Goal: Task Accomplishment & Management: Manage account settings

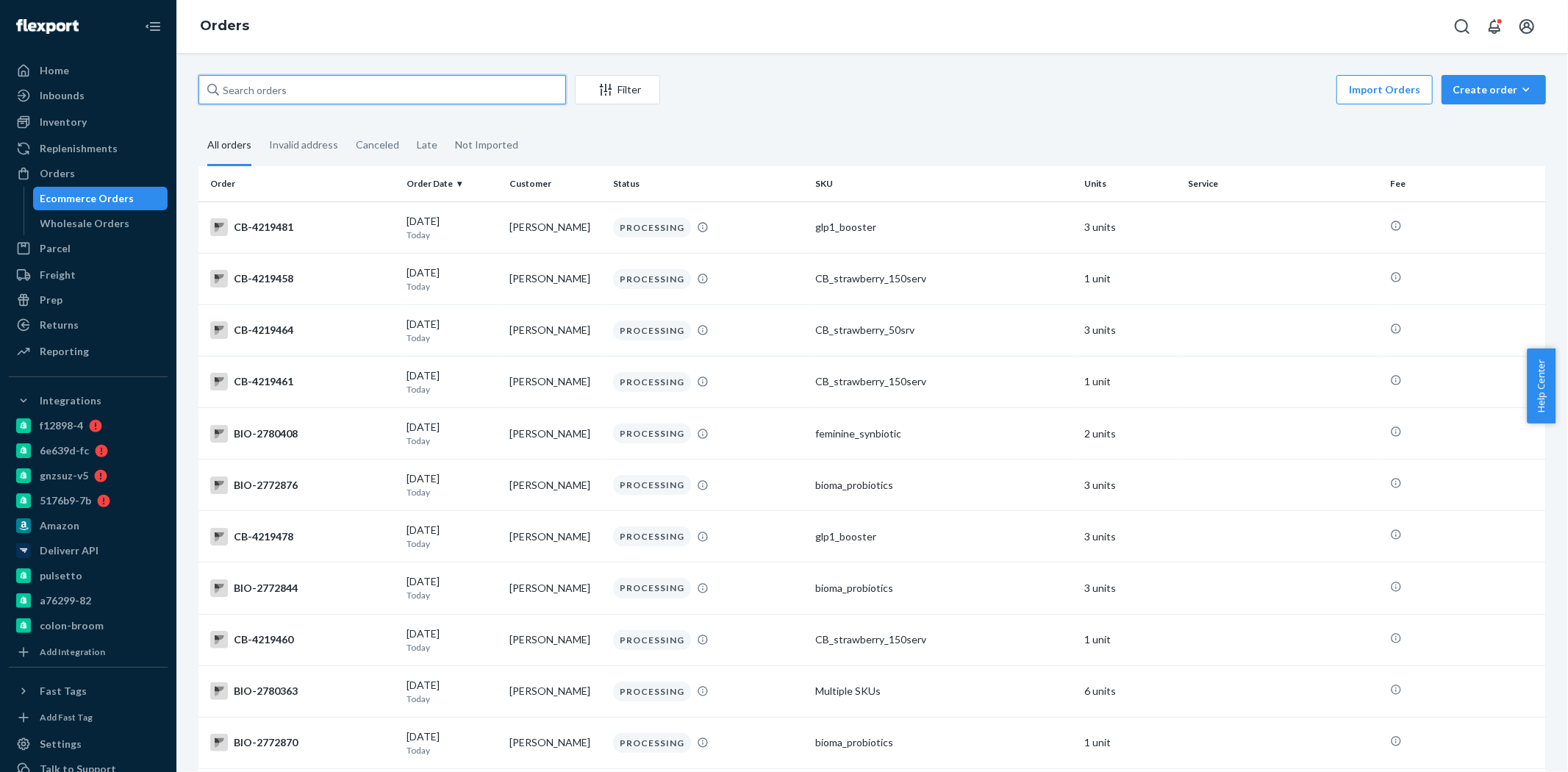
click at [237, 91] on input "text" at bounding box center [383, 90] width 368 height 30
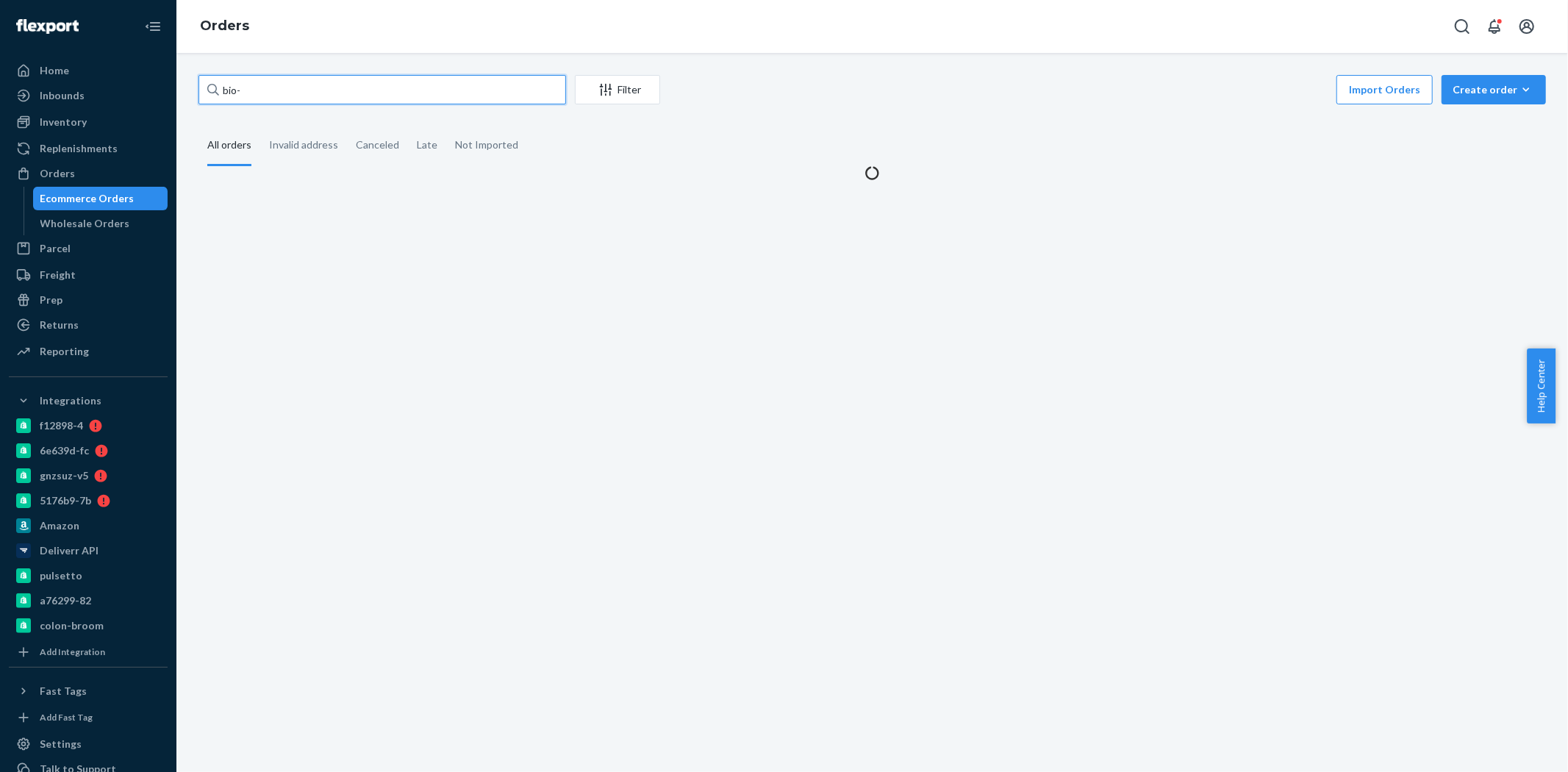
paste input "2758725"
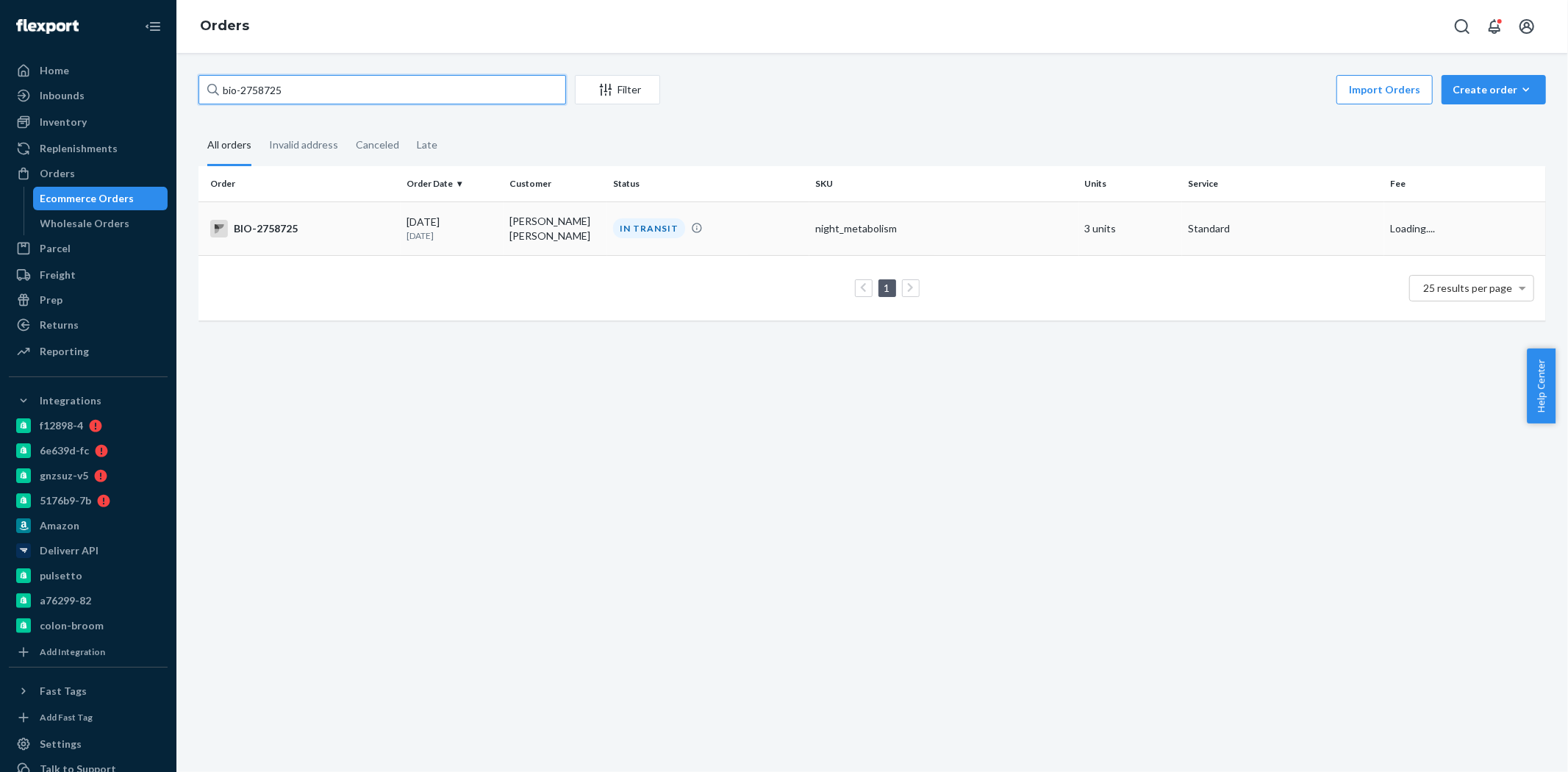
type input "bio-2758725"
click at [318, 220] on div "BIO-2758725" at bounding box center [303, 228] width 185 height 18
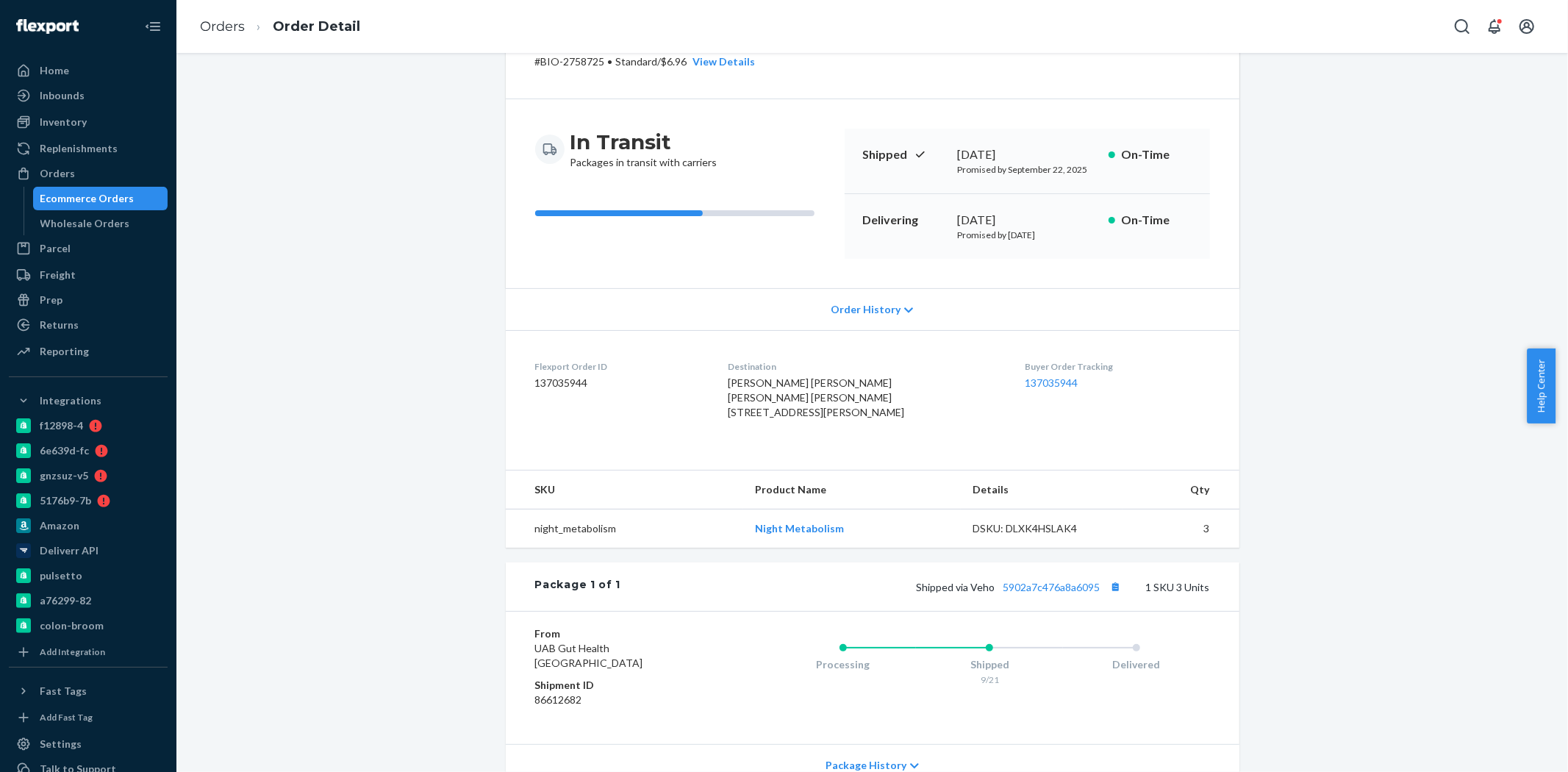
scroll to position [81, 0]
click at [883, 303] on span "Order History" at bounding box center [865, 308] width 70 height 15
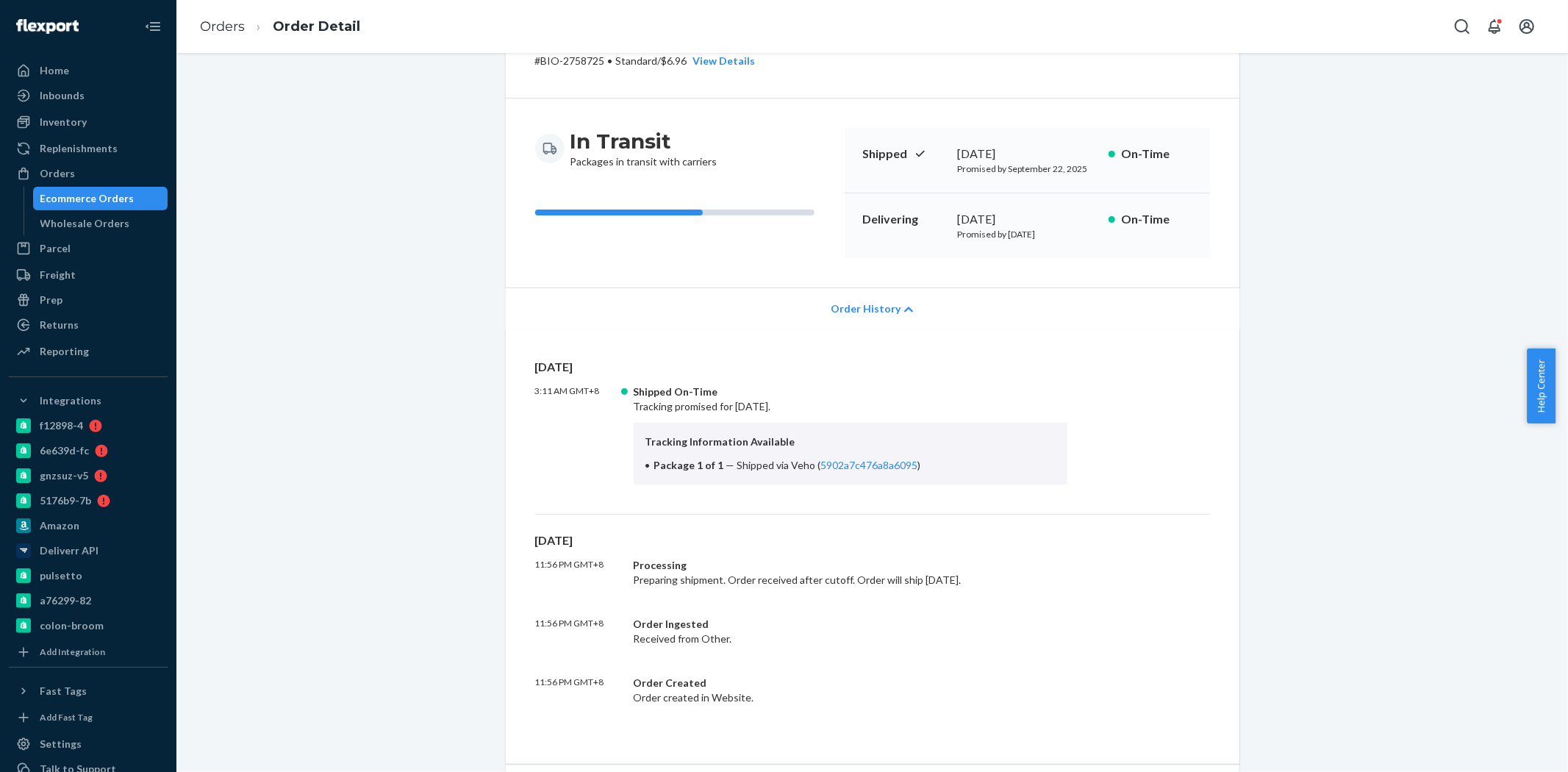
click at [904, 313] on icon at bounding box center [908, 309] width 9 height 10
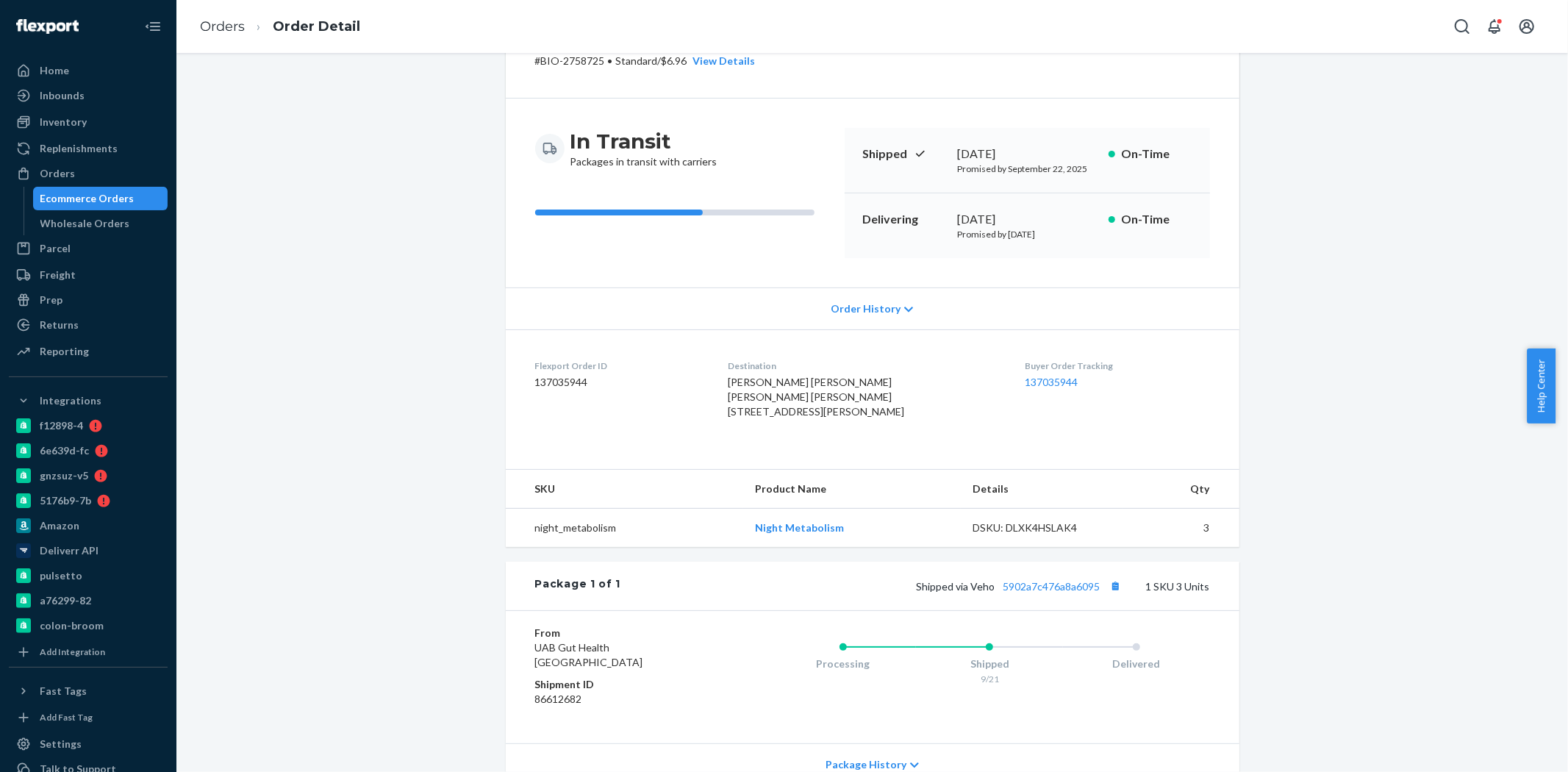
click at [79, 196] on div "Ecommerce Orders" at bounding box center [88, 198] width 94 height 15
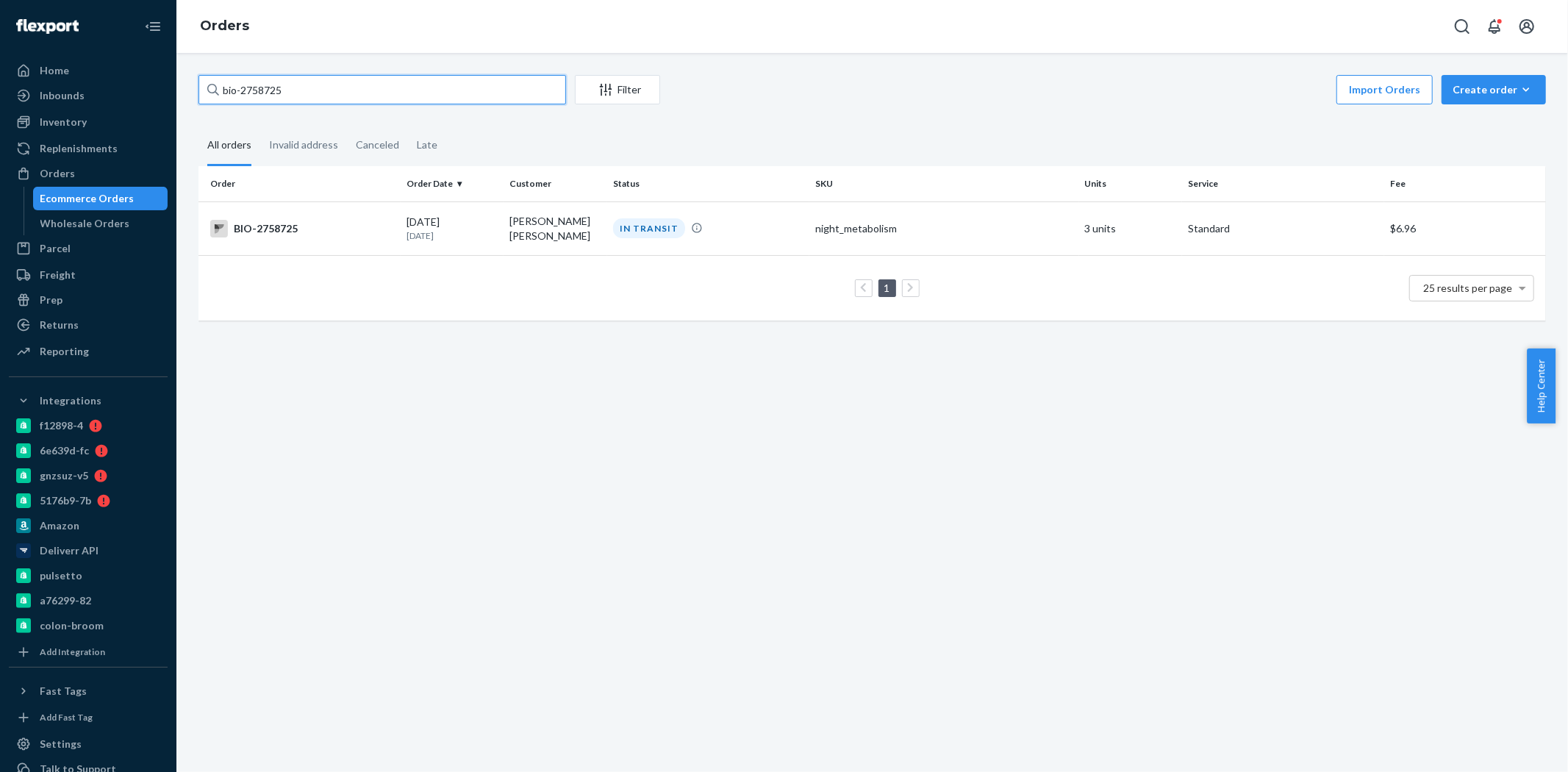
click at [261, 90] on input "bio-2758725" at bounding box center [383, 90] width 368 height 30
paste input "67026"
type input "bio-2670265"
click at [333, 245] on td "BIO-2670265" at bounding box center [300, 227] width 202 height 52
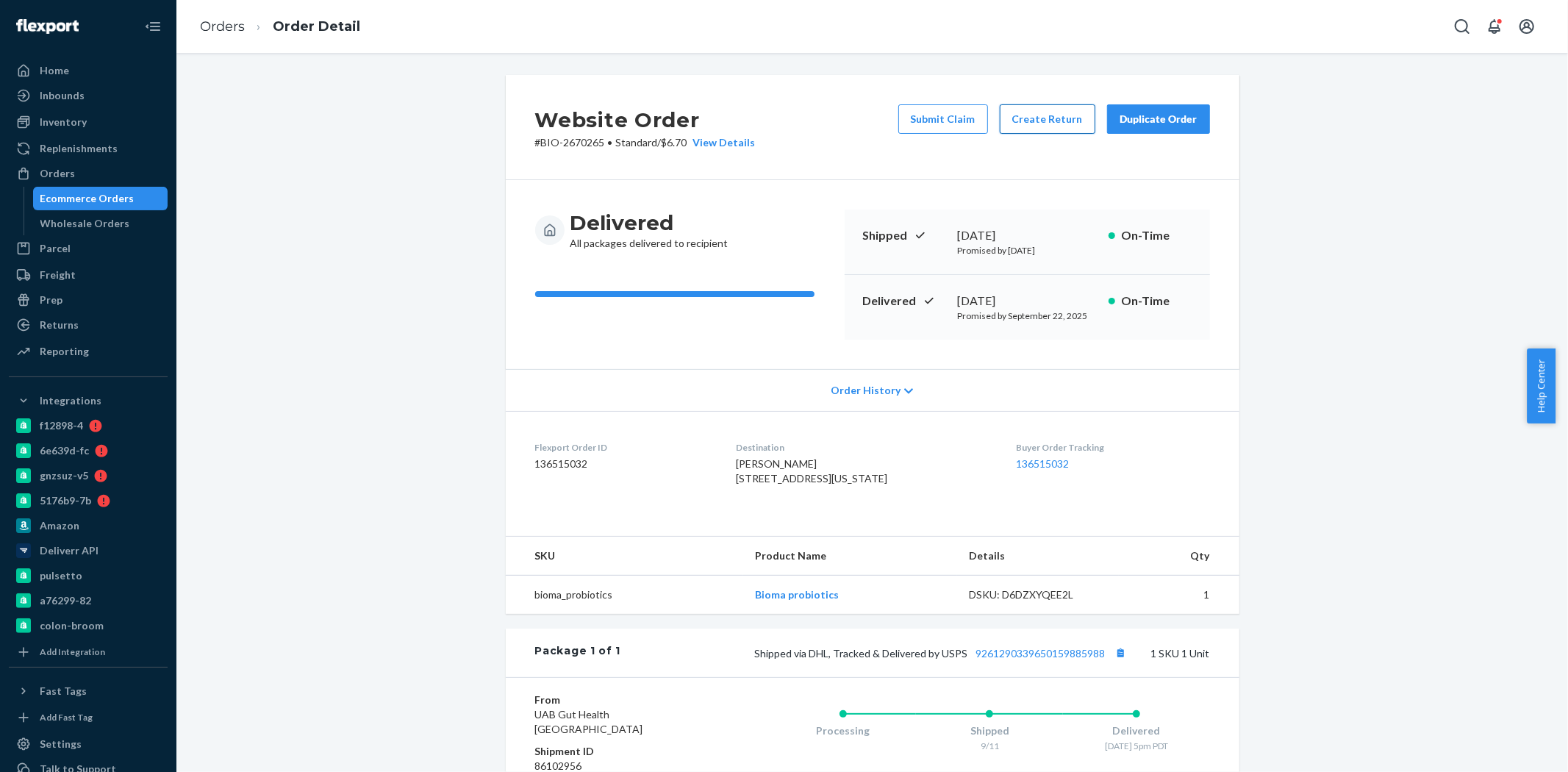
click at [1012, 116] on button "Create Return" at bounding box center [1048, 119] width 95 height 30
click at [1050, 117] on button "Create Return" at bounding box center [1048, 119] width 95 height 30
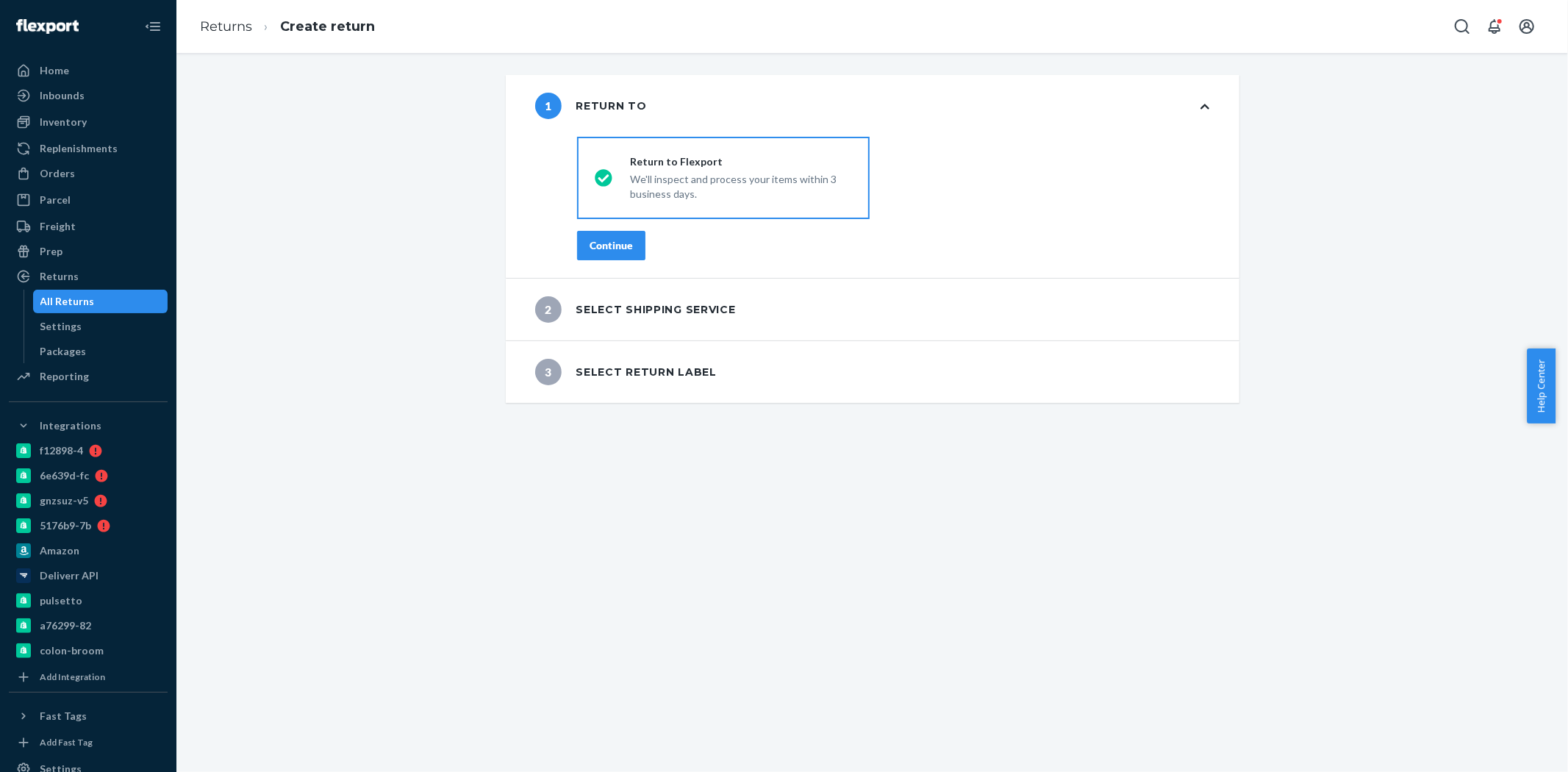
click at [620, 254] on button "Continue" at bounding box center [611, 246] width 68 height 30
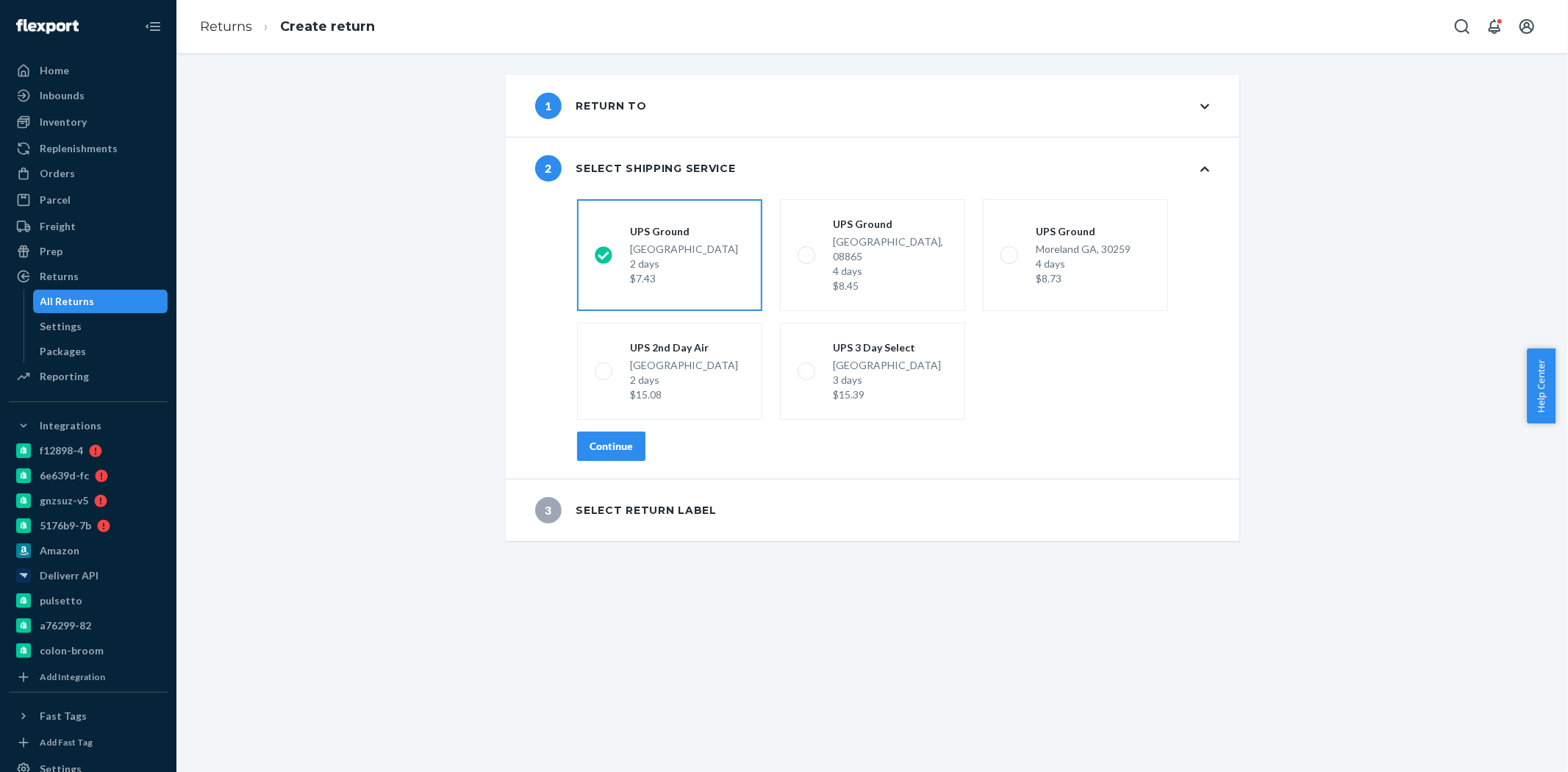
click at [606, 439] on div "Continue" at bounding box center [611, 446] width 43 height 15
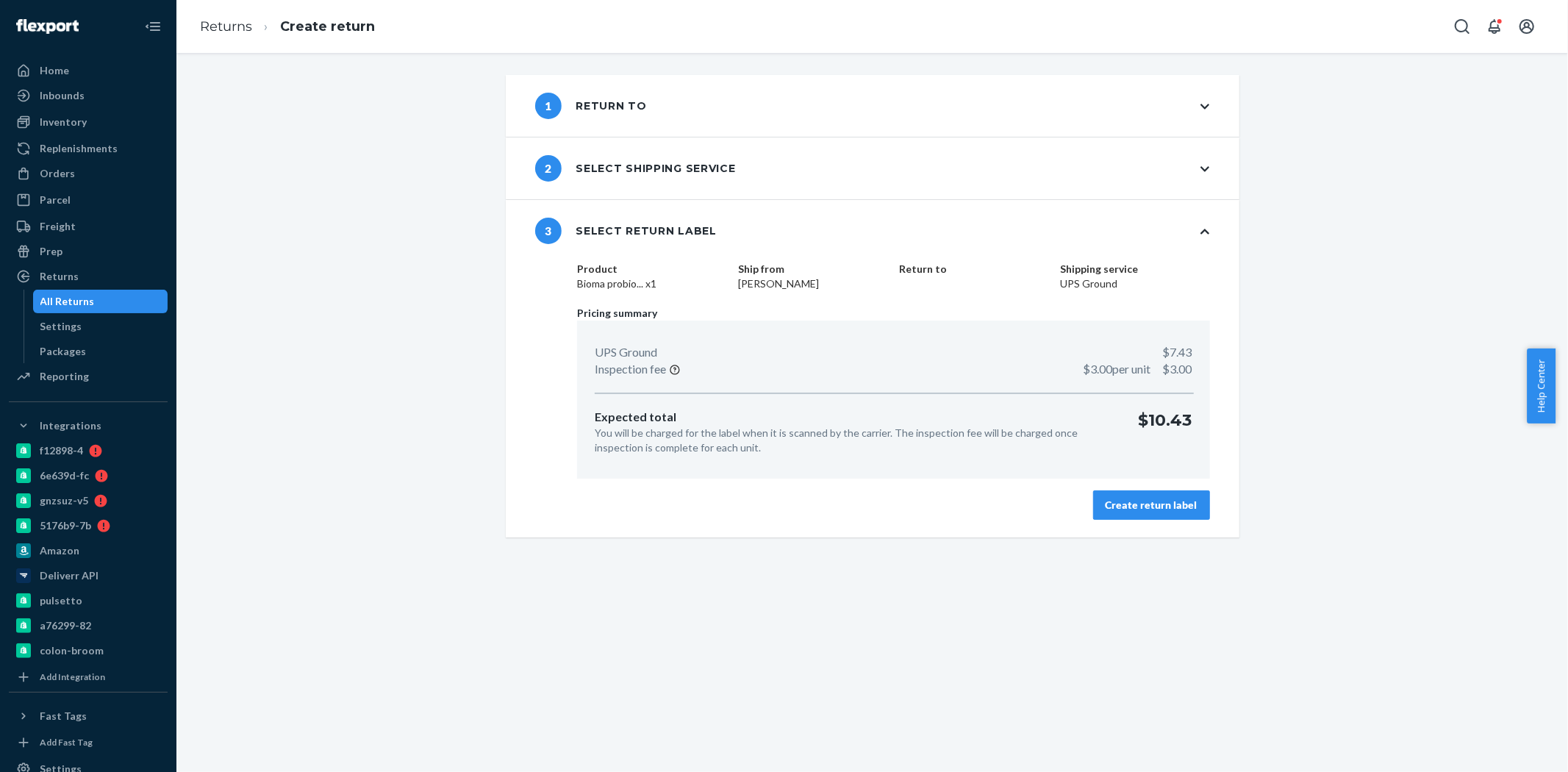
click at [1143, 504] on div "Create return label" at bounding box center [1151, 504] width 92 height 15
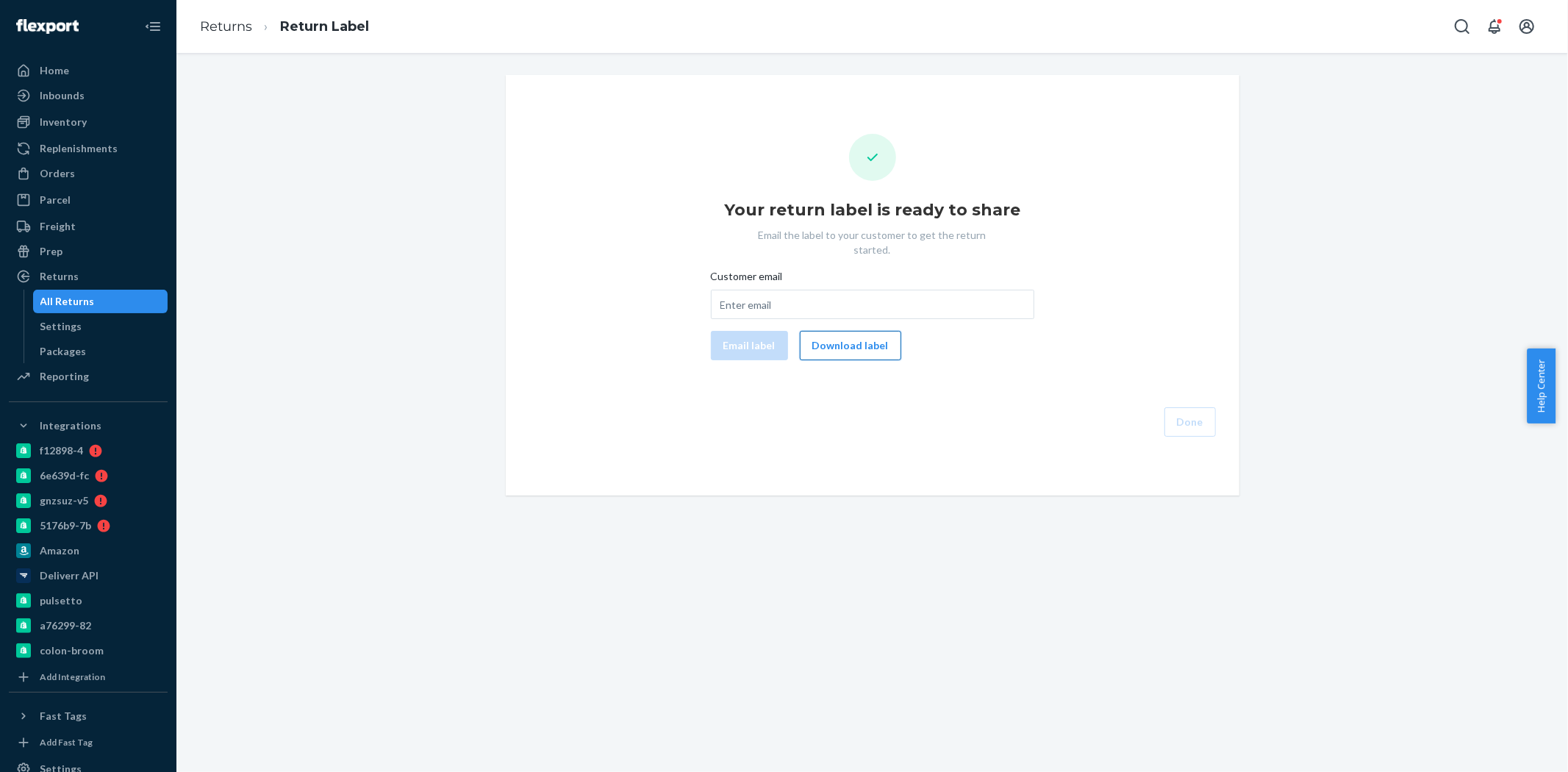
click at [844, 331] on button "Download label" at bounding box center [851, 346] width 102 height 30
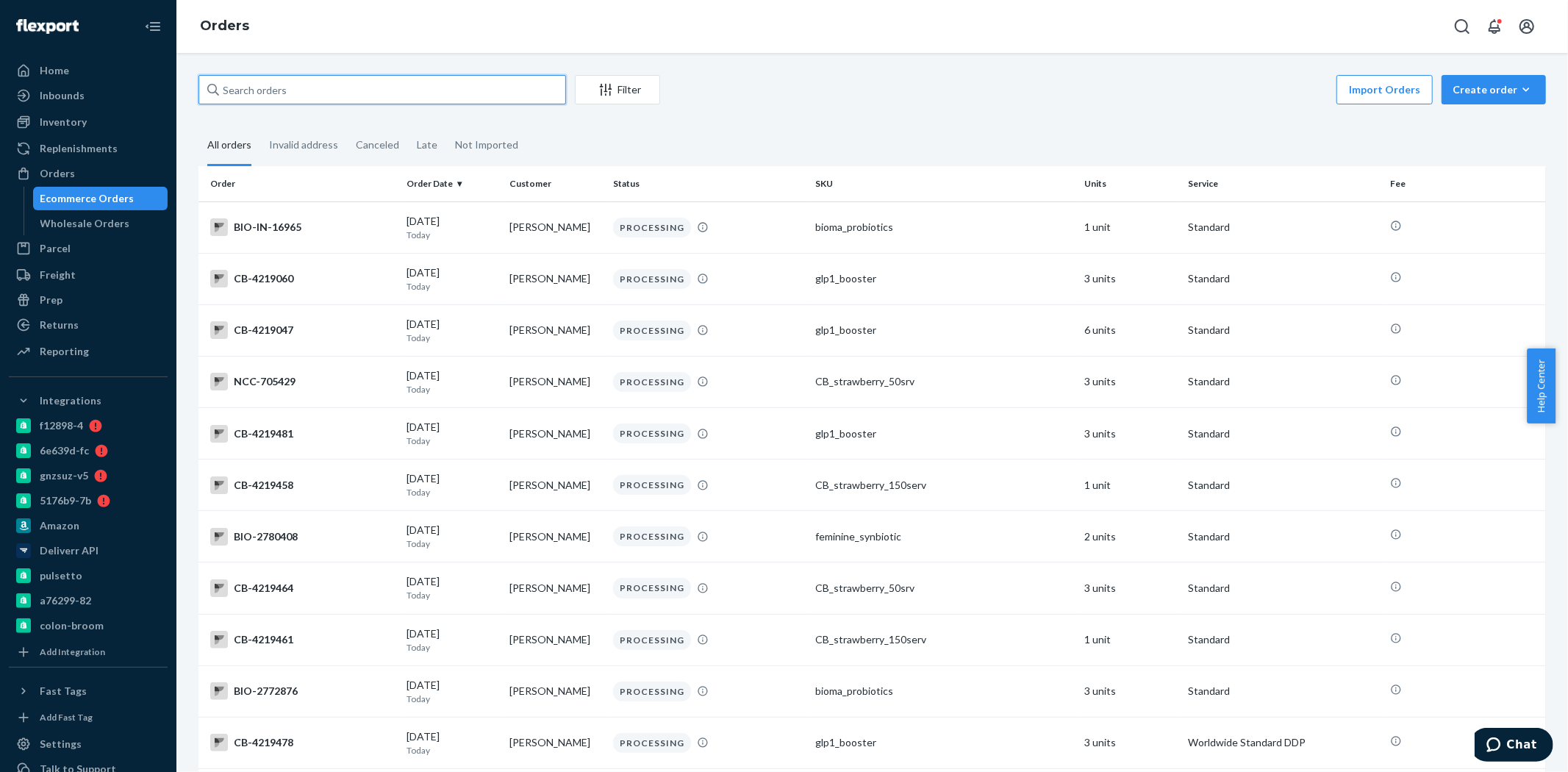
click at [270, 95] on input "text" at bounding box center [383, 90] width 368 height 30
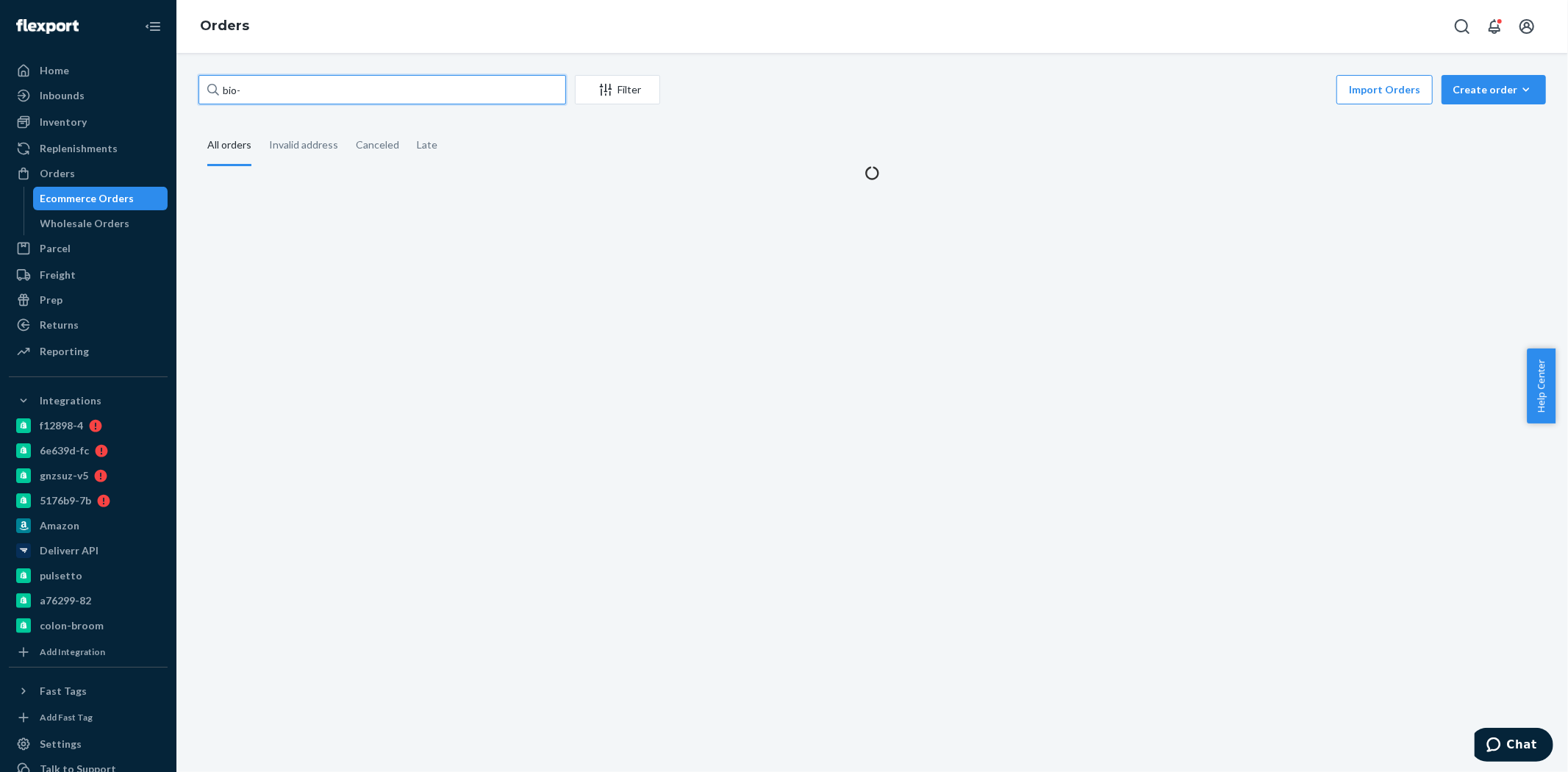
paste input "2745482"
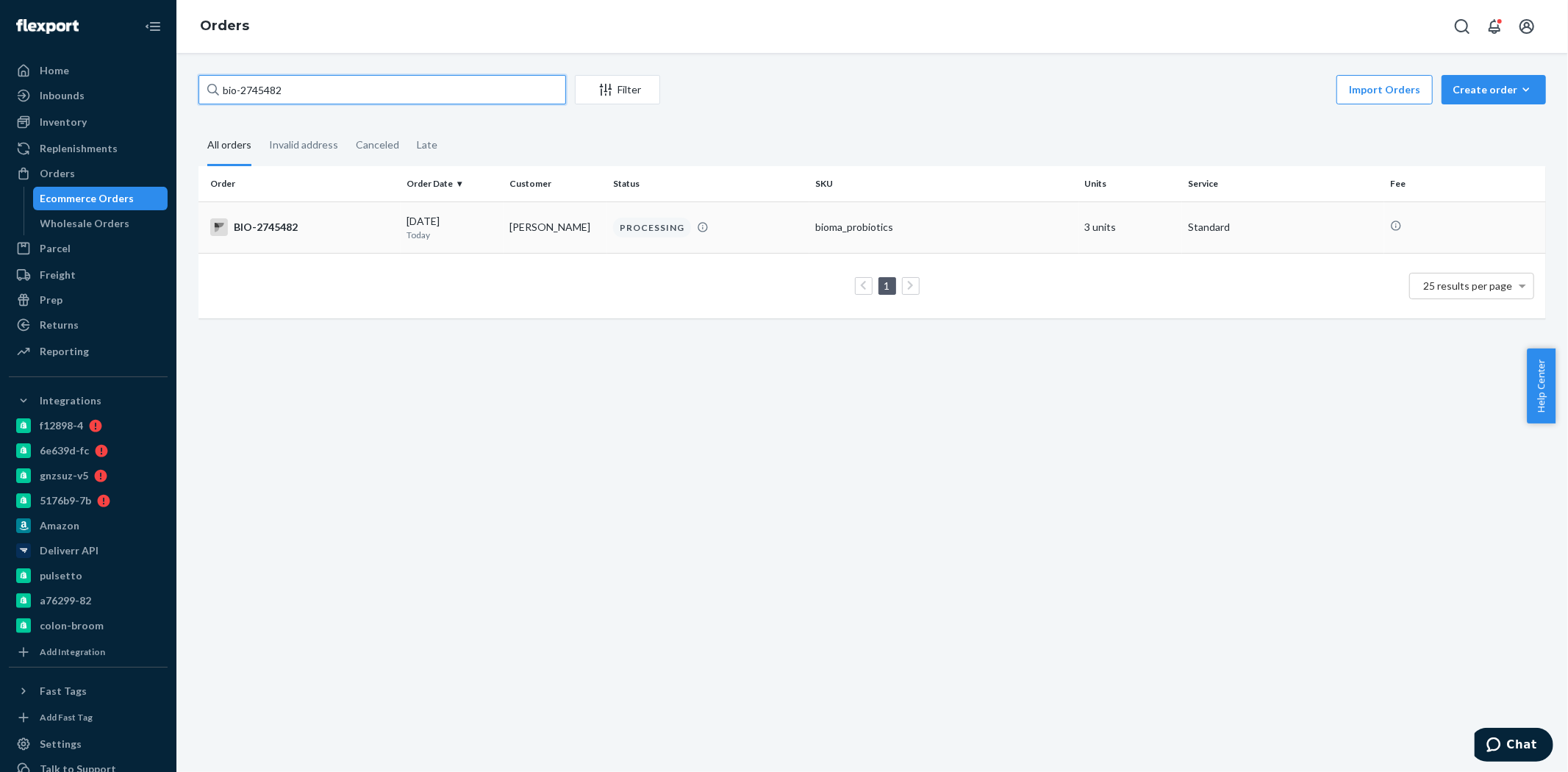
type input "bio-2745482"
click at [334, 219] on div "BIO-2745482" at bounding box center [303, 227] width 185 height 18
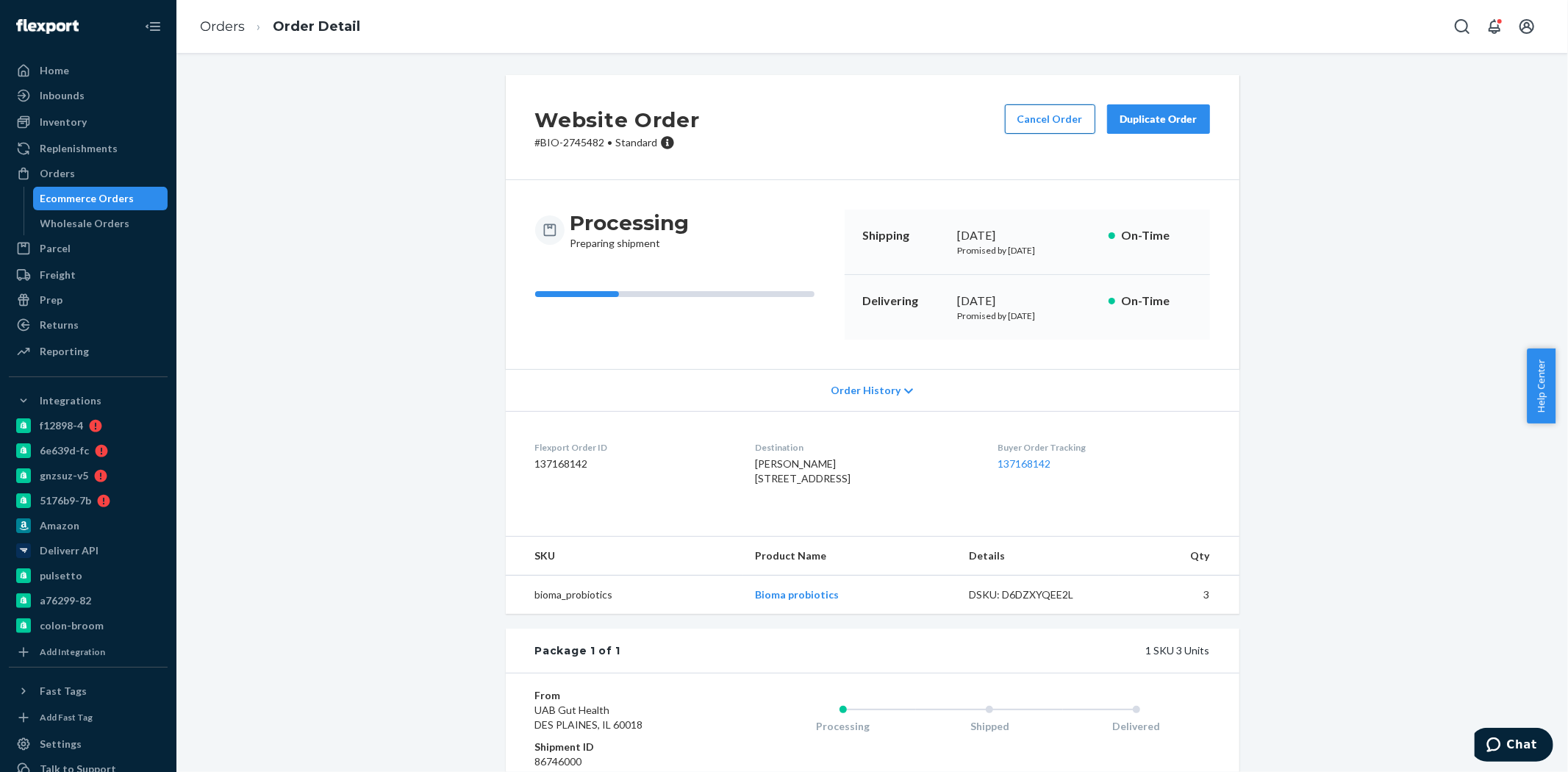
click at [1066, 121] on button "Cancel Order" at bounding box center [1051, 119] width 91 height 30
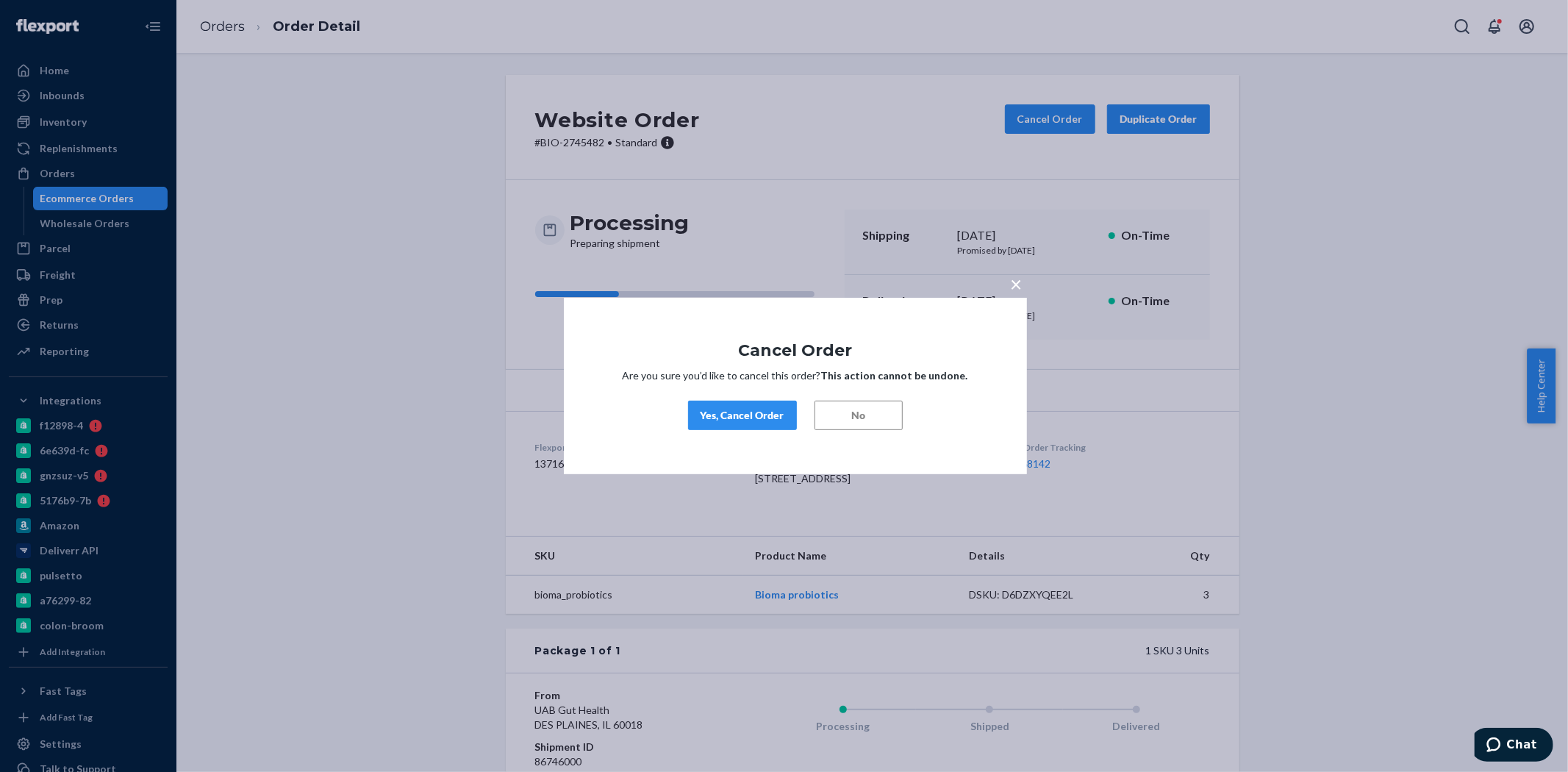
click at [734, 422] on button "Yes, Cancel Order" at bounding box center [743, 415] width 109 height 30
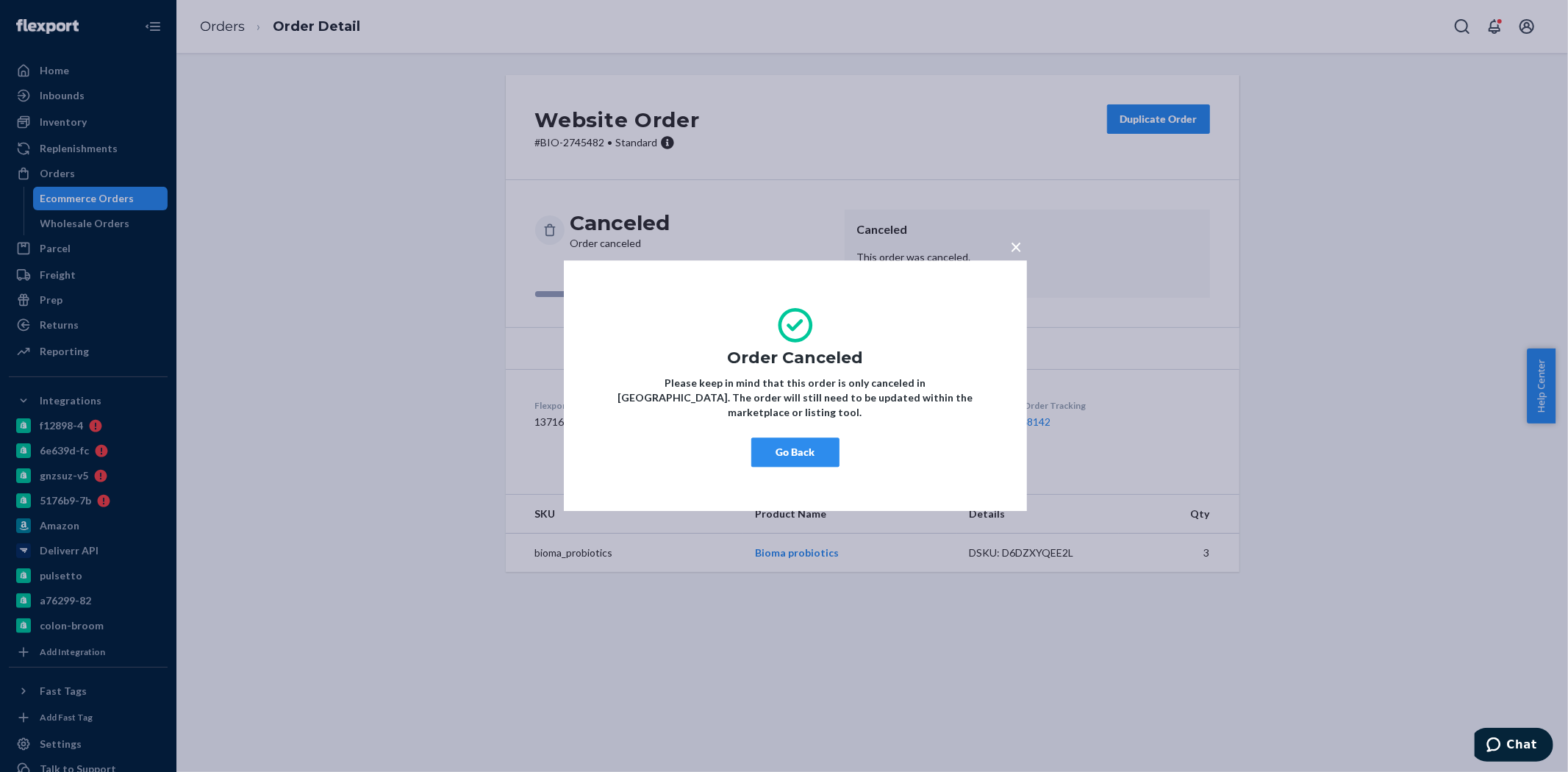
click at [817, 449] on button "Go Back" at bounding box center [795, 453] width 88 height 30
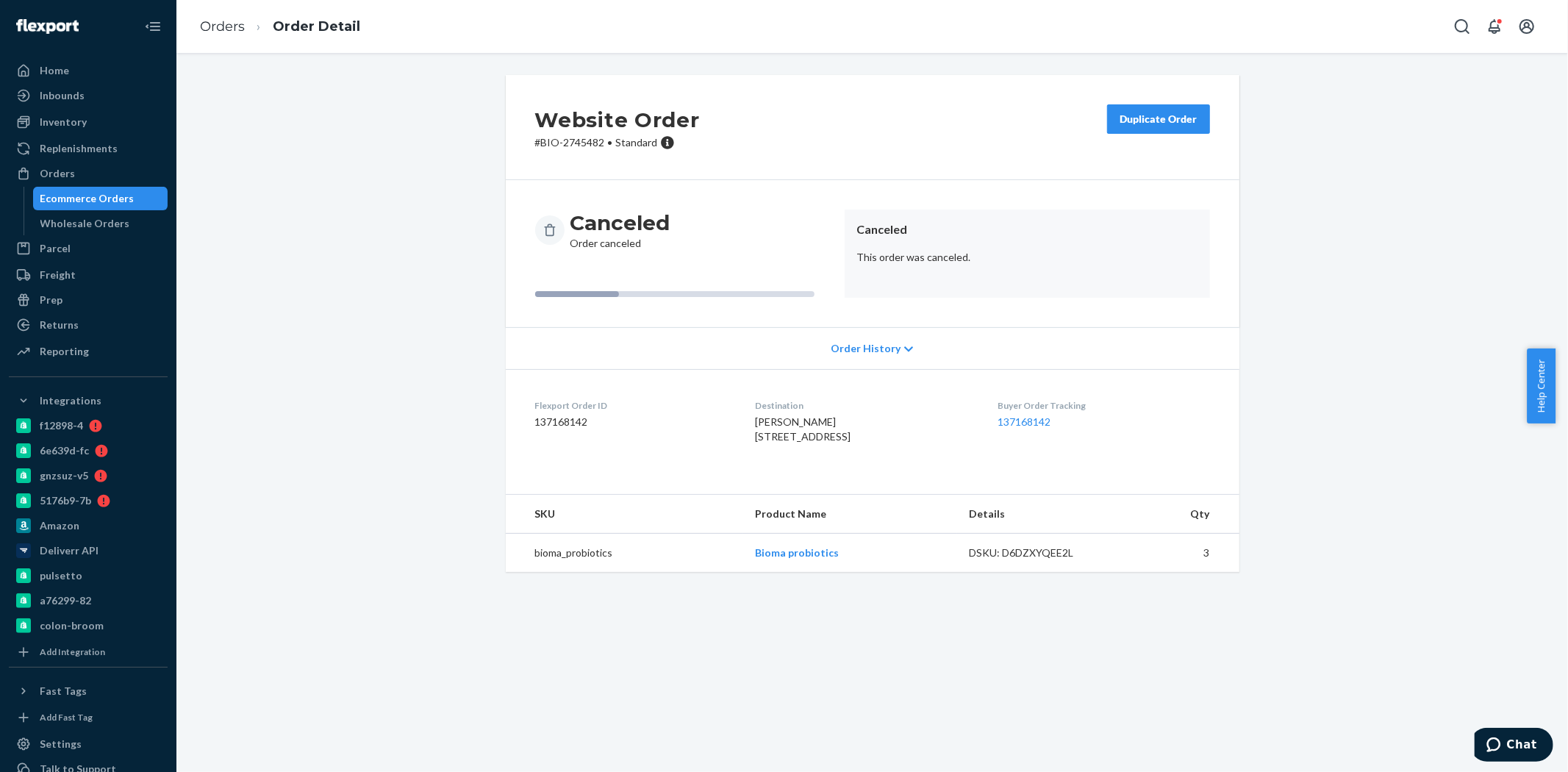
click at [1138, 127] on button "Duplicate Order" at bounding box center [1159, 119] width 103 height 30
click at [1145, 110] on button "Duplicate Order" at bounding box center [1159, 119] width 103 height 30
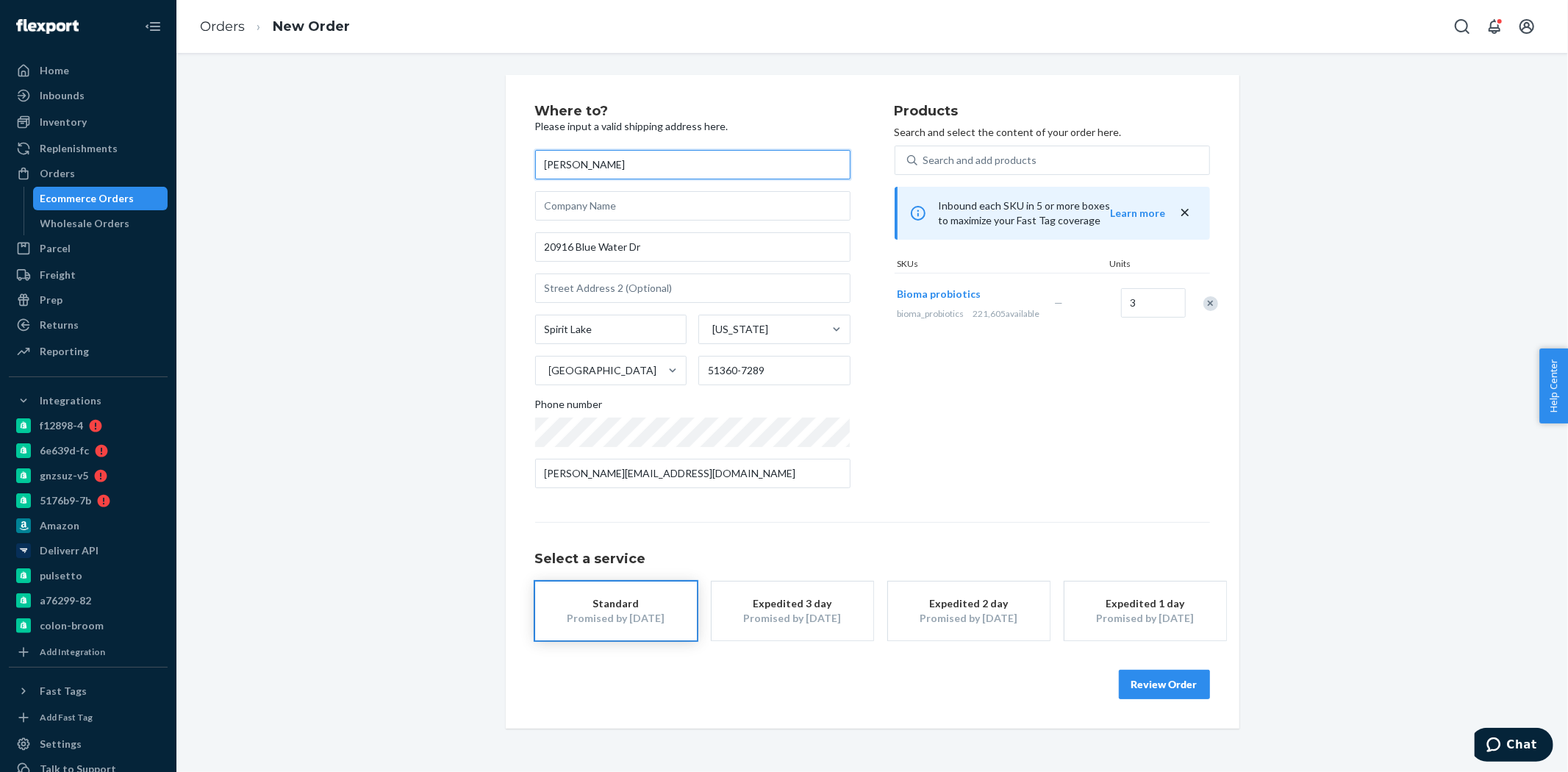
drag, startPoint x: 595, startPoint y: 171, endPoint x: 470, endPoint y: 167, distance: 125.1
click at [470, 167] on div "Where to? Please input a valid shipping address here. Ric Couch 20916 Blue Wate…" at bounding box center [872, 401] width 1370 height 653
paste input "hard Couch"
type input "Richard Couch"
drag, startPoint x: 581, startPoint y: 254, endPoint x: 483, endPoint y: 251, distance: 98.0
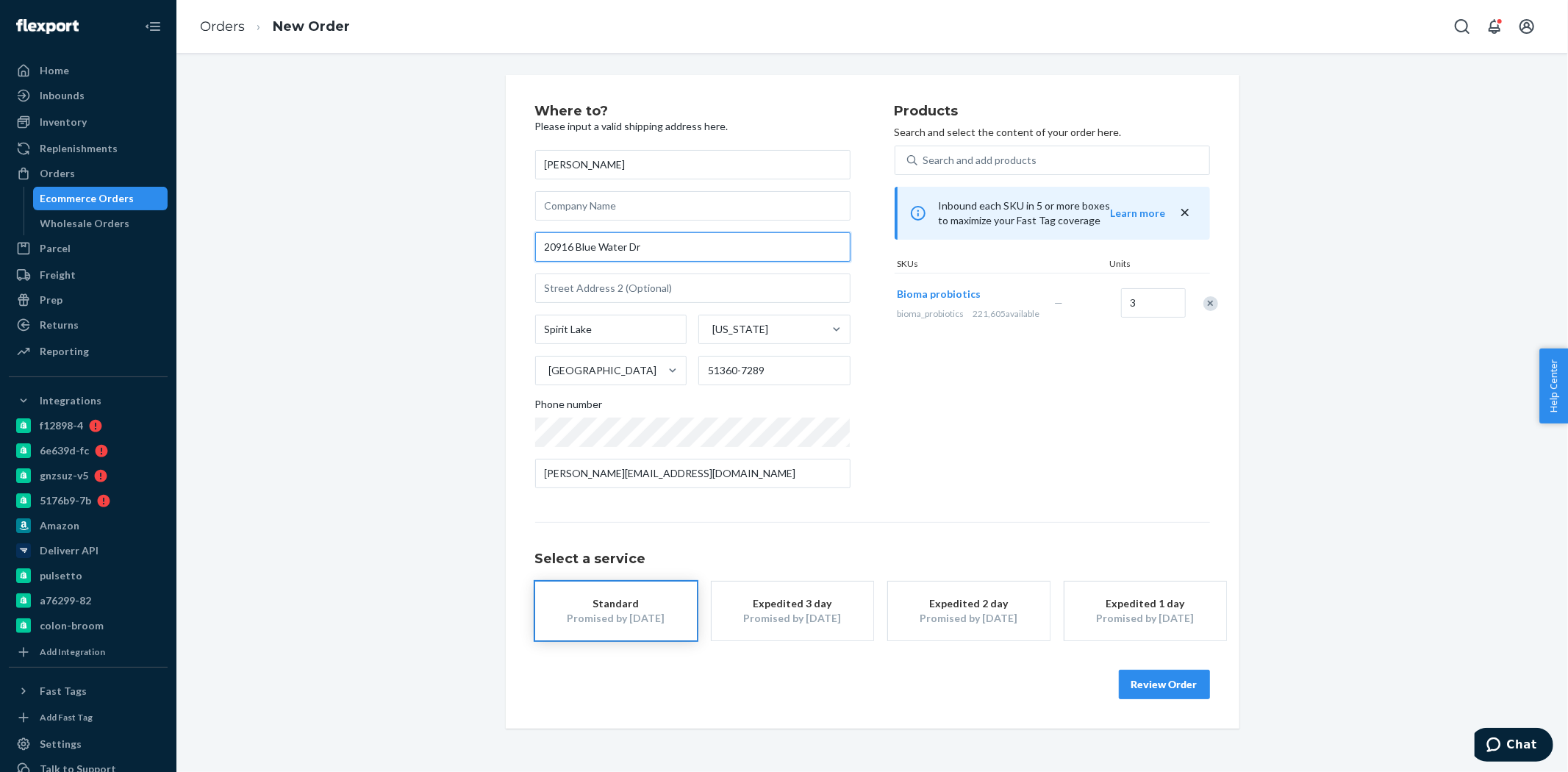
click at [483, 251] on div "Where to? Please input a valid shipping address here. Richard Couch 20916 Blue …" at bounding box center [872, 401] width 1370 height 653
paste input "845 G Street"
type input "845 G Street"
click at [311, 262] on div "Where to? Please input a valid shipping address here. Richard Couch 845 G Stree…" at bounding box center [872, 401] width 1370 height 653
drag, startPoint x: 583, startPoint y: 325, endPoint x: 502, endPoint y: 326, distance: 81.0
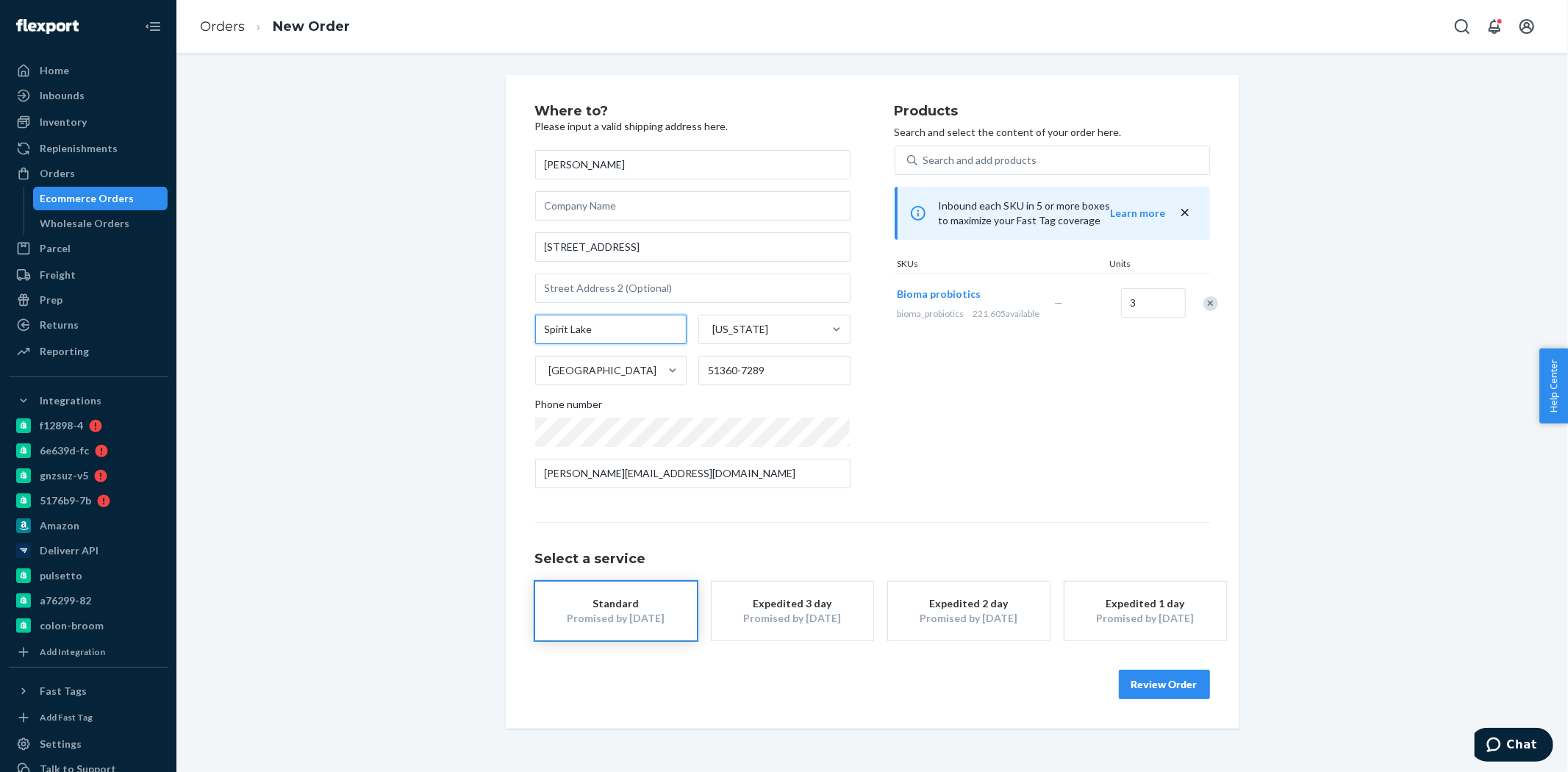
click at [506, 326] on div "Where to? Please input a valid shipping address here. Richard Couch 845 G Stree…" at bounding box center [873, 401] width 734 height 653
paste input "Palmyra"
type input "Palmyra"
type input "neb"
click at [758, 357] on div "Nebraska" at bounding box center [774, 364] width 149 height 30
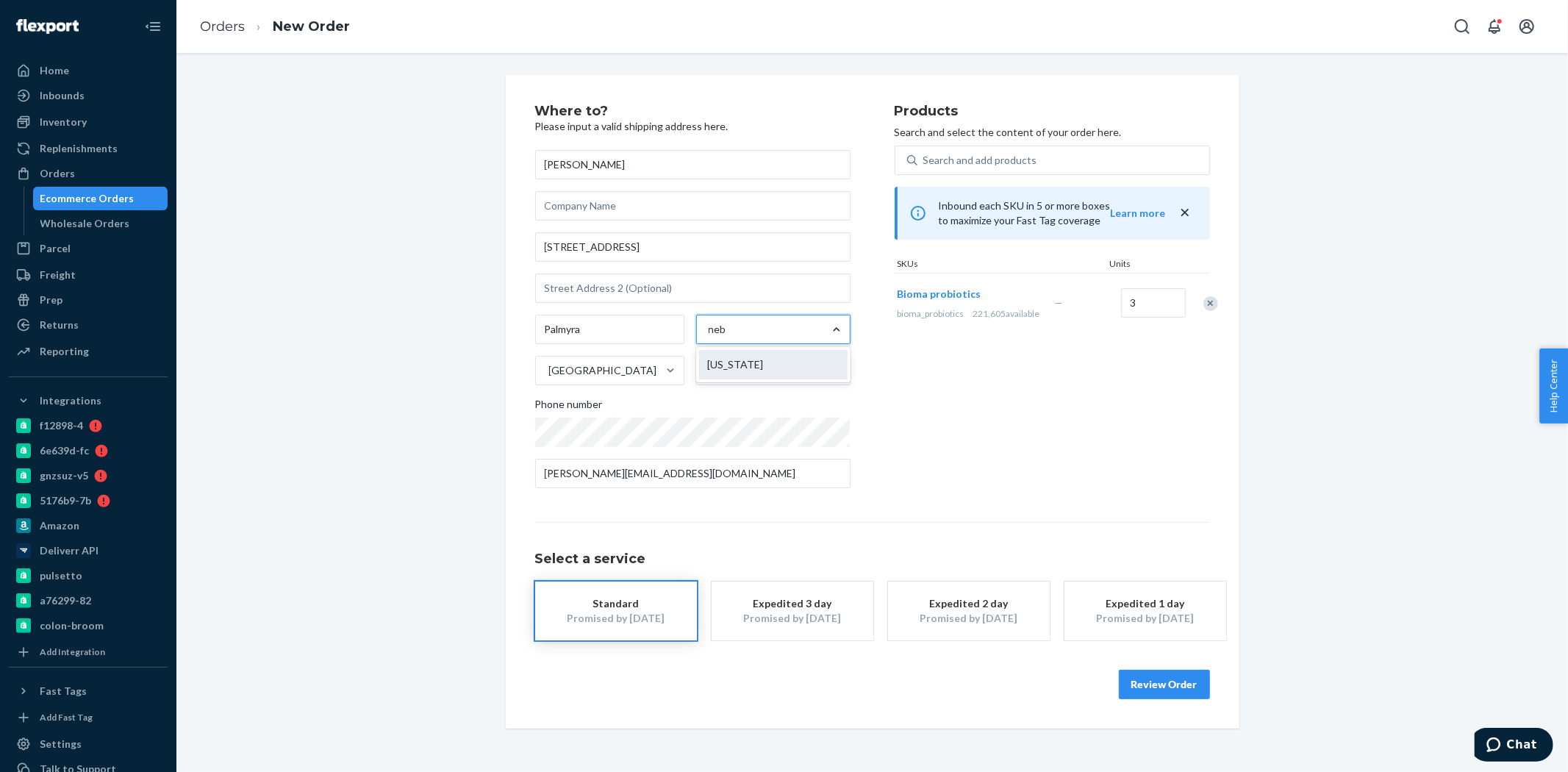
click at [727, 336] on input "neb" at bounding box center [717, 329] width 18 height 15
drag, startPoint x: 779, startPoint y: 372, endPoint x: 677, endPoint y: 380, distance: 102.3
click at [677, 380] on div "Palmyra Nebraska United States 51360-7289" at bounding box center [692, 350] width 315 height 70
paste input "68418"
type input "68418"
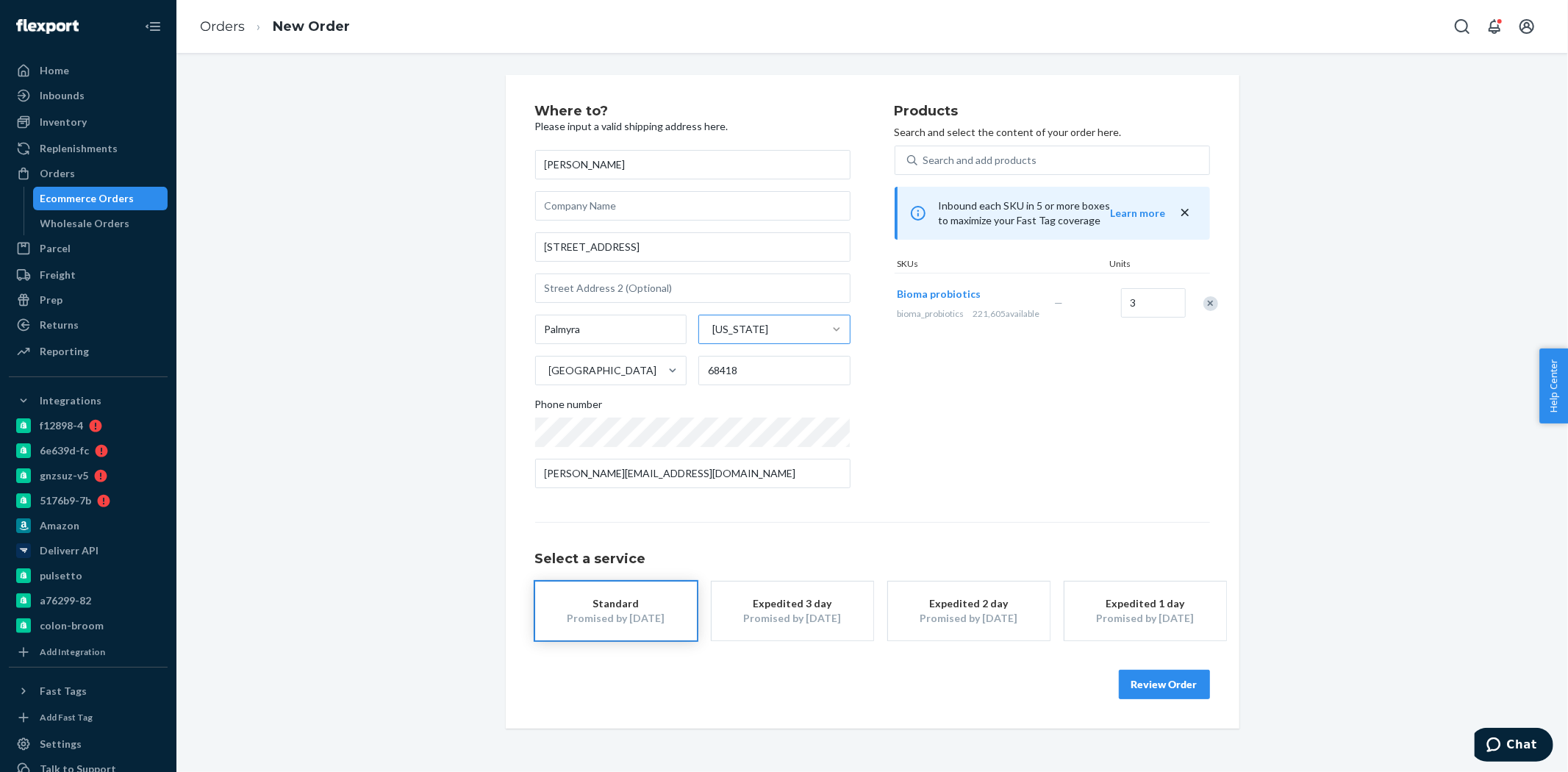
click at [412, 376] on div "Where to? Please input a valid shipping address here. Richard Couch 845 G Stree…" at bounding box center [872, 401] width 1370 height 653
click at [1149, 688] on button "Review Order" at bounding box center [1164, 684] width 92 height 30
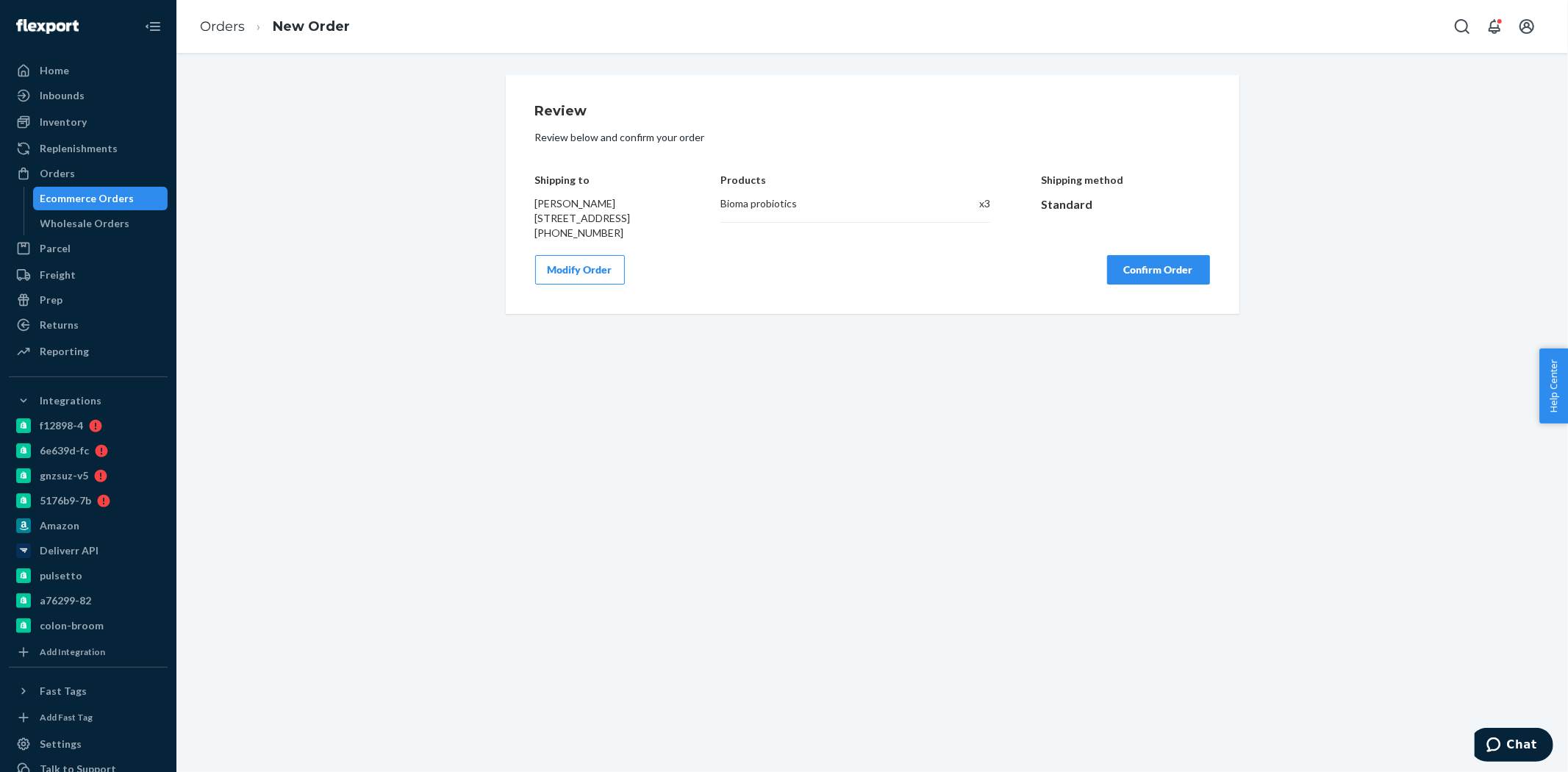
click at [1142, 284] on button "Confirm Order" at bounding box center [1159, 270] width 103 height 30
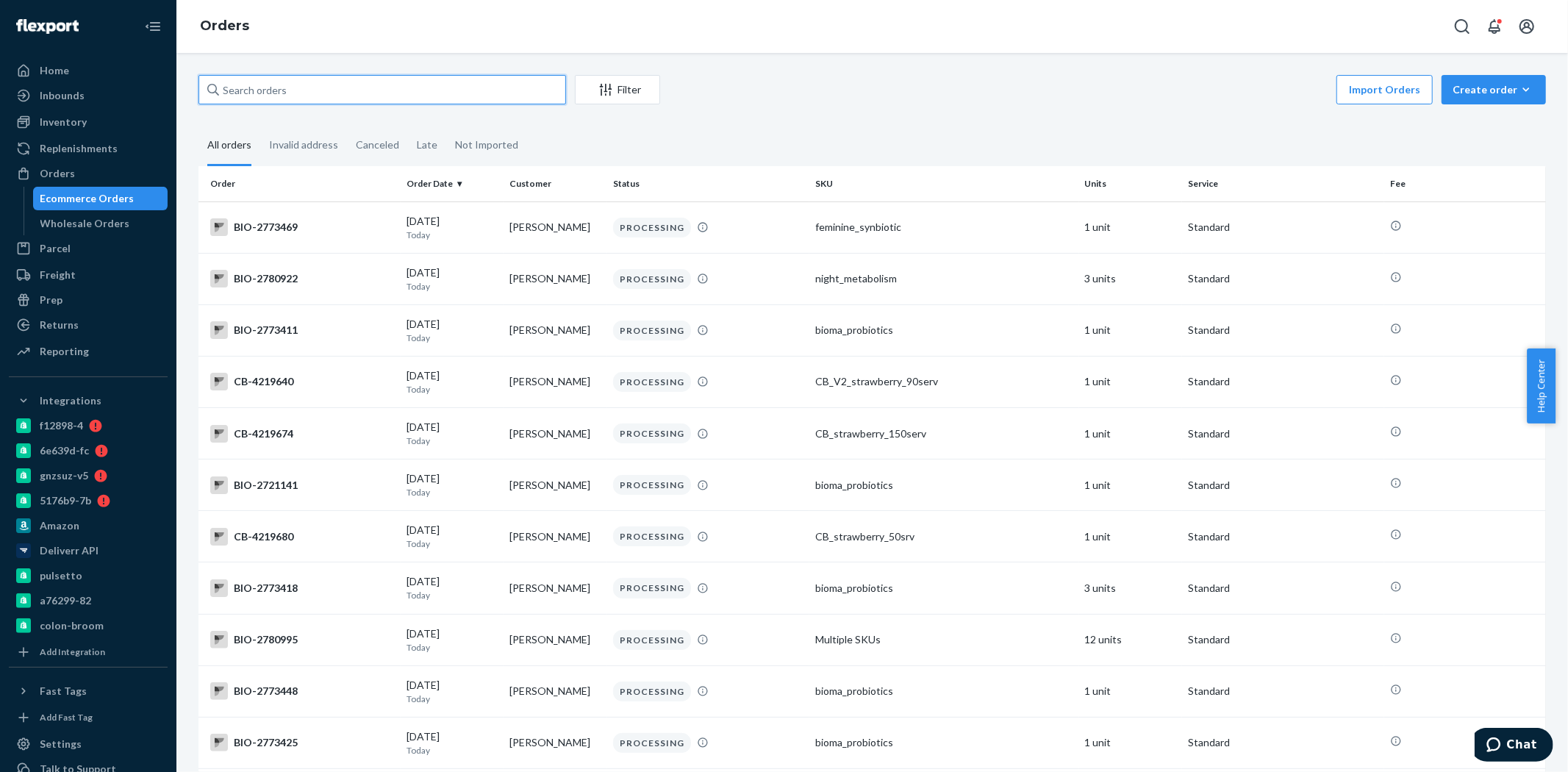
click at [288, 100] on input "text" at bounding box center [383, 90] width 368 height 30
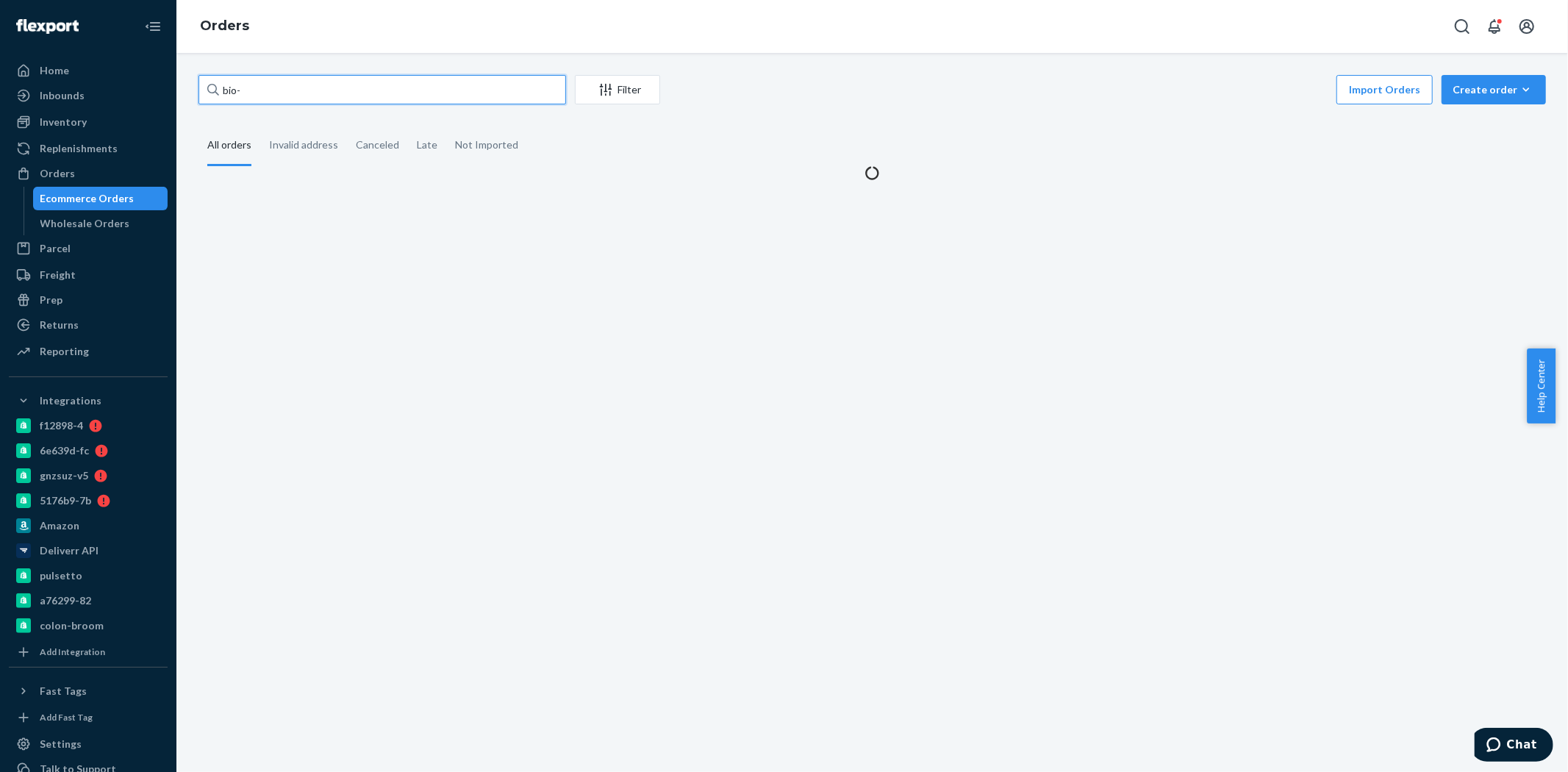
paste input "2660412"
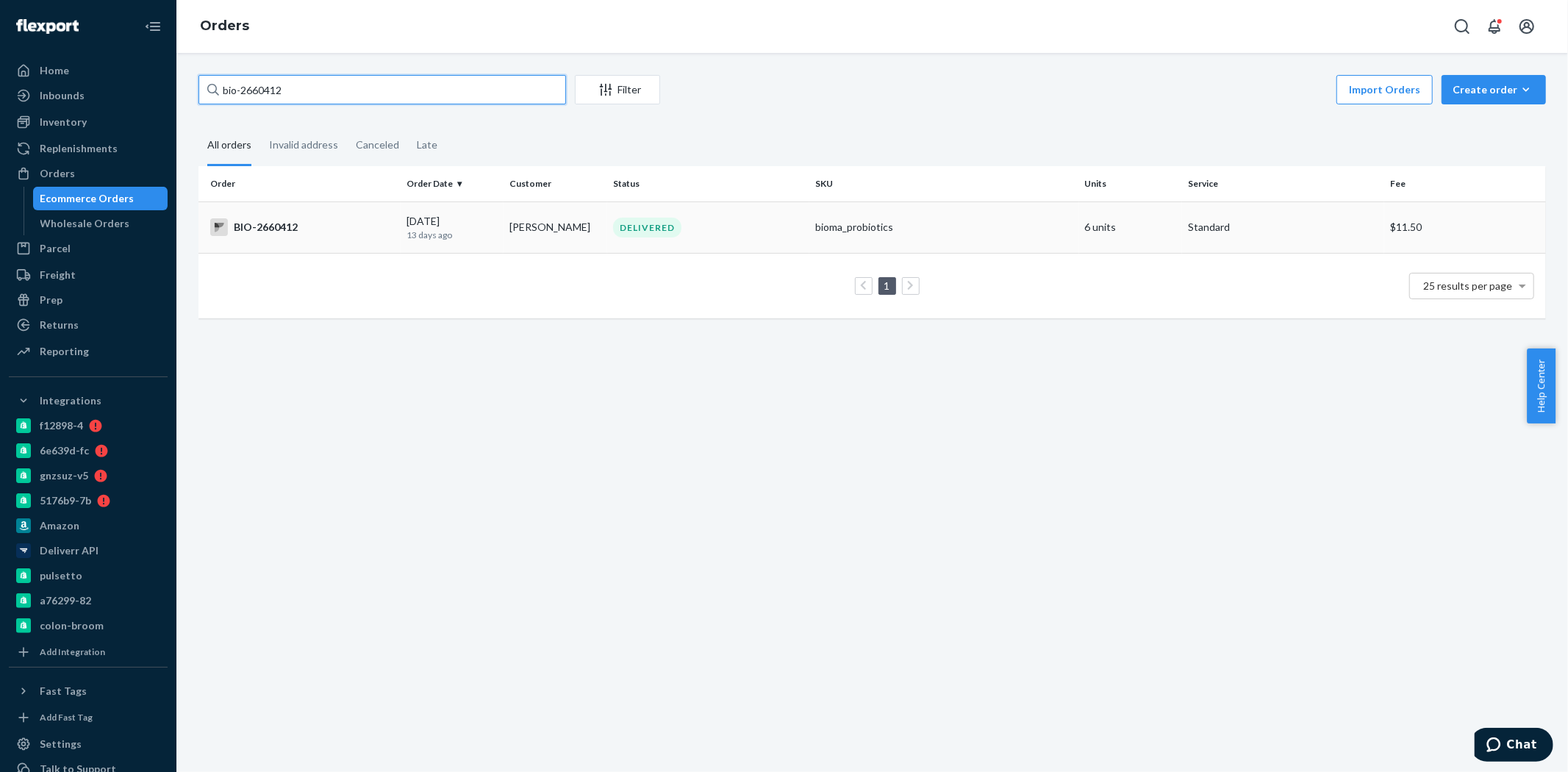
type input "bio-2660412"
click at [312, 210] on td "BIO-2660412" at bounding box center [300, 227] width 202 height 52
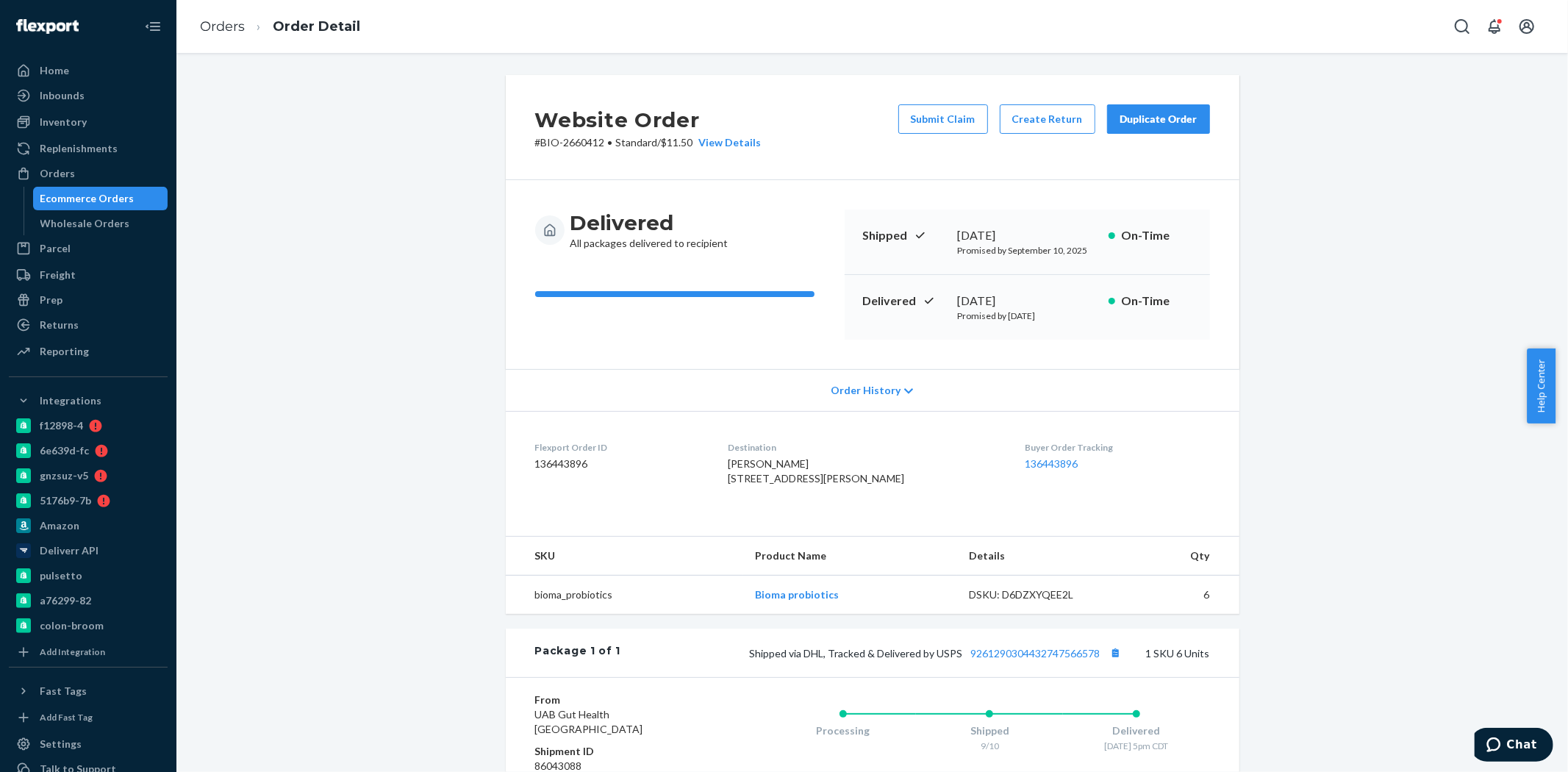
click at [70, 192] on div "Ecommerce Orders" at bounding box center [88, 198] width 94 height 15
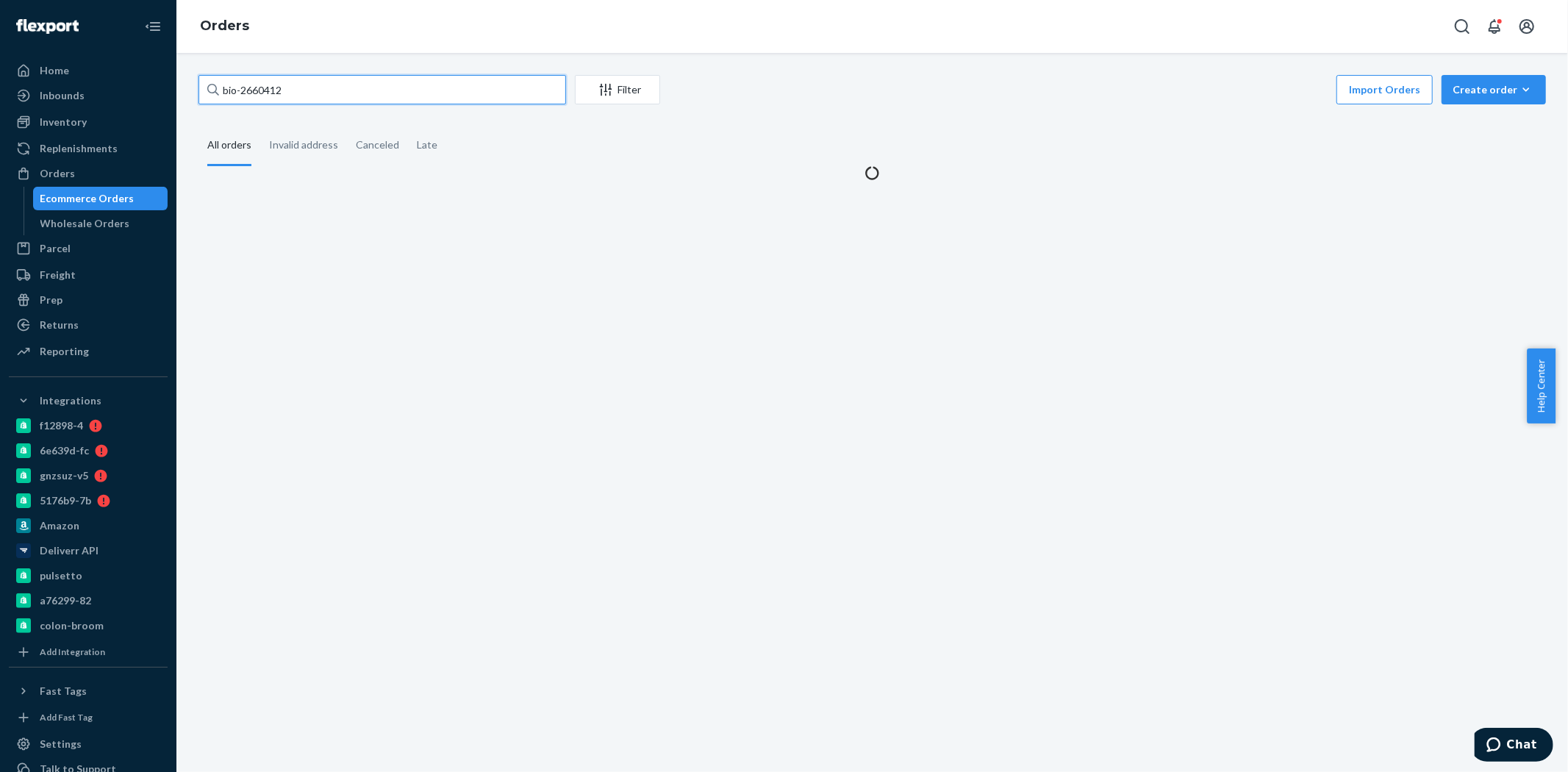
click at [253, 92] on input "bio-2660412" at bounding box center [383, 90] width 368 height 30
paste input "724687"
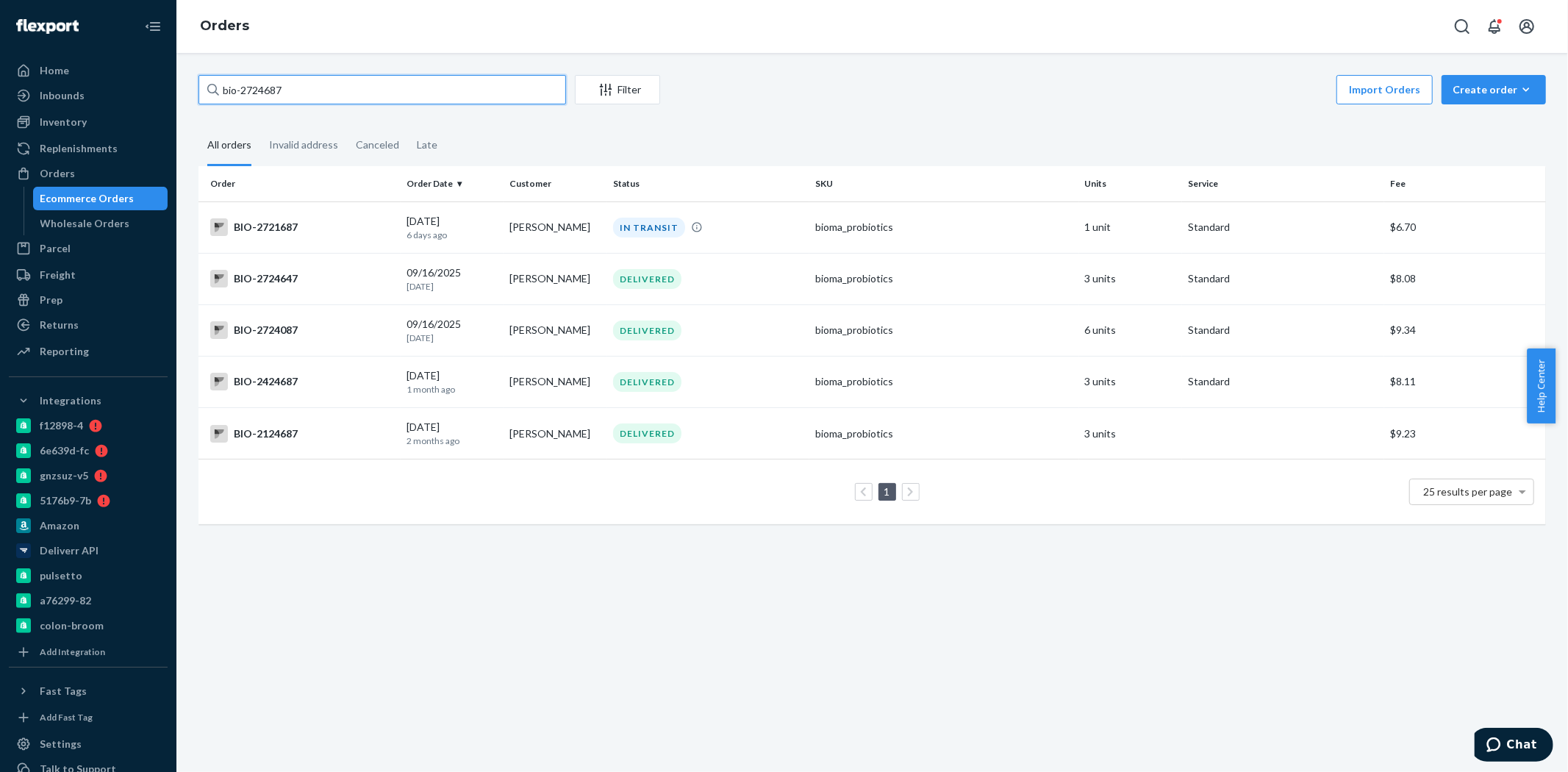
click at [254, 94] on input "bio-2724687" at bounding box center [383, 90] width 368 height 30
click at [254, 93] on input "bio-2724687" at bounding box center [383, 90] width 368 height 30
paste input "text"
click at [271, 92] on input "bio-2724687" at bounding box center [383, 90] width 368 height 30
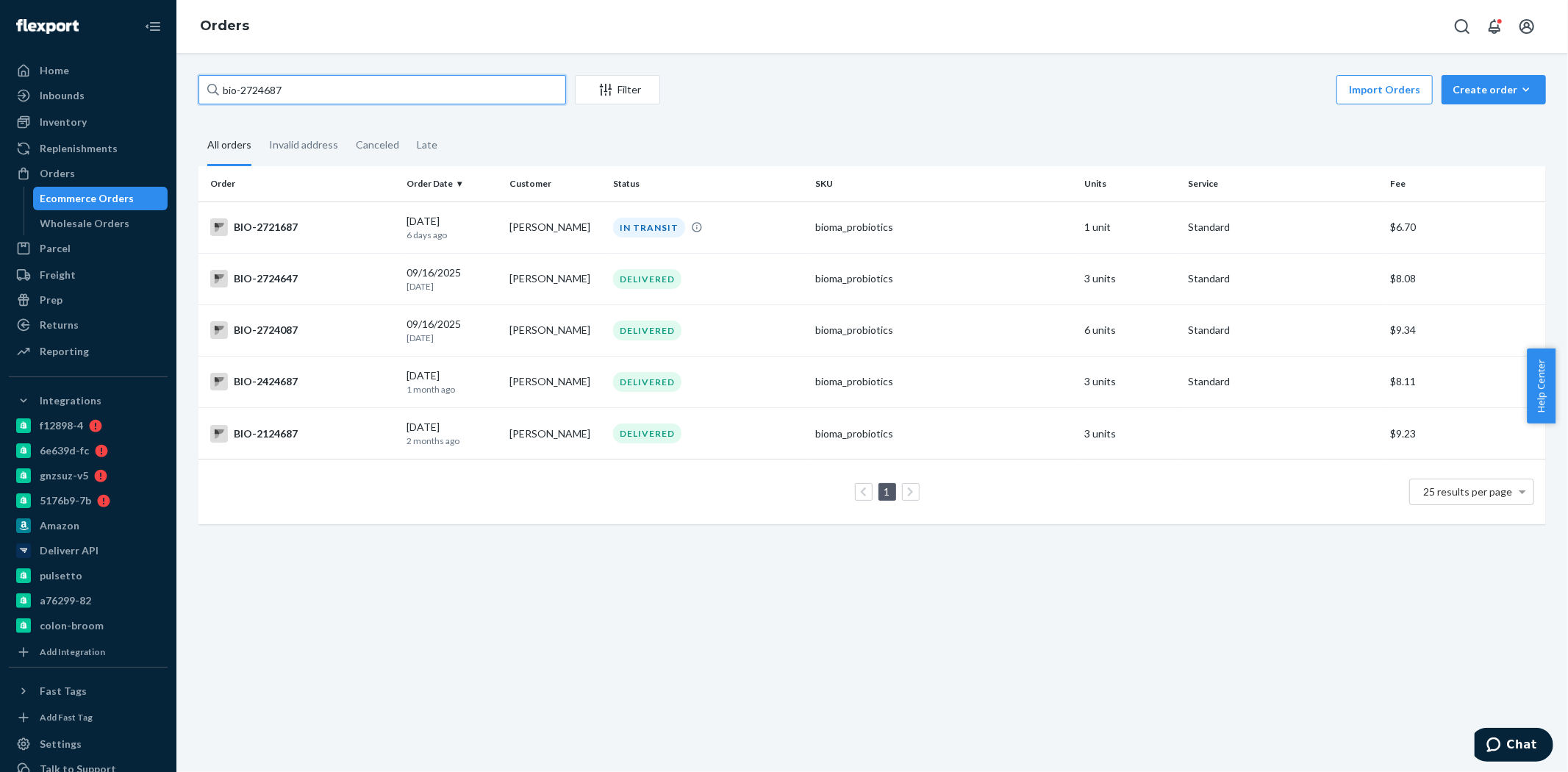
paste input "33775"
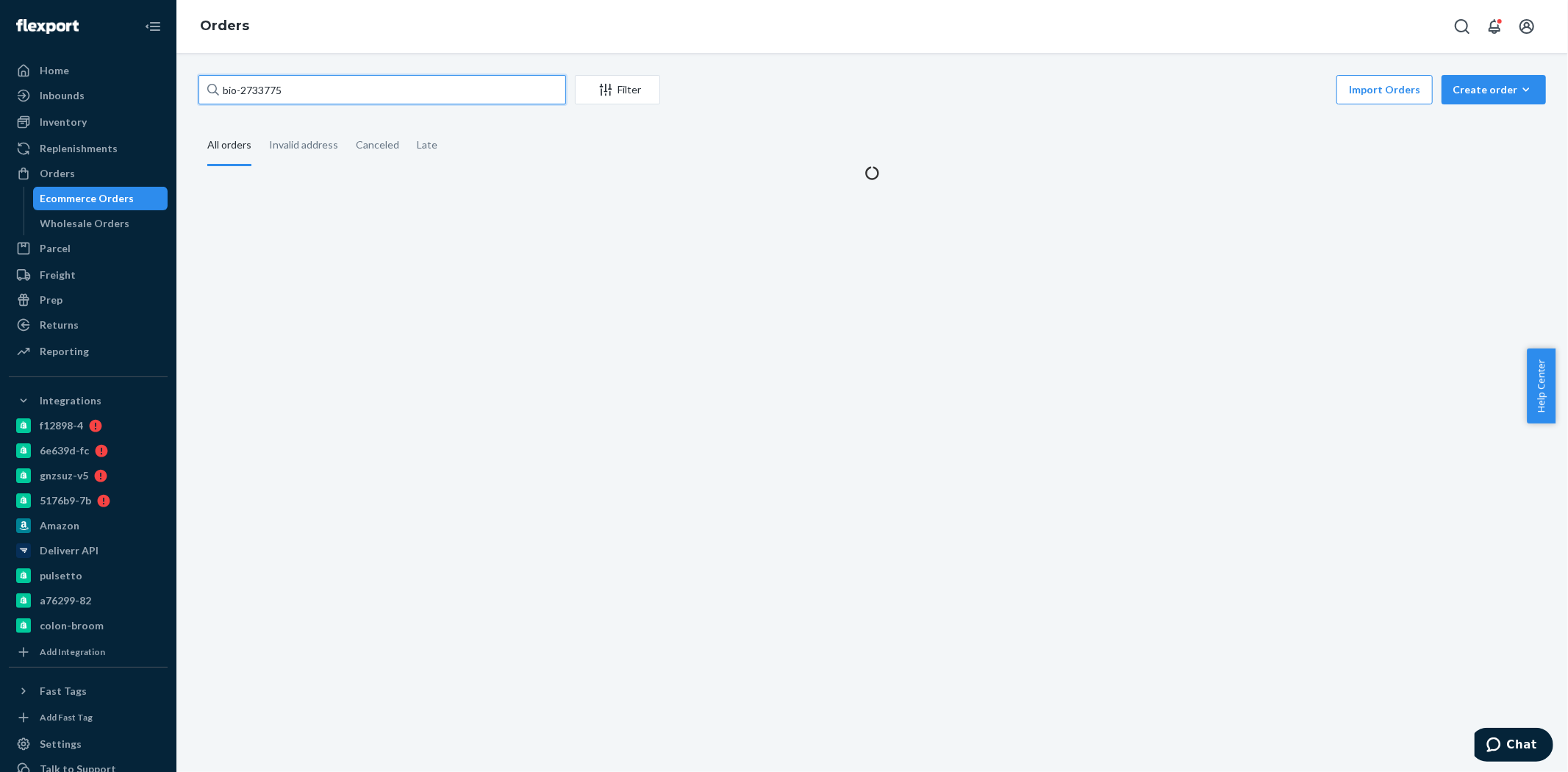
type input "bio-2733775"
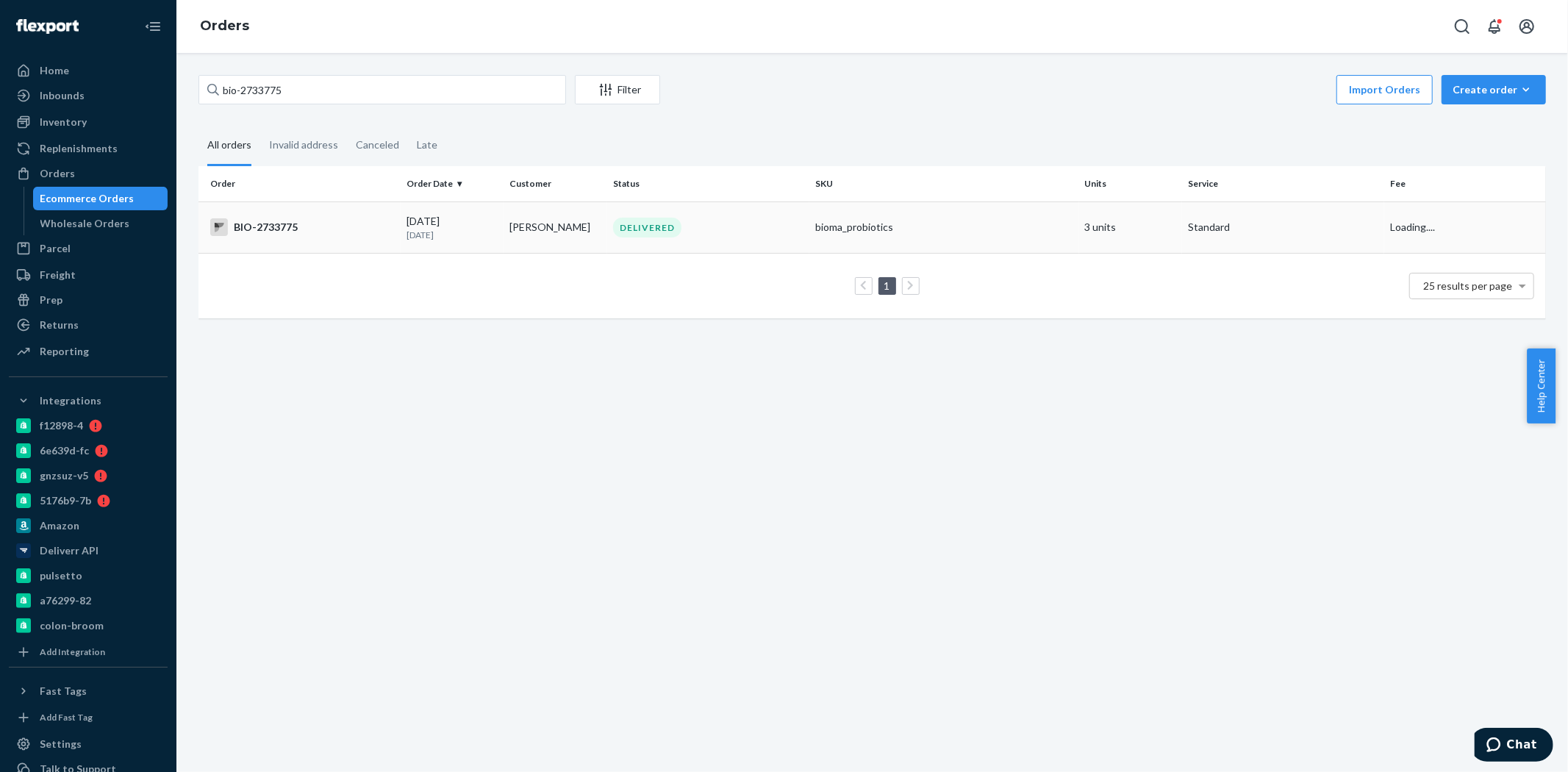
click at [383, 211] on td "BIO-2733775" at bounding box center [300, 227] width 202 height 52
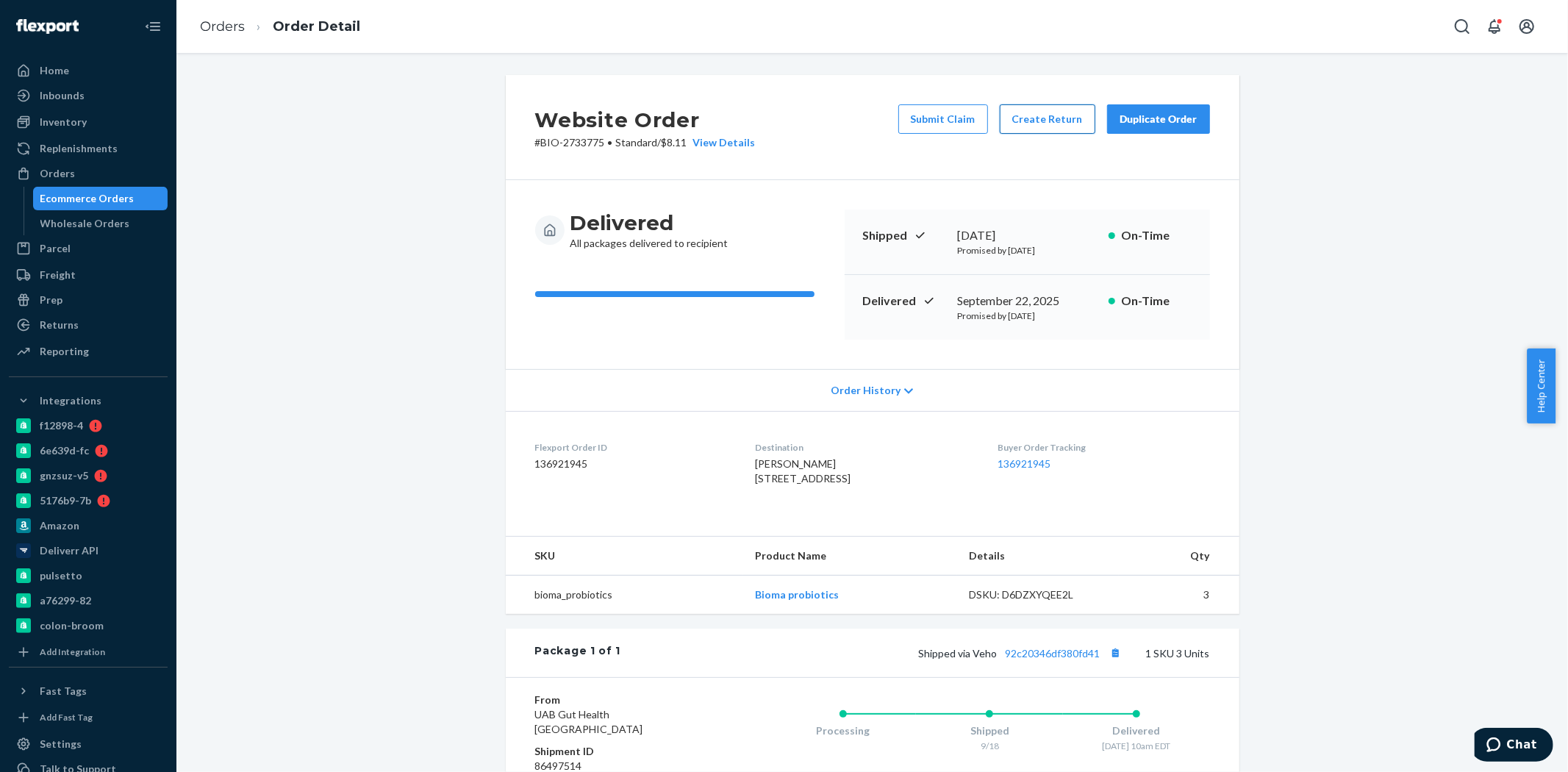
click at [1024, 122] on button "Create Return" at bounding box center [1048, 119] width 95 height 30
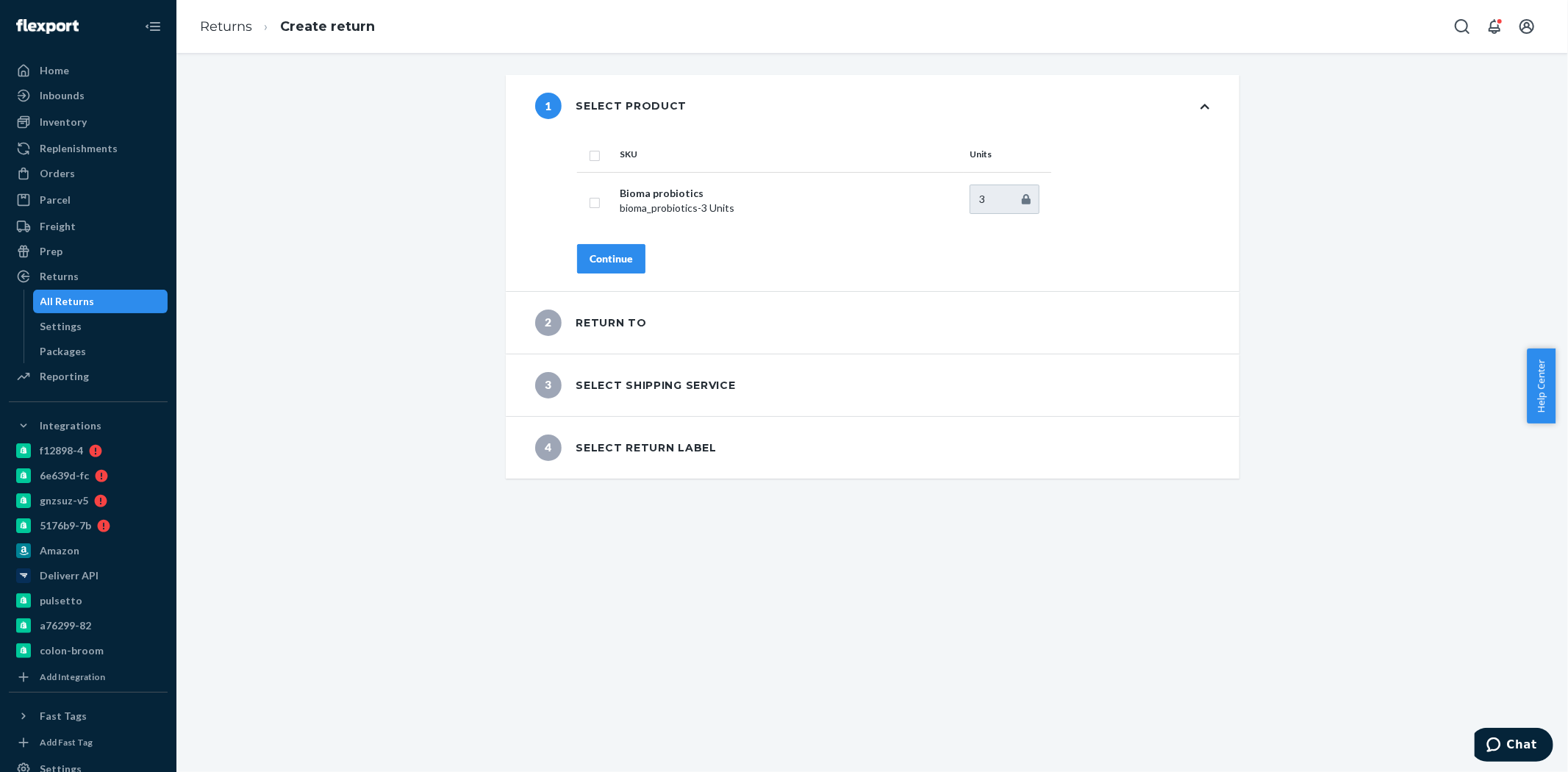
click at [589, 153] on input "checkbox" at bounding box center [595, 154] width 12 height 16
checkbox input "true"
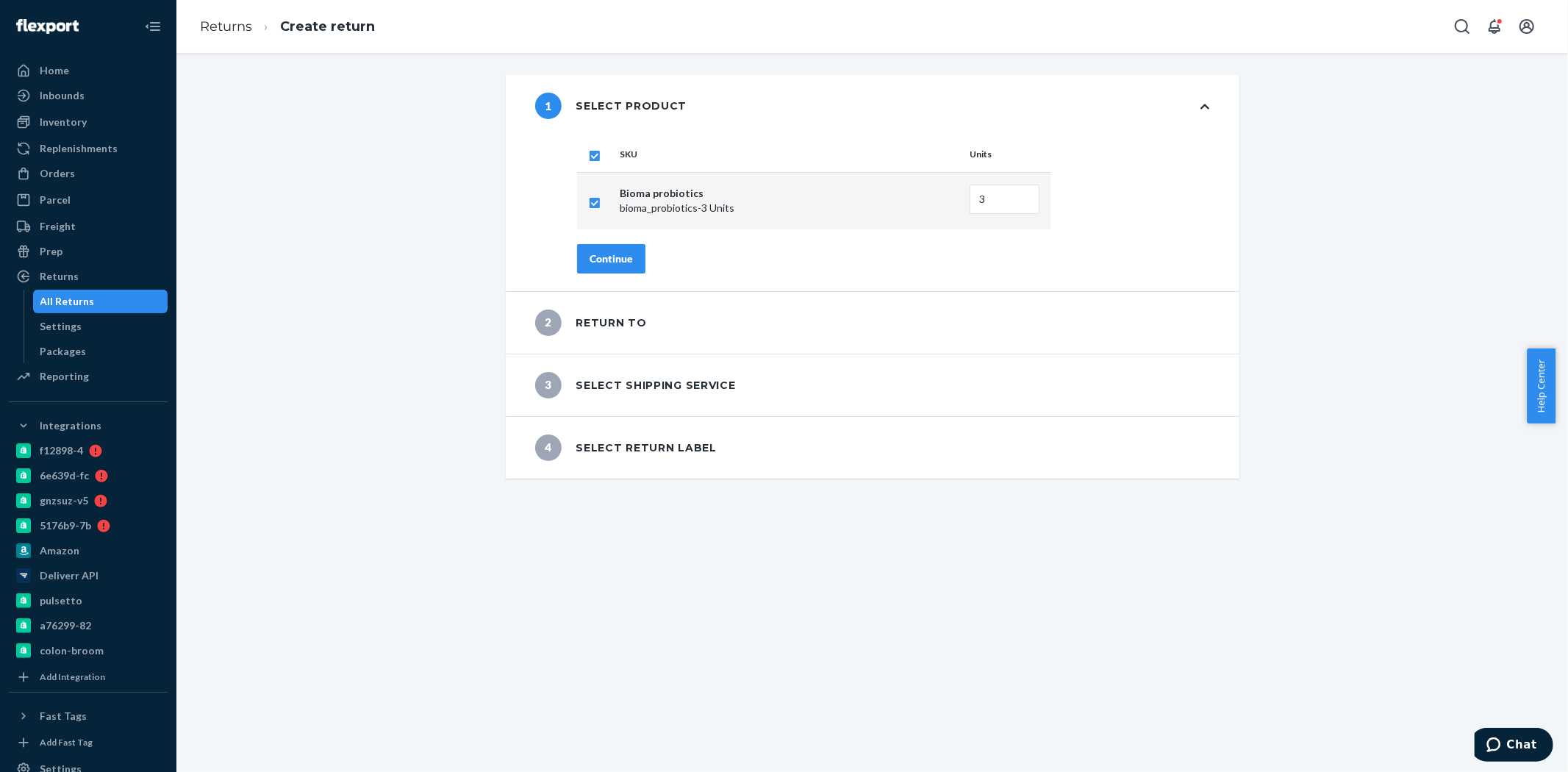
click at [616, 257] on div "Continue" at bounding box center [611, 258] width 43 height 15
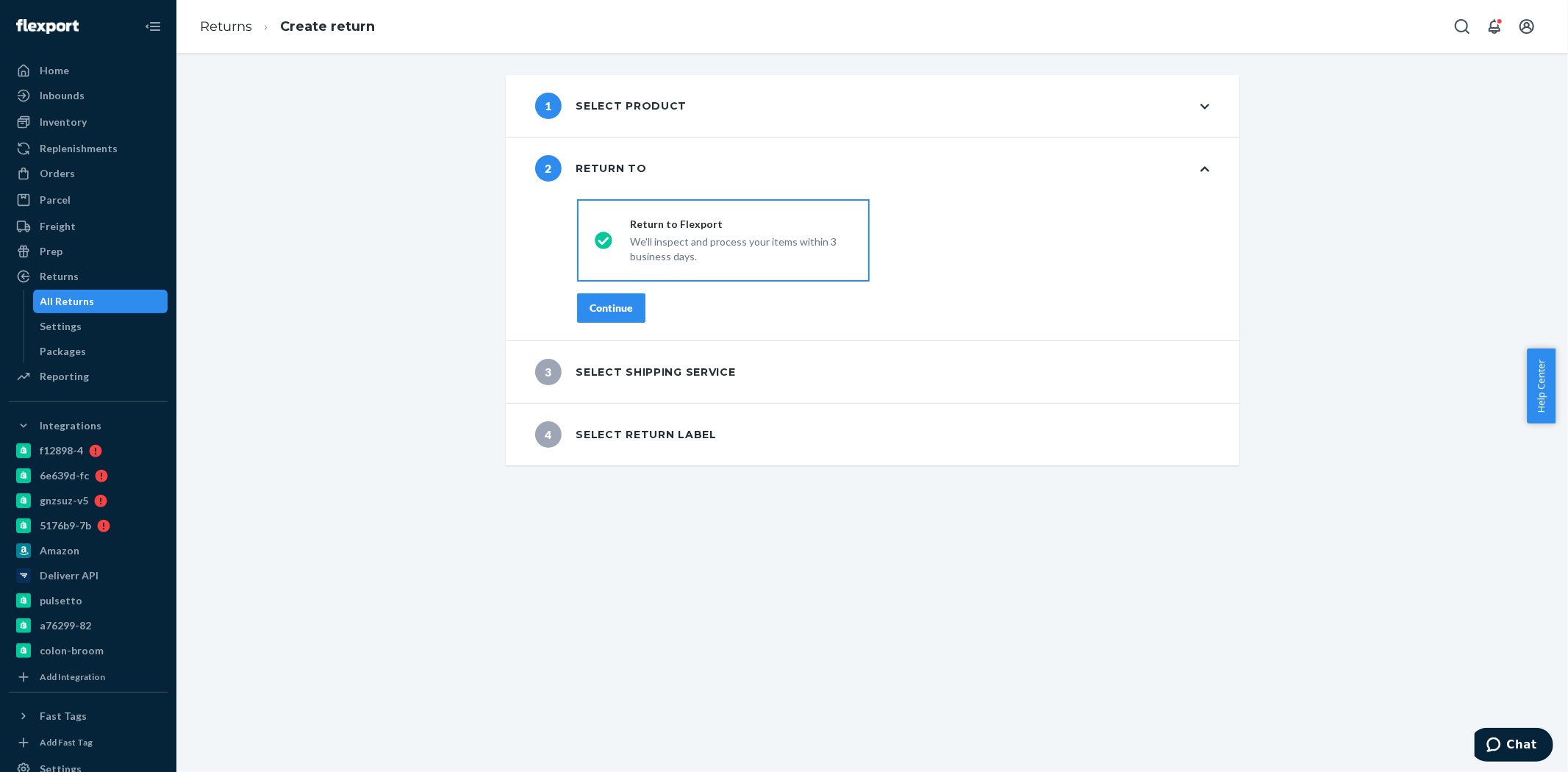
click at [626, 300] on div "Continue" at bounding box center [611, 307] width 43 height 15
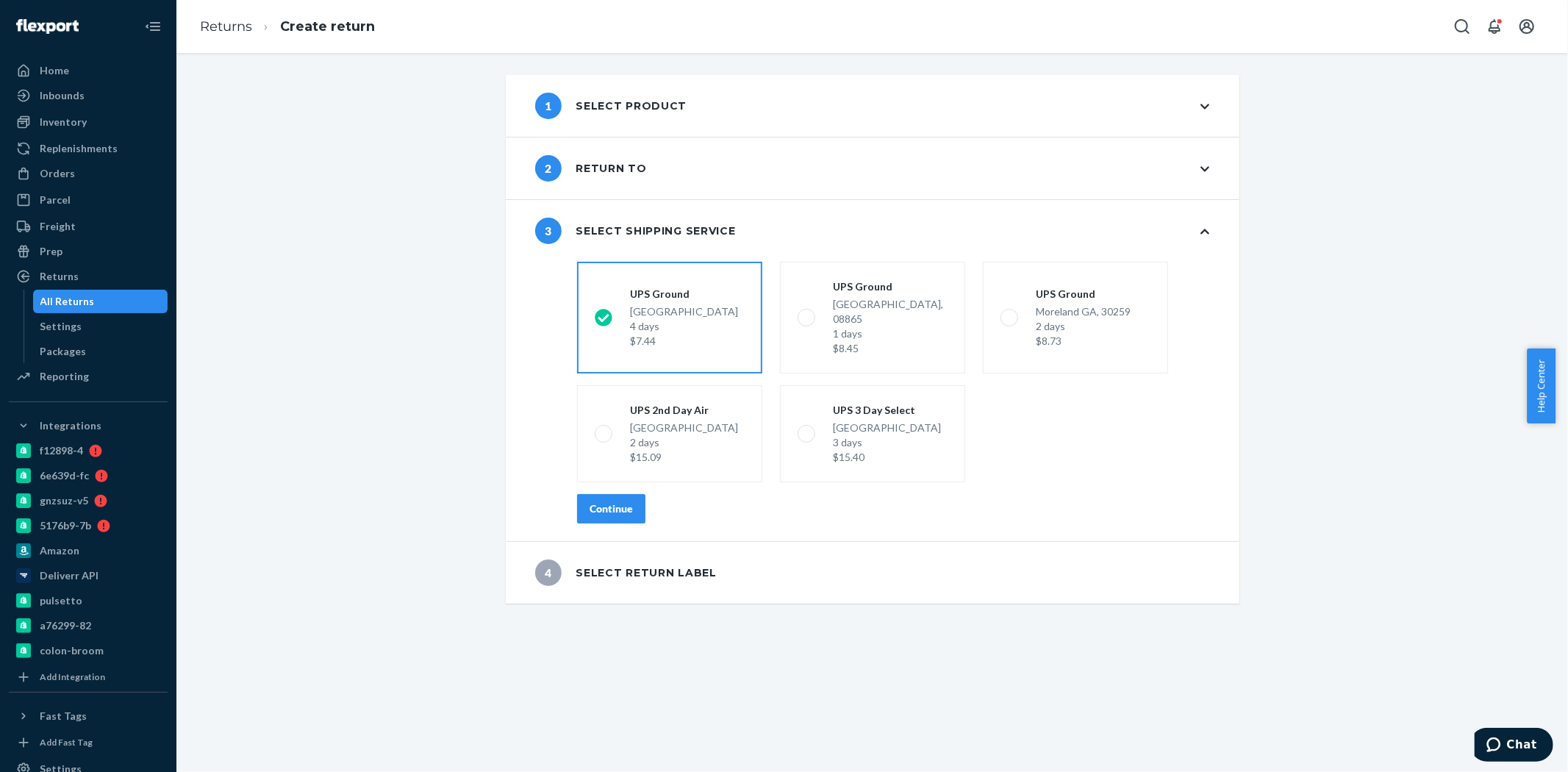
click at [615, 501] on div "Continue" at bounding box center [611, 508] width 43 height 15
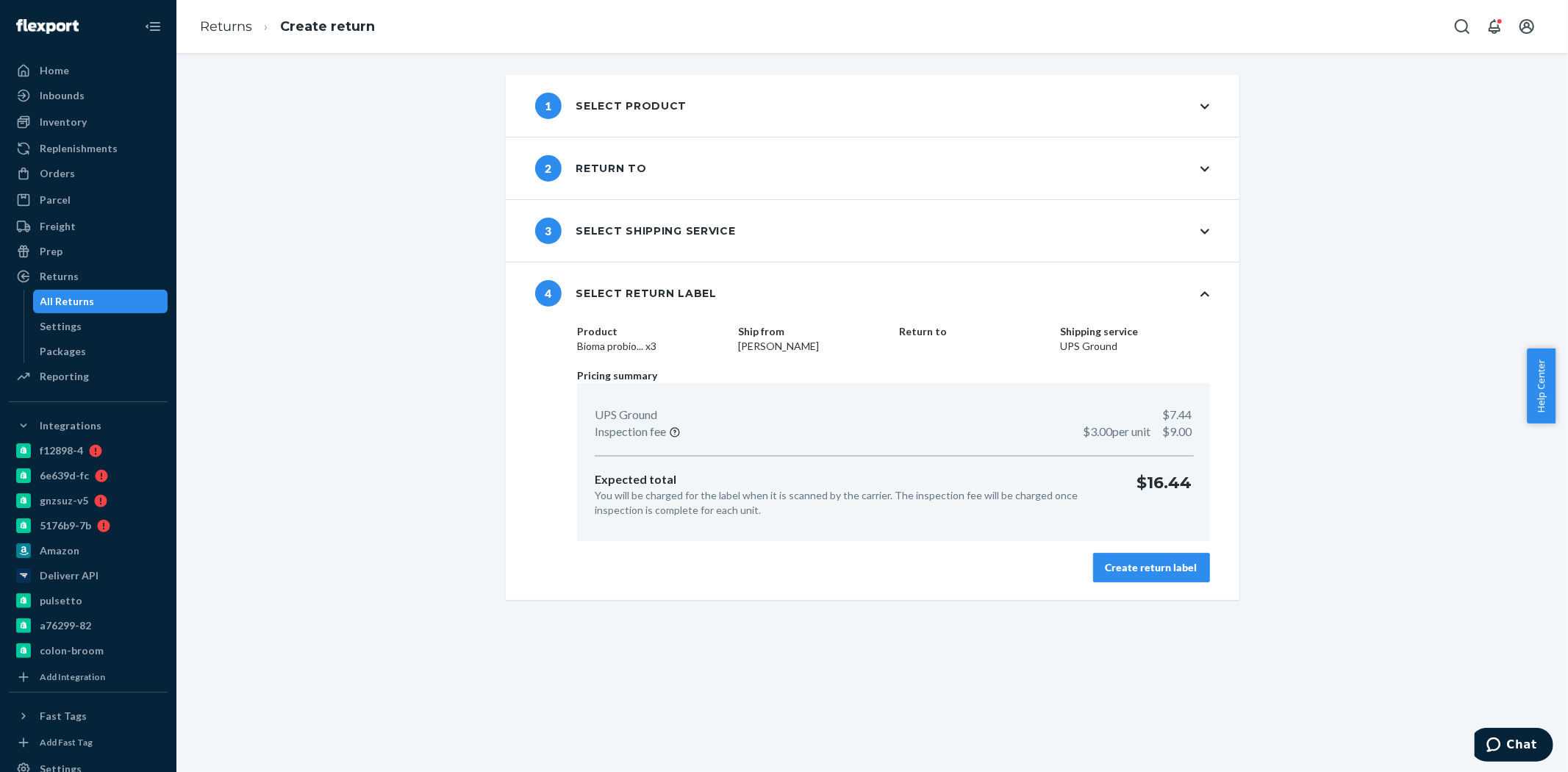
click at [1157, 569] on div "Create return label" at bounding box center [1151, 567] width 92 height 15
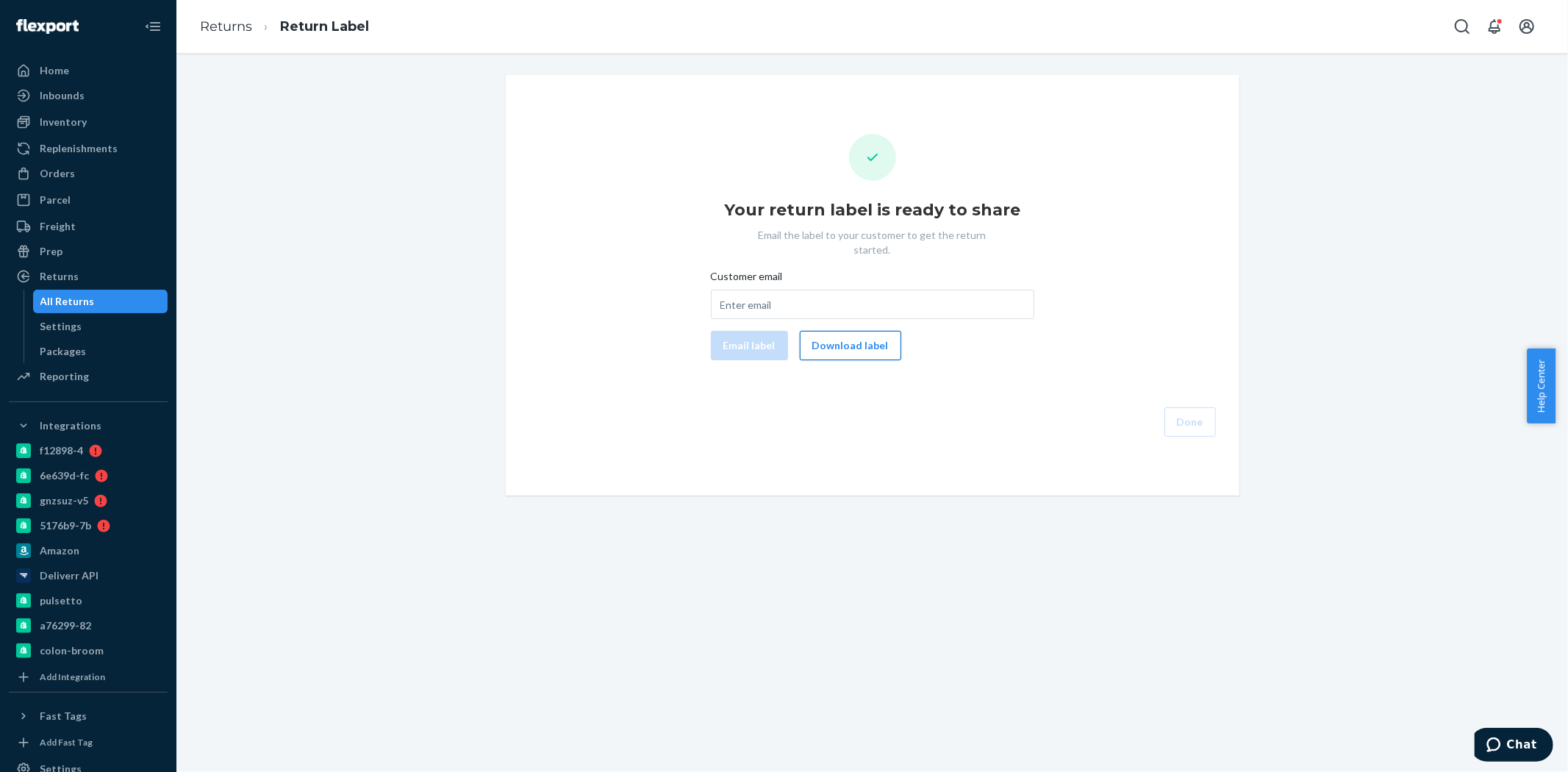
click at [865, 338] on button "Download label" at bounding box center [851, 346] width 102 height 30
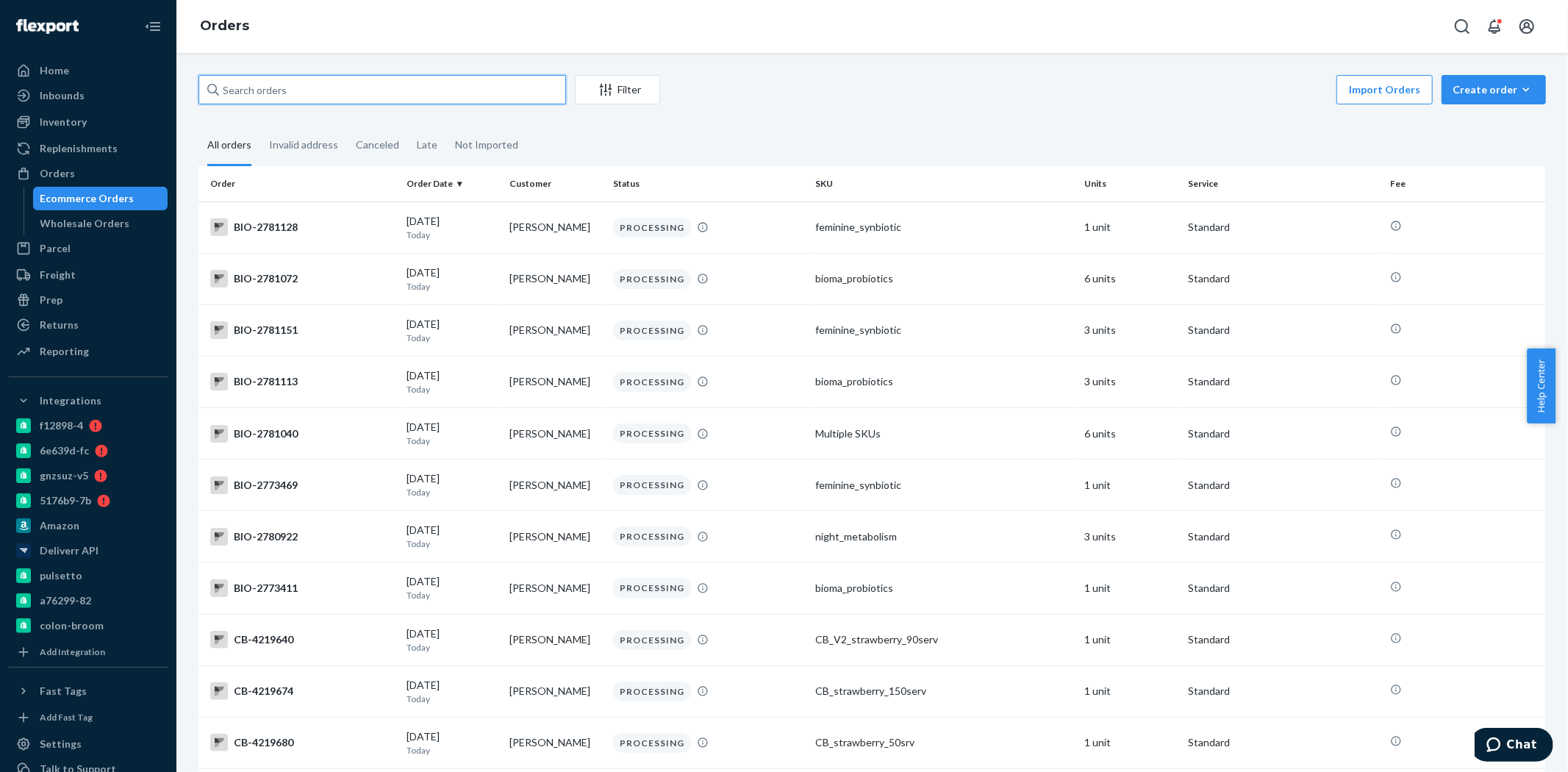
click at [261, 95] on input "text" at bounding box center [383, 90] width 368 height 30
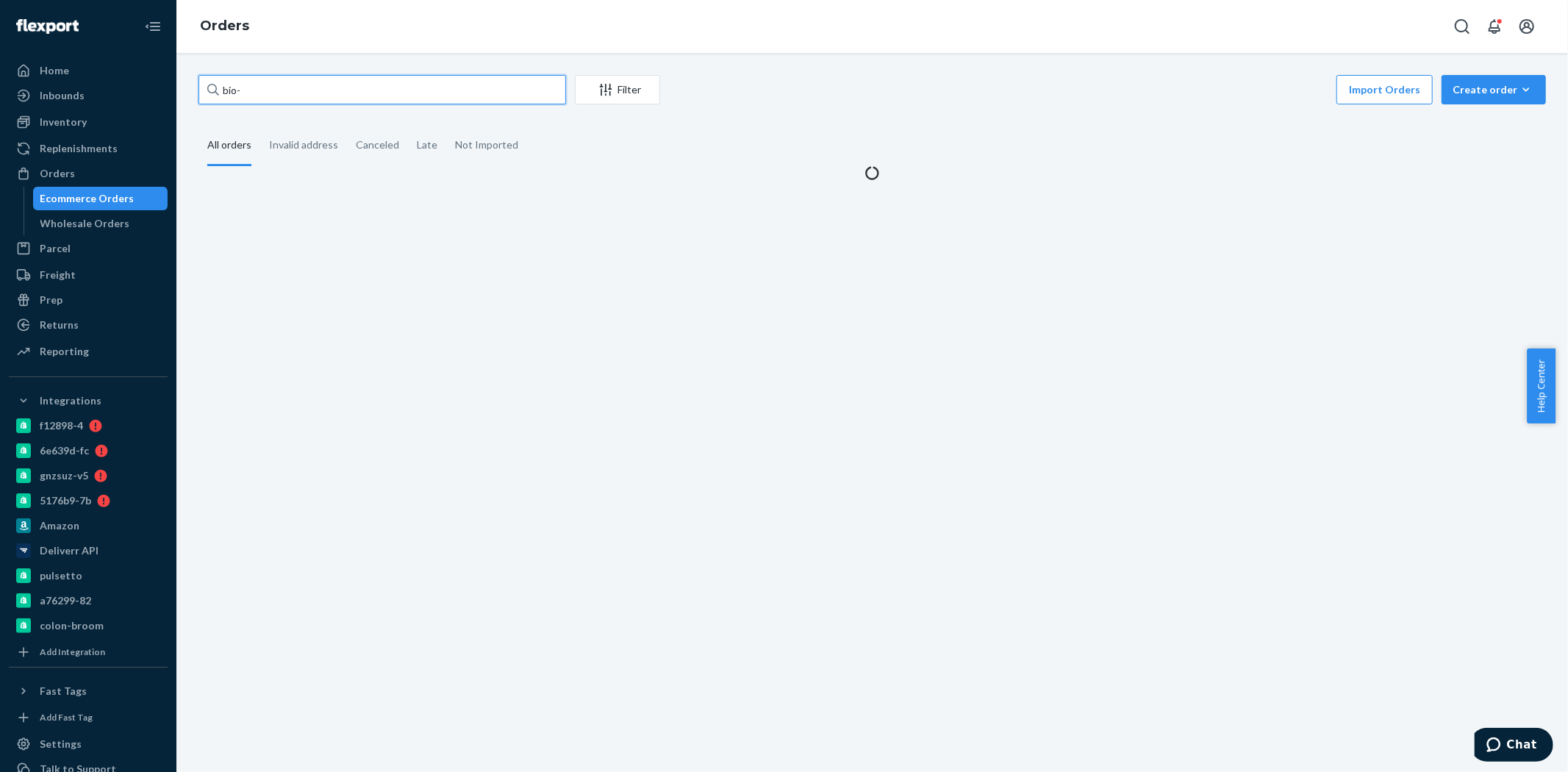
paste input "2629203"
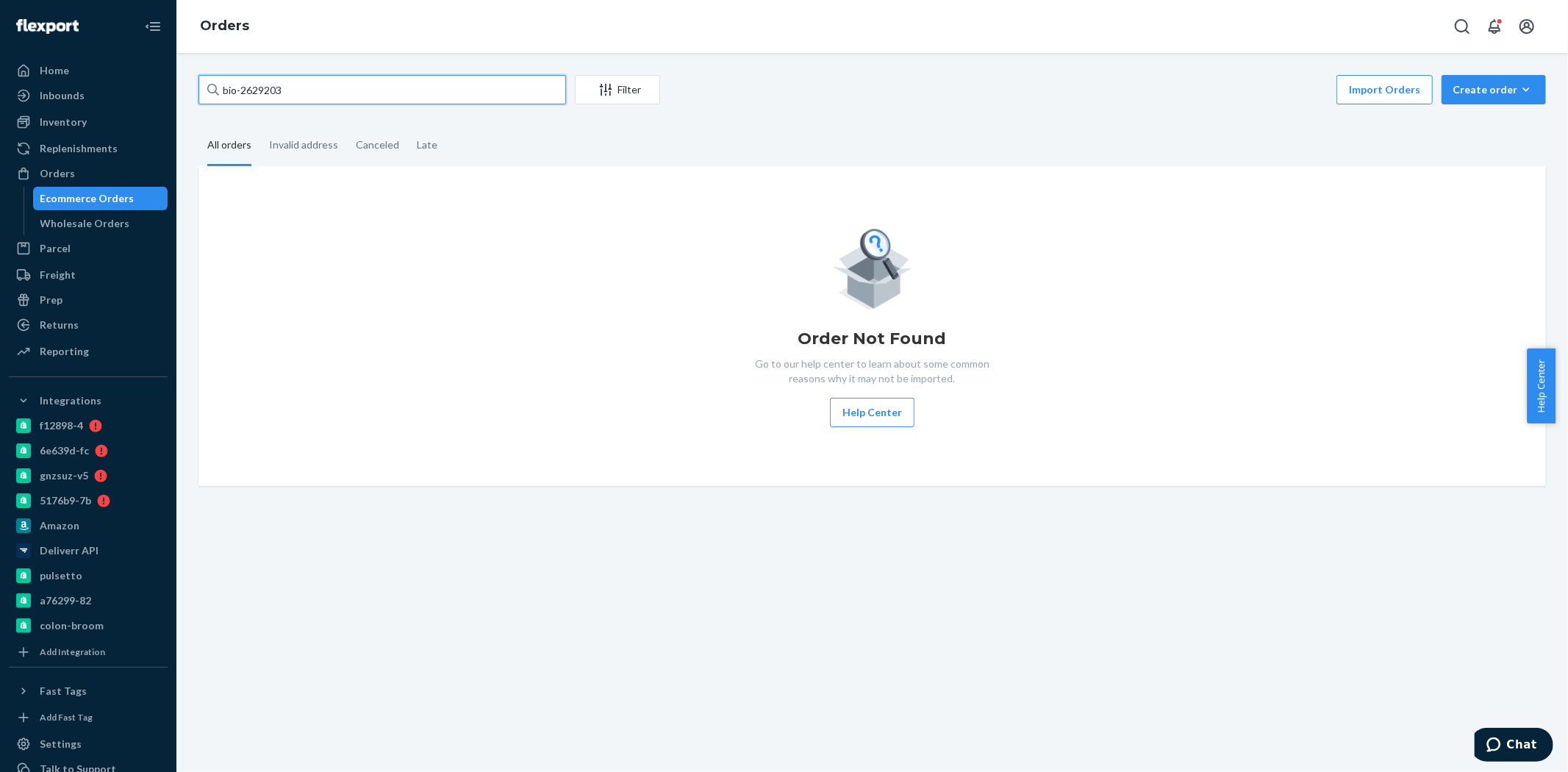
type input "bio-2629203"
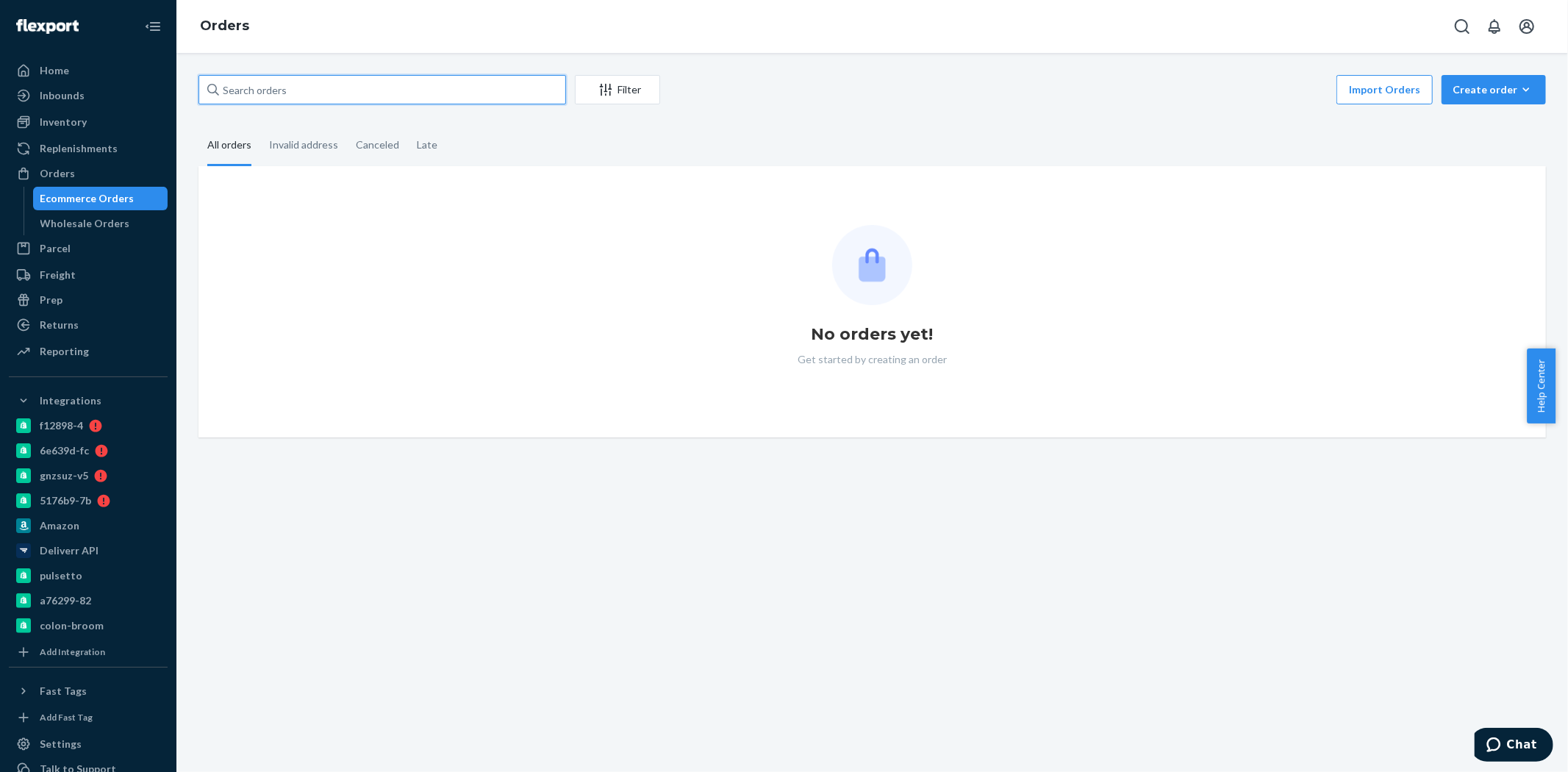
click at [437, 92] on input "text" at bounding box center [383, 90] width 368 height 30
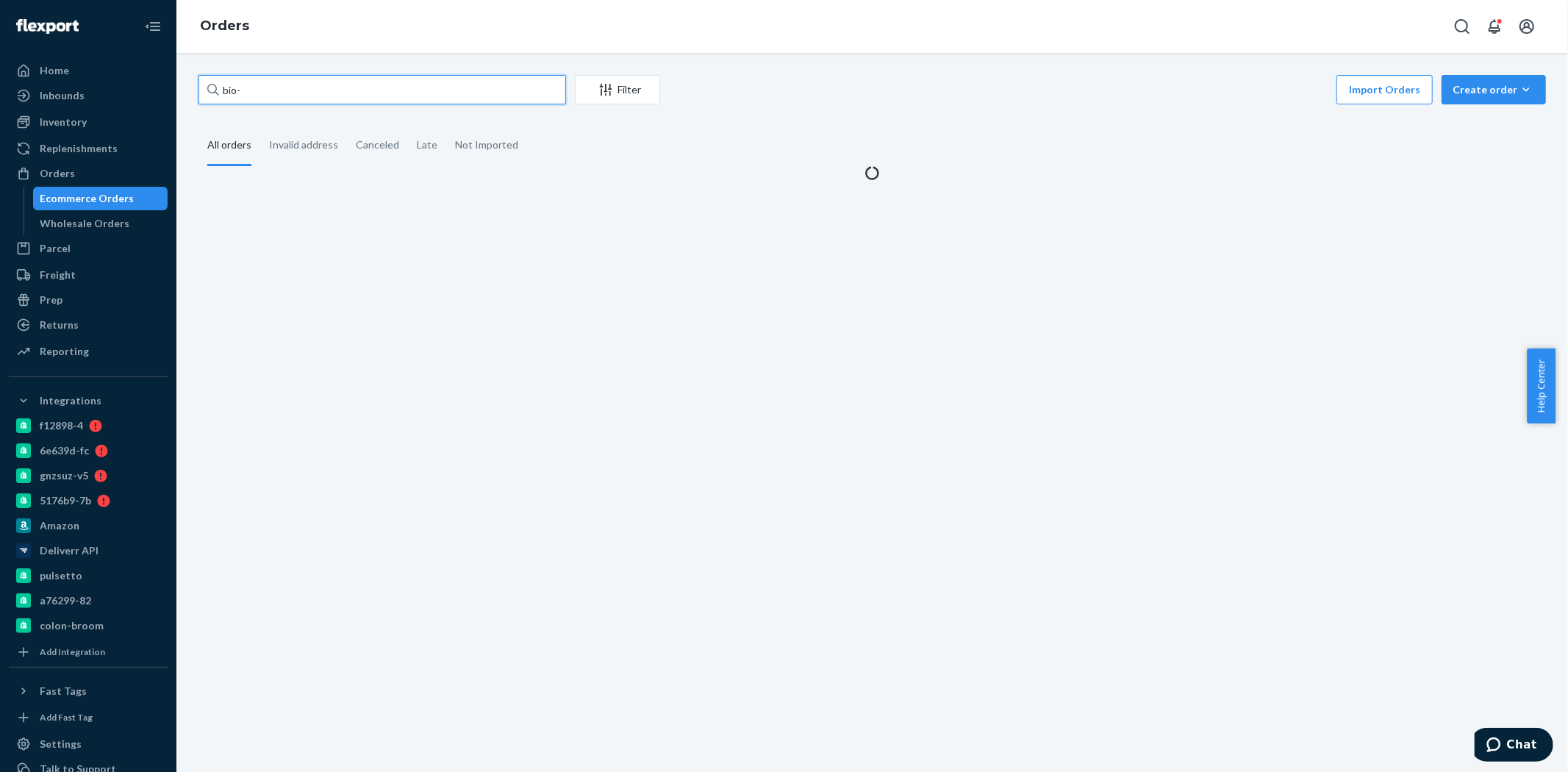
paste input "2629203"
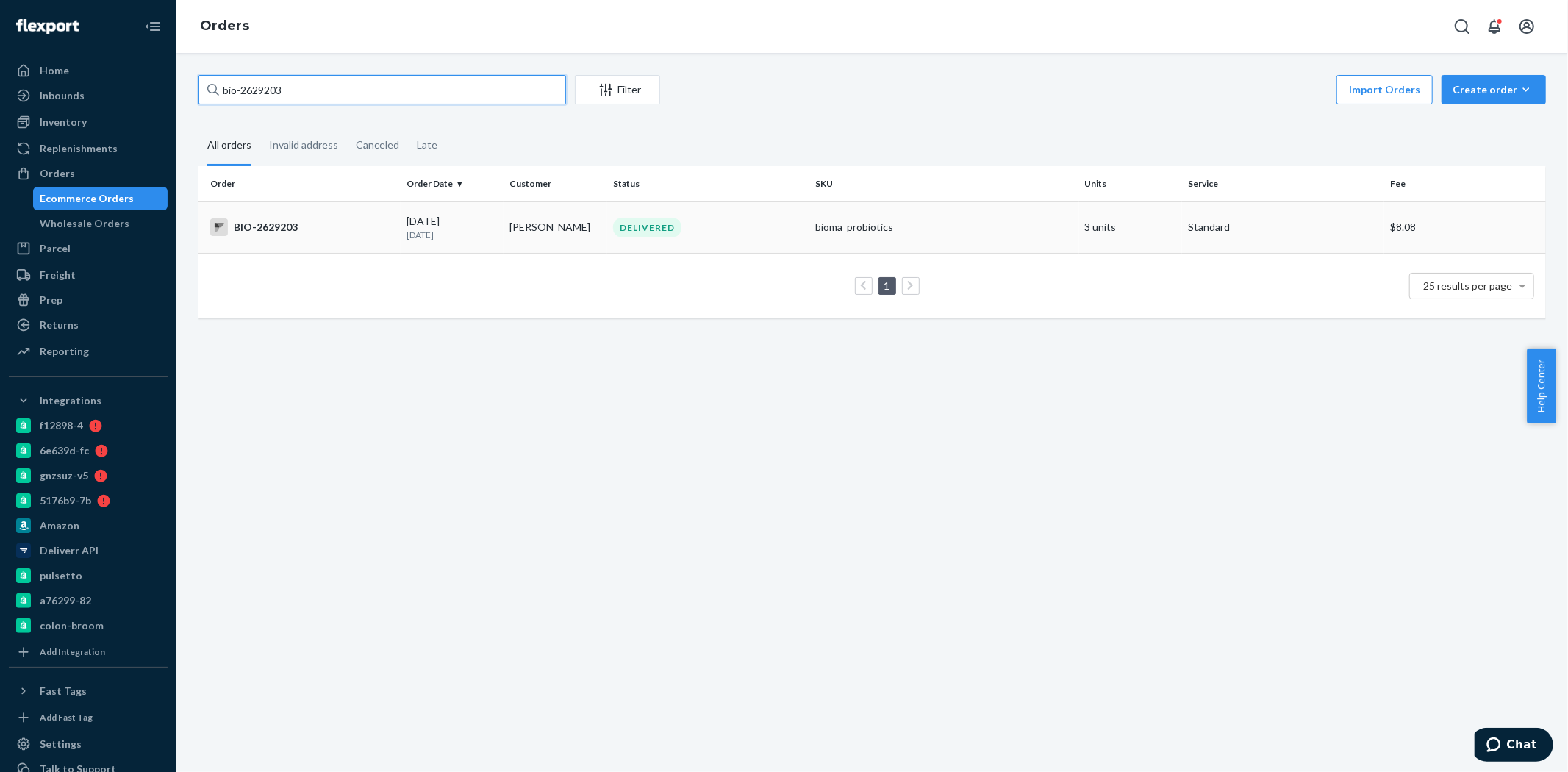
type input "bio-2629203"
click at [297, 214] on td "BIO-2629203" at bounding box center [300, 227] width 202 height 52
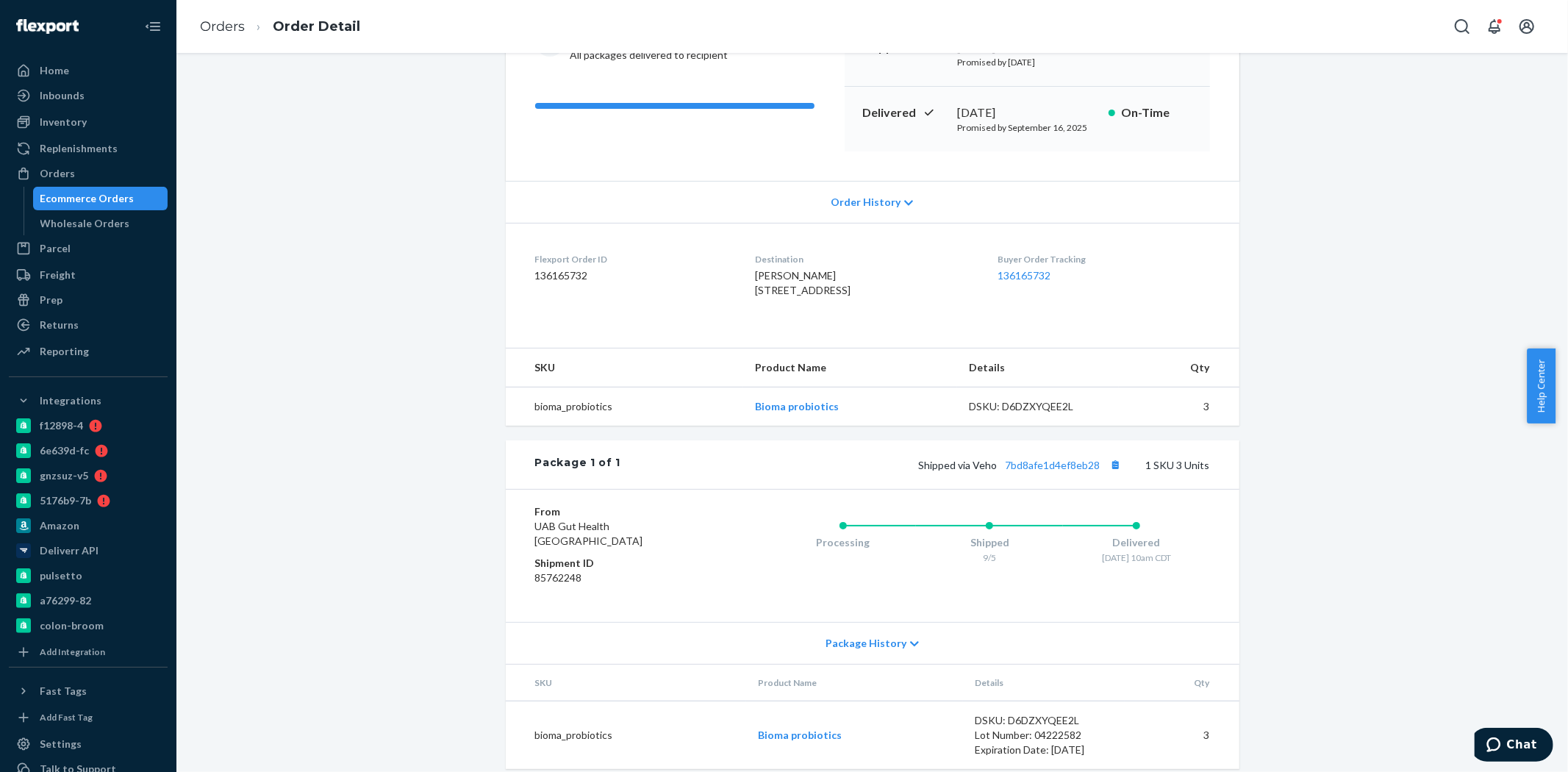
scroll to position [232, 0]
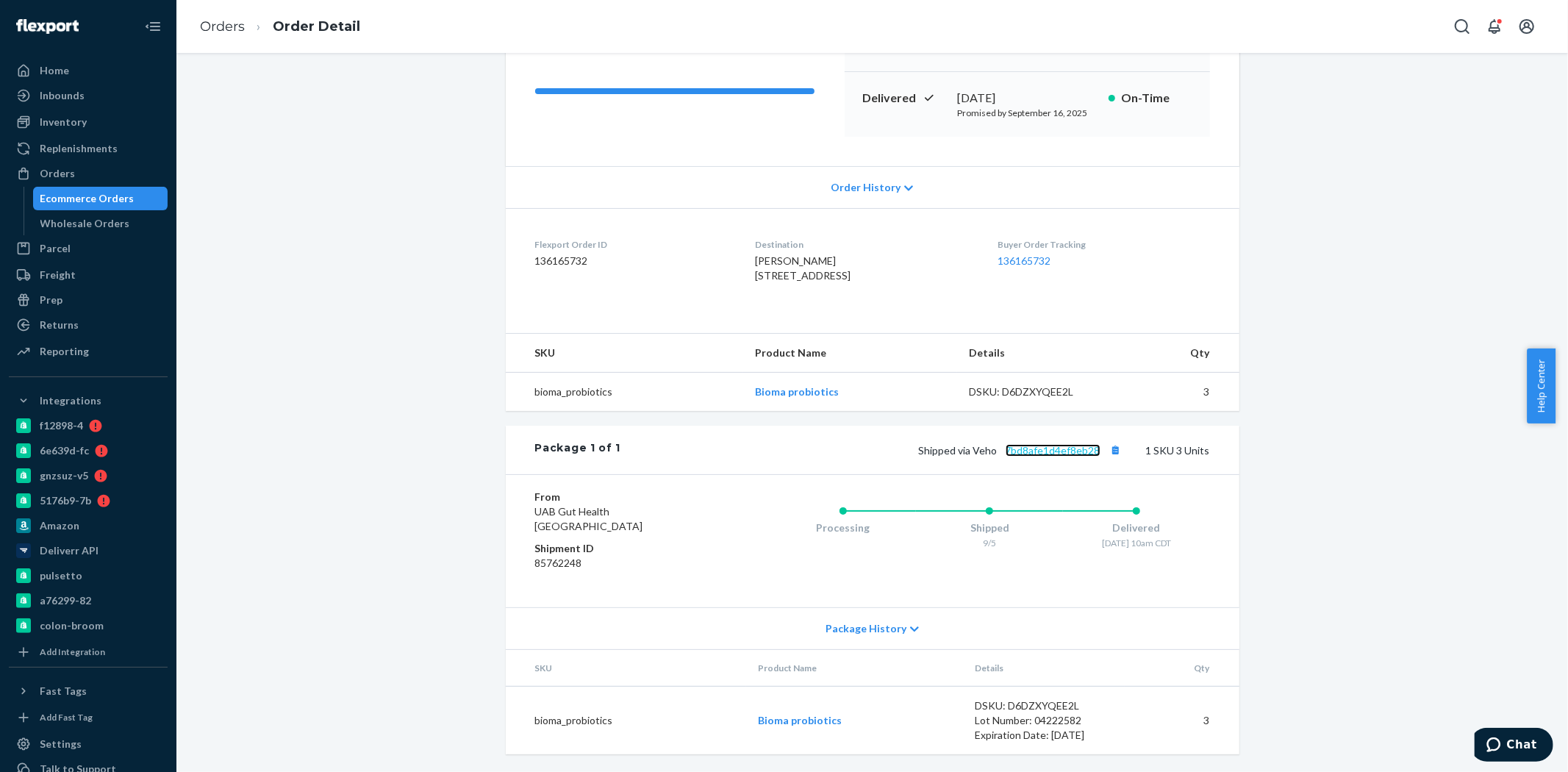
click at [1030, 452] on link "7bd8afe1d4ef8eb28" at bounding box center [1052, 451] width 95 height 13
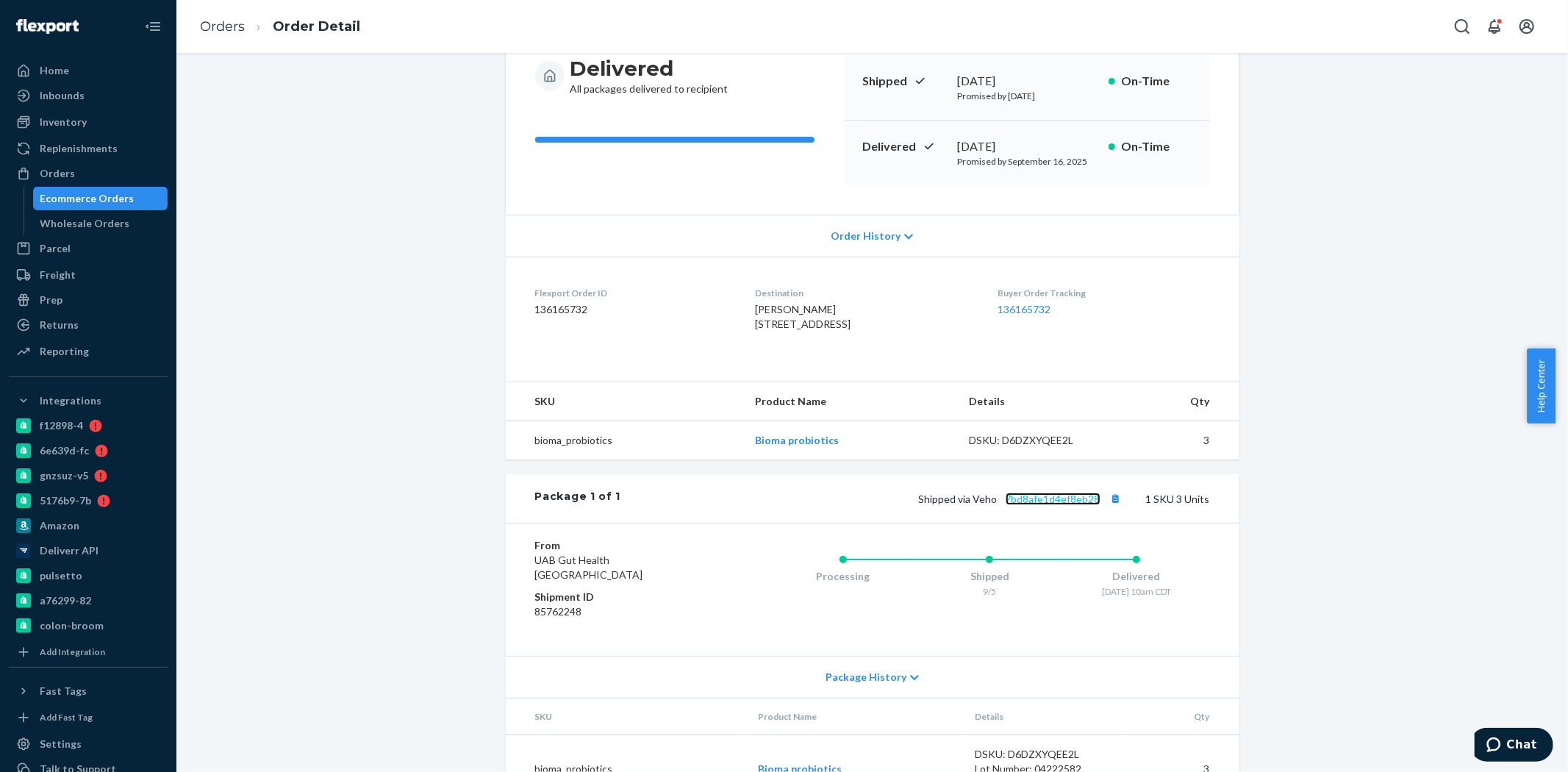
scroll to position [0, 0]
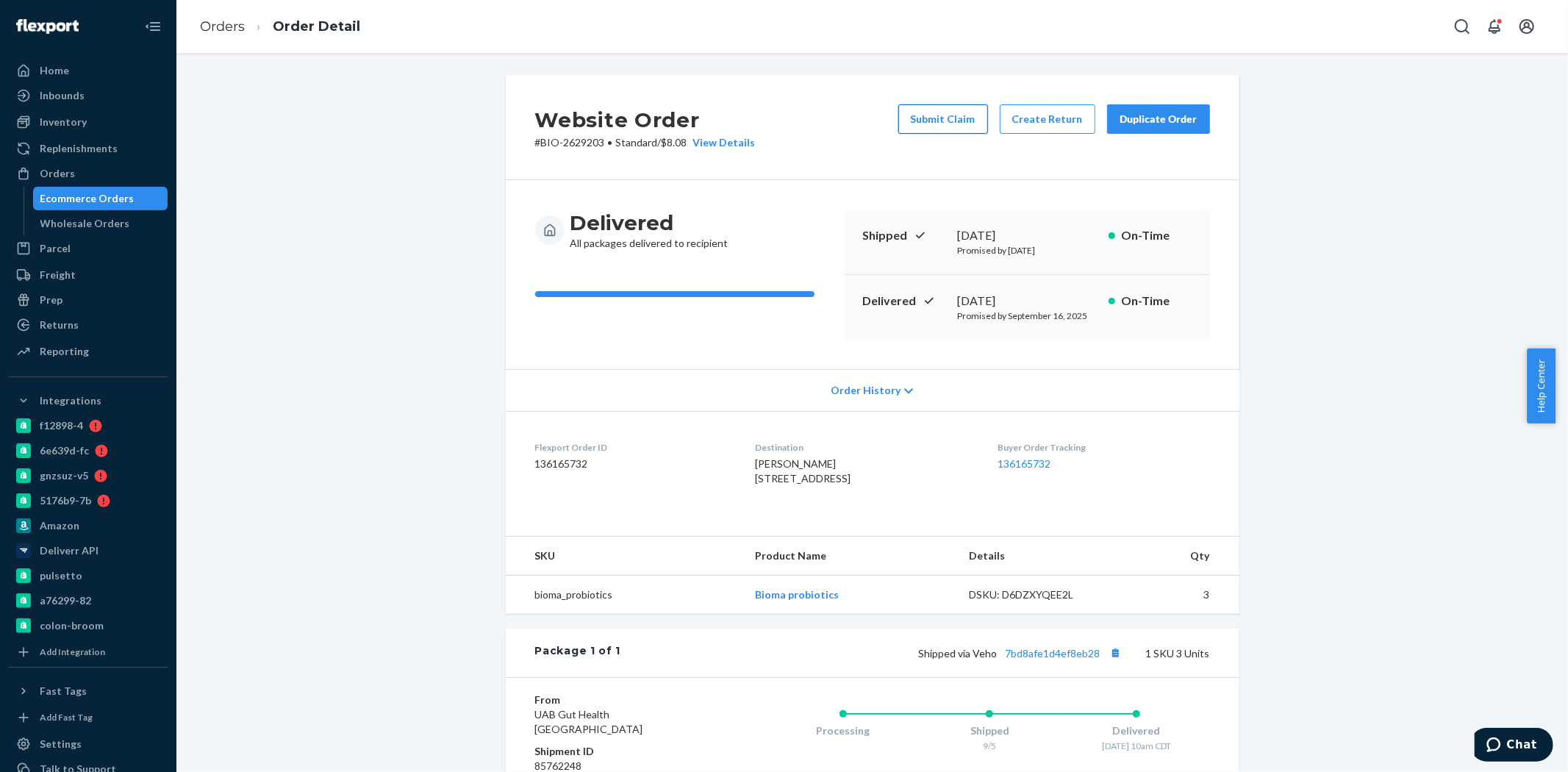
click at [922, 116] on button "Submit Claim" at bounding box center [943, 119] width 90 height 30
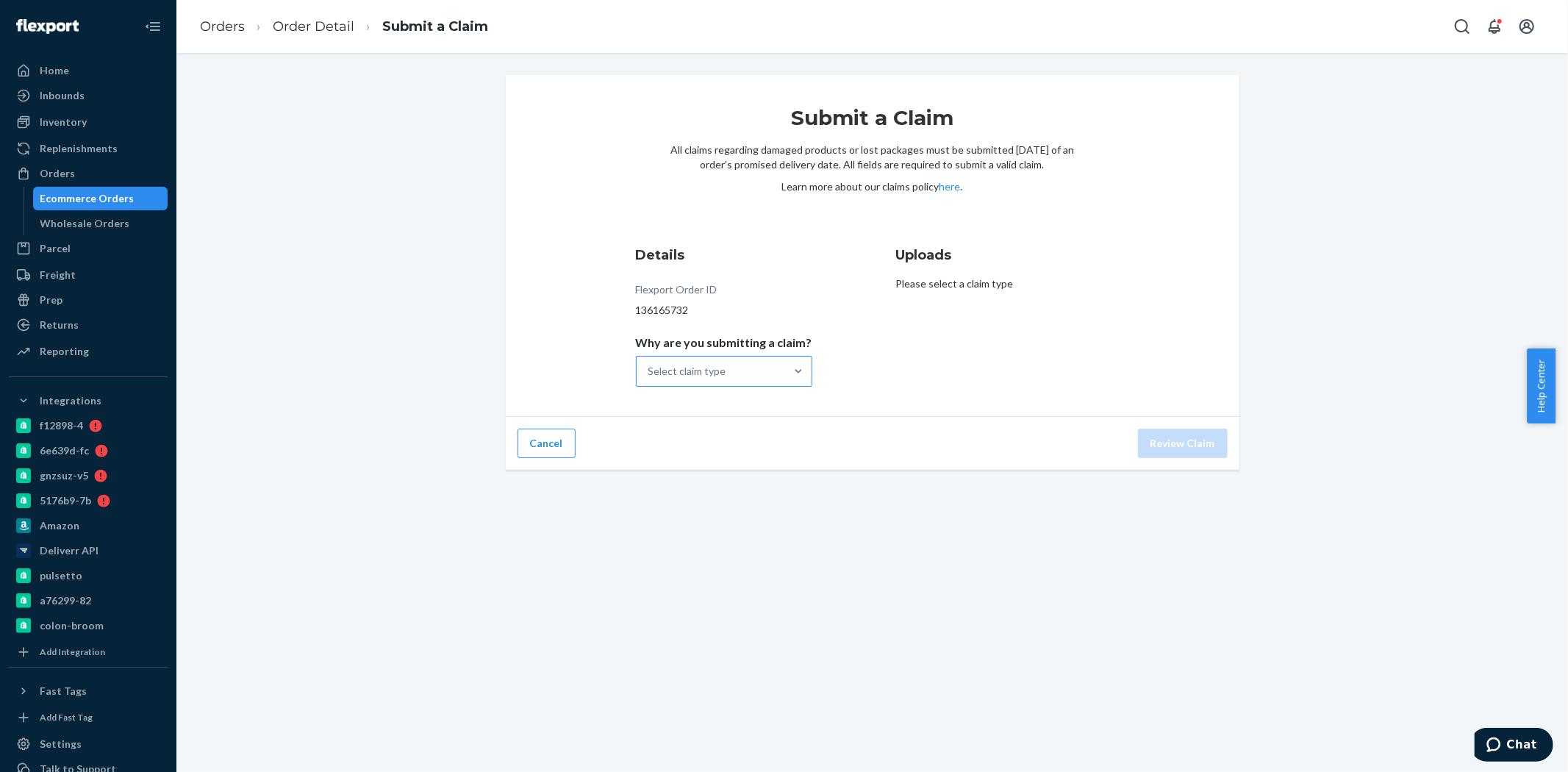
click at [760, 366] on div "Select claim type" at bounding box center [711, 372] width 149 height 30
click at [650, 366] on input "Why are you submitting a claim? Select claim type" at bounding box center [649, 371] width 2 height 15
click at [716, 408] on div "Order delivered but lost" at bounding box center [725, 408] width 171 height 30
click at [650, 379] on input "Why are you submitting a claim? option Order delivered but lost focused, 1 of 4…" at bounding box center [649, 371] width 2 height 15
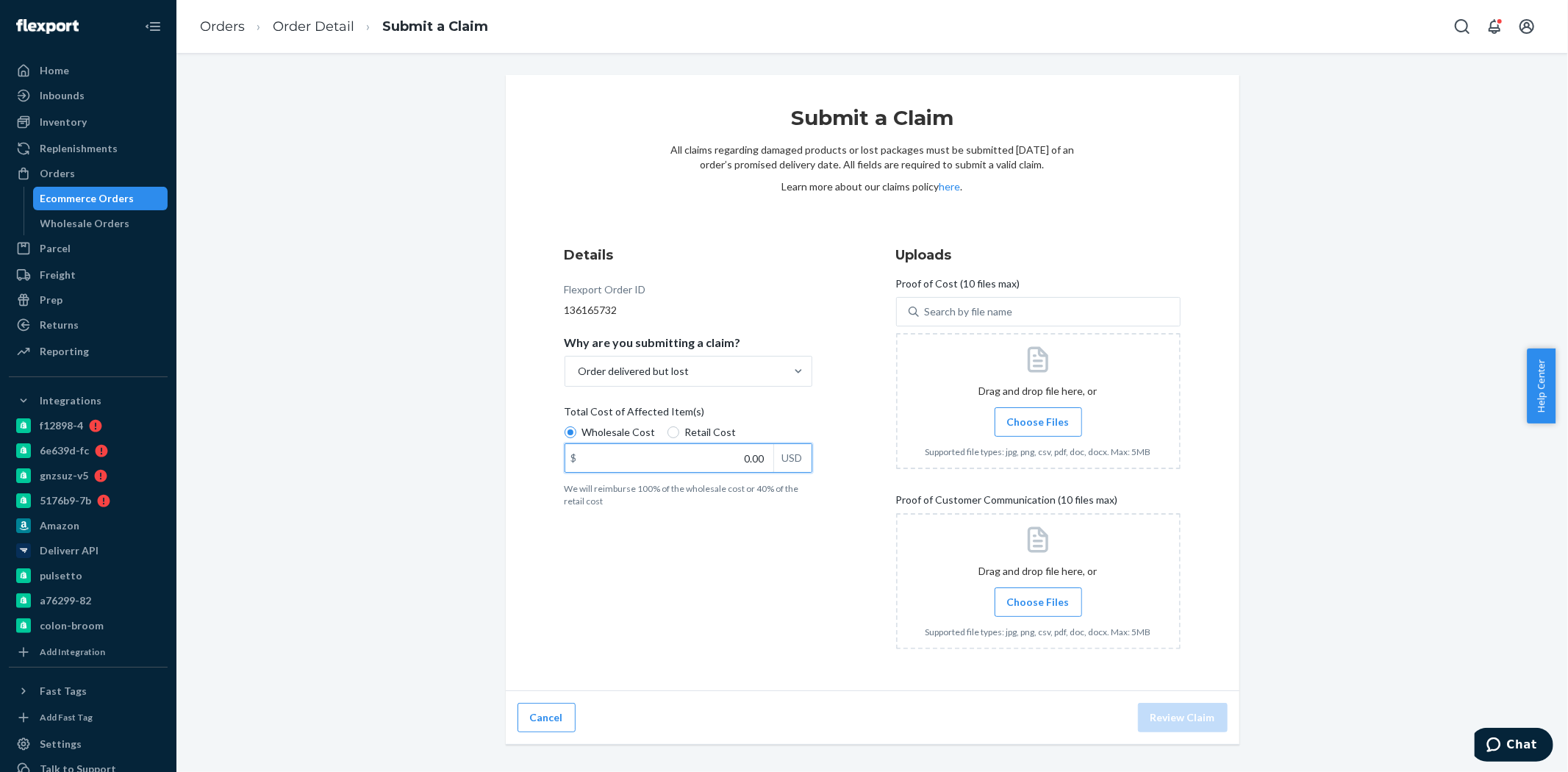
click at [688, 458] on input "0.00" at bounding box center [670, 458] width 208 height 28
paste input "69.36"
type input "69.36"
click at [1033, 422] on span "Choose Files" at bounding box center [1038, 422] width 63 height 15
click at [1038, 422] on input "Choose Files" at bounding box center [1038, 422] width 1 height 16
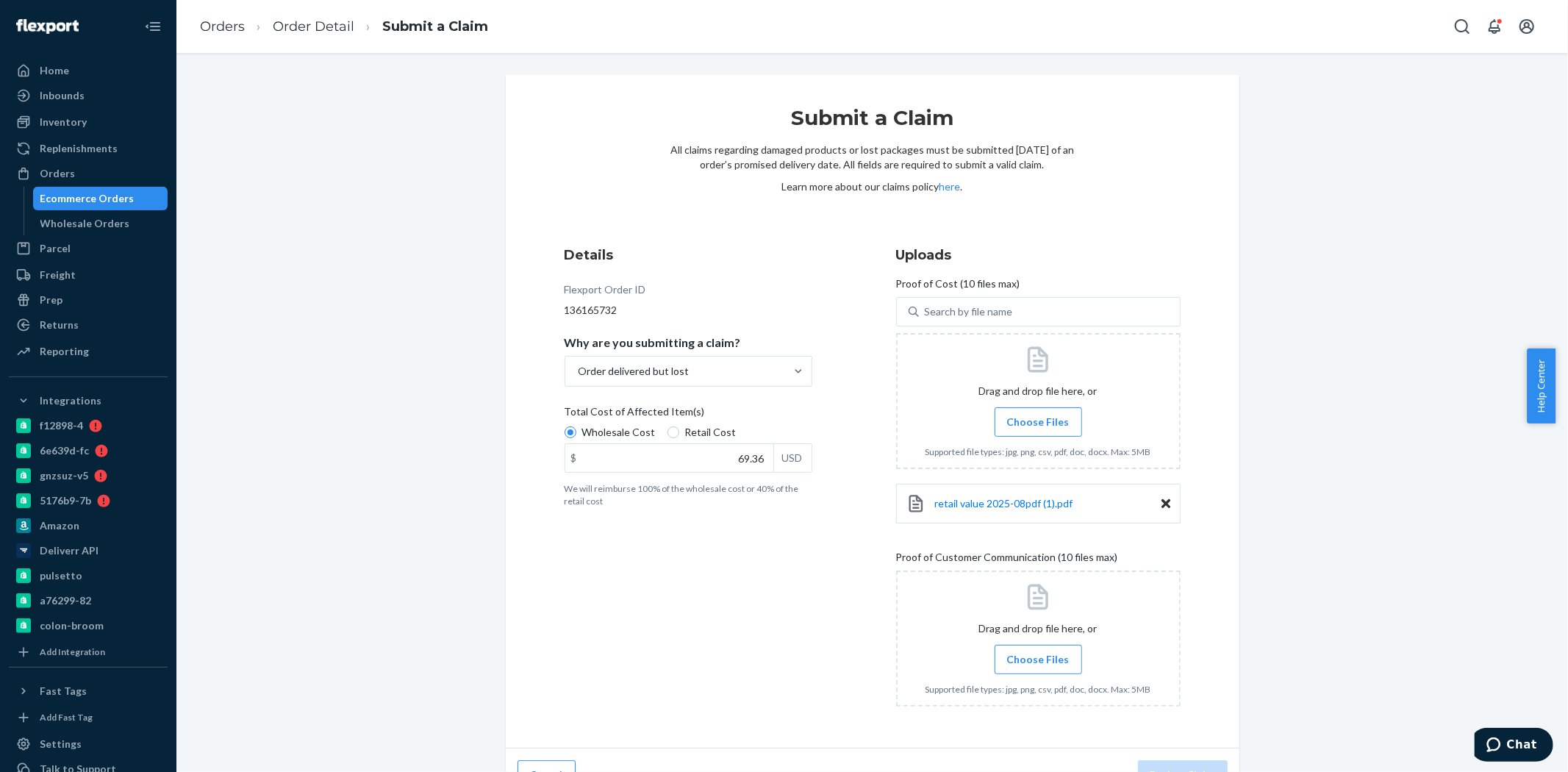
scroll to position [31, 0]
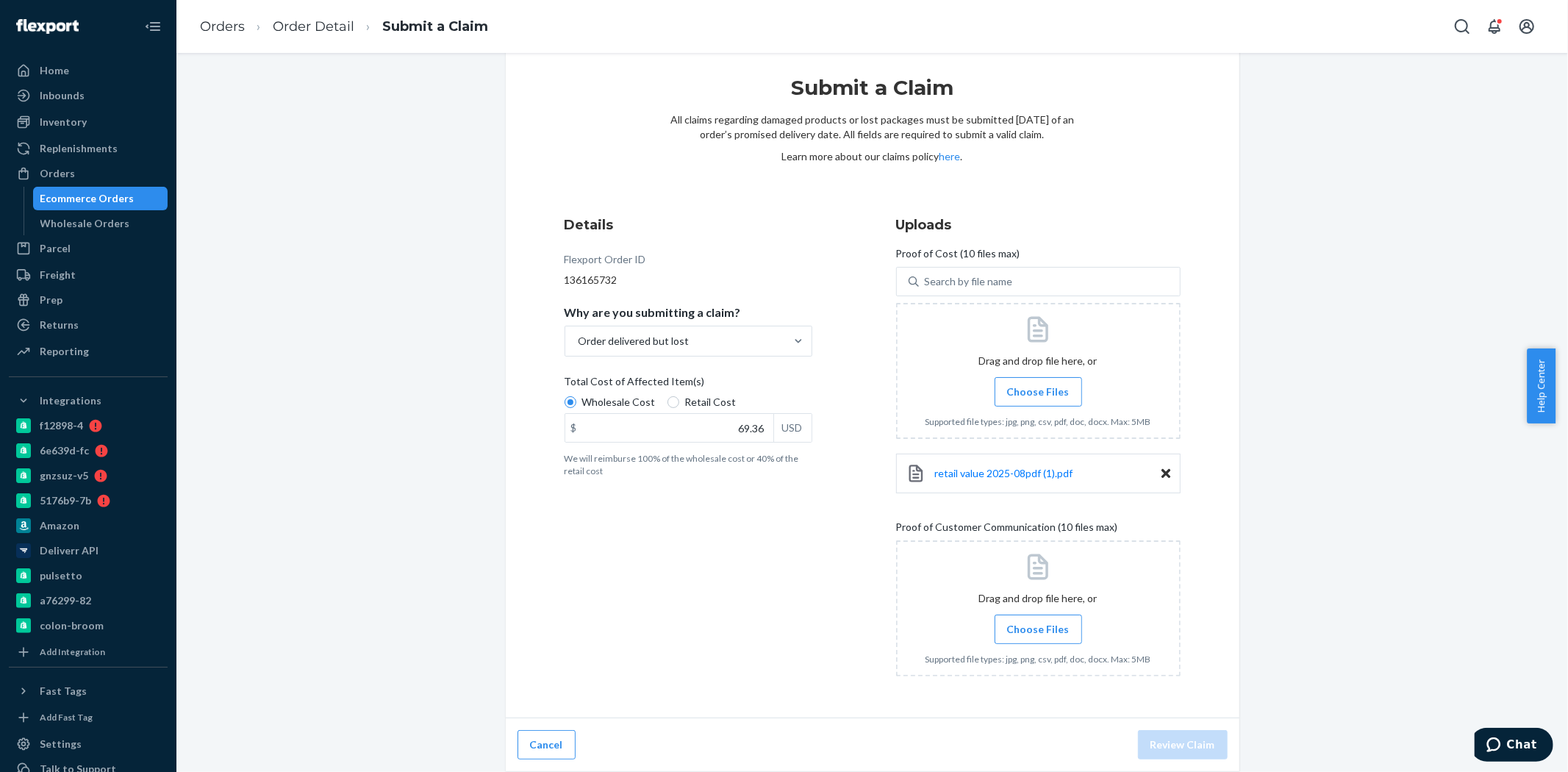
click at [1030, 625] on span "Choose Files" at bounding box center [1038, 629] width 63 height 15
click at [1038, 625] on input "Choose Files" at bounding box center [1038, 629] width 1 height 16
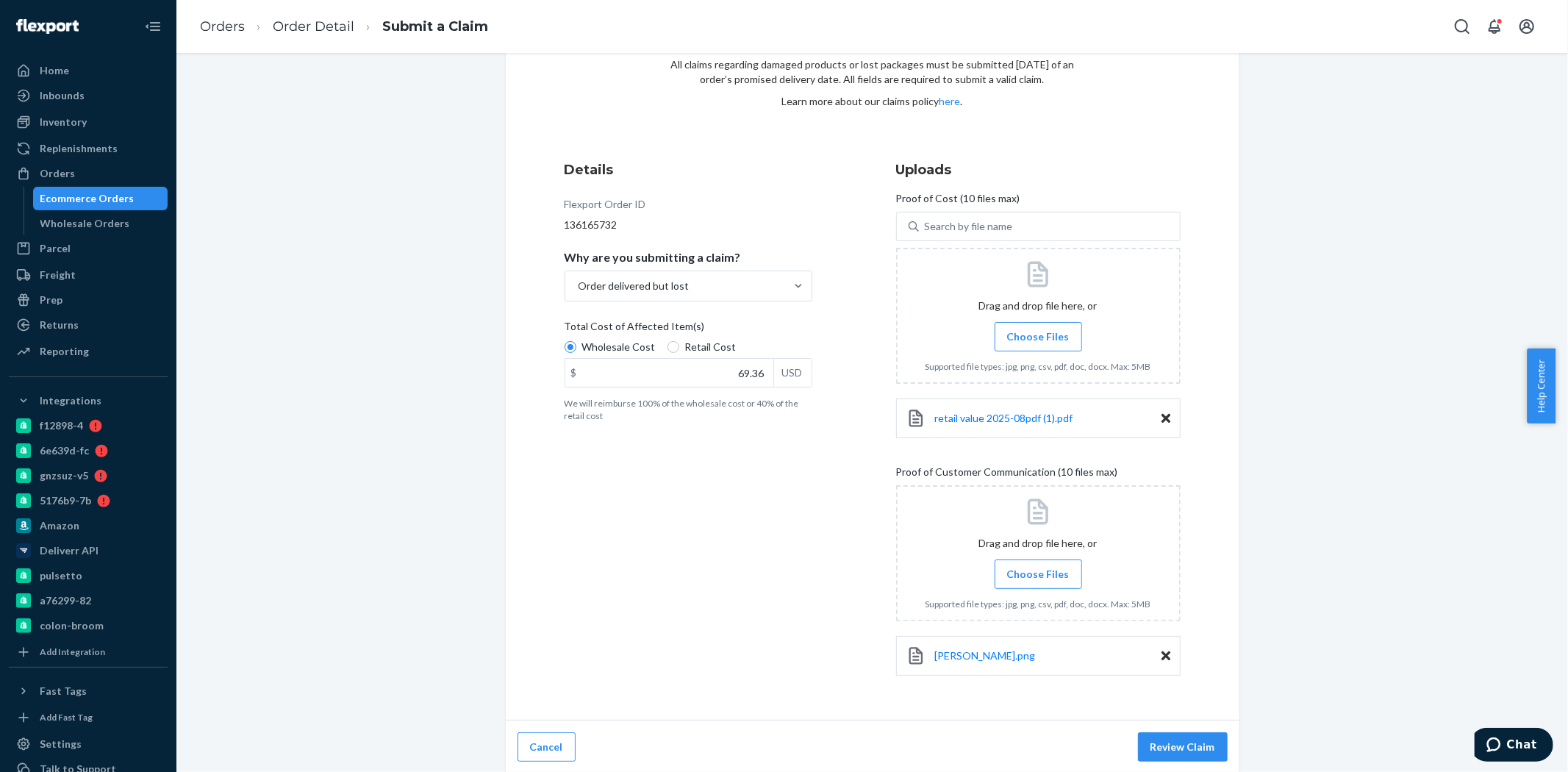
scroll to position [87, 0]
click at [1038, 571] on input "Choose Files" at bounding box center [1038, 573] width 1 height 16
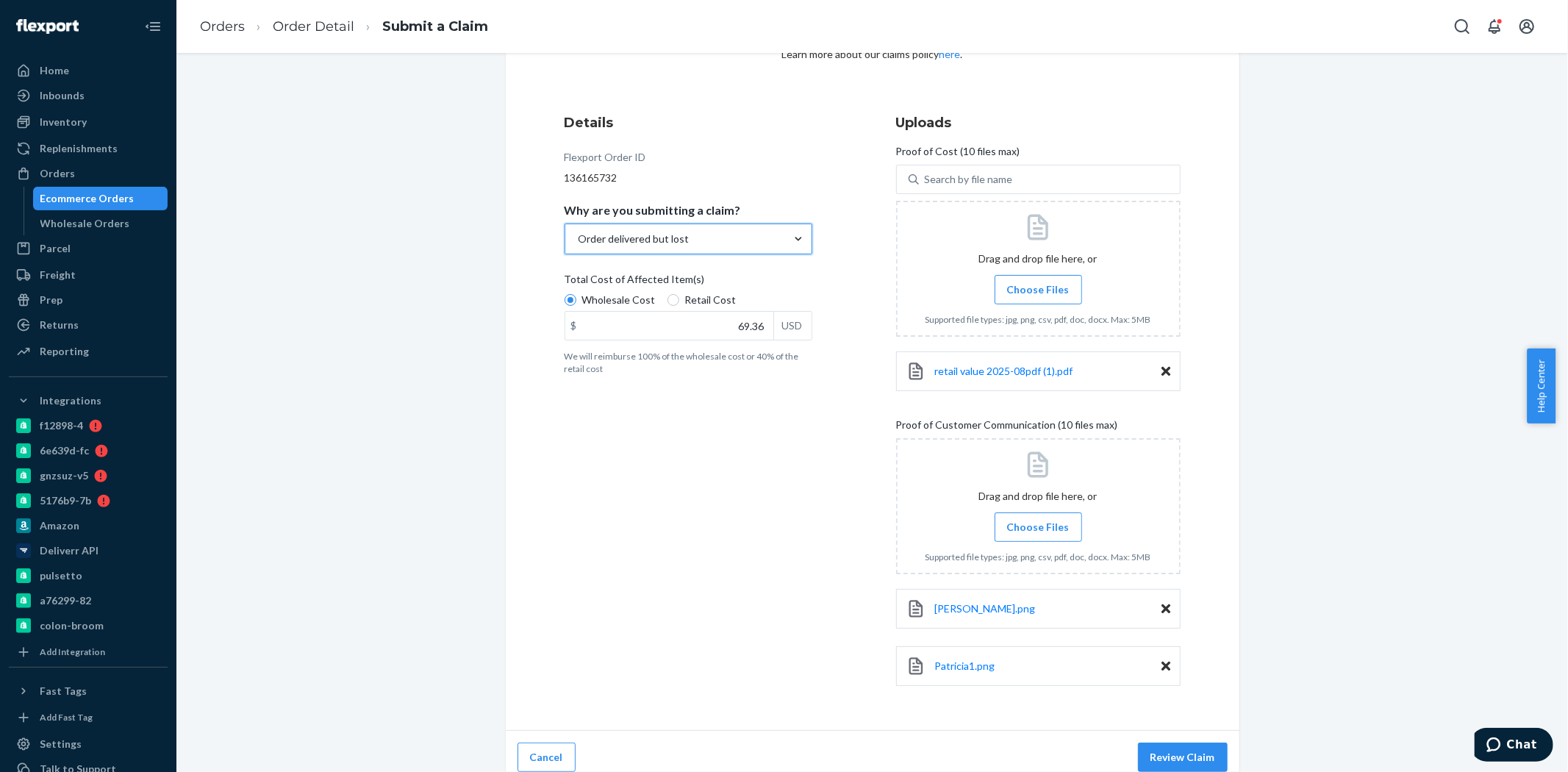
scroll to position [145, 0]
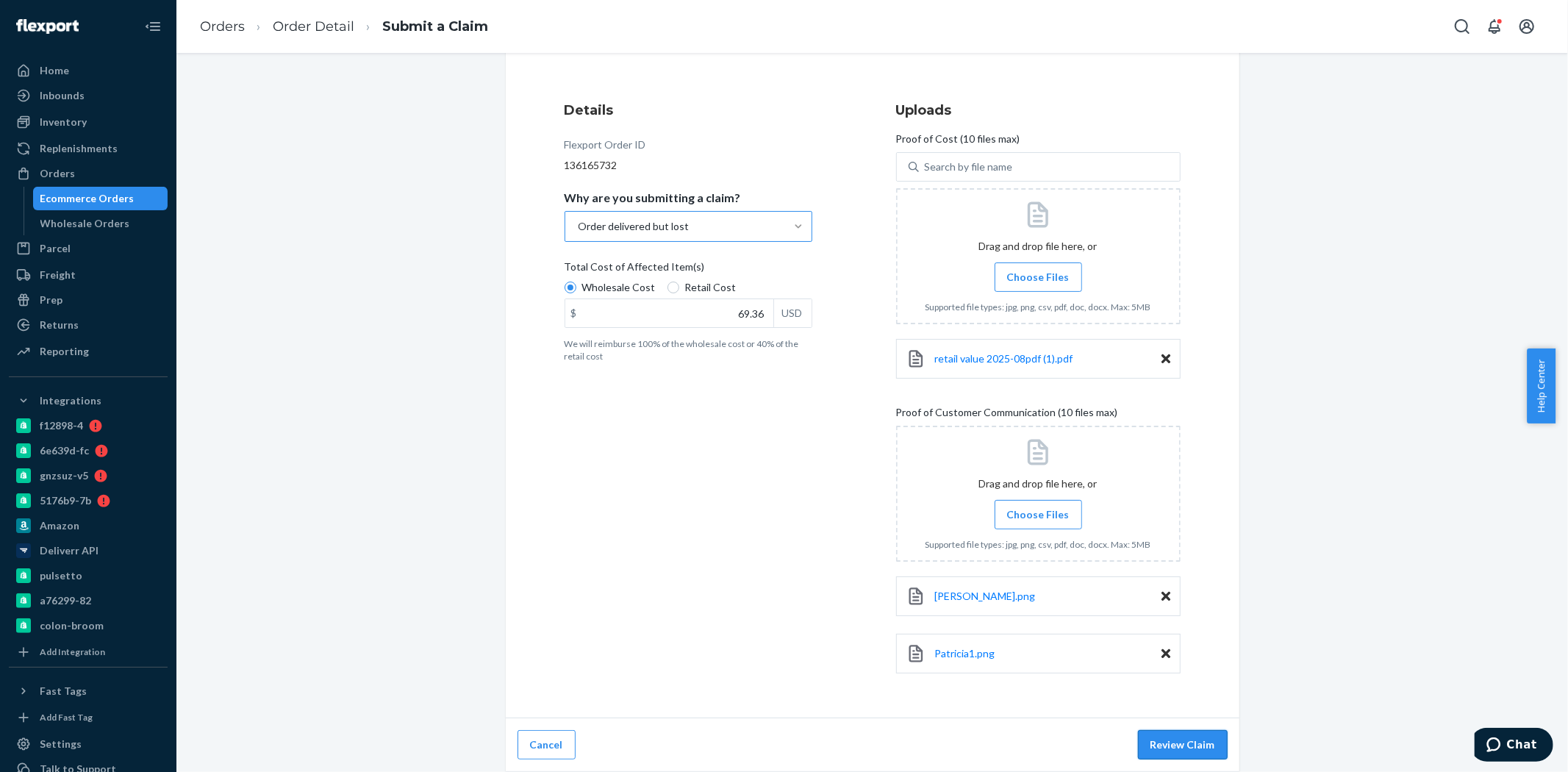
click at [1178, 738] on button "Review Claim" at bounding box center [1183, 745] width 90 height 30
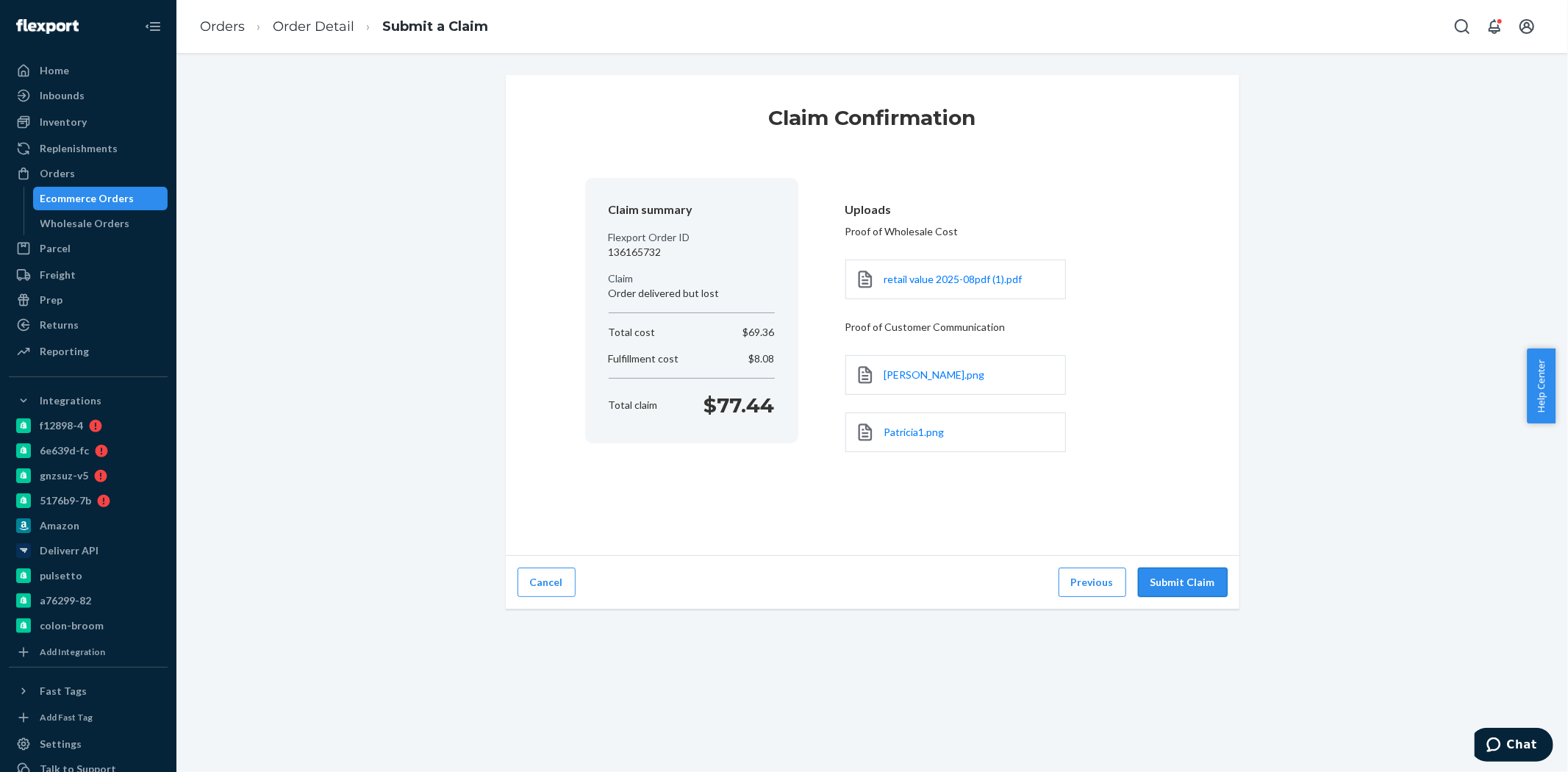
click at [1173, 582] on button "Submit Claim" at bounding box center [1183, 582] width 90 height 30
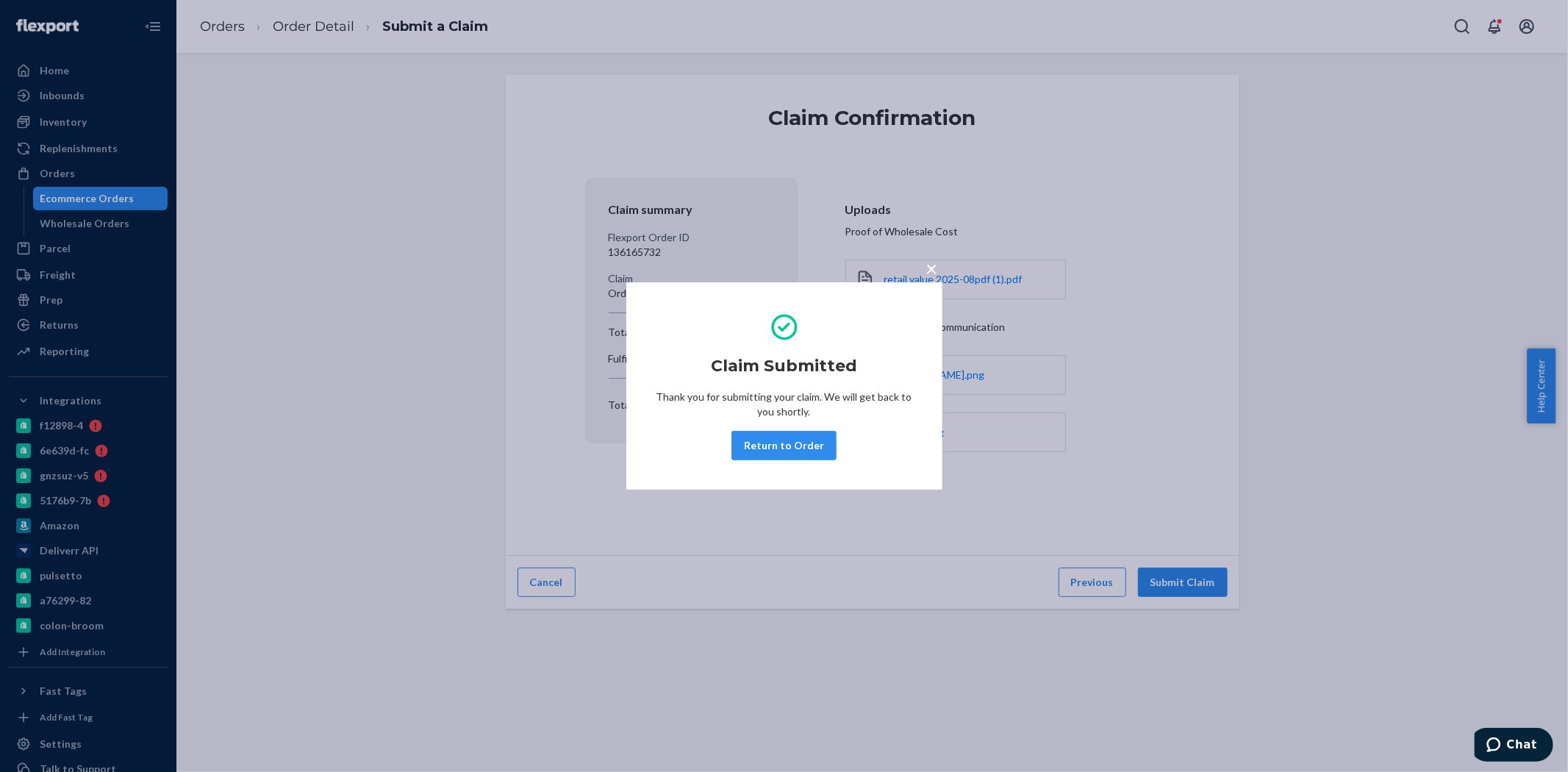
click at [798, 451] on button "Return to Order" at bounding box center [784, 446] width 105 height 30
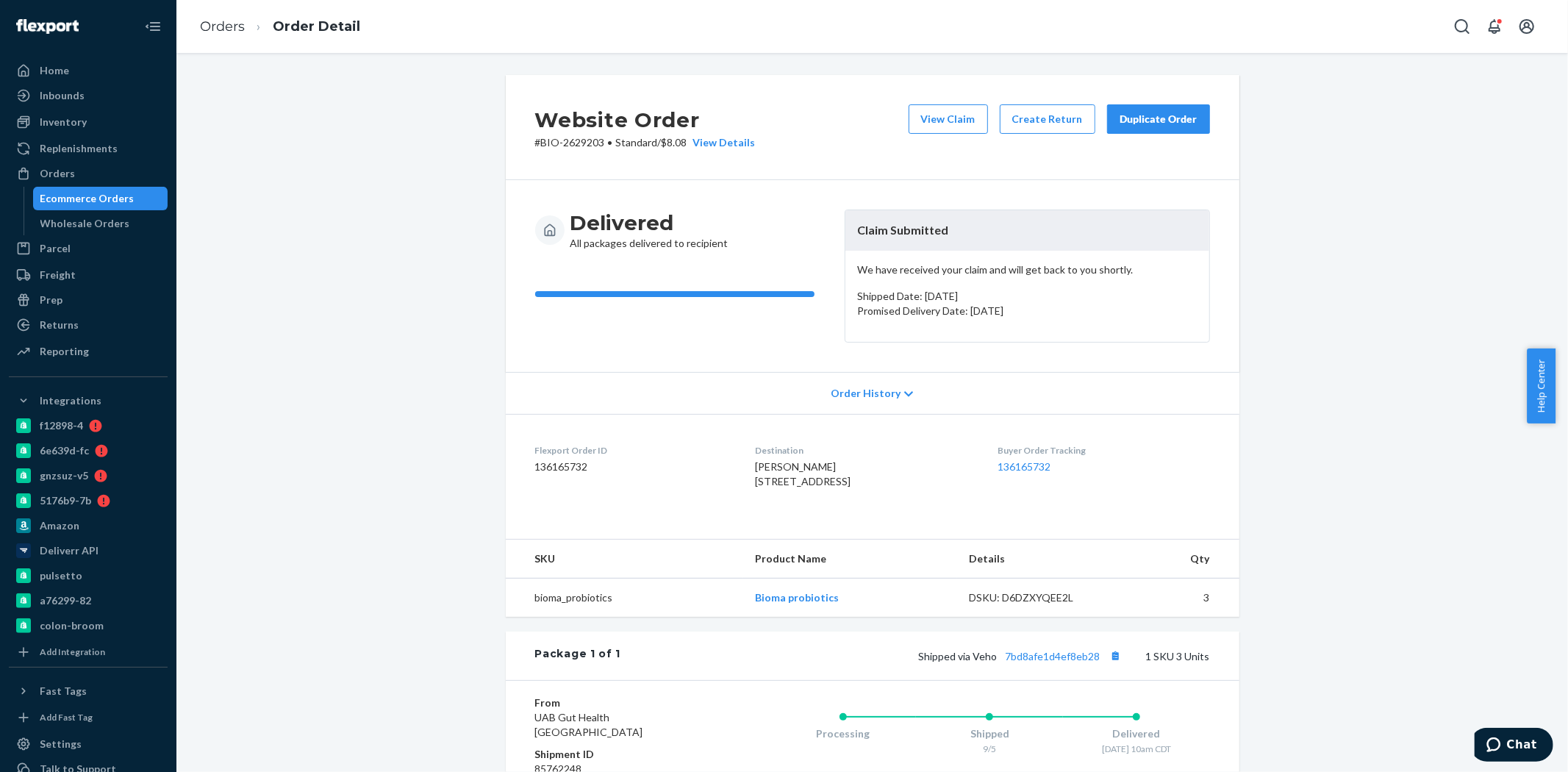
click at [104, 197] on div "Ecommerce Orders" at bounding box center [88, 198] width 94 height 15
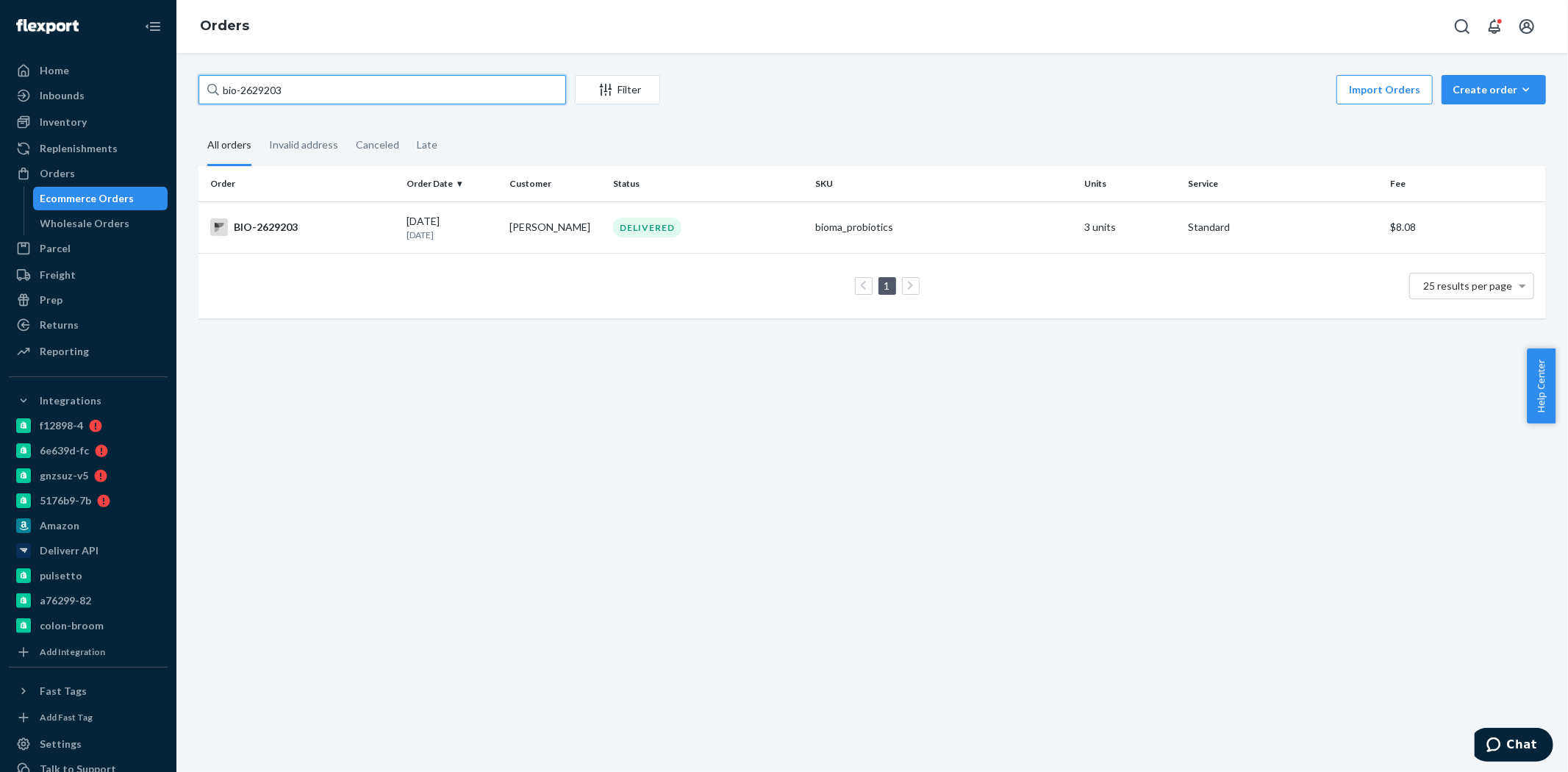
drag, startPoint x: 303, startPoint y: 89, endPoint x: 240, endPoint y: 99, distance: 63.8
click at [240, 99] on input "bio-2629203" at bounding box center [383, 90] width 368 height 30
click at [421, 96] on input "bio-2629203" at bounding box center [383, 90] width 368 height 30
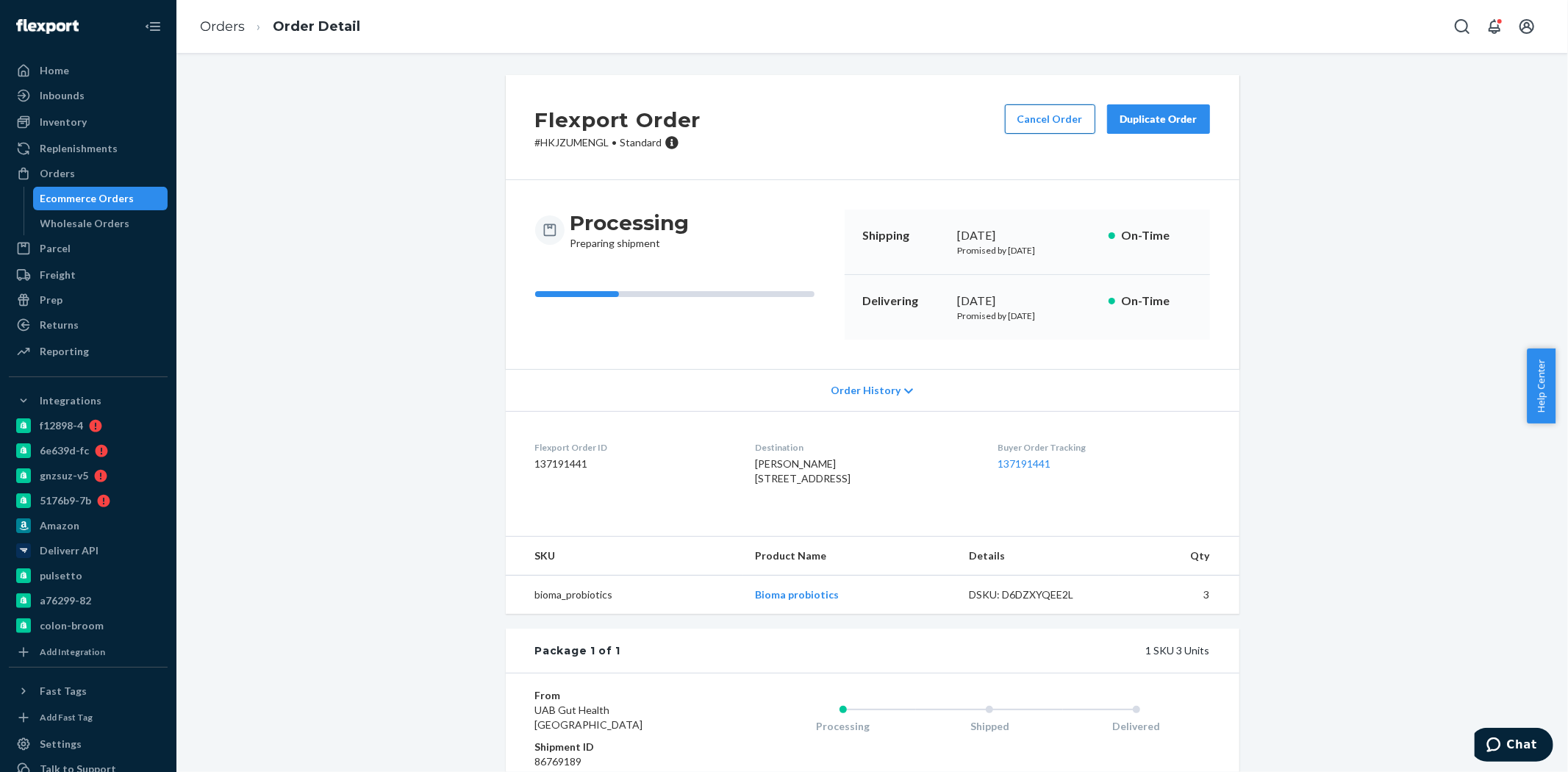
click at [1041, 121] on button "Cancel Order" at bounding box center [1051, 119] width 91 height 30
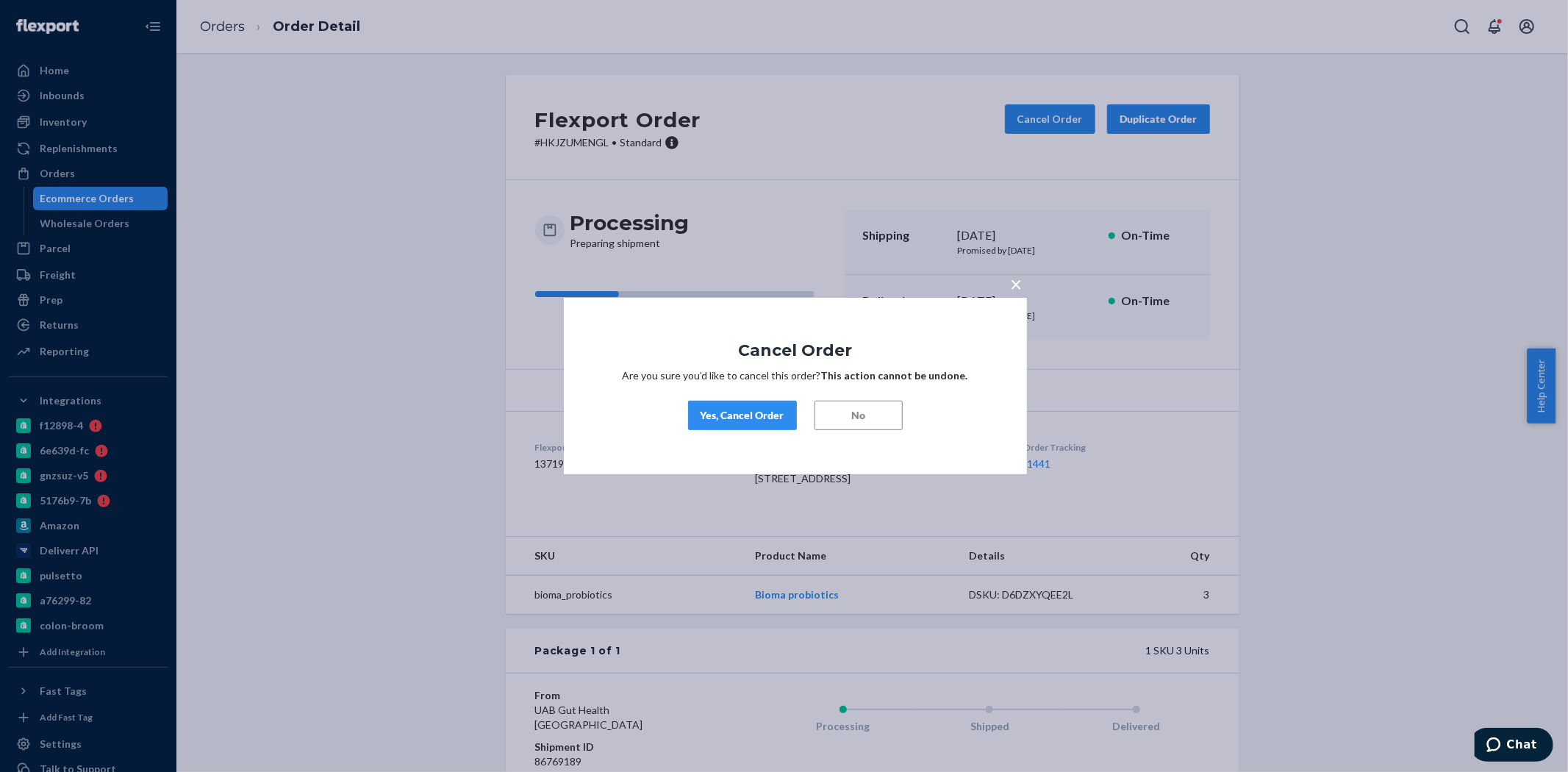
click at [752, 420] on div "Yes, Cancel Order" at bounding box center [743, 415] width 84 height 15
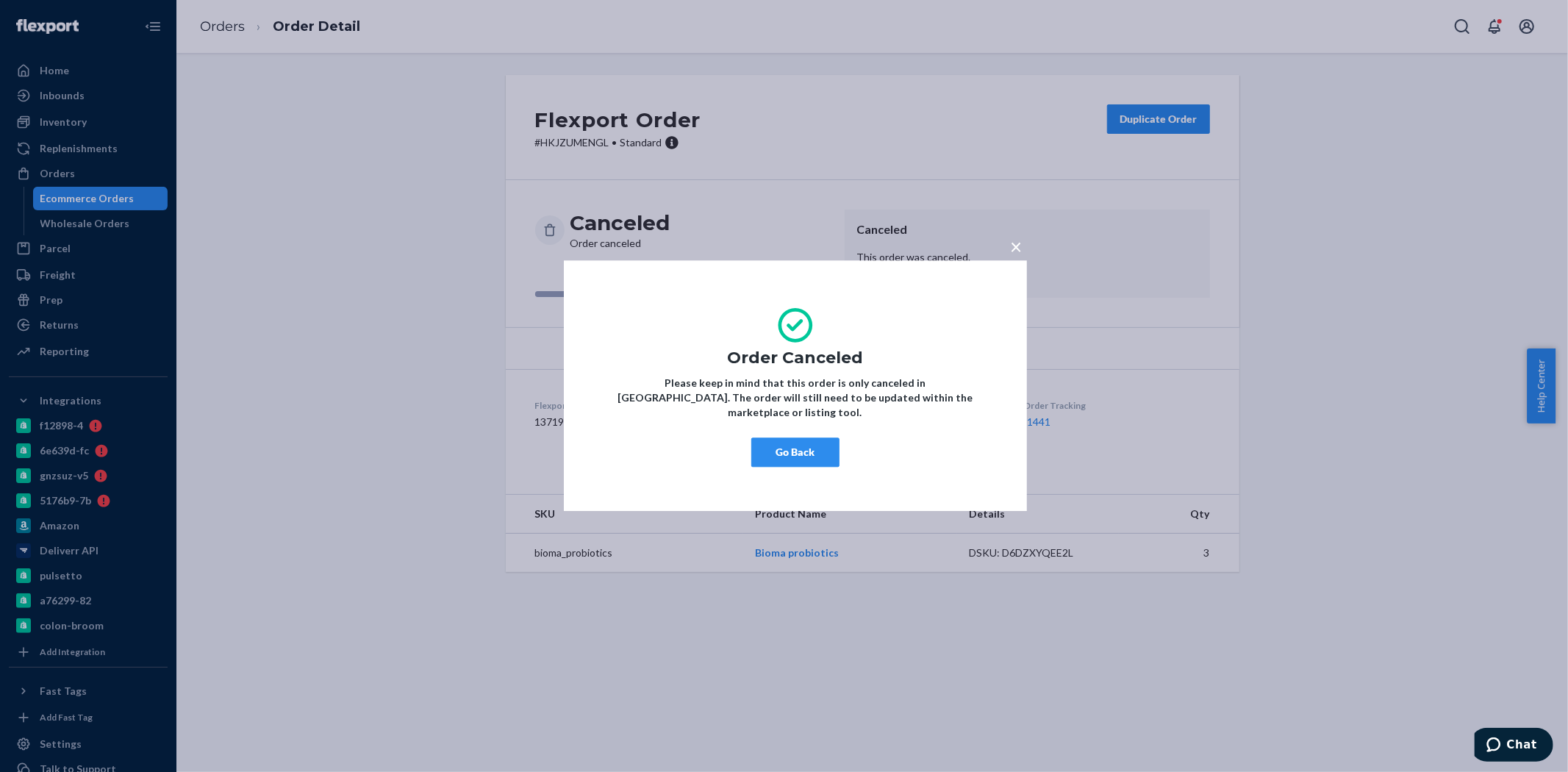
click at [807, 447] on button "Go Back" at bounding box center [795, 453] width 88 height 30
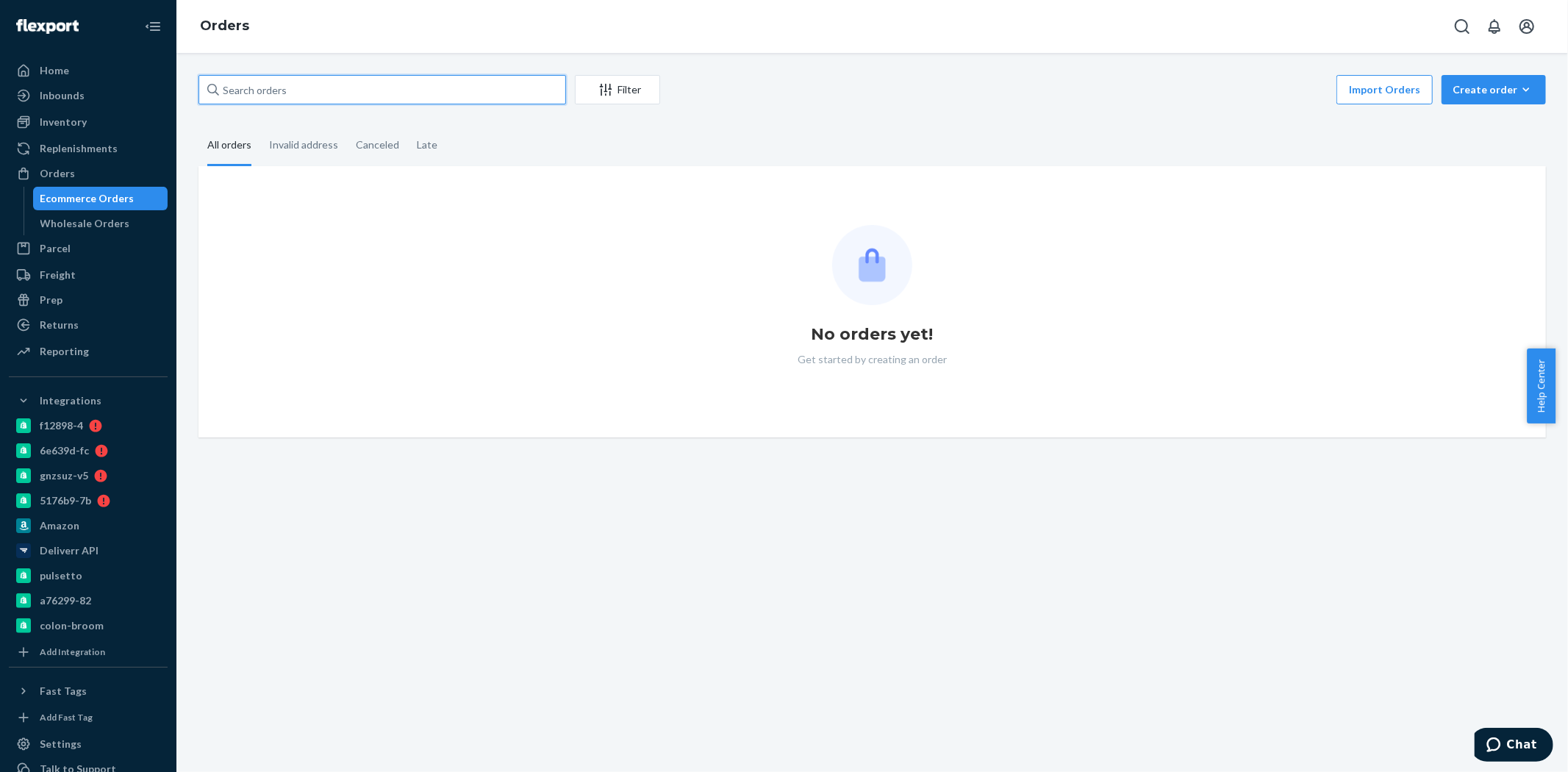
click at [301, 82] on input "text" at bounding box center [383, 90] width 368 height 30
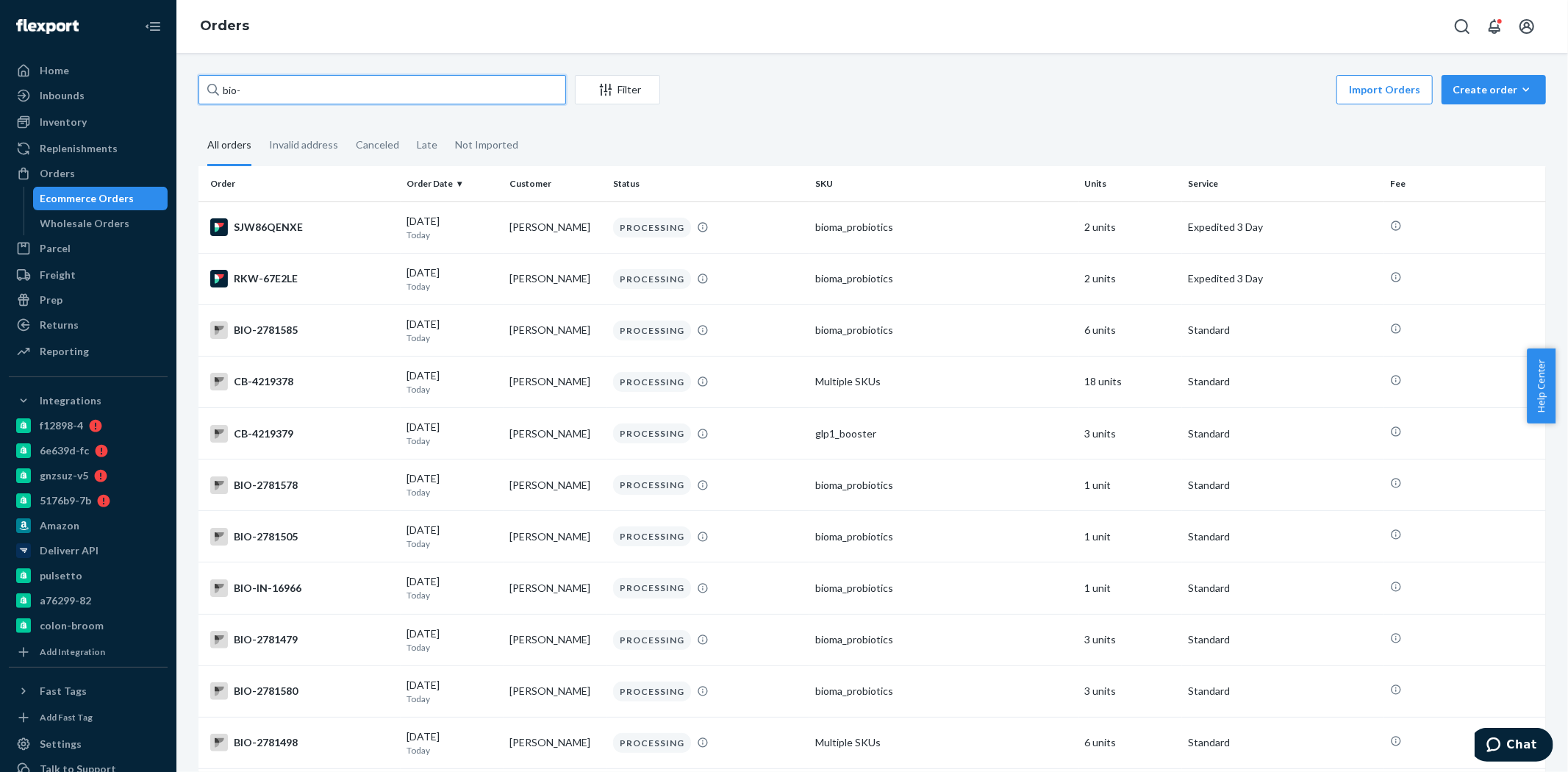
paste input "2745482"
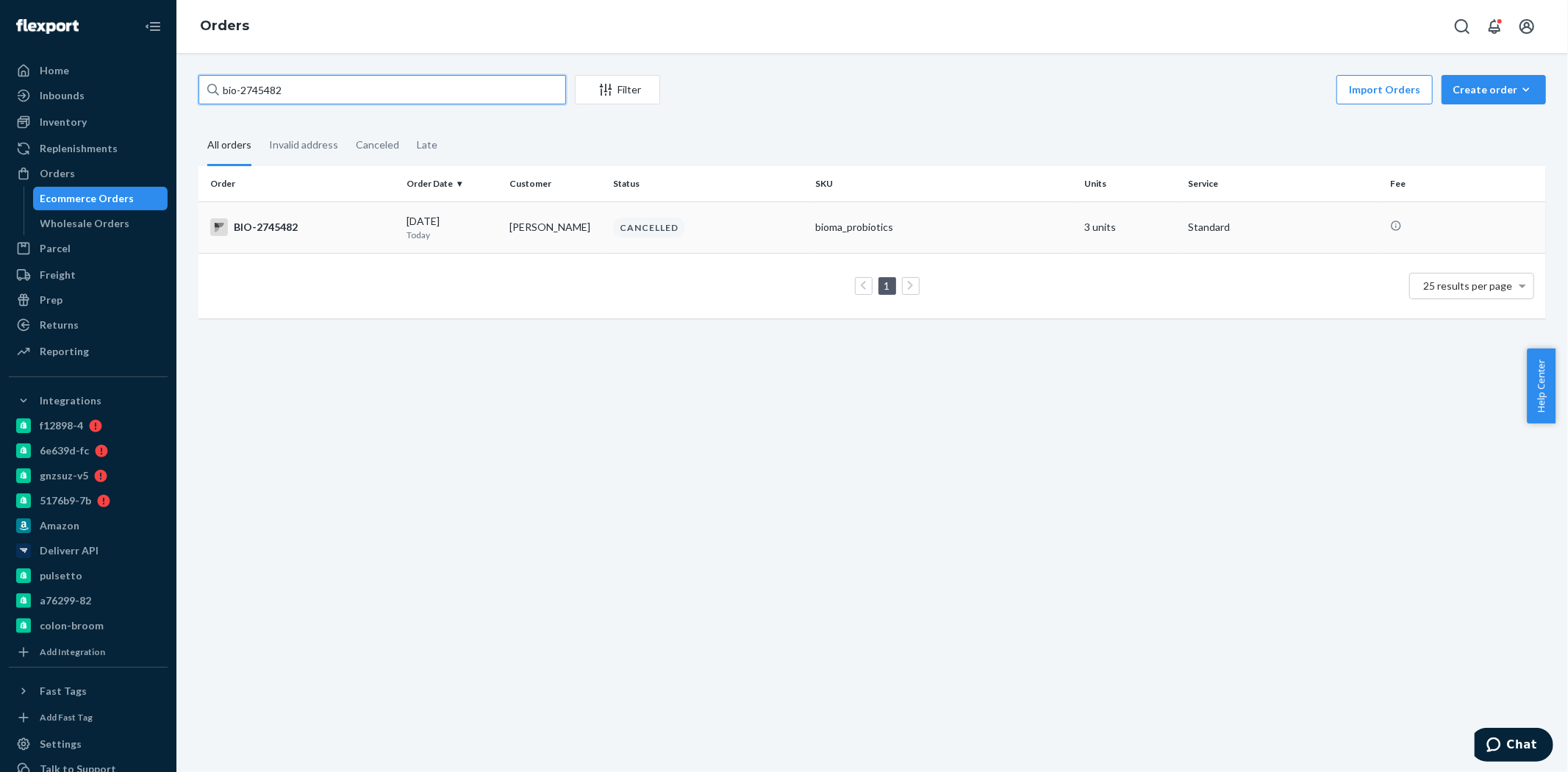
type input "bio-2745482"
click at [338, 243] on td "BIO-2745482" at bounding box center [300, 227] width 202 height 52
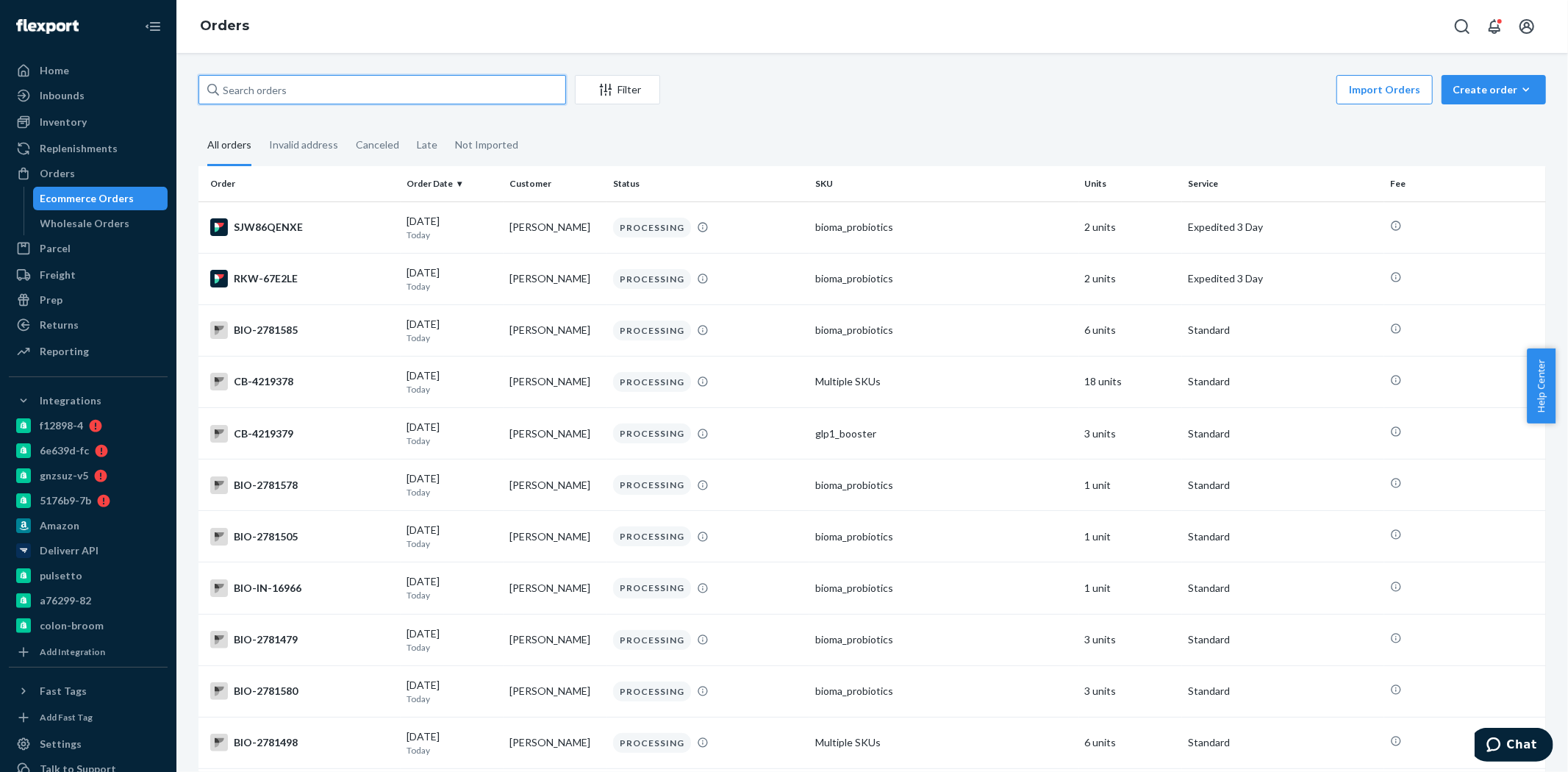
click at [401, 95] on input "text" at bounding box center [383, 90] width 368 height 30
paste input "2745482"
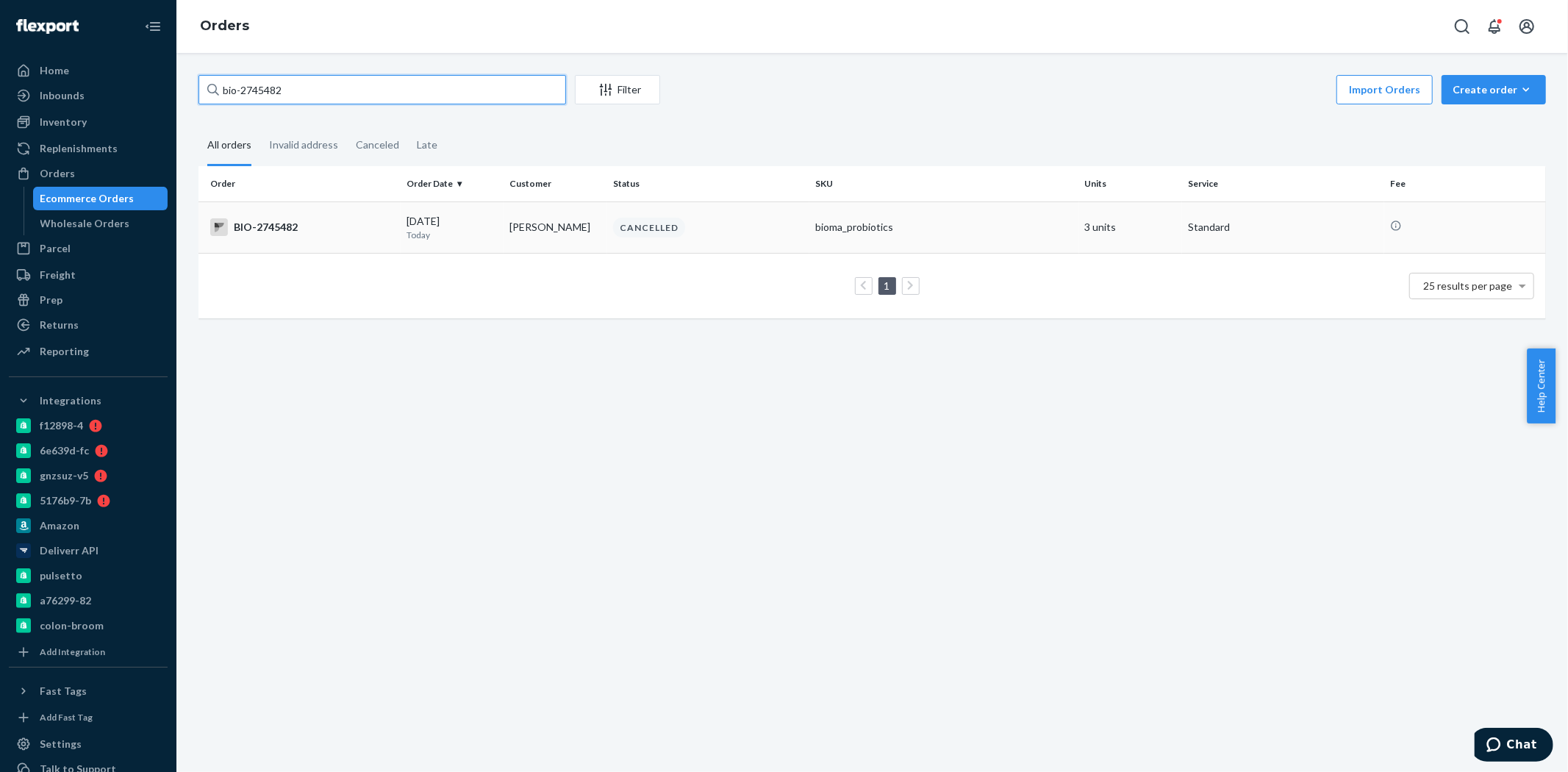
type input "bio-2745482"
click at [372, 233] on div "BIO-2745482" at bounding box center [303, 227] width 185 height 18
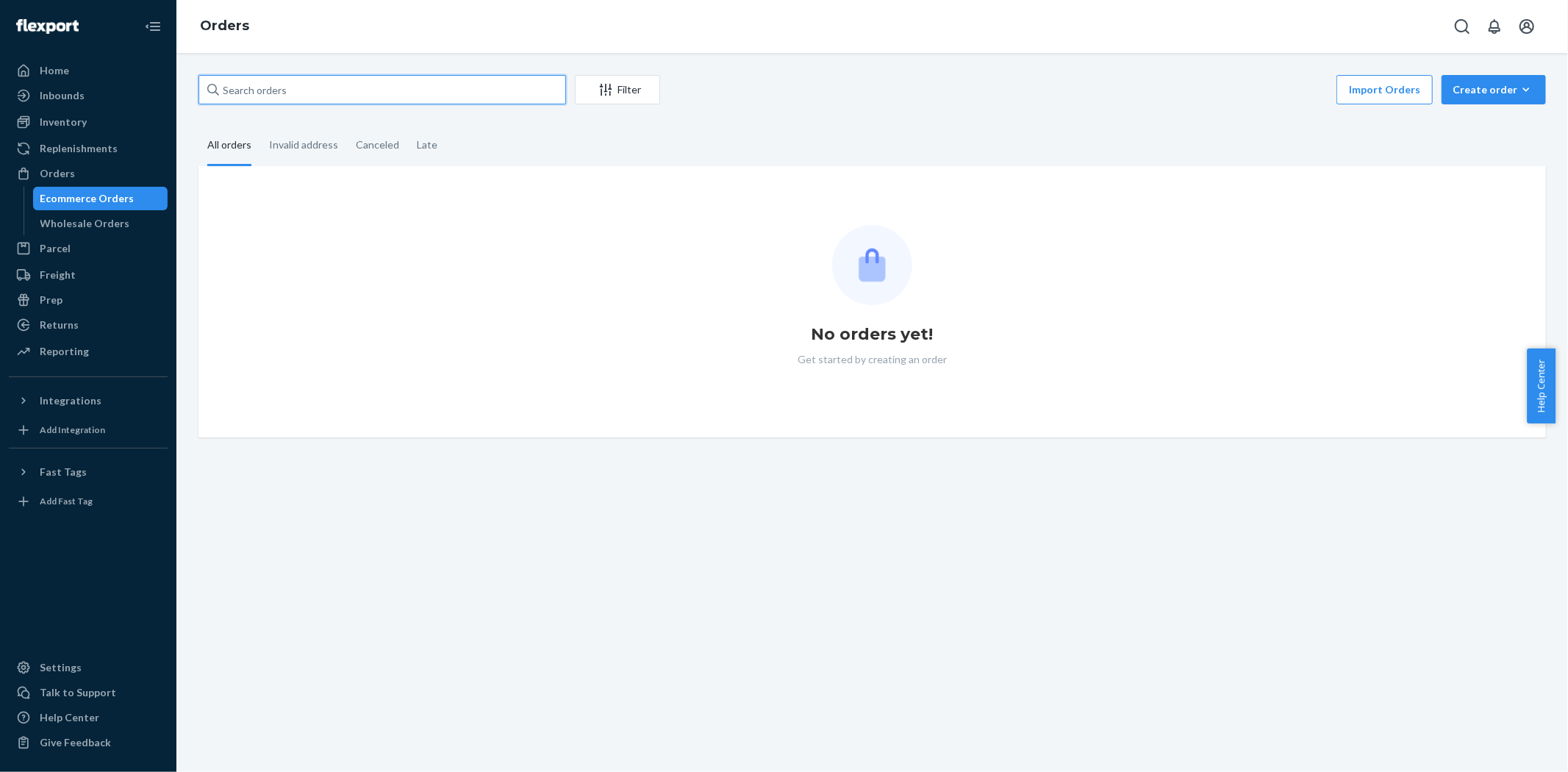
click at [335, 94] on input "text" at bounding box center [383, 90] width 368 height 30
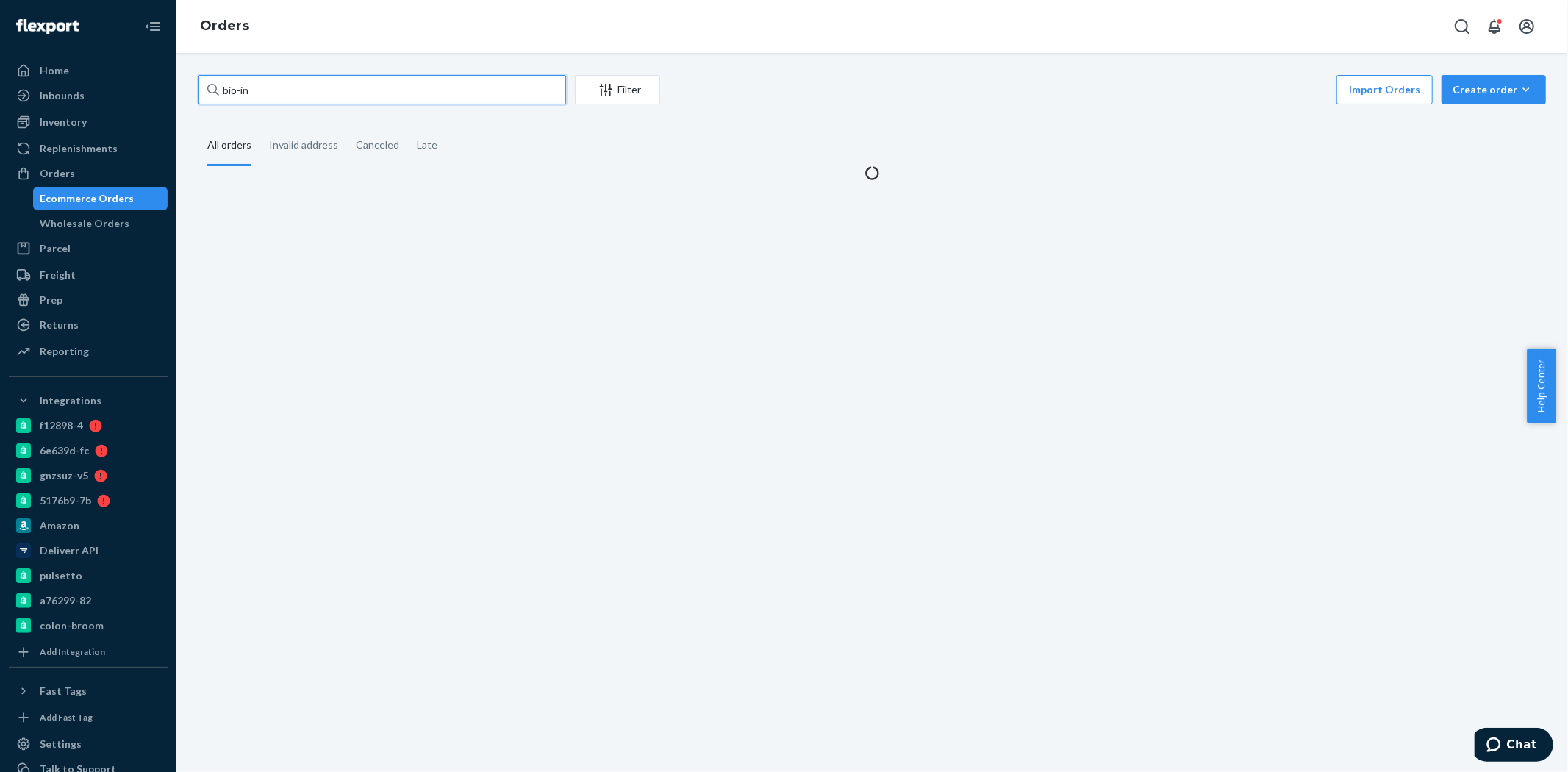
paste input "16968"
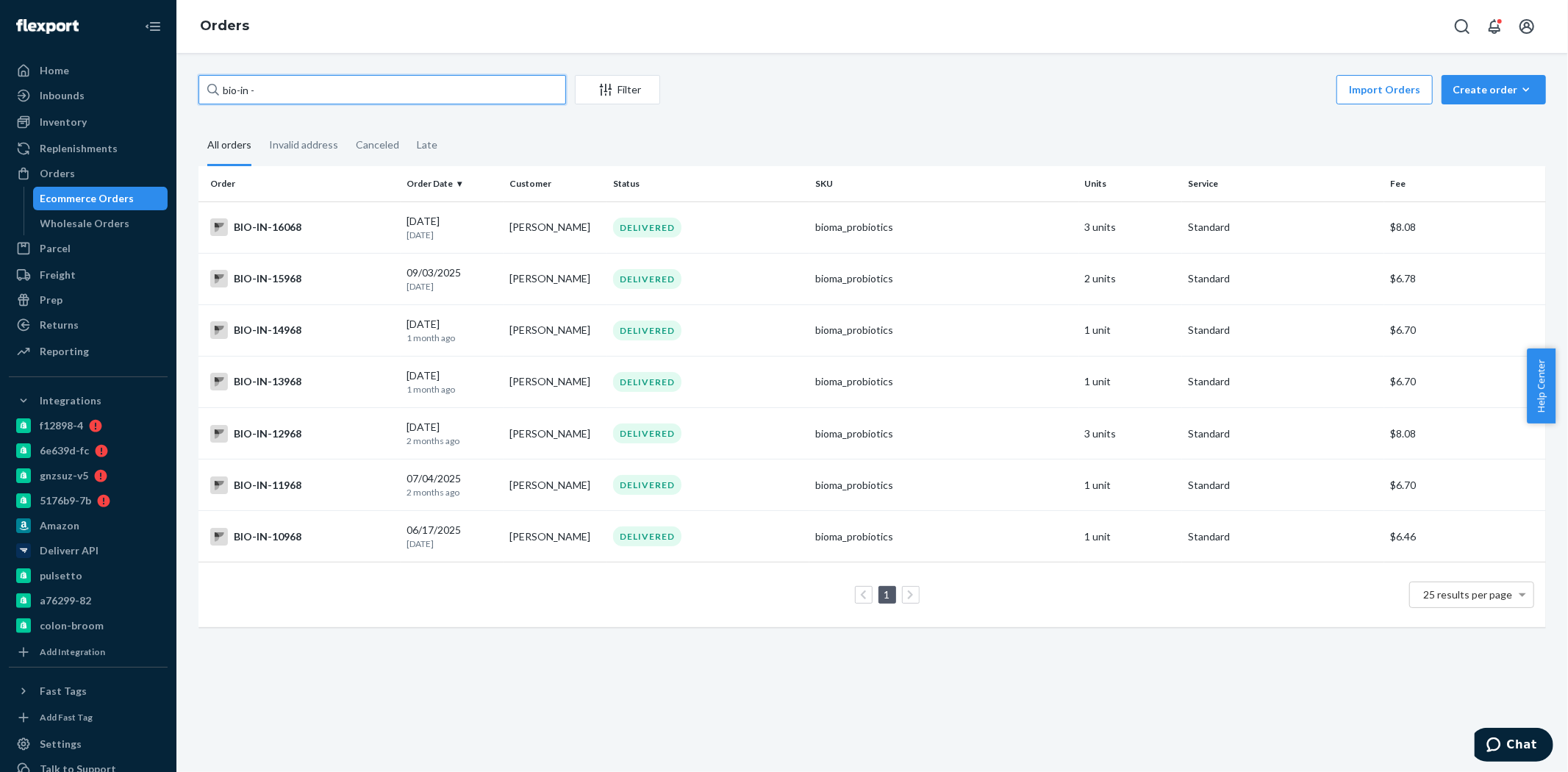
paste input "16968"
click at [258, 93] on input "bio-in - 16968" at bounding box center [383, 90] width 368 height 30
click at [329, 94] on input "bio-in-16968" at bounding box center [383, 90] width 368 height 30
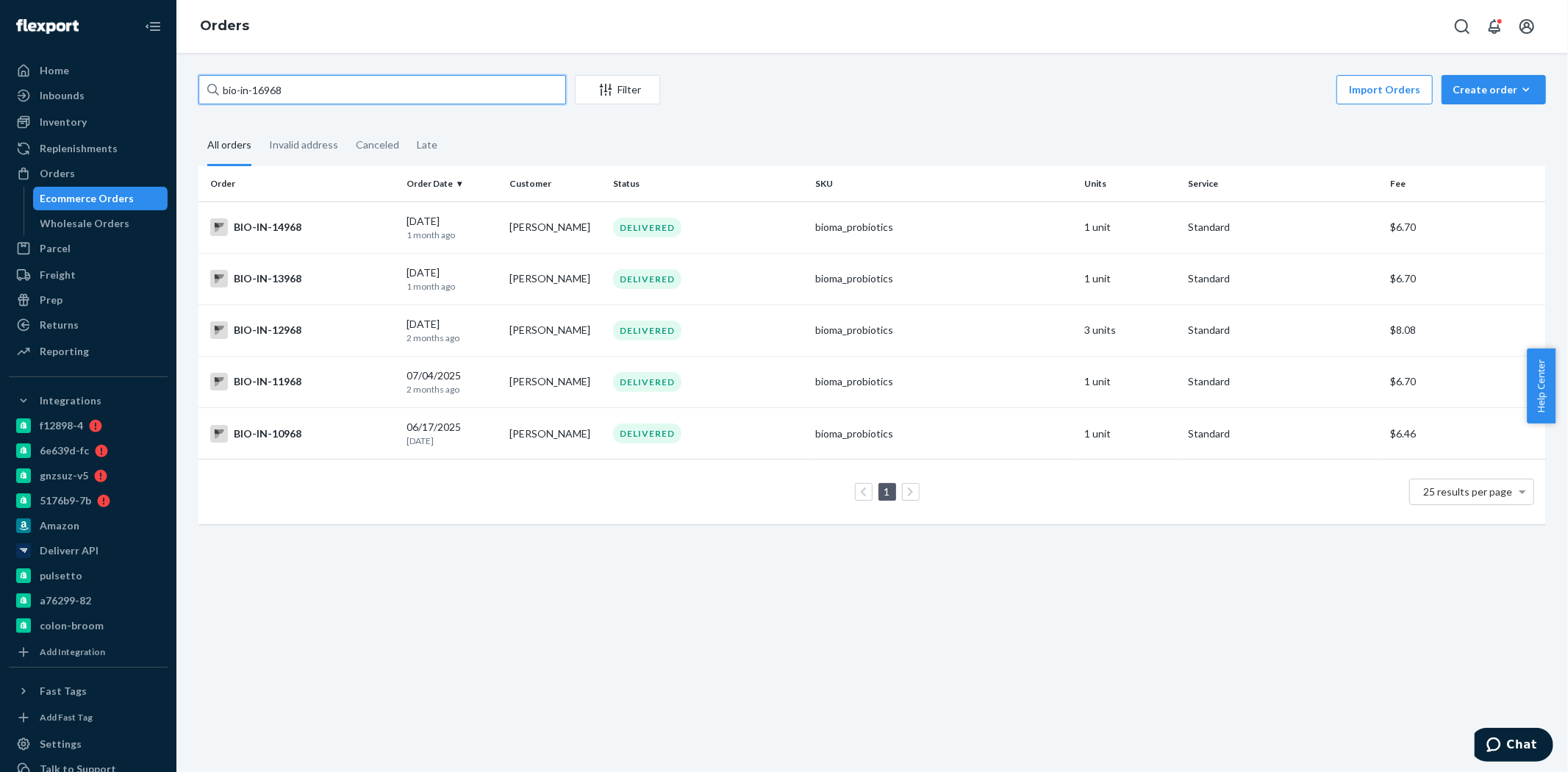
type input "bio-in-16968"
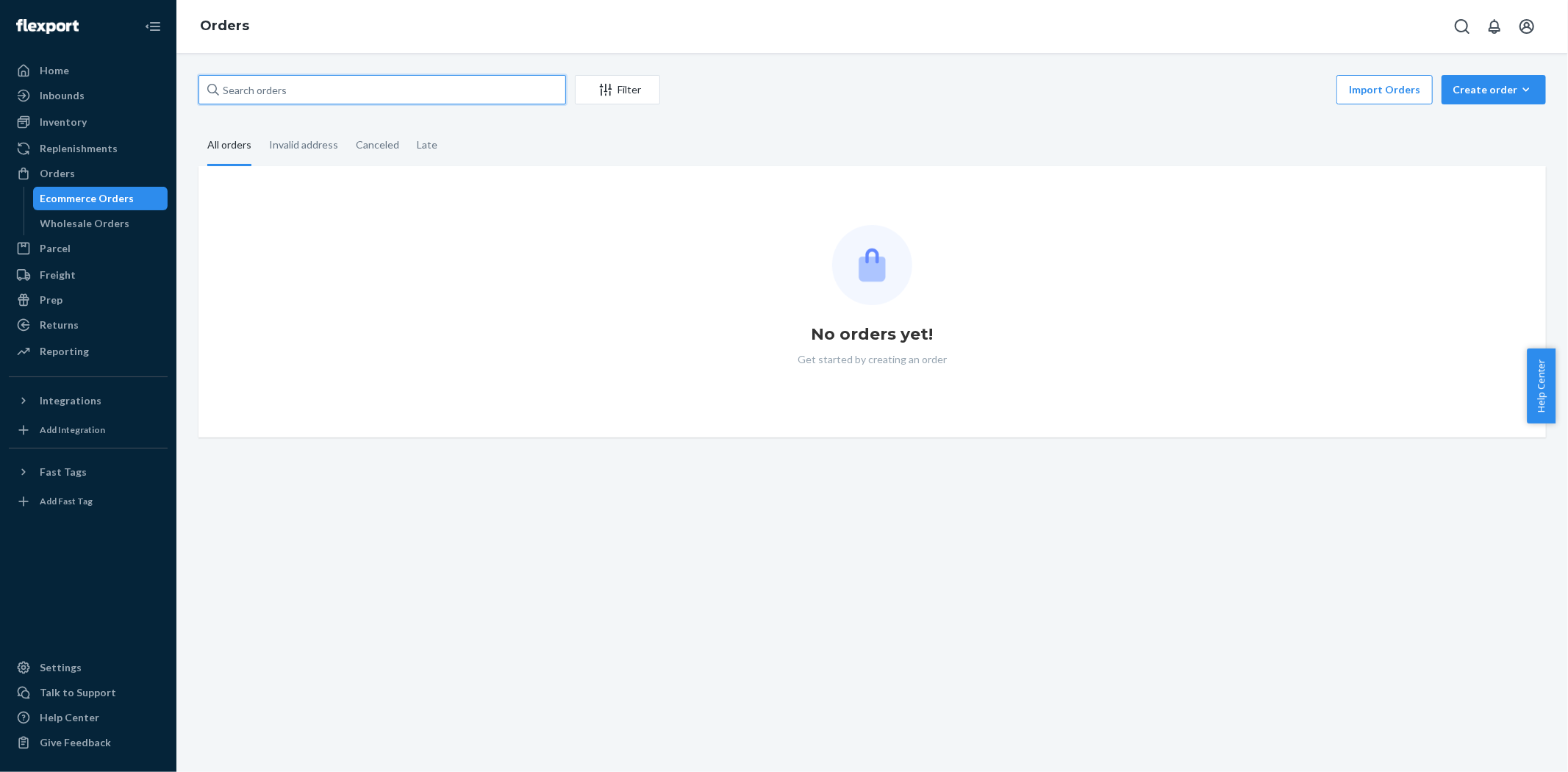
click at [312, 103] on input "text" at bounding box center [383, 90] width 368 height 30
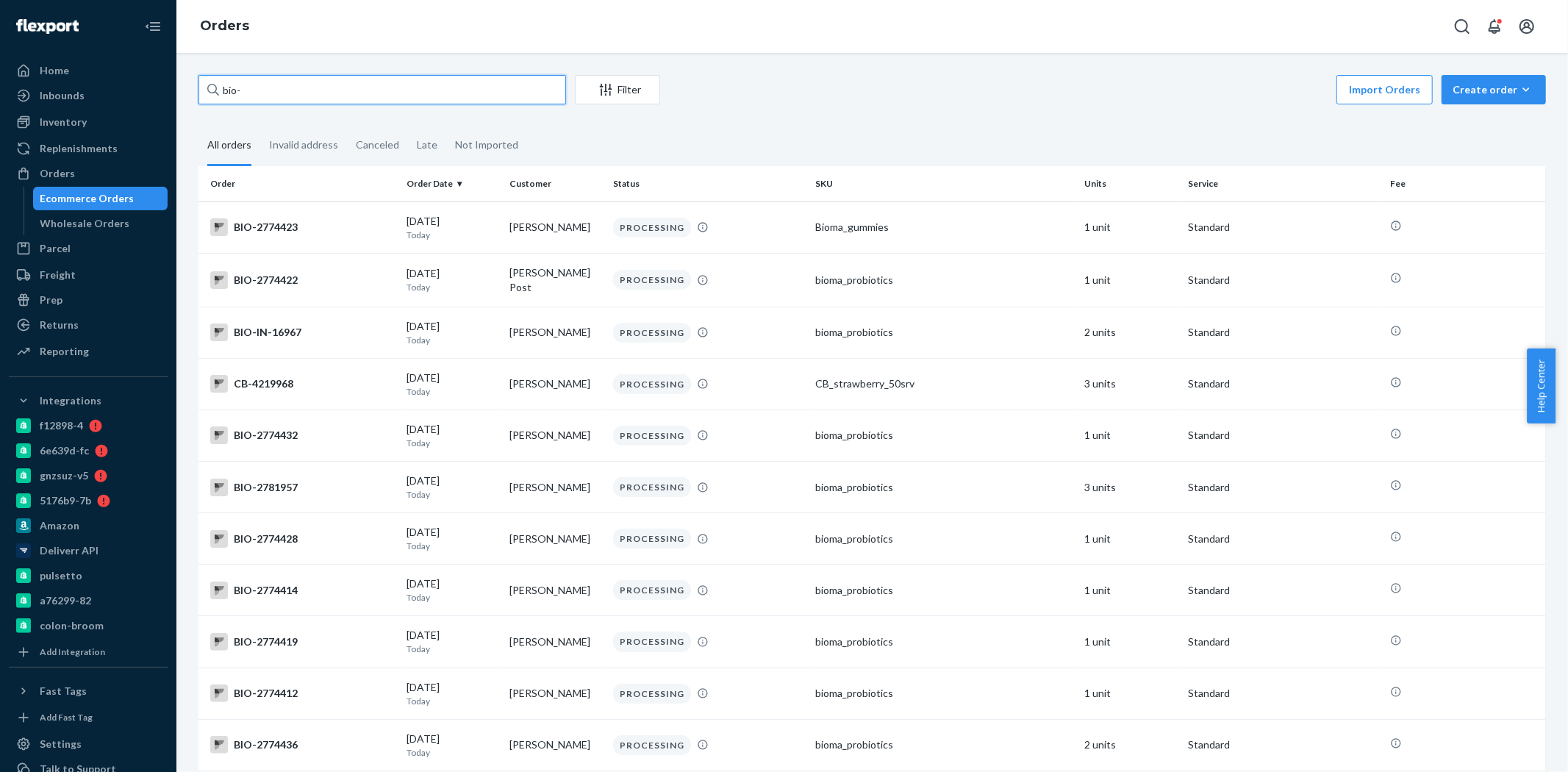
paste input "2730168"
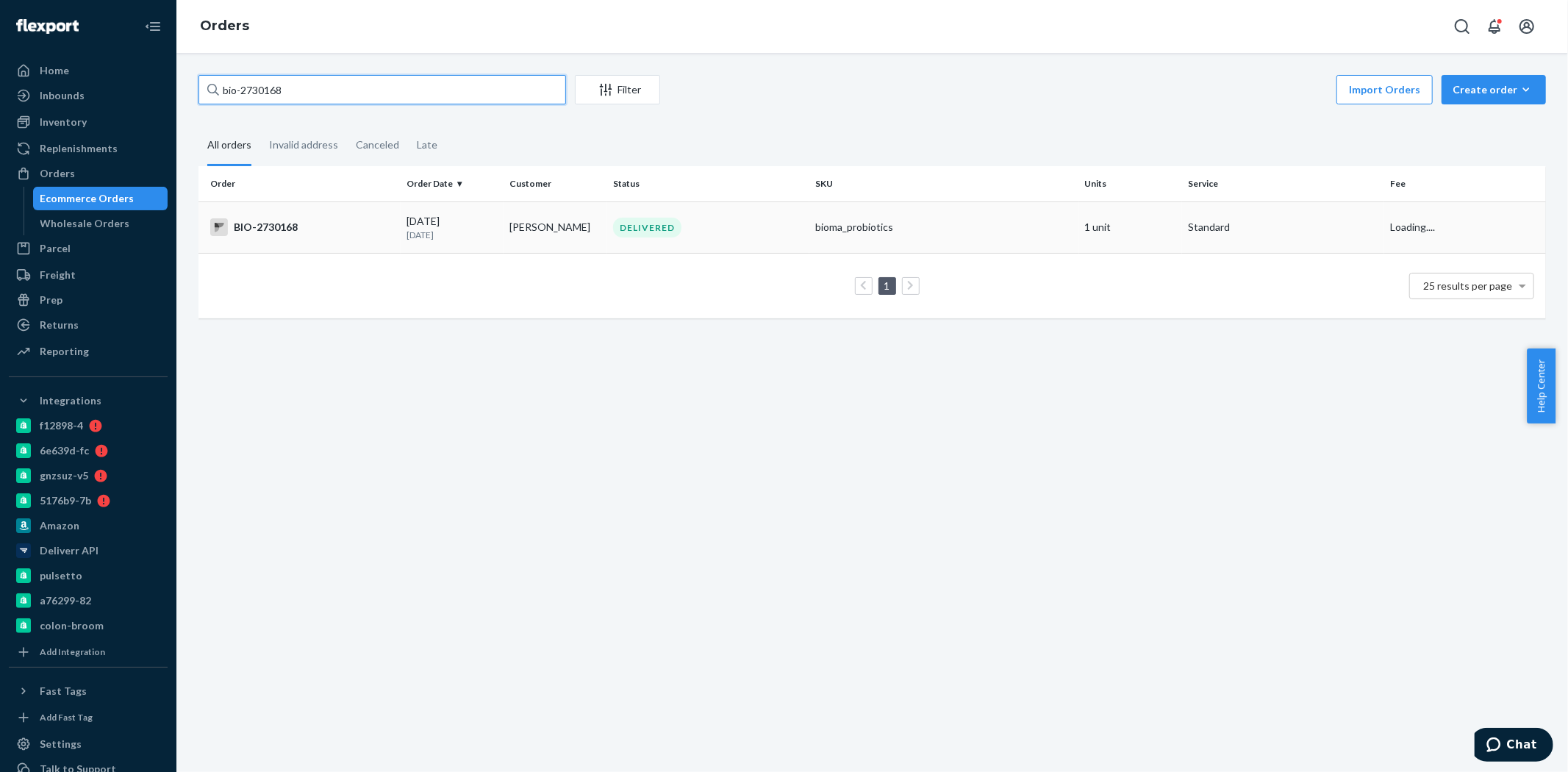
type input "bio-2730168"
click at [328, 208] on td "BIO-2730168" at bounding box center [300, 227] width 202 height 52
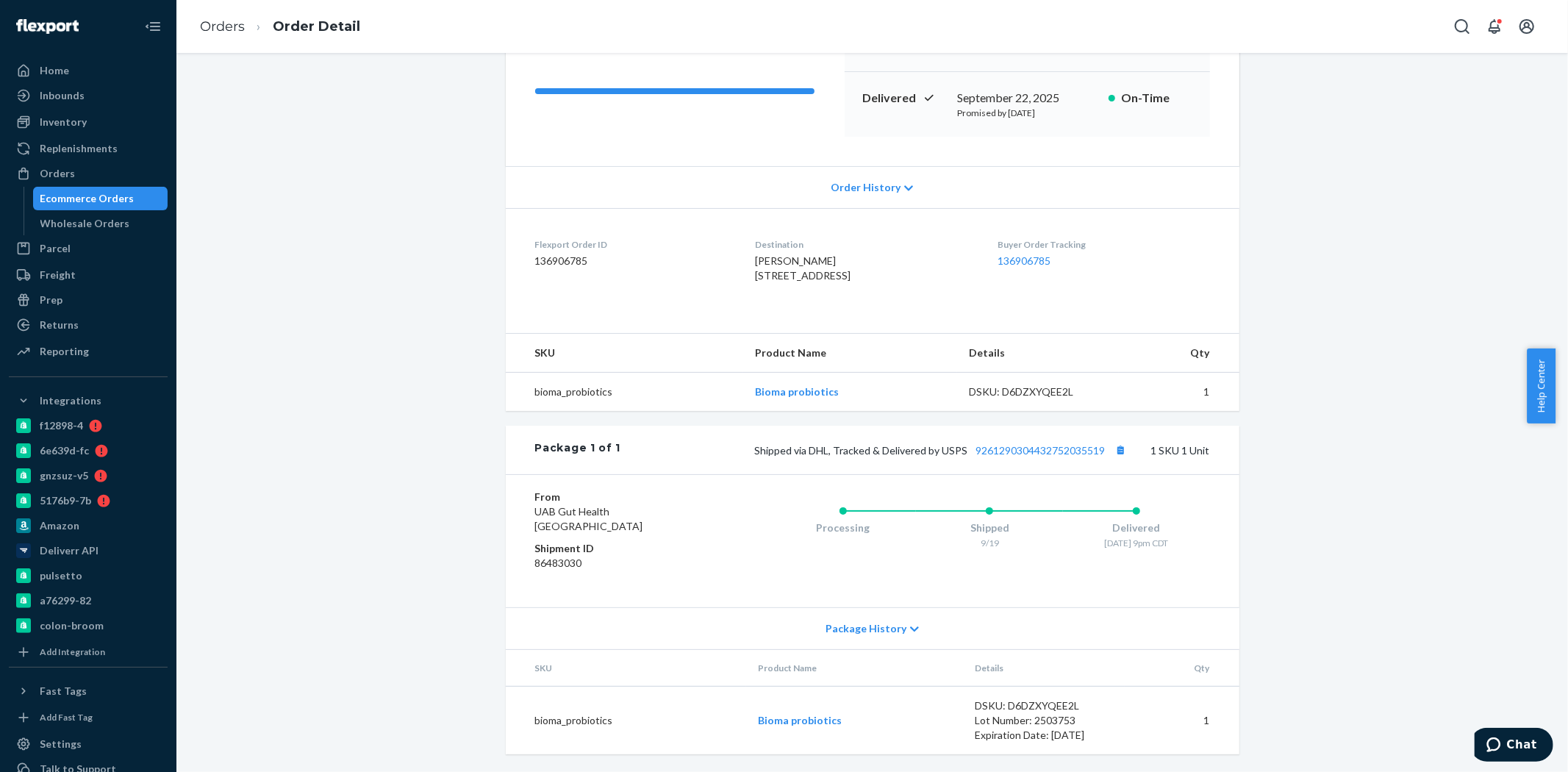
scroll to position [232, 0]
click at [1005, 450] on link "9261290304432752035519" at bounding box center [1041, 451] width 129 height 13
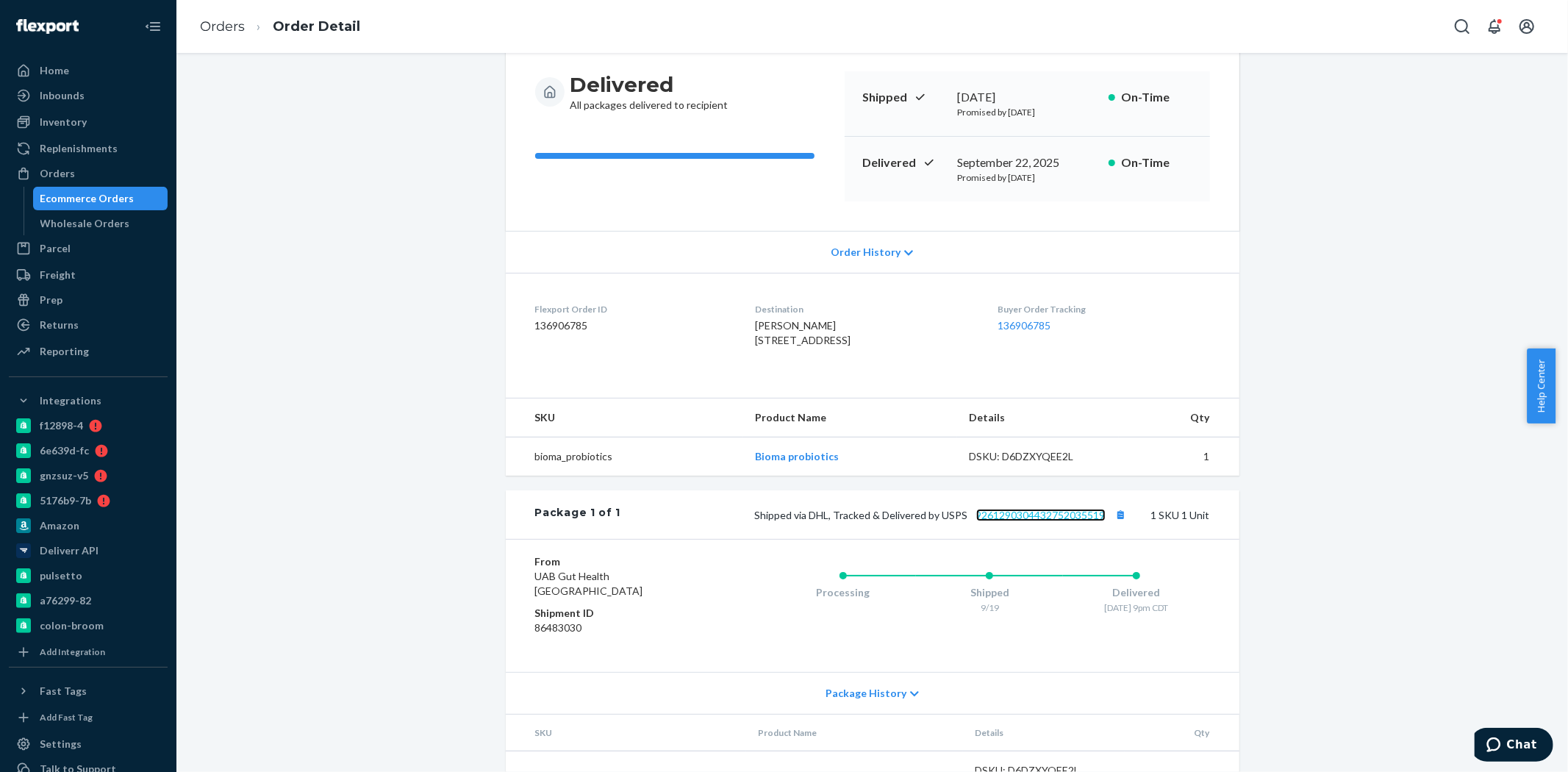
scroll to position [0, 0]
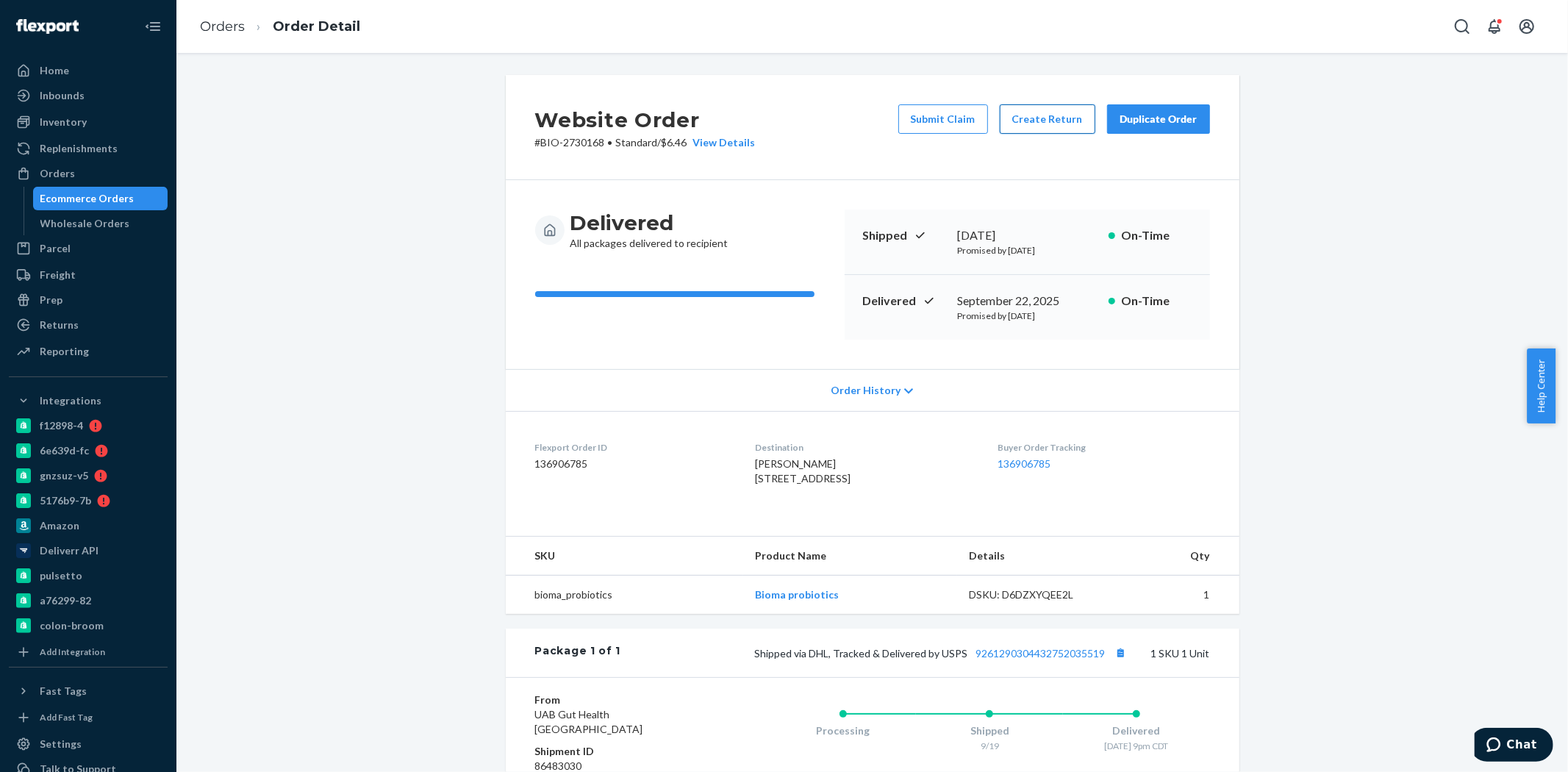
click at [1032, 129] on button "Create Return" at bounding box center [1048, 119] width 95 height 30
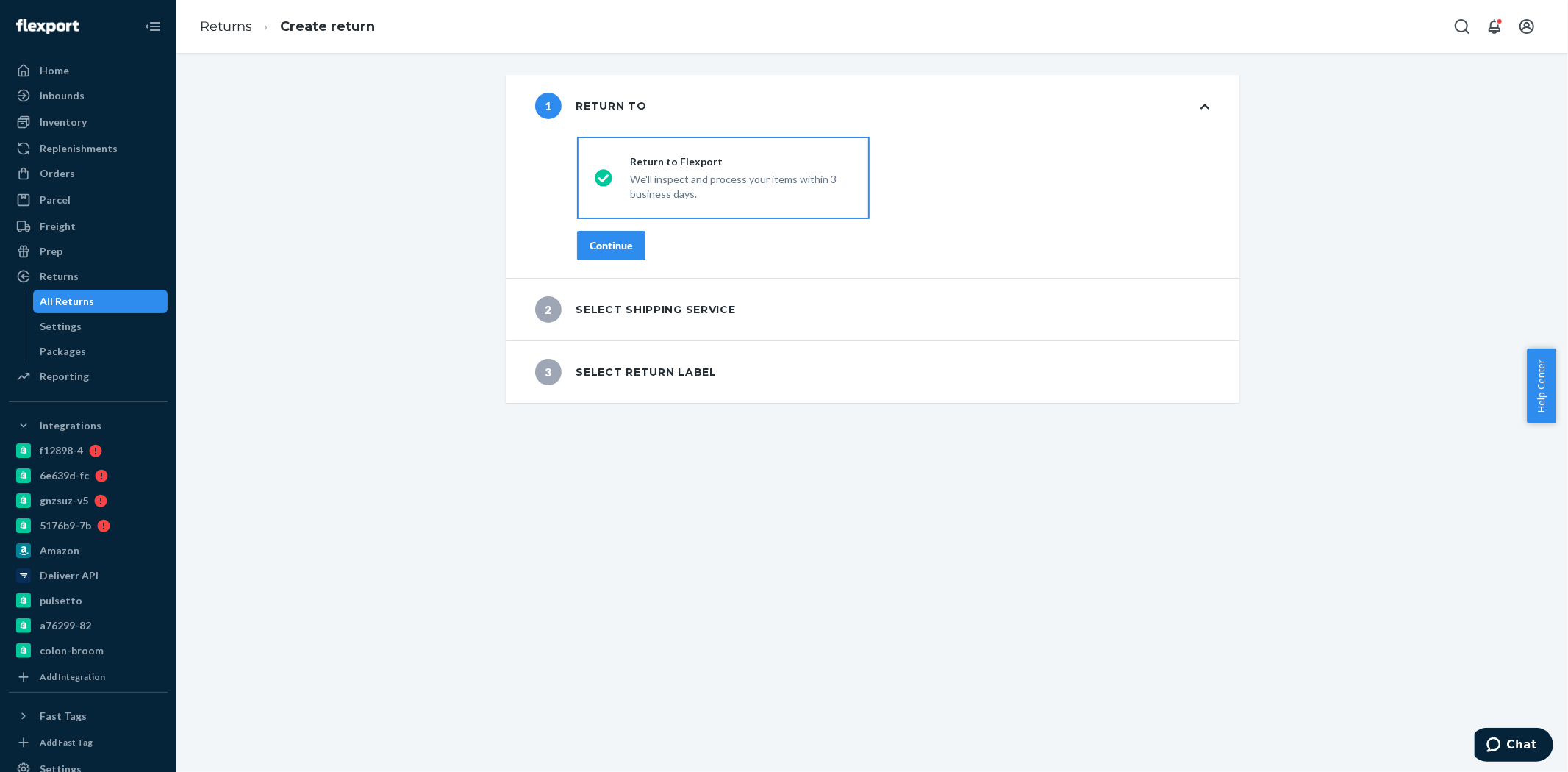
click at [601, 253] on button "Continue" at bounding box center [611, 246] width 68 height 30
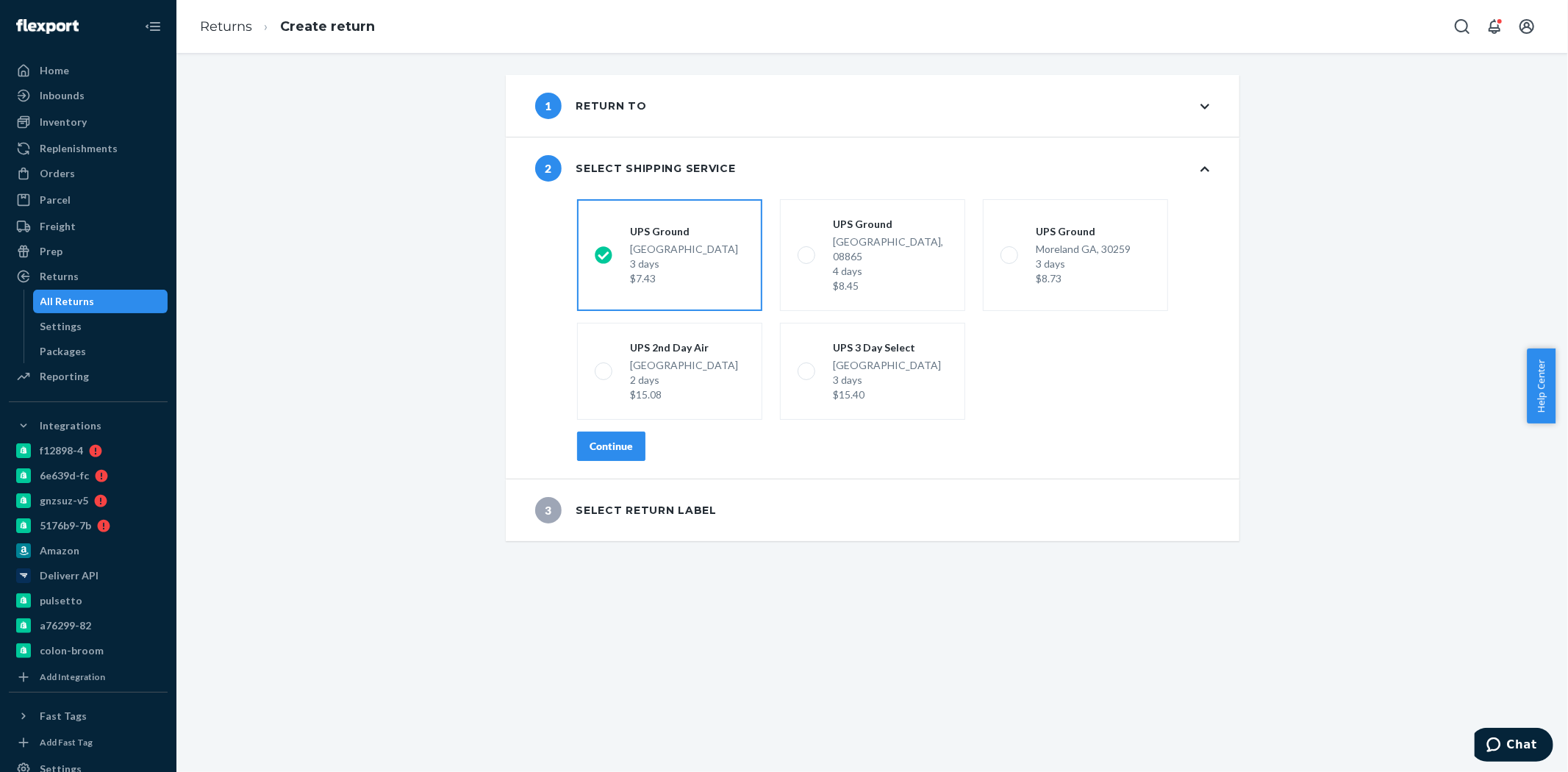
click at [627, 441] on button "Continue" at bounding box center [611, 447] width 68 height 30
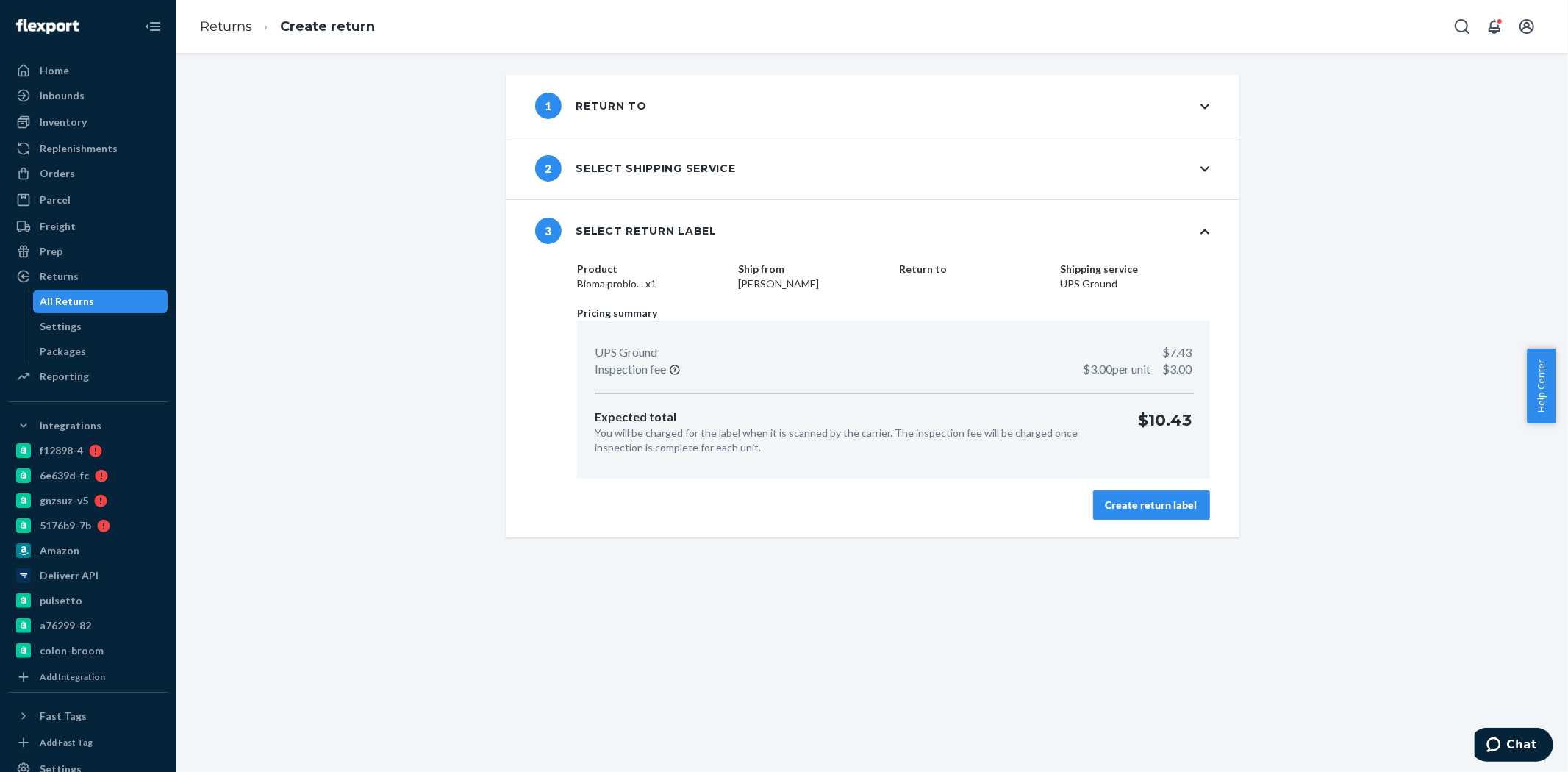
click at [1117, 512] on button "Create return label" at bounding box center [1151, 505] width 117 height 30
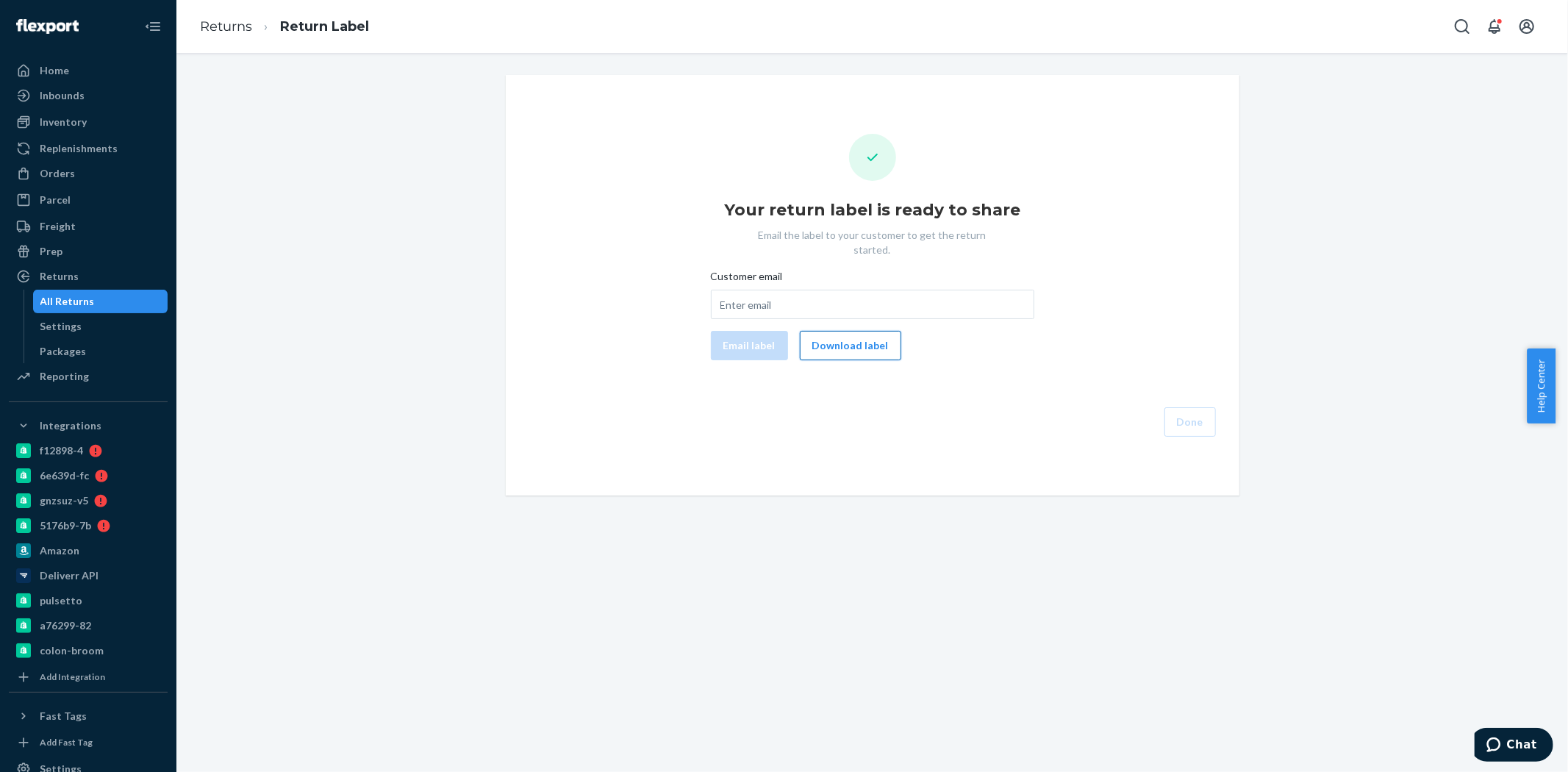
click at [839, 331] on button "Download label" at bounding box center [851, 346] width 102 height 30
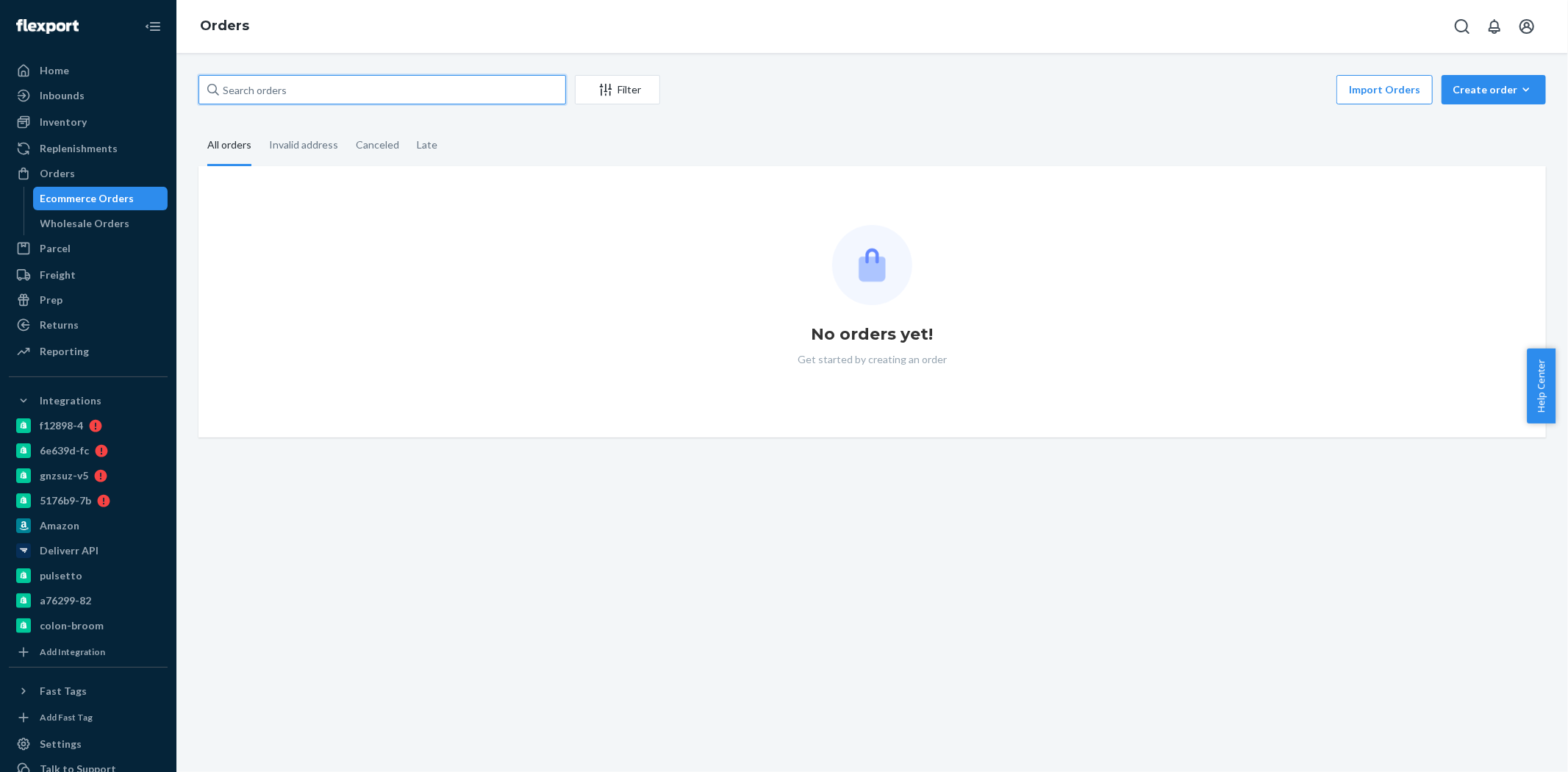
click at [281, 81] on input "text" at bounding box center [383, 90] width 368 height 30
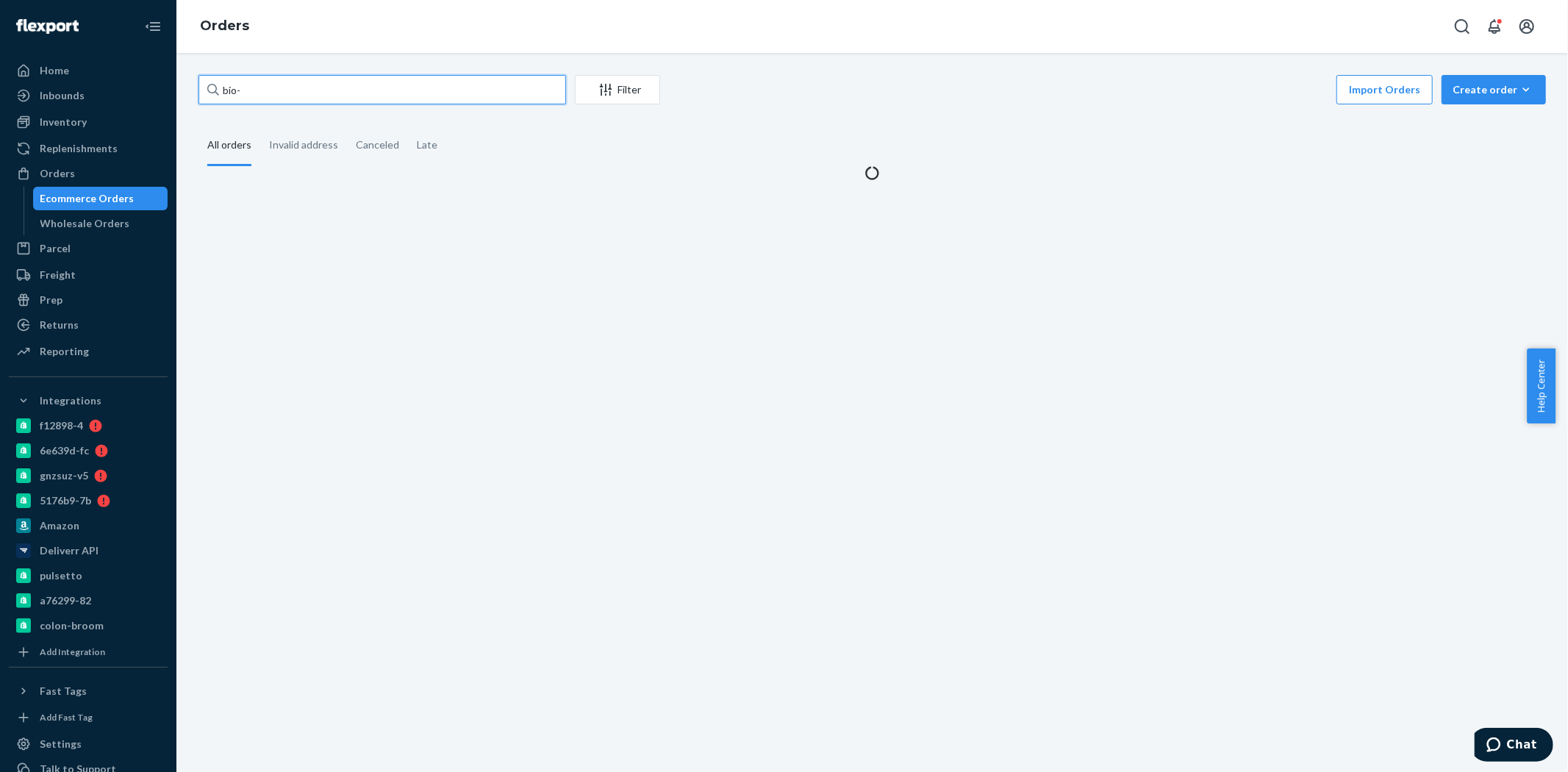
paste input "2770260"
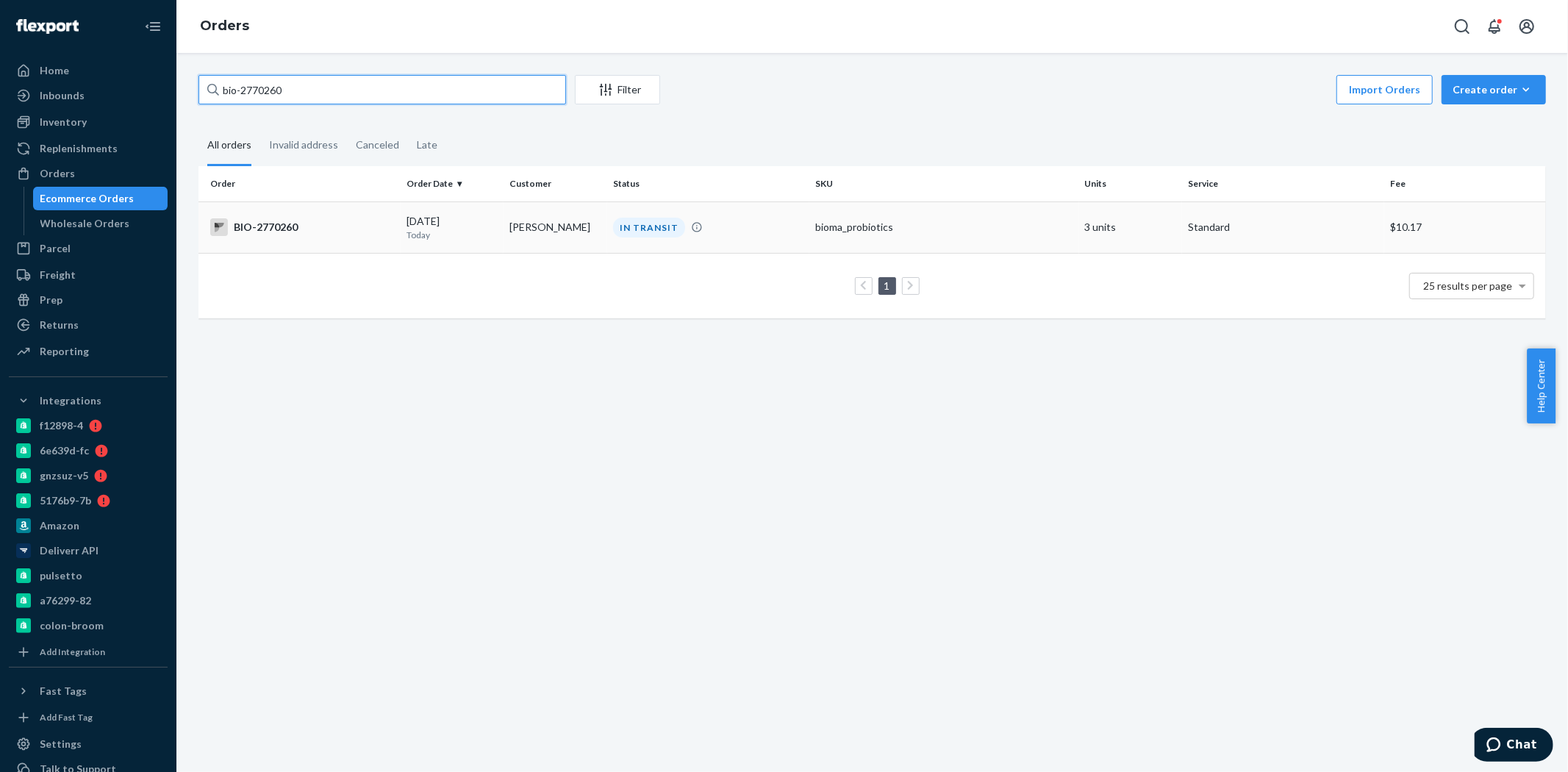
type input "bio-2770260"
click at [346, 233] on div "BIO-2770260" at bounding box center [303, 227] width 185 height 18
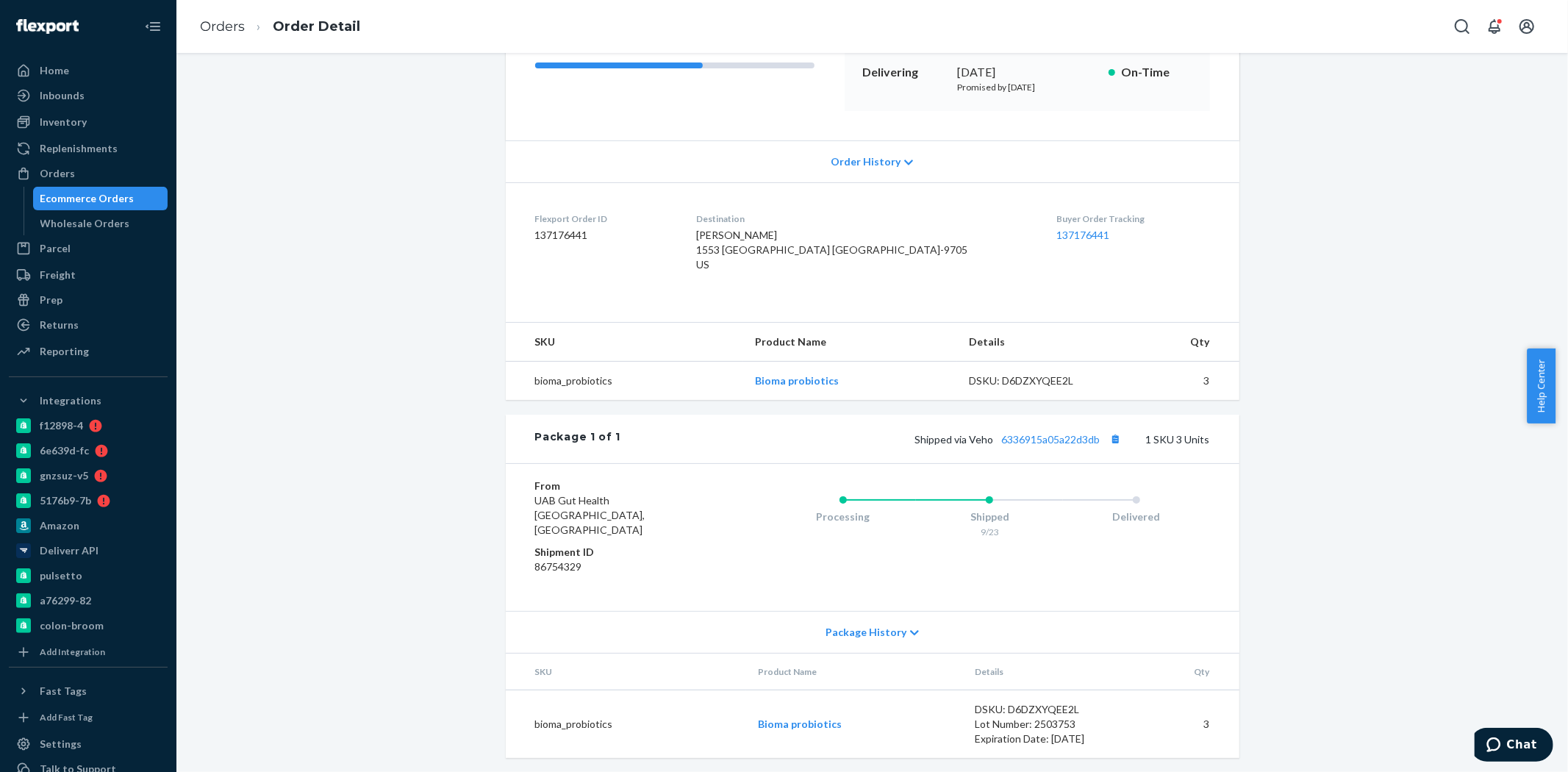
scroll to position [232, 0]
click at [1031, 442] on link "6336915a05a22d3db" at bounding box center [1052, 436] width 99 height 13
click at [96, 199] on div "Ecommerce Orders" at bounding box center [88, 198] width 94 height 15
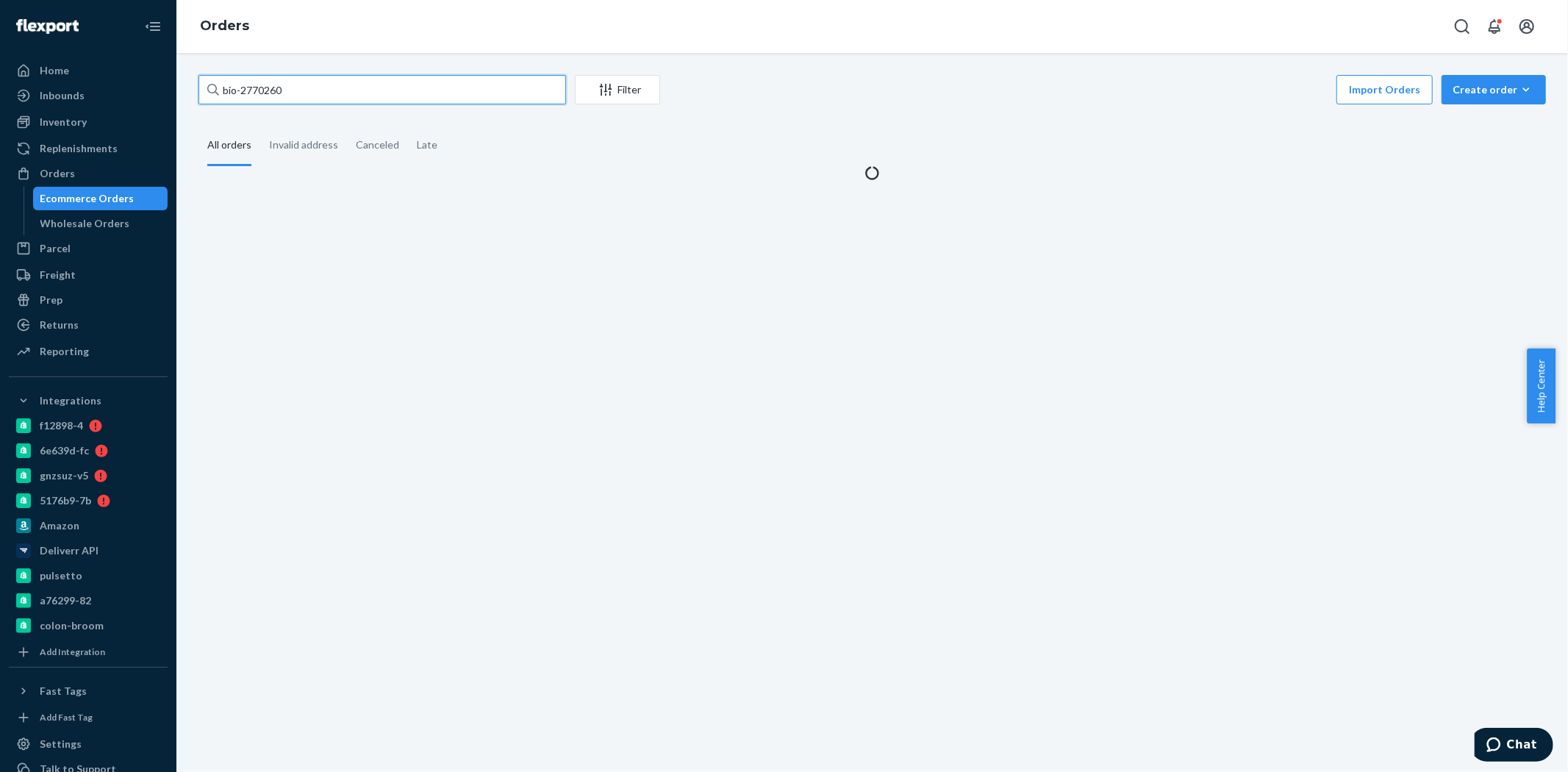
click at [261, 93] on input "bio-2770260" at bounding box center [383, 90] width 368 height 30
paste input "66439"
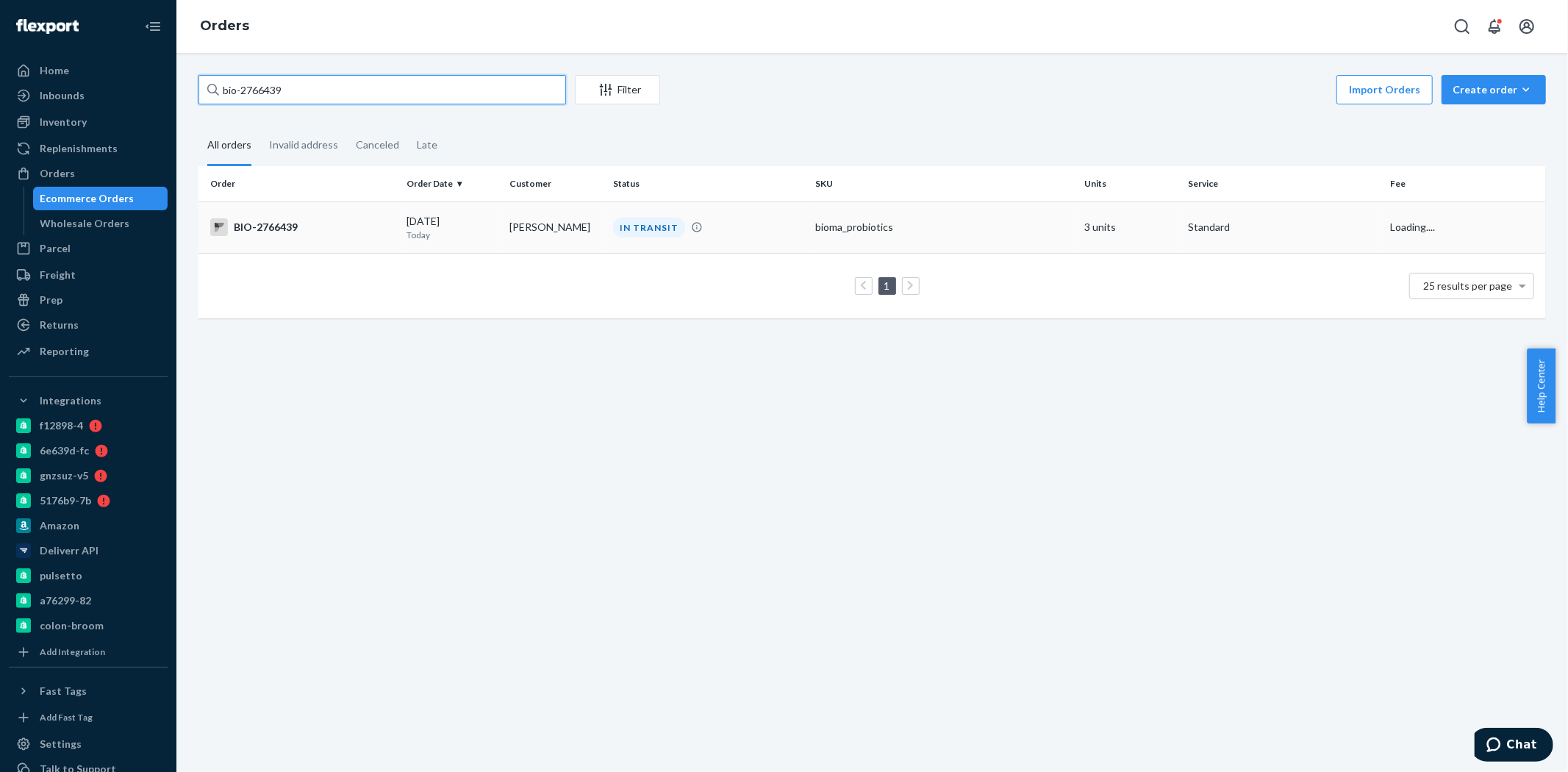
type input "bio-2766439"
click at [392, 229] on div "BIO-2766439" at bounding box center [303, 227] width 185 height 18
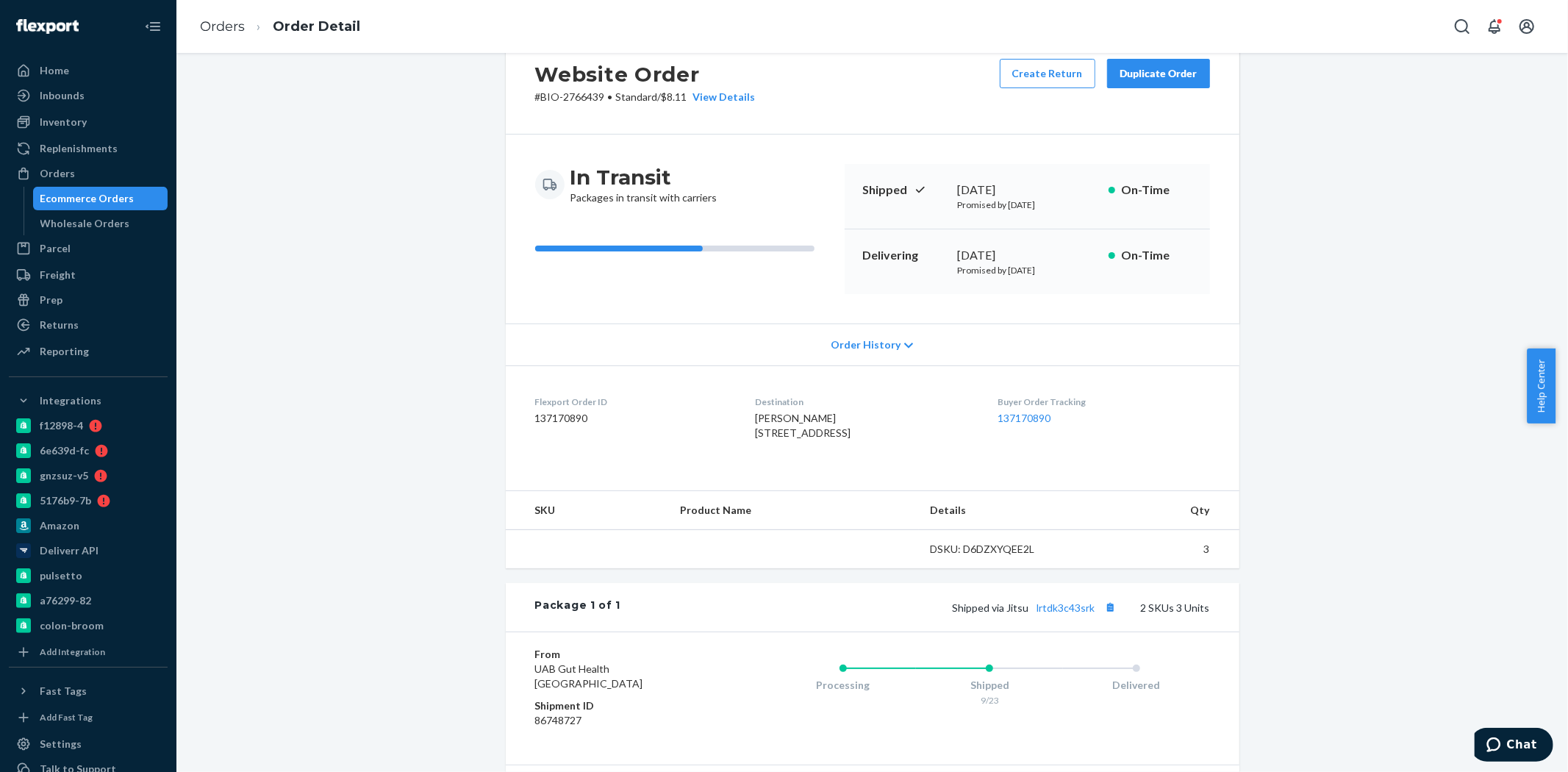
scroll to position [163, 0]
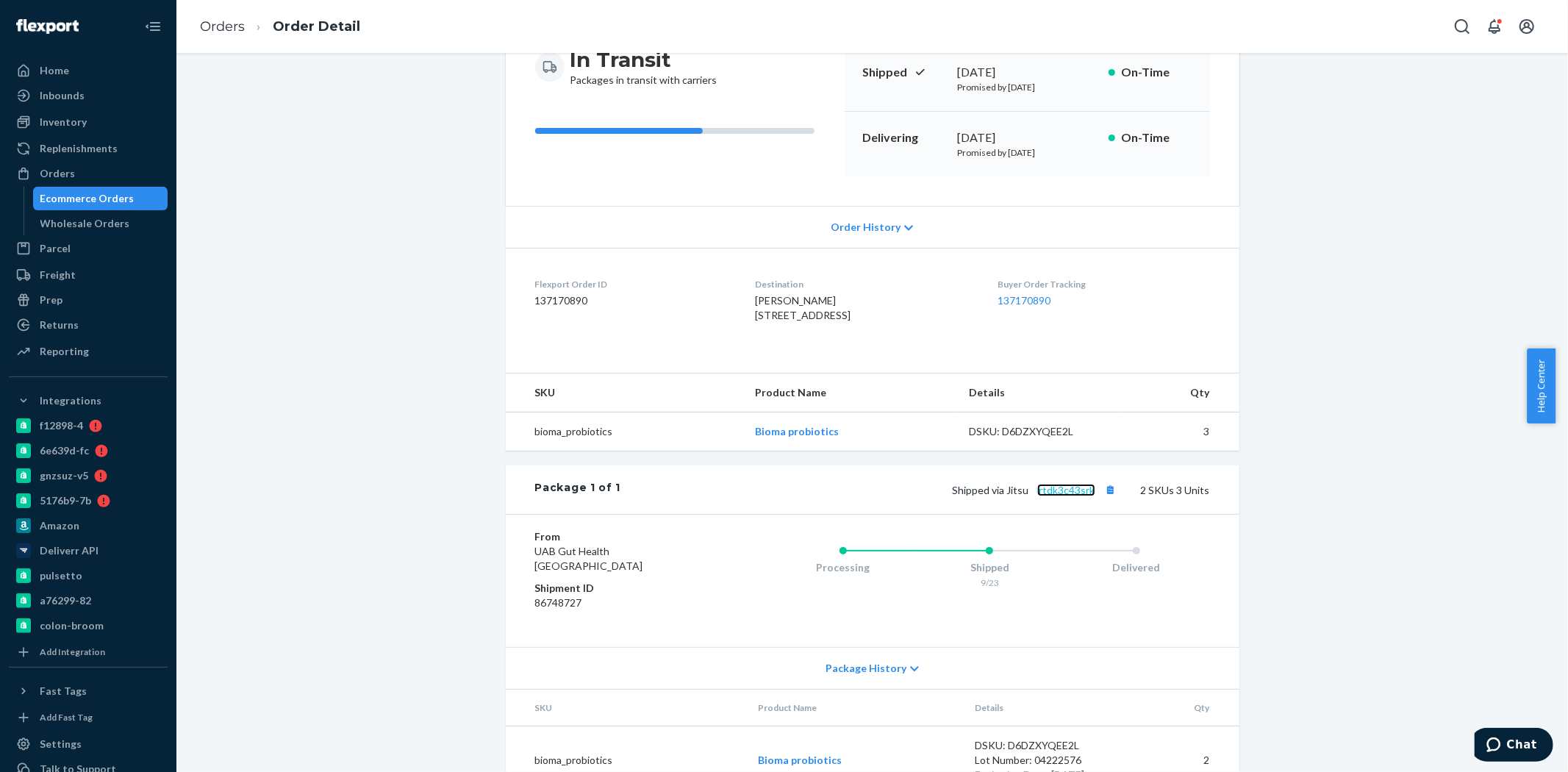
click at [1075, 496] on link "lrtdk3c43srk" at bounding box center [1066, 490] width 58 height 13
click at [117, 192] on div "Ecommerce Orders" at bounding box center [88, 198] width 94 height 15
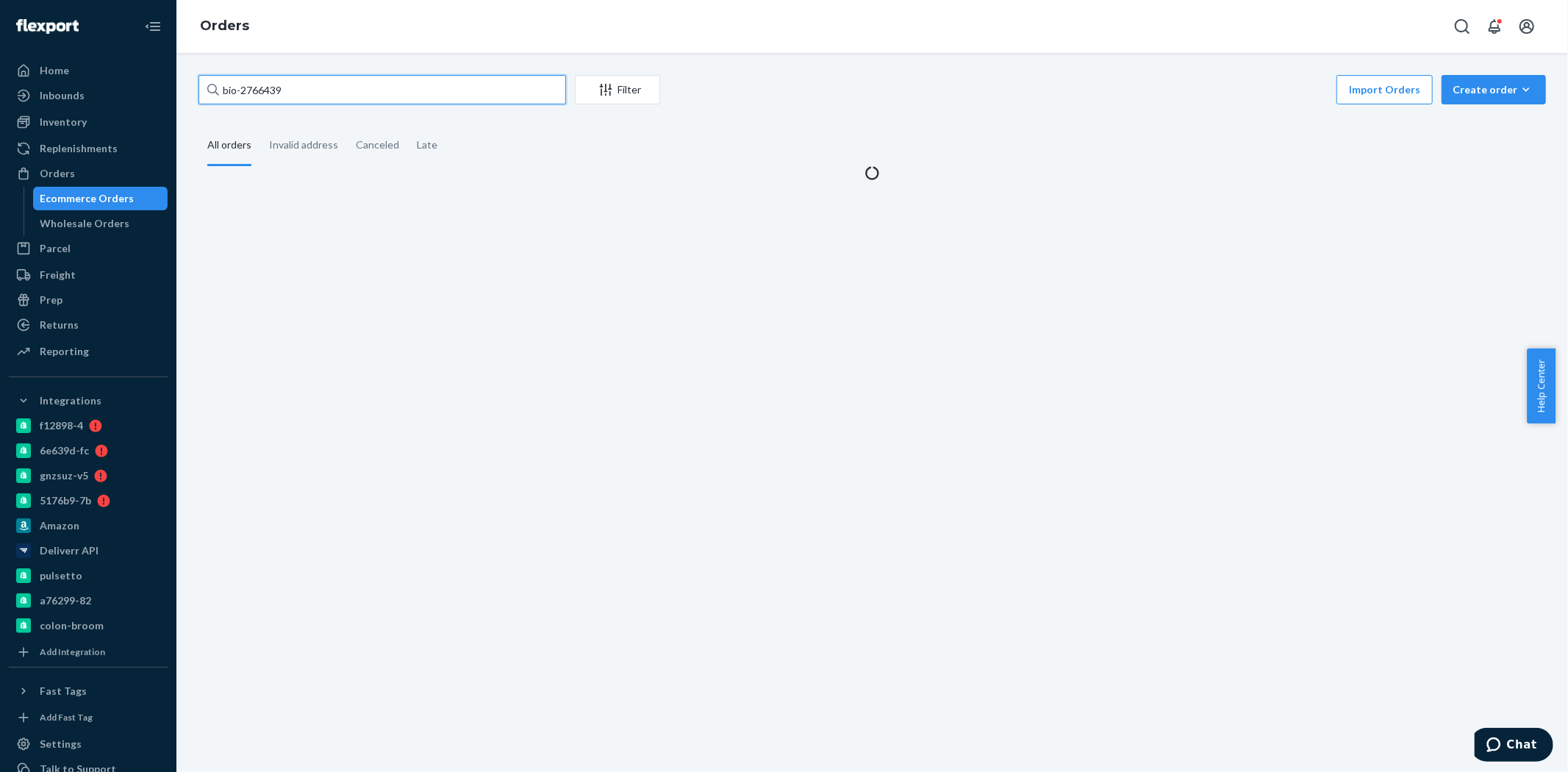
click at [270, 84] on input "bio-2766439" at bounding box center [383, 90] width 368 height 30
paste input "11647"
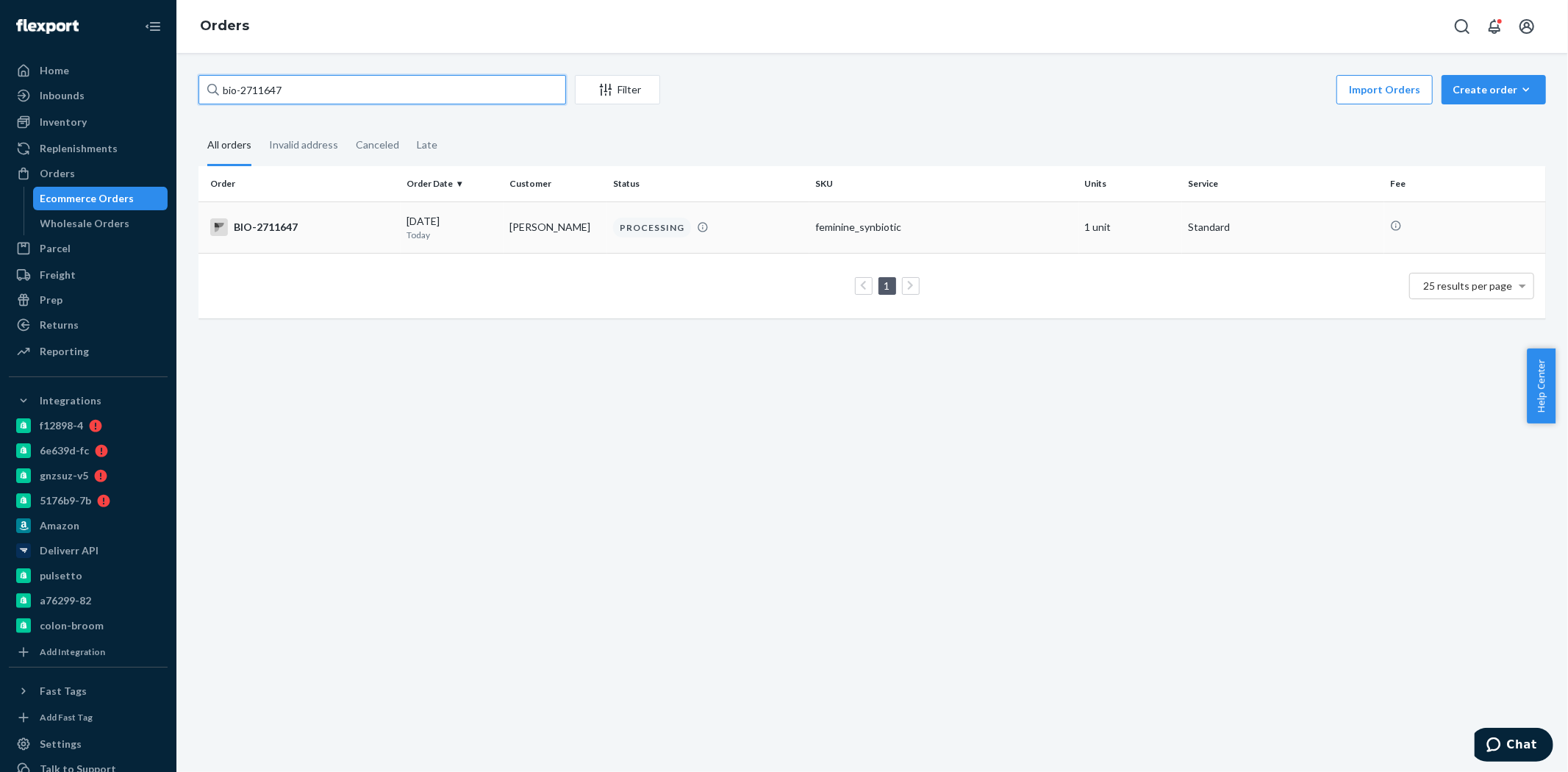
type input "bio-2711647"
click at [363, 232] on div "BIO-2711647" at bounding box center [303, 227] width 185 height 18
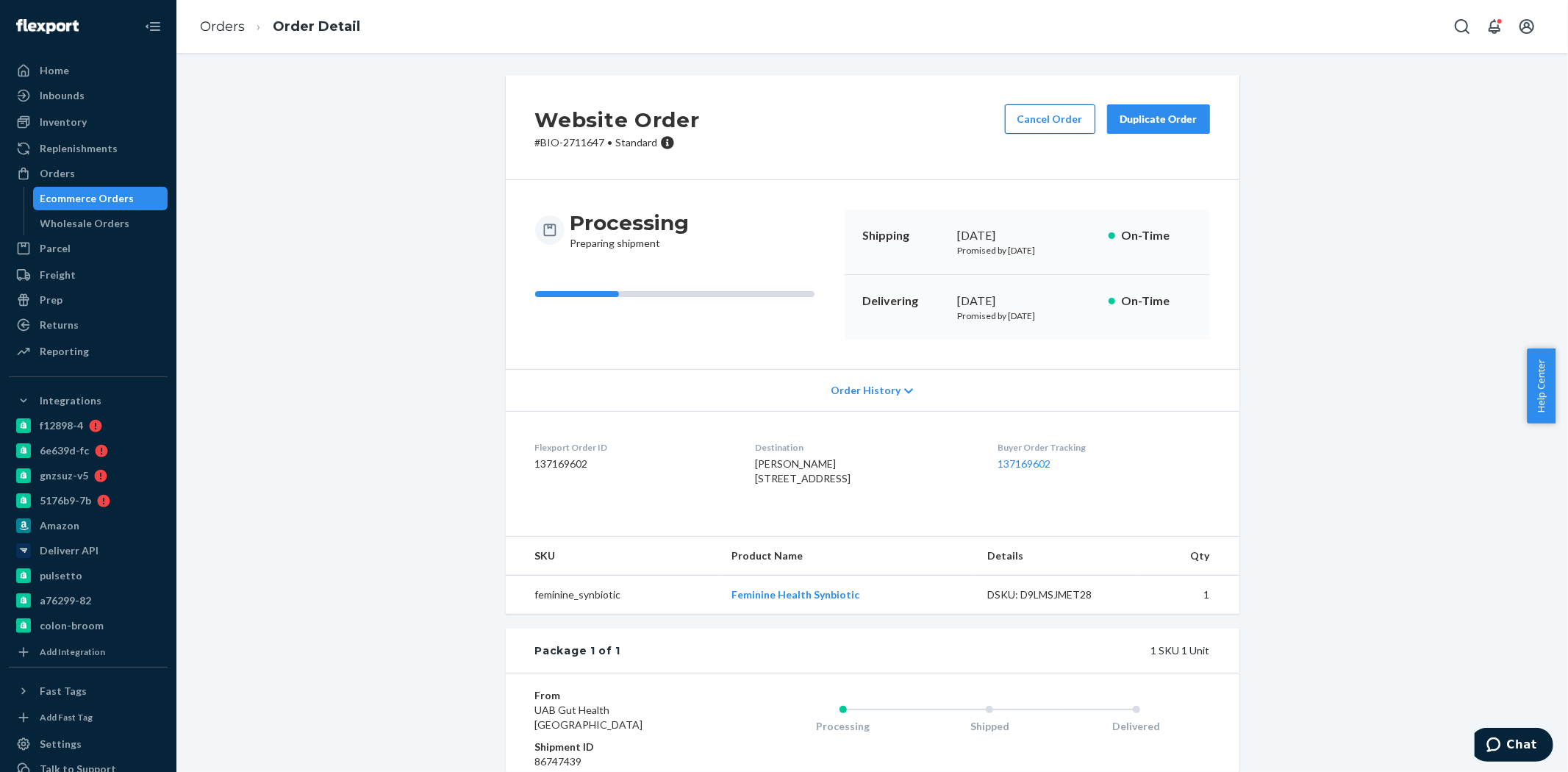
click at [1044, 113] on button "Cancel Order" at bounding box center [1051, 119] width 91 height 30
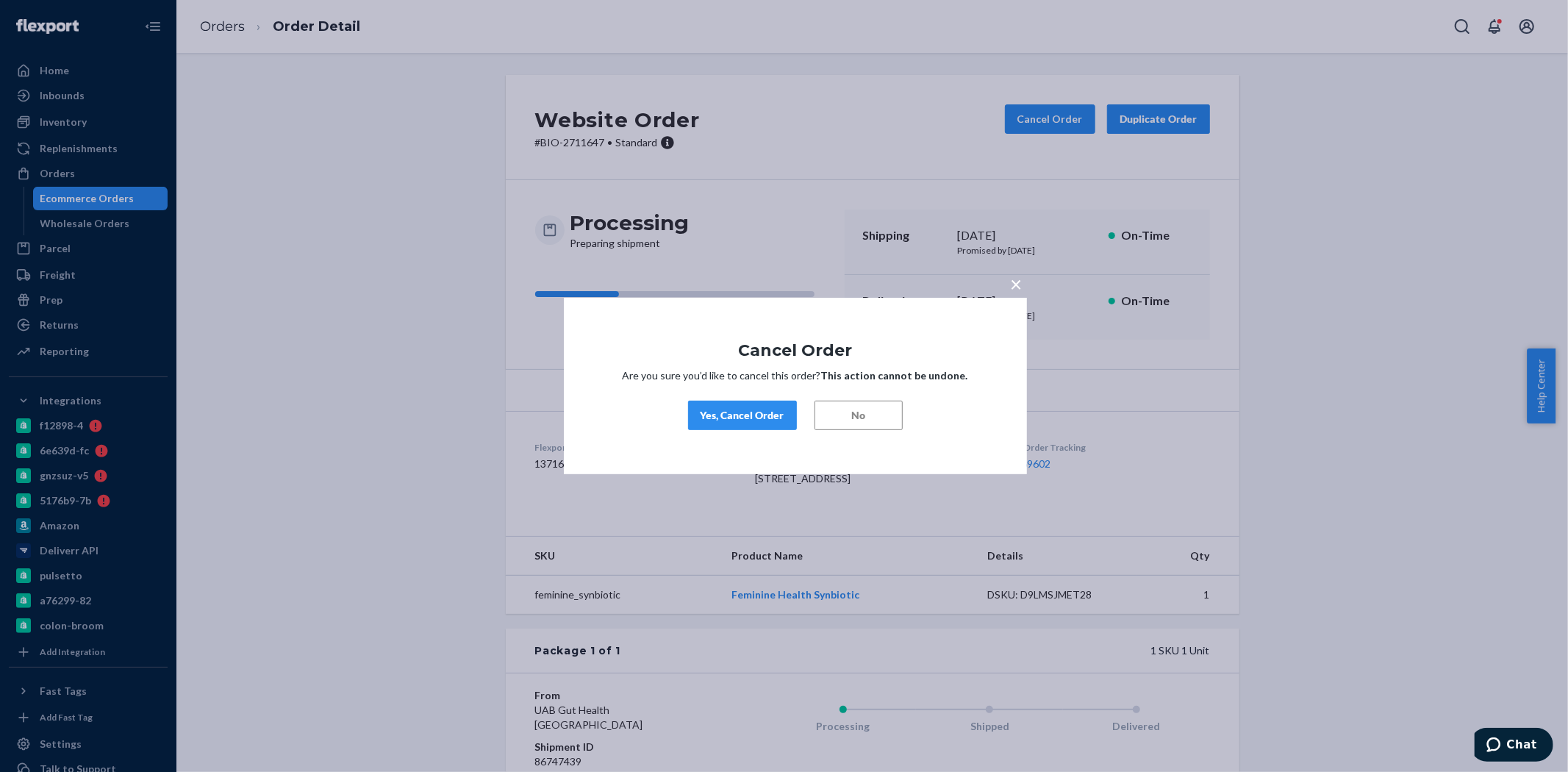
click at [746, 411] on div "Yes, Cancel Order" at bounding box center [743, 415] width 84 height 15
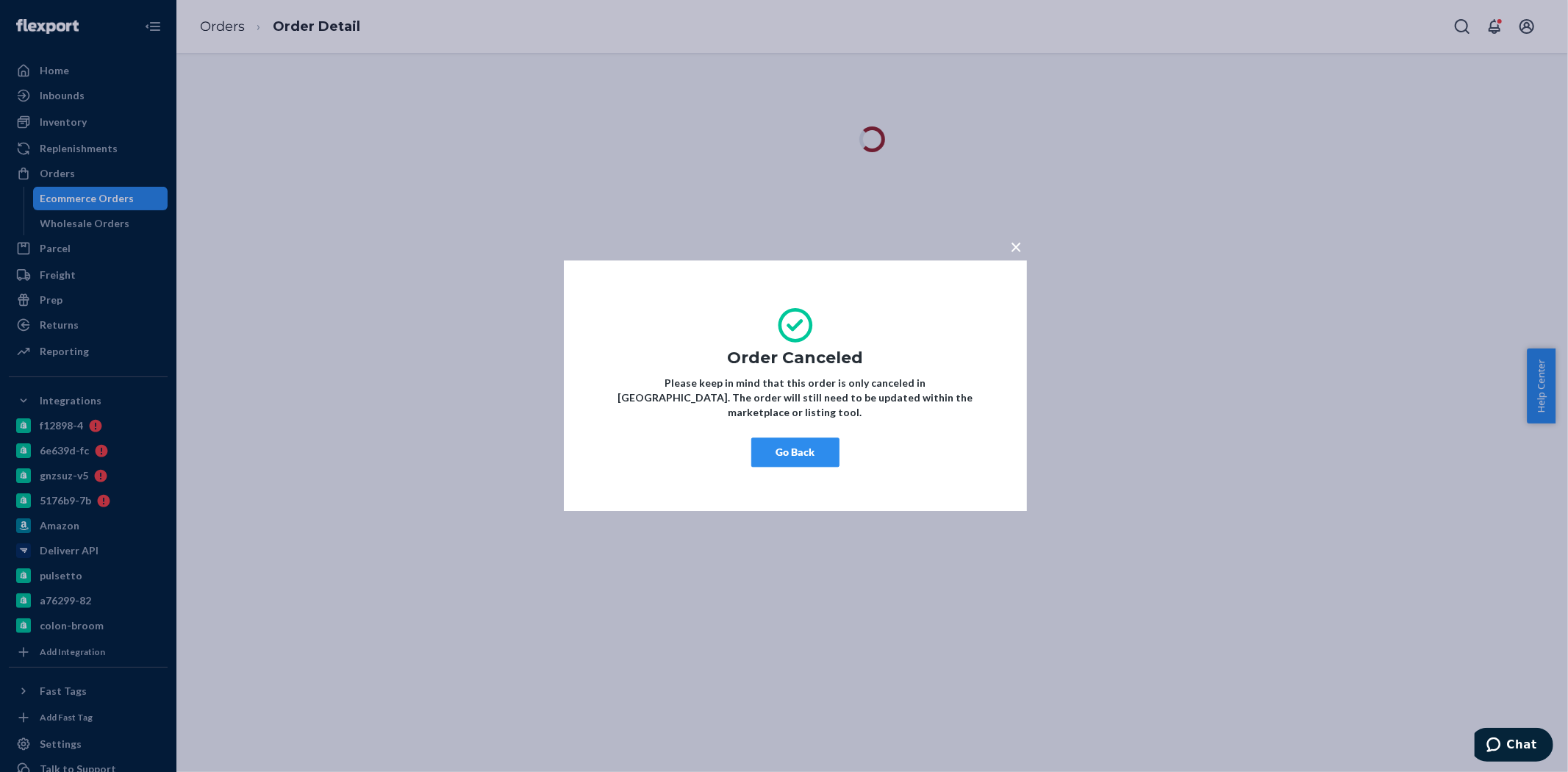
click at [818, 447] on button "Go Back" at bounding box center [795, 453] width 88 height 30
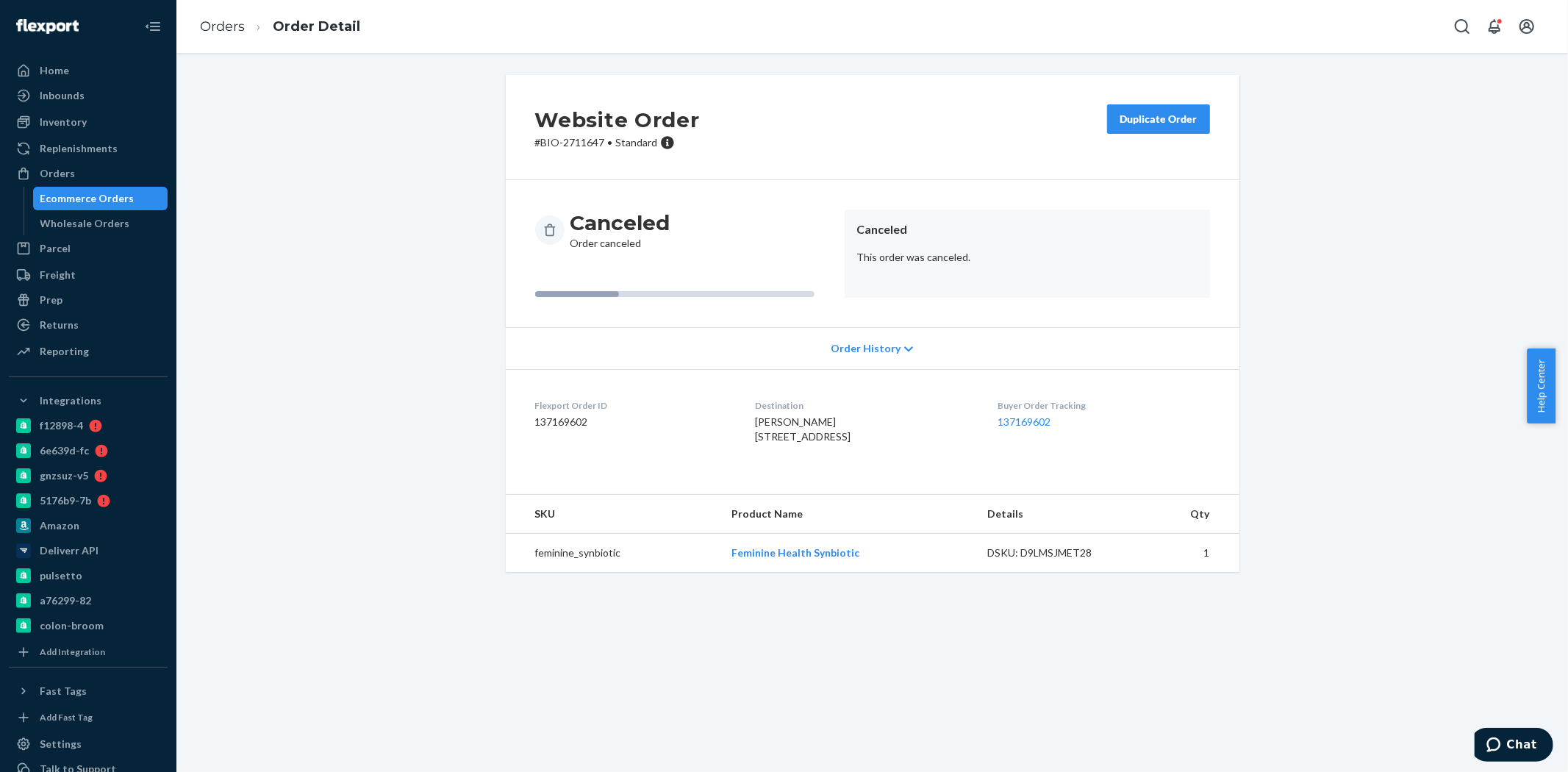
click at [88, 203] on div "Ecommerce Orders" at bounding box center [88, 198] width 94 height 15
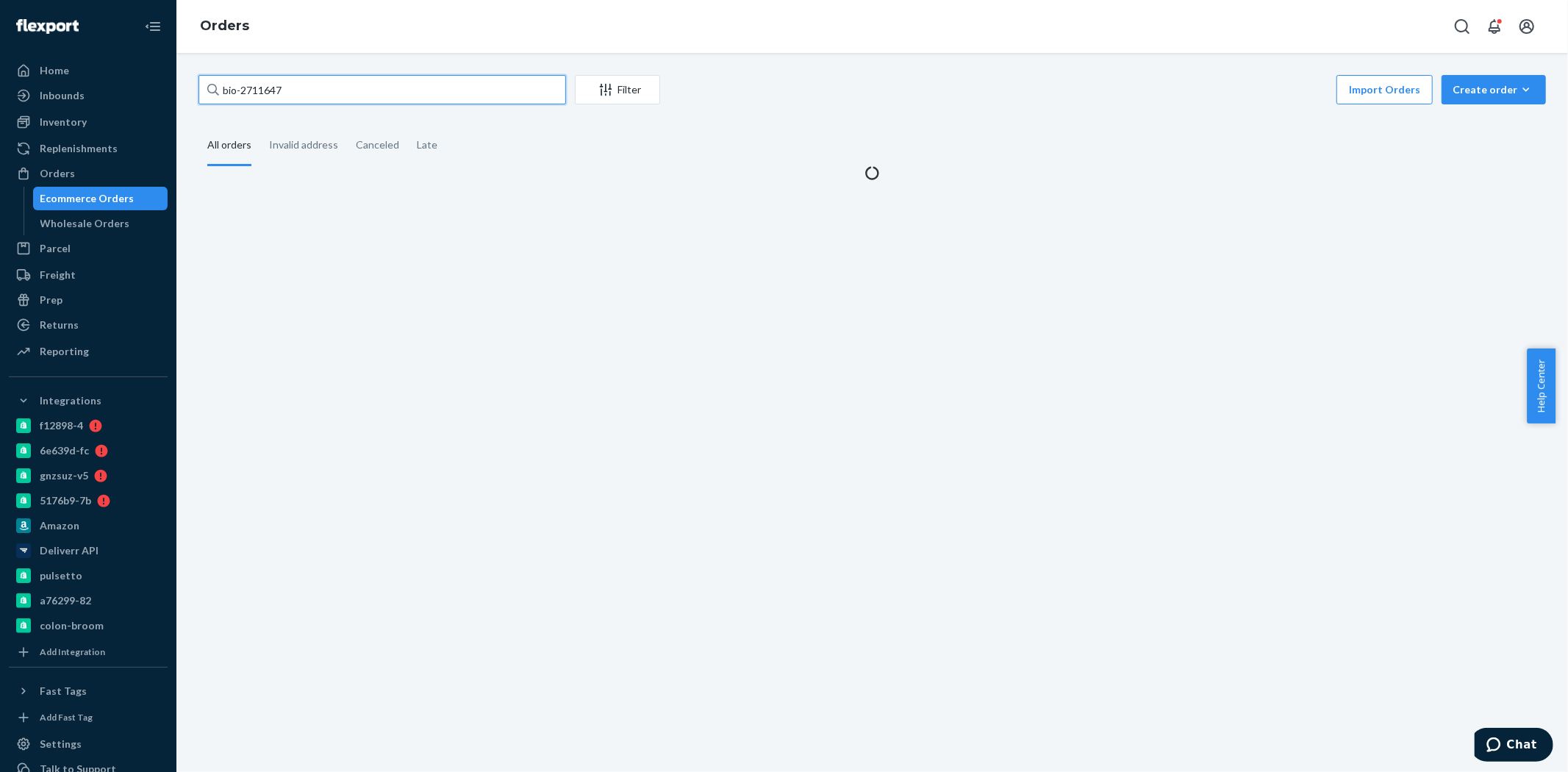
click at [256, 84] on input "bio-2711647" at bounding box center [383, 90] width 368 height 30
paste input "16660"
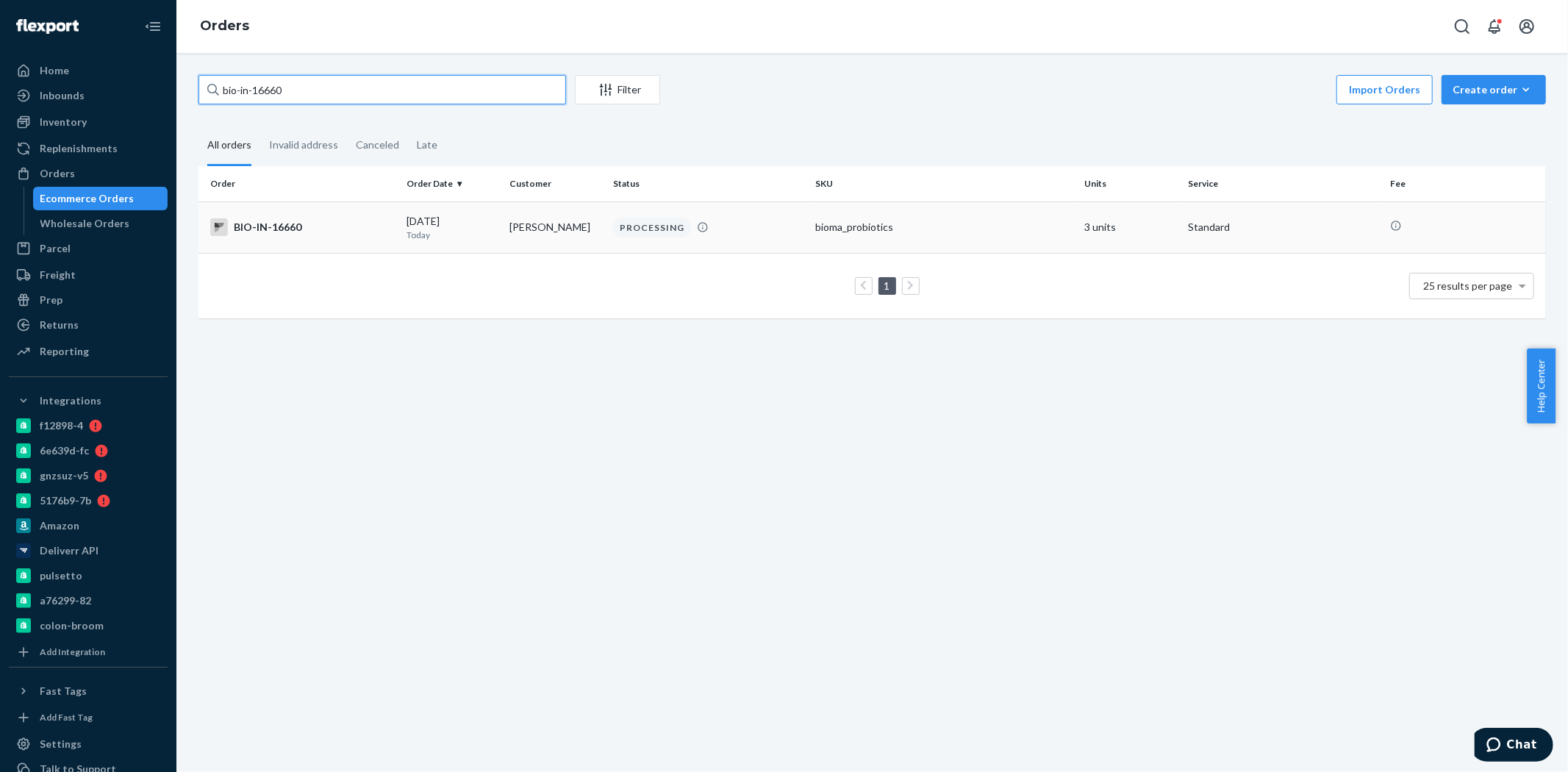
type input "bio-in-16660"
click at [391, 222] on div "BIO-IN-16660" at bounding box center [303, 227] width 185 height 18
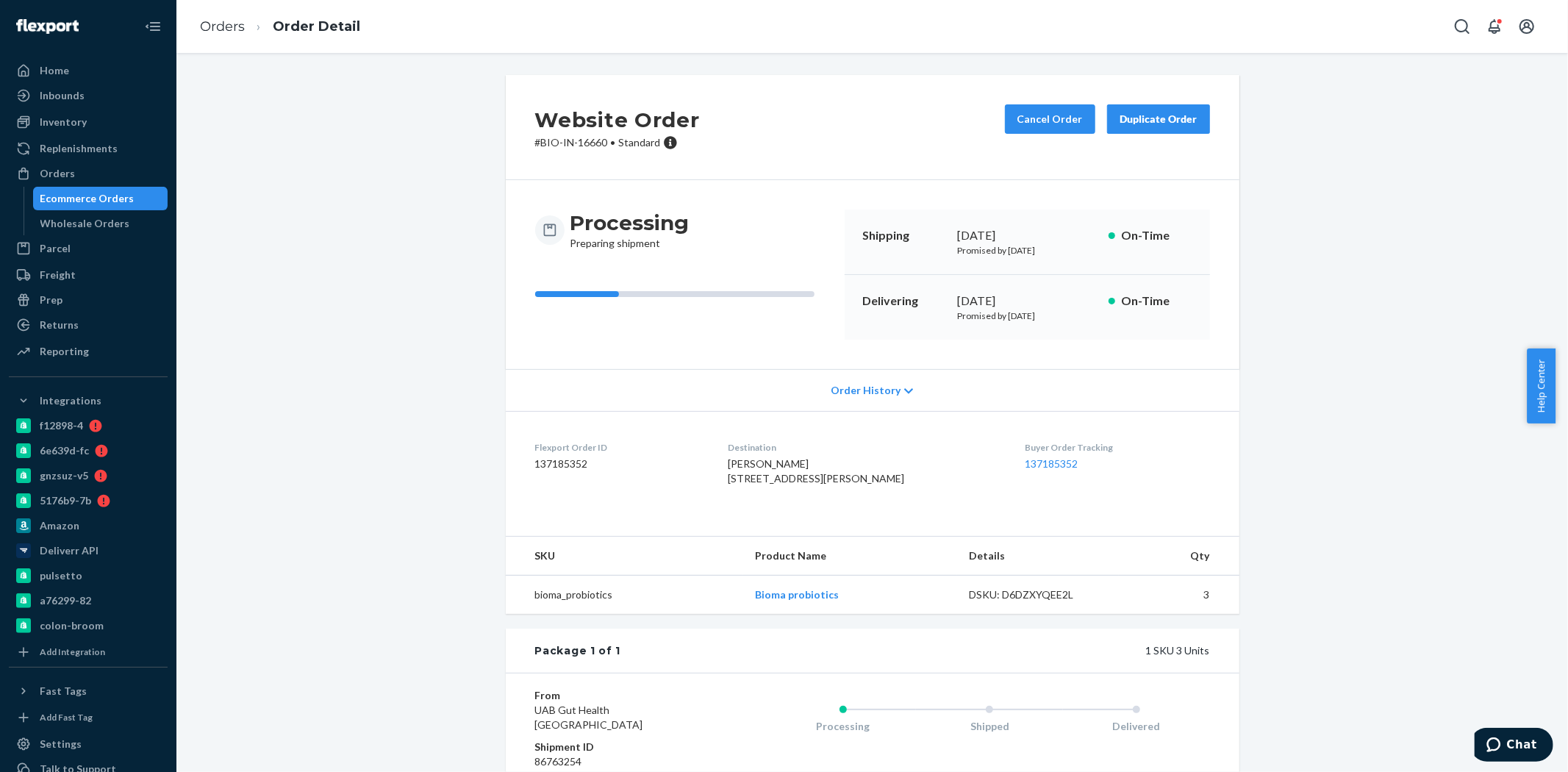
click at [823, 393] on div "Order History" at bounding box center [873, 390] width 734 height 42
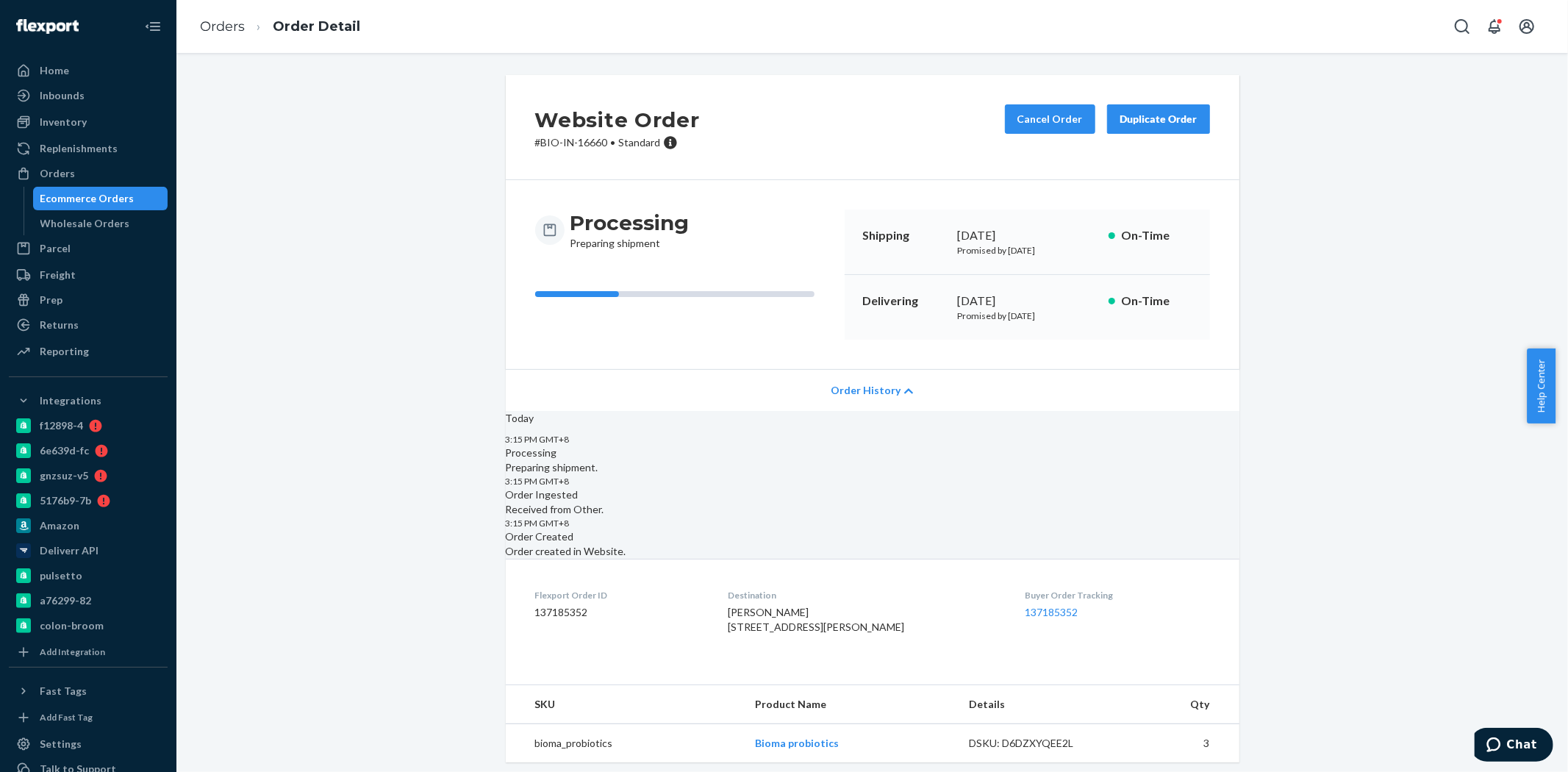
click at [111, 192] on div "Ecommerce Orders" at bounding box center [88, 198] width 94 height 15
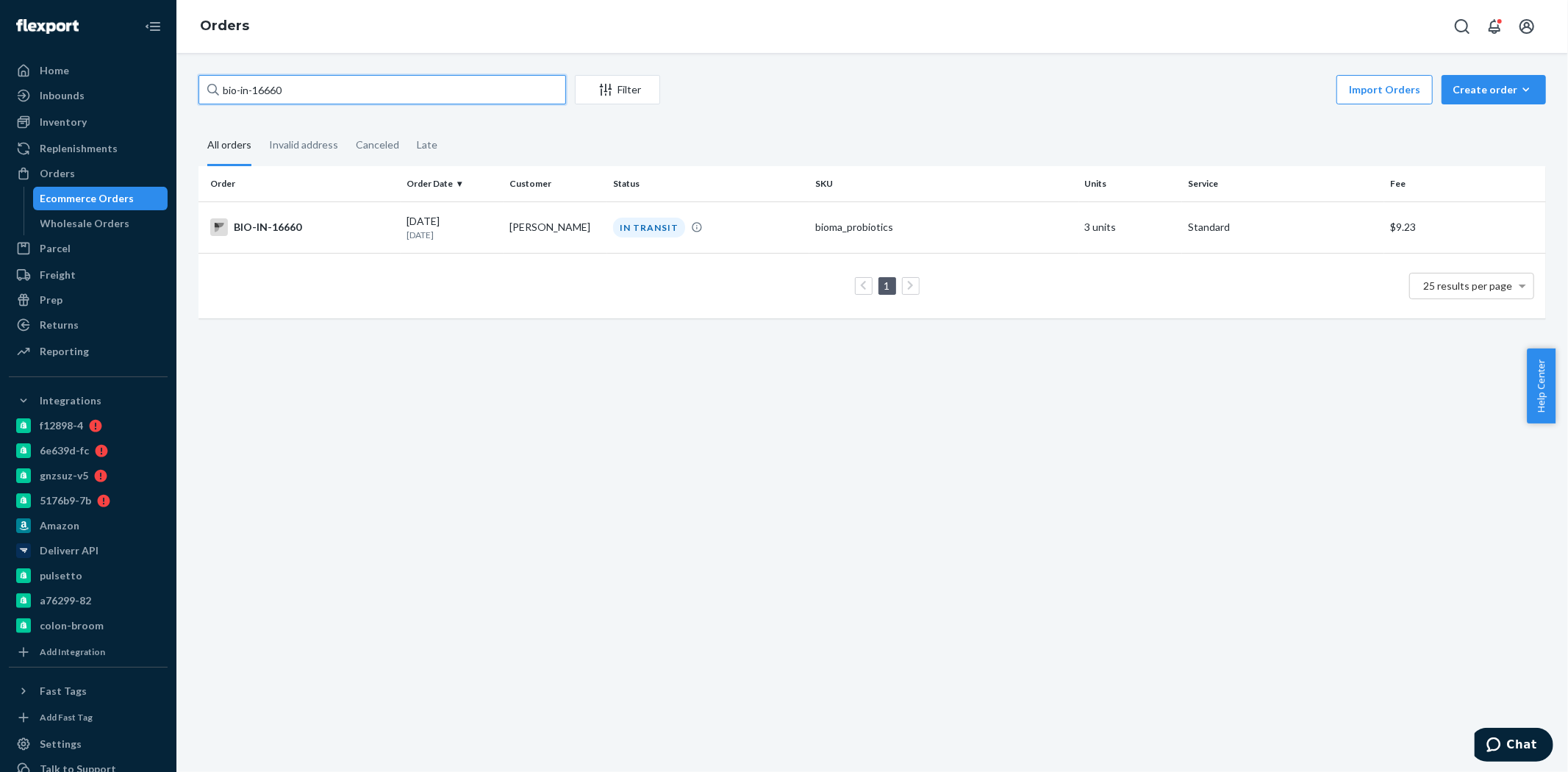
click at [275, 90] on input "bio-in-16660" at bounding box center [383, 90] width 368 height 30
paste input "text"
type input "bio-in-16660"
click at [78, 272] on div "Freight" at bounding box center [88, 275] width 156 height 20
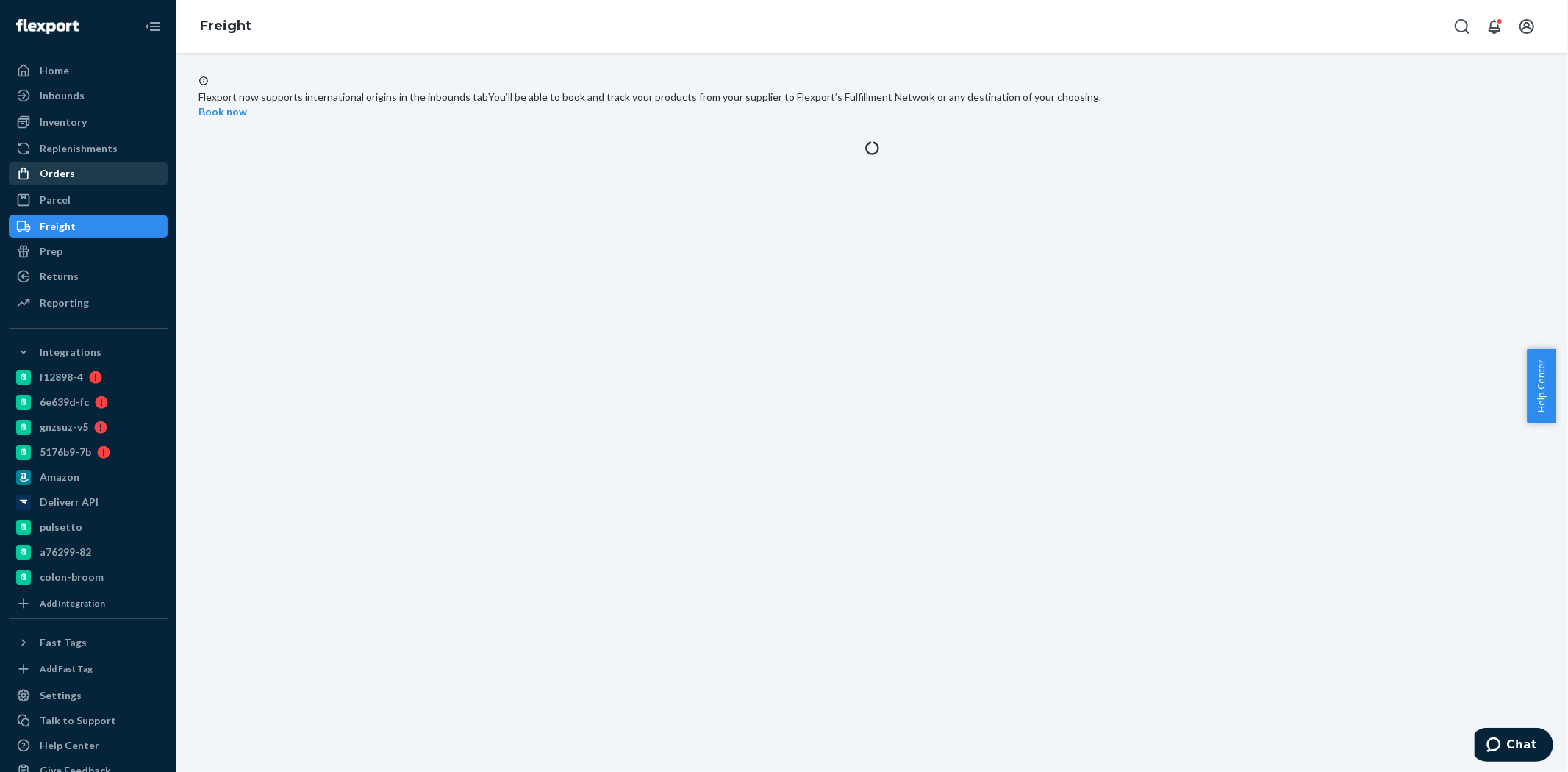
click at [85, 172] on div "Orders" at bounding box center [88, 174] width 156 height 20
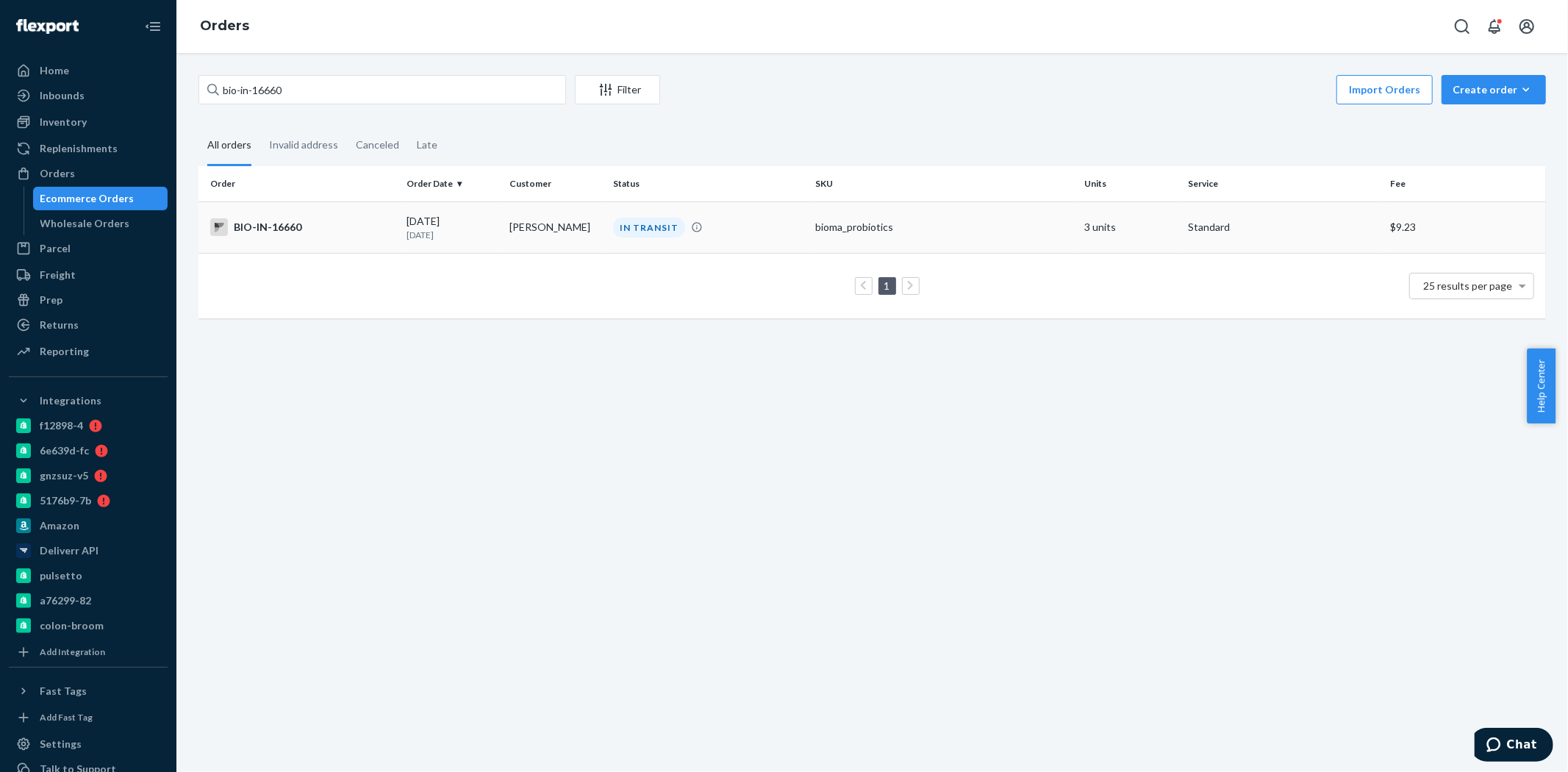
click at [325, 225] on div "BIO-IN-16660" at bounding box center [303, 227] width 185 height 18
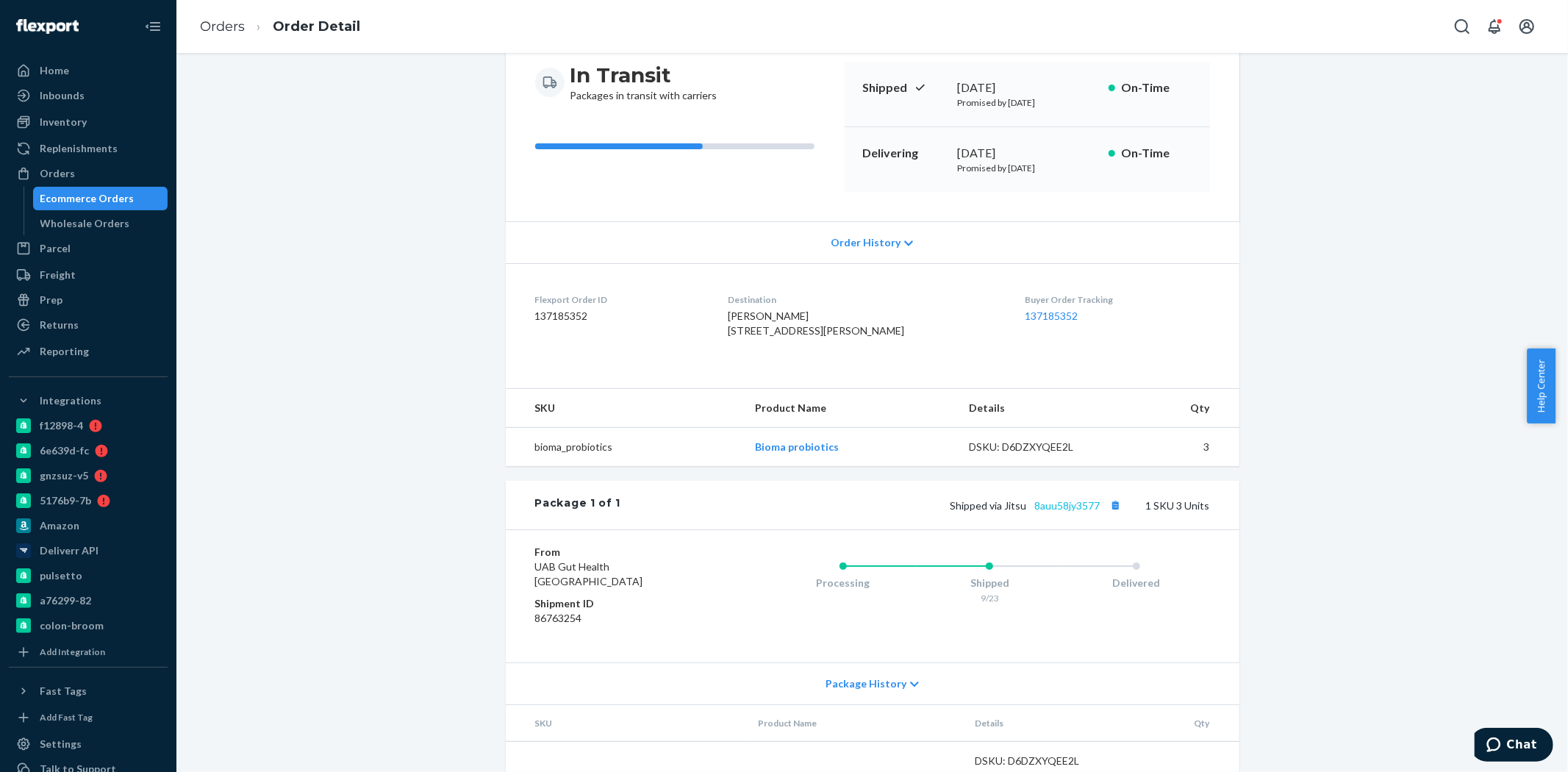
scroll to position [163, 0]
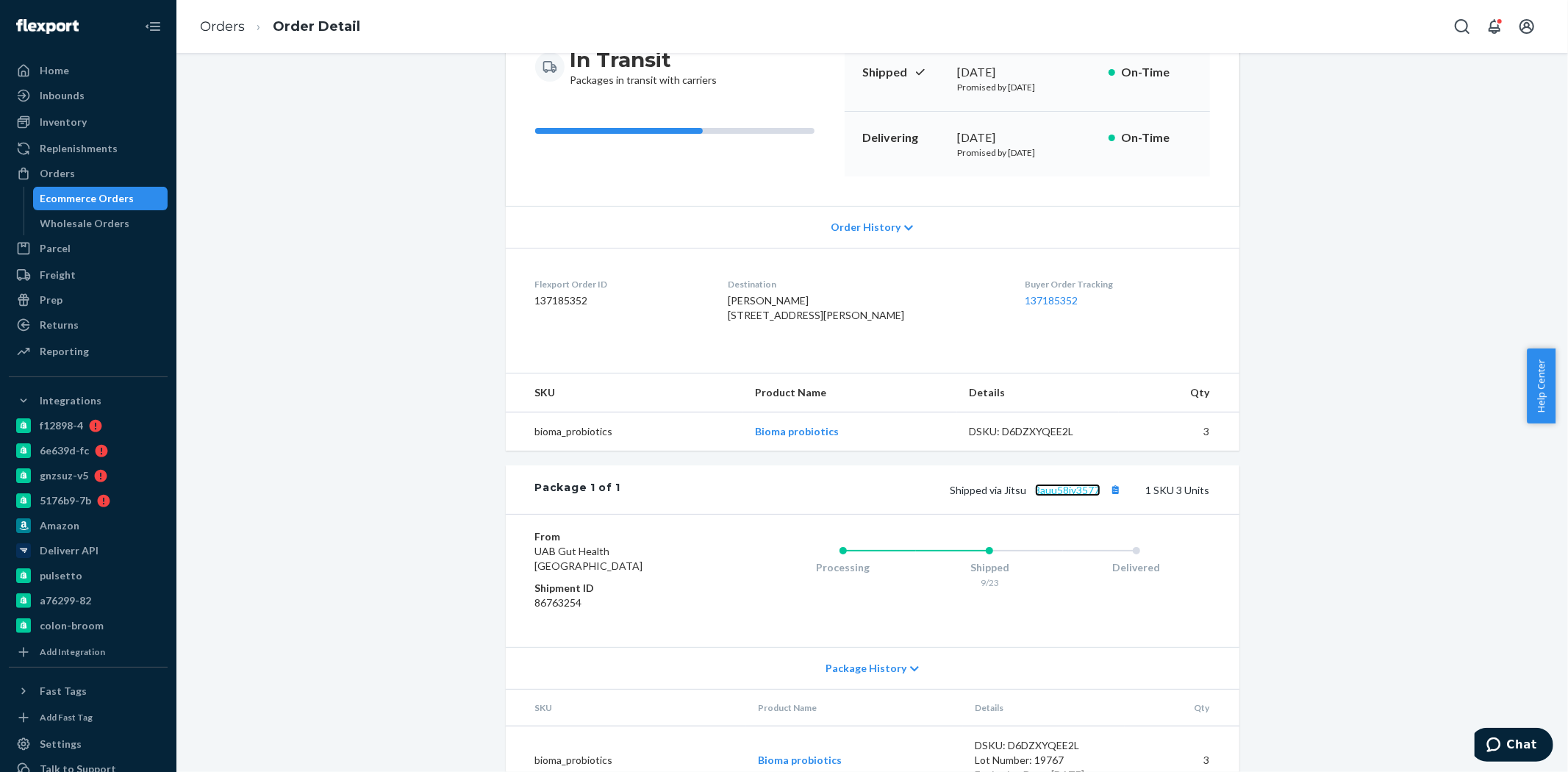
click at [1077, 496] on link "8auu58jy3577" at bounding box center [1068, 490] width 66 height 13
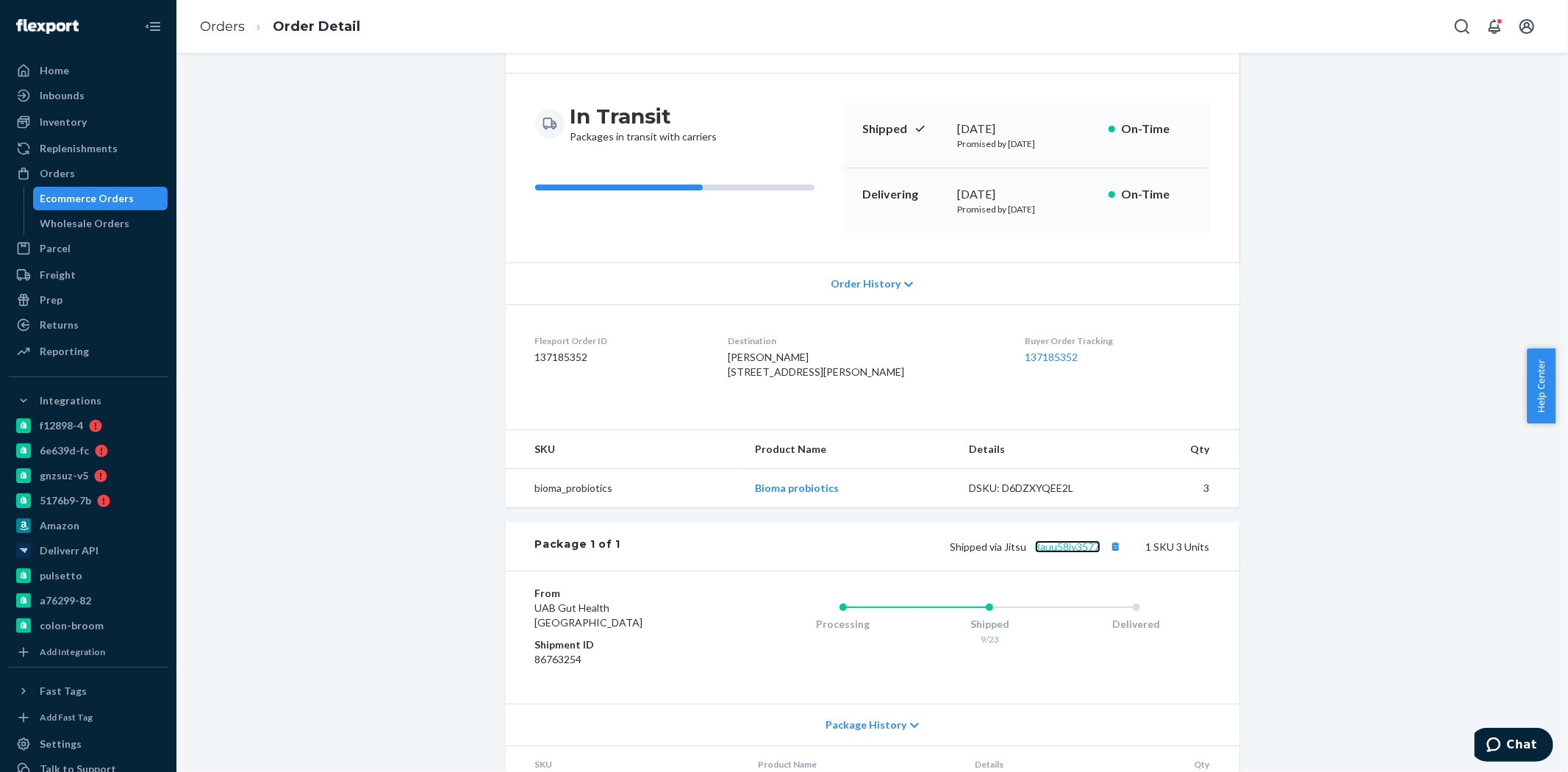
scroll to position [0, 0]
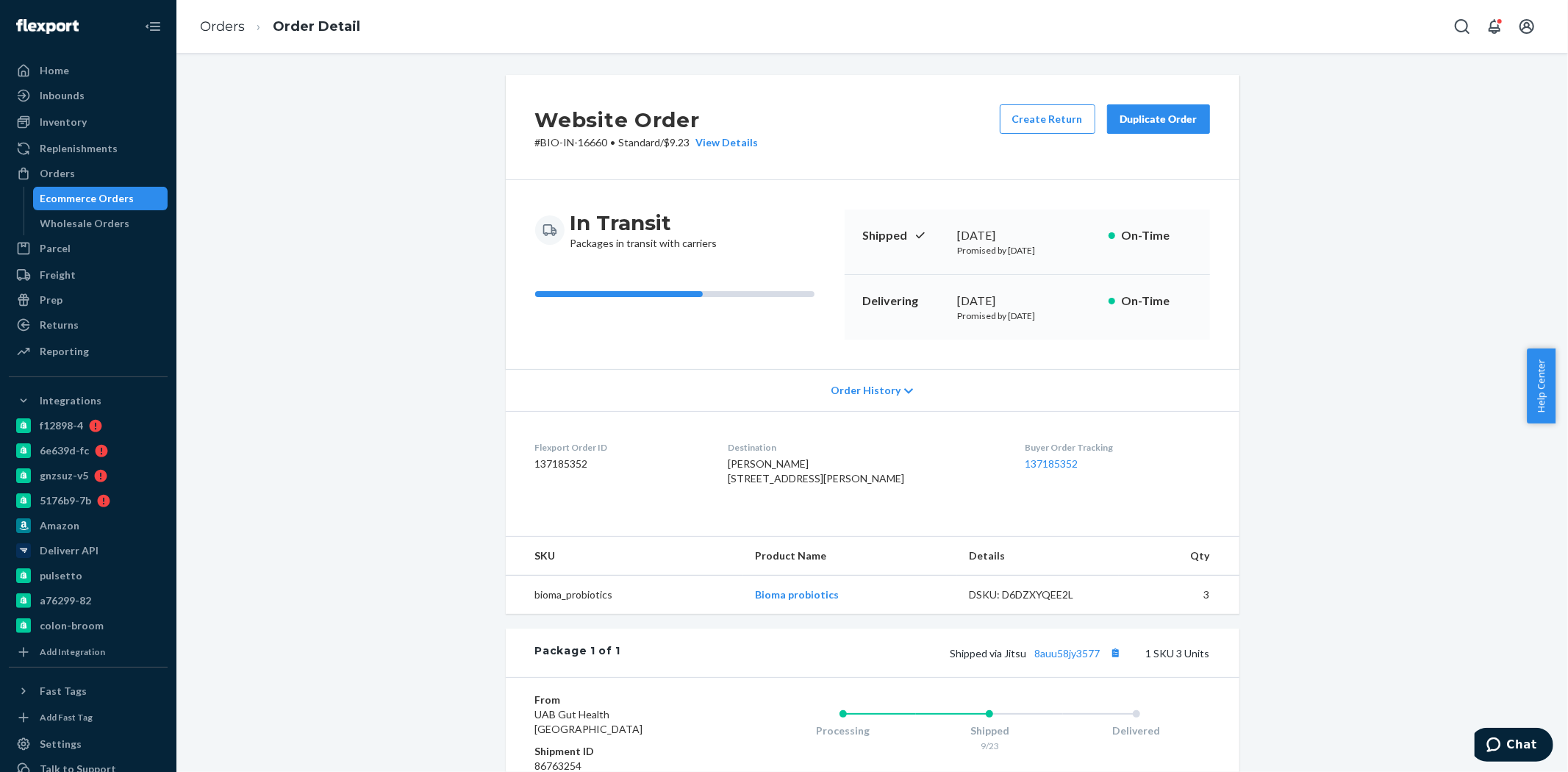
drag, startPoint x: 81, startPoint y: 201, endPoint x: 101, endPoint y: 189, distance: 23.3
click at [82, 201] on div "Ecommerce Orders" at bounding box center [88, 198] width 94 height 15
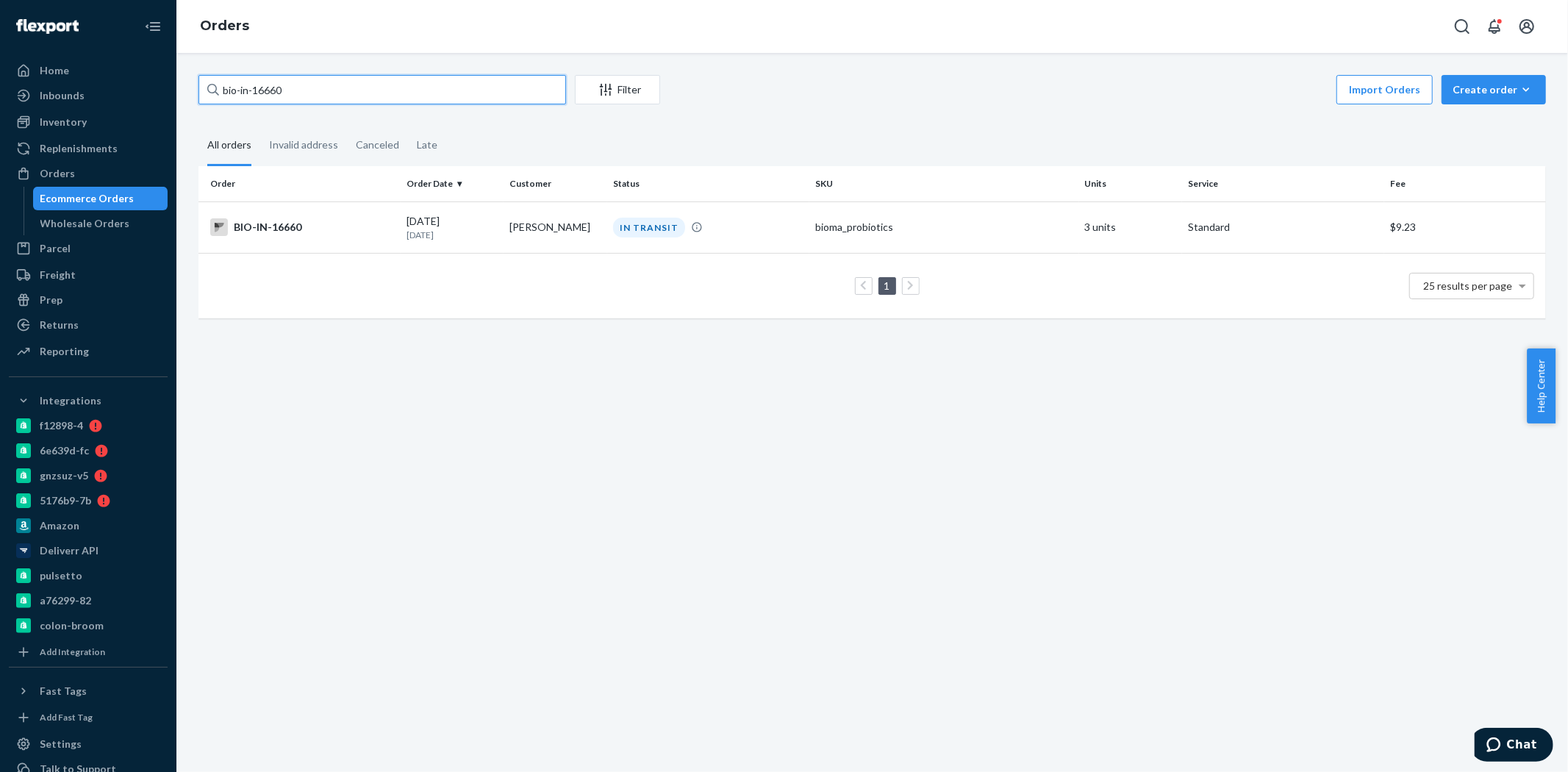
drag, startPoint x: 290, startPoint y: 91, endPoint x: 243, endPoint y: 99, distance: 47.7
click at [243, 99] on input "bio-in-16660" at bounding box center [383, 90] width 368 height 30
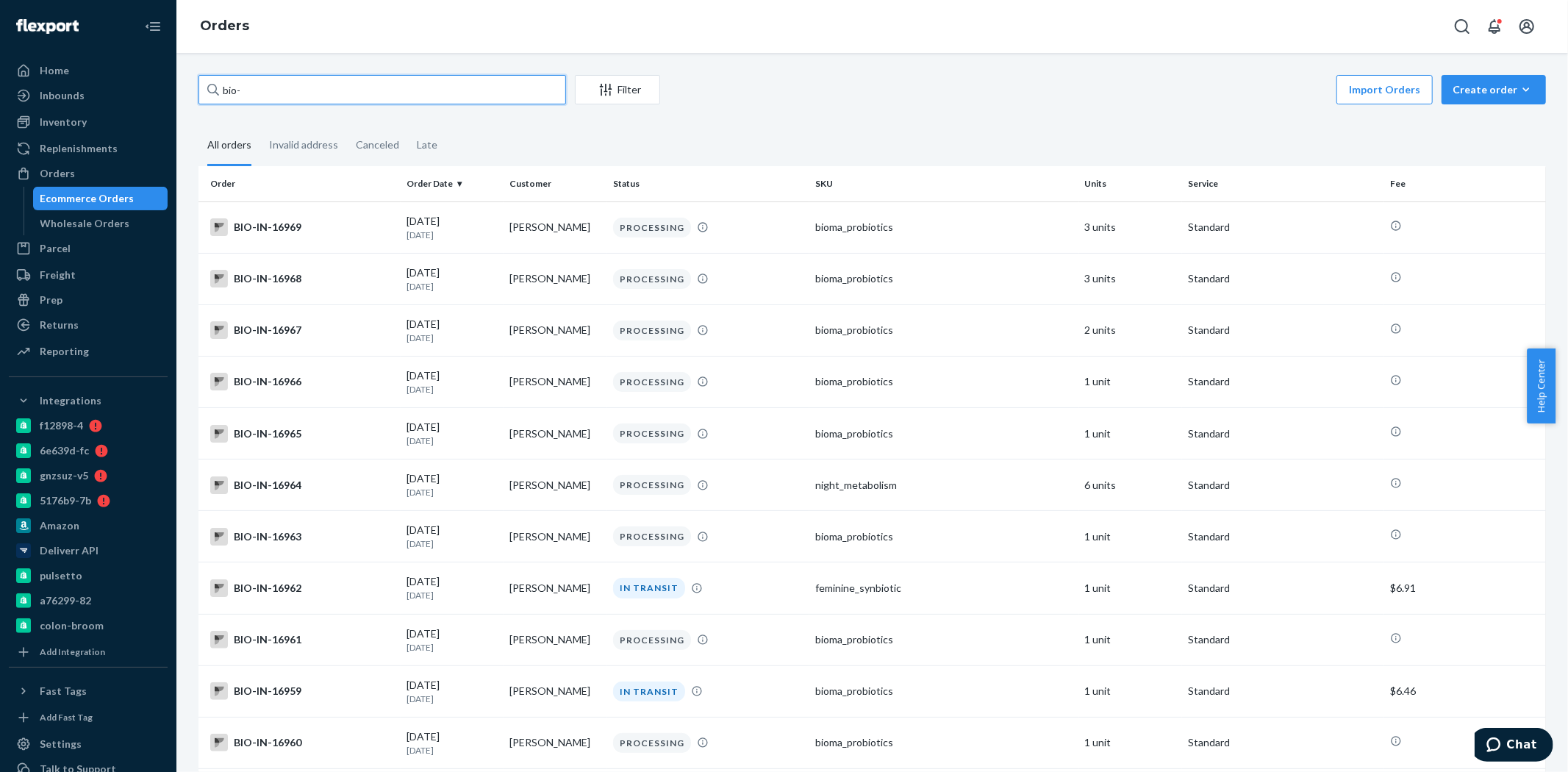
paste input "2481448"
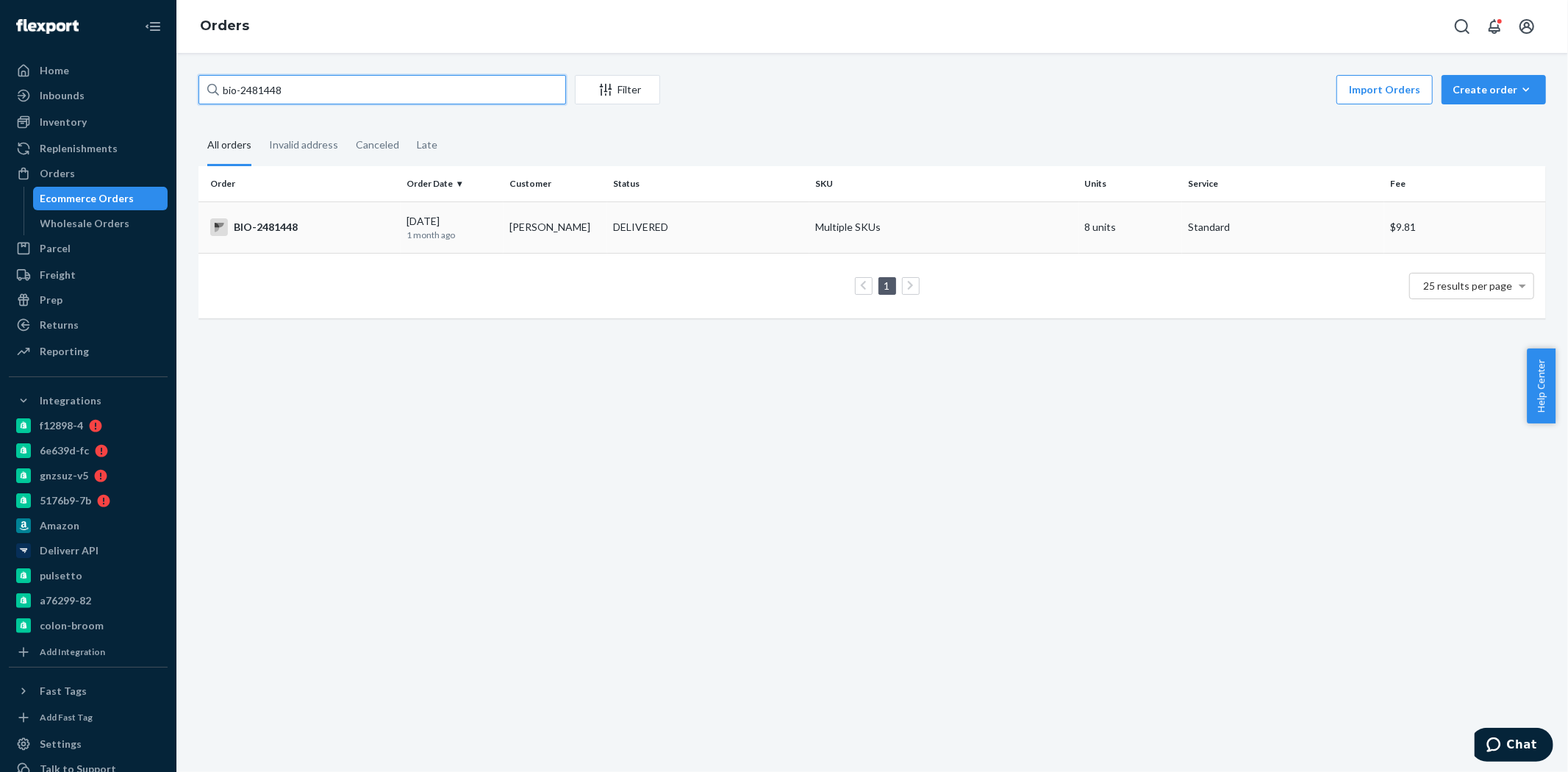
type input "bio-2481448"
click at [333, 238] on td "BIO-2481448" at bounding box center [300, 227] width 202 height 52
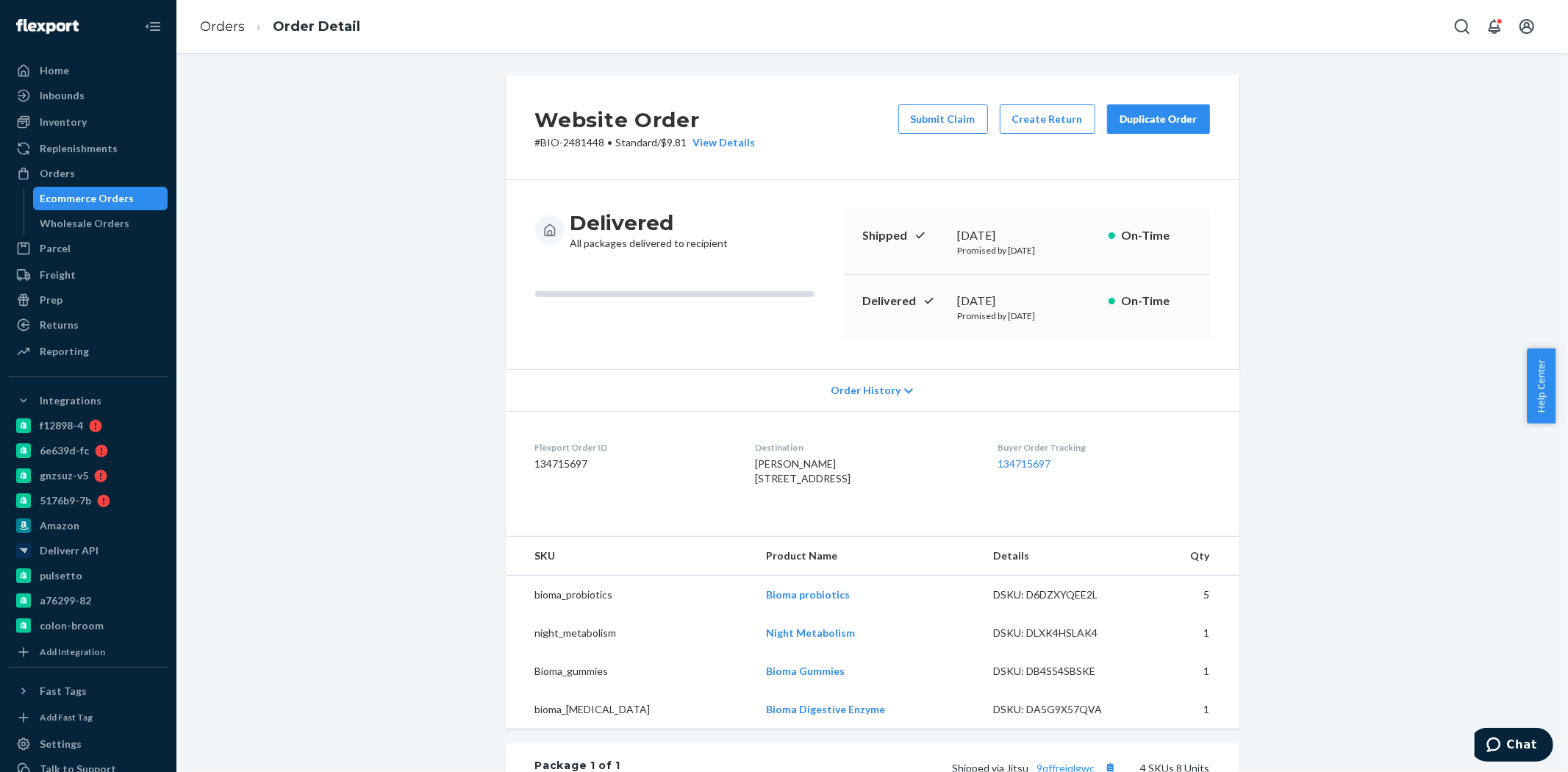
drag, startPoint x: 944, startPoint y: 305, endPoint x: 1004, endPoint y: 299, distance: 60.3
click at [1004, 299] on div "Delivered August 22, 2025 Promised by August 28, 2025 On-Time" at bounding box center [1027, 307] width 365 height 65
copy div "August 22"
click at [1154, 432] on dl "Flexport Order ID 134715697 Destination Julie Lipman 31 Division St South River…" at bounding box center [873, 465] width 734 height 110
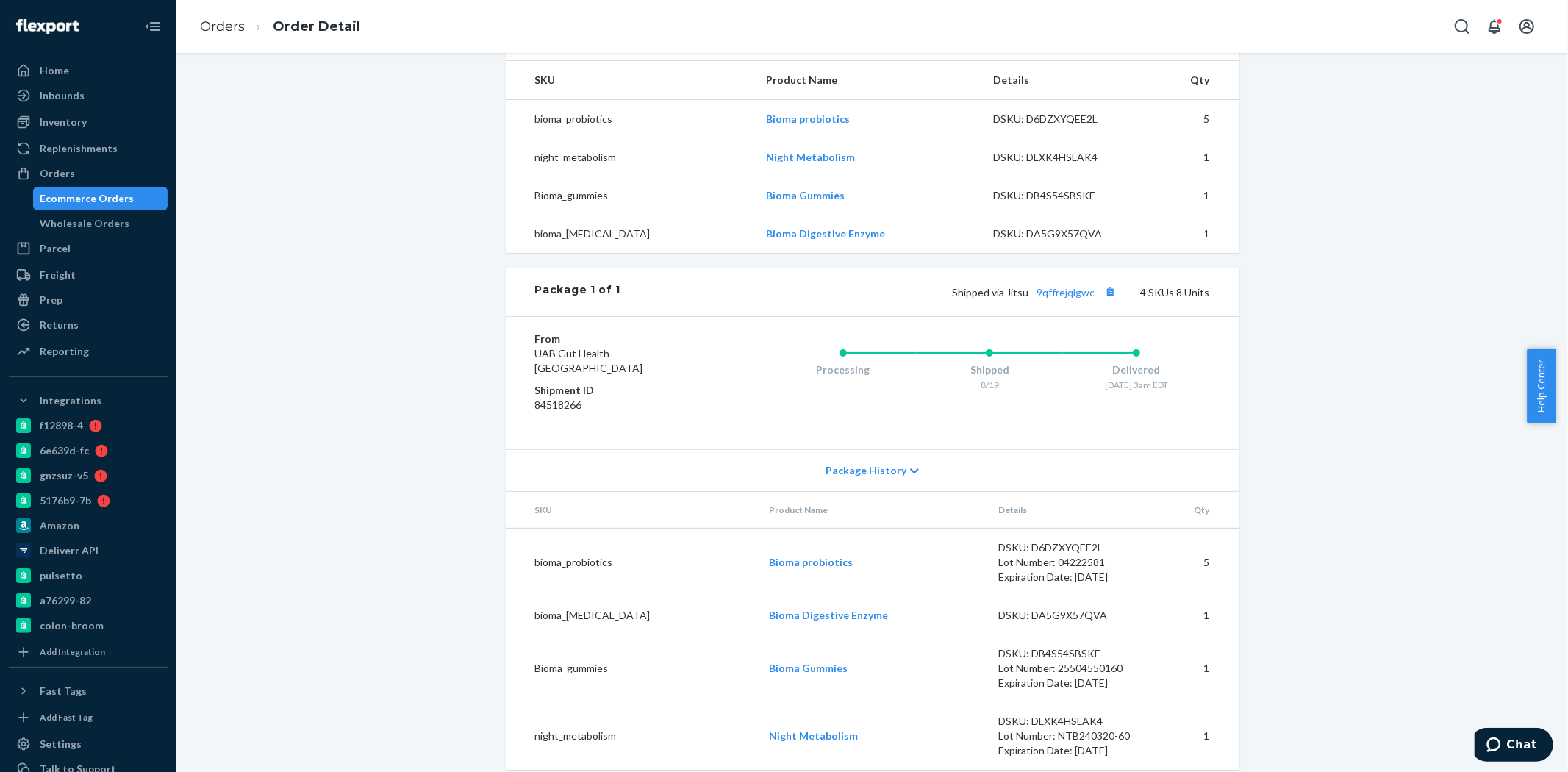
scroll to position [520, 0]
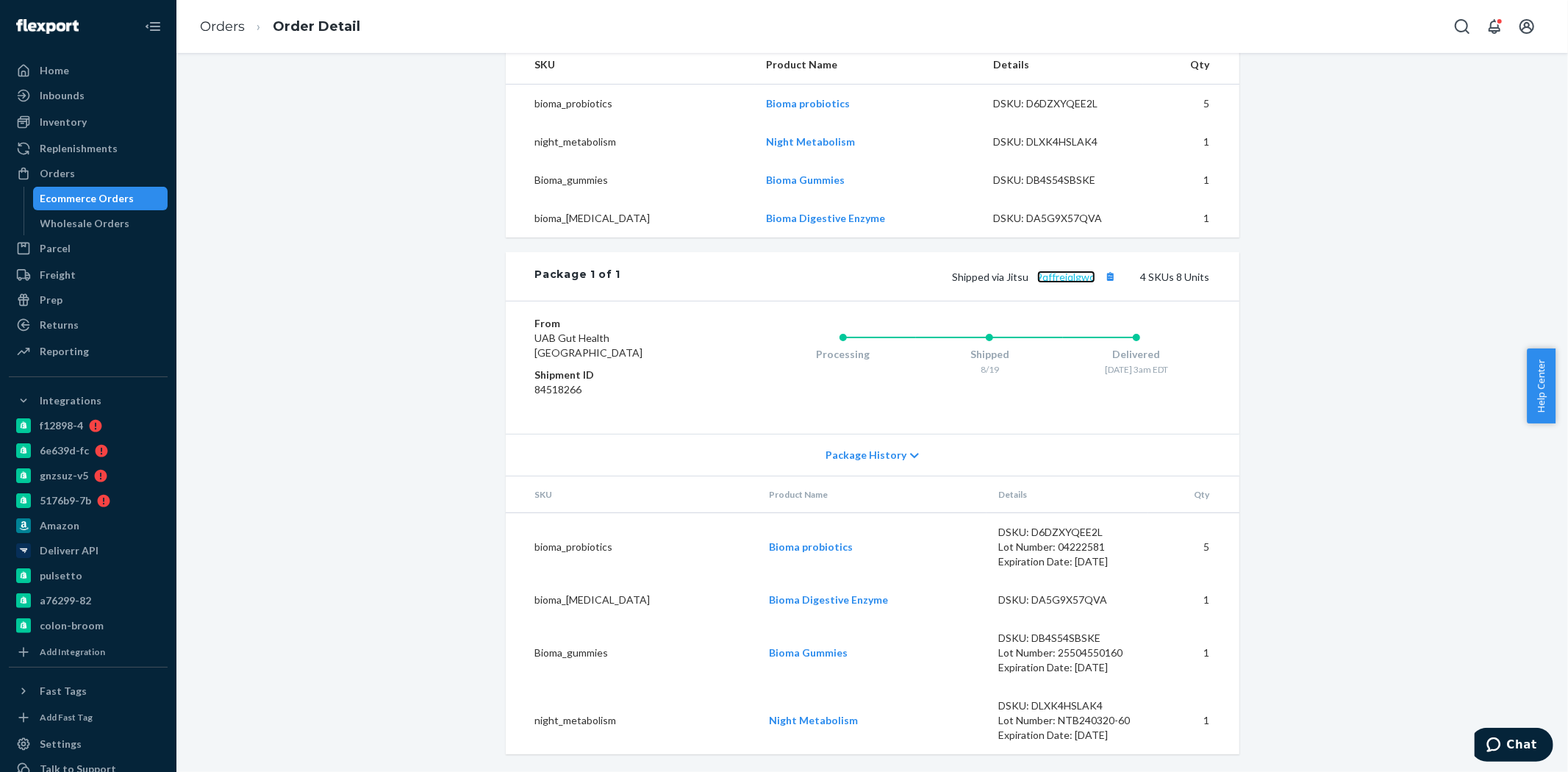
click at [1070, 280] on link "9qffrejqlgwc" at bounding box center [1066, 277] width 58 height 13
click at [65, 196] on div "Ecommerce Orders" at bounding box center [88, 198] width 94 height 15
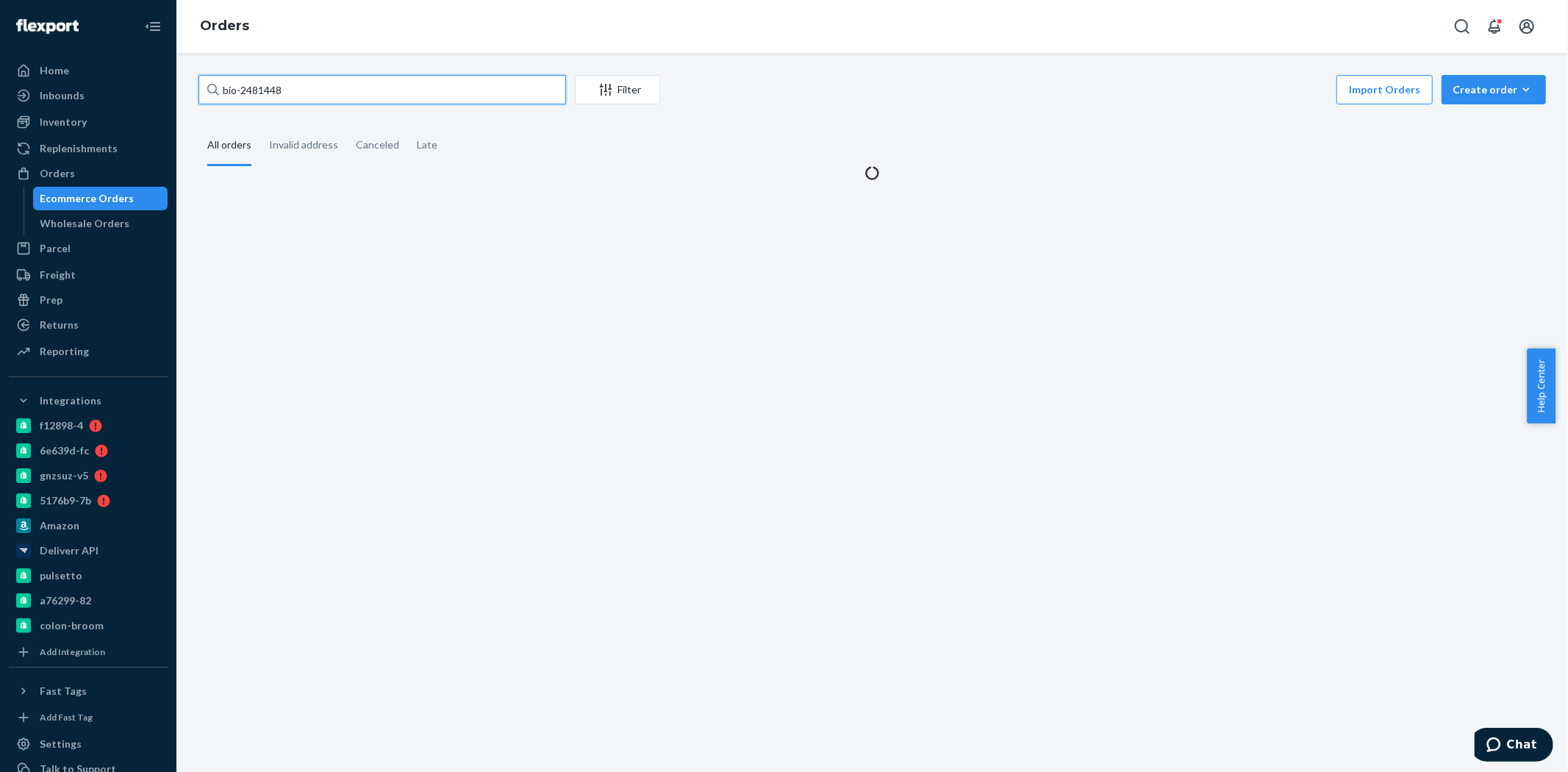
click at [266, 90] on input "bio-2481448" at bounding box center [383, 90] width 368 height 30
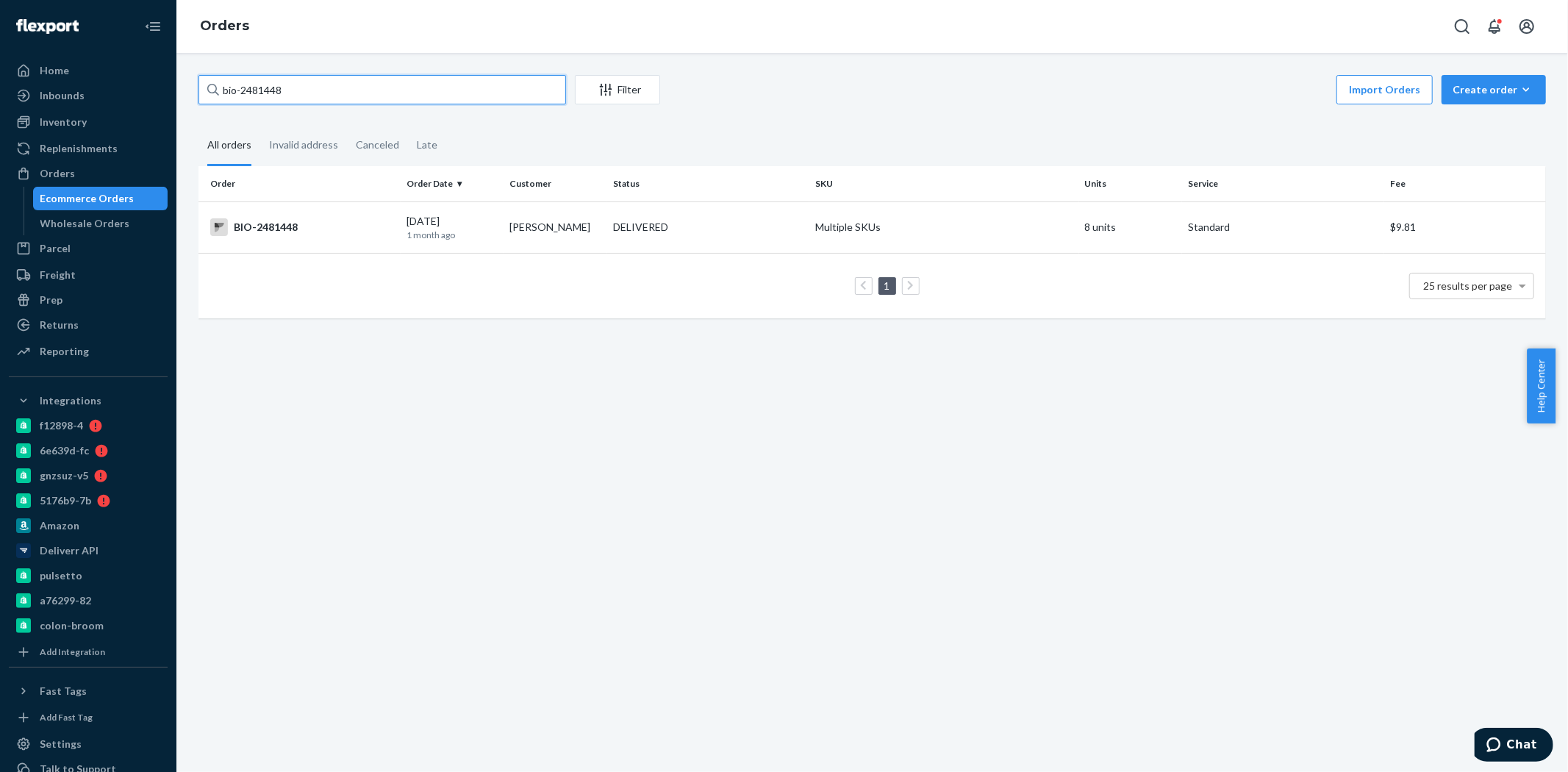
click at [266, 90] on input "bio-2481448" at bounding box center [383, 90] width 368 height 30
paste input "708341"
type input "bio-2708341"
click at [322, 239] on td "BIO-2708341" at bounding box center [300, 227] width 202 height 52
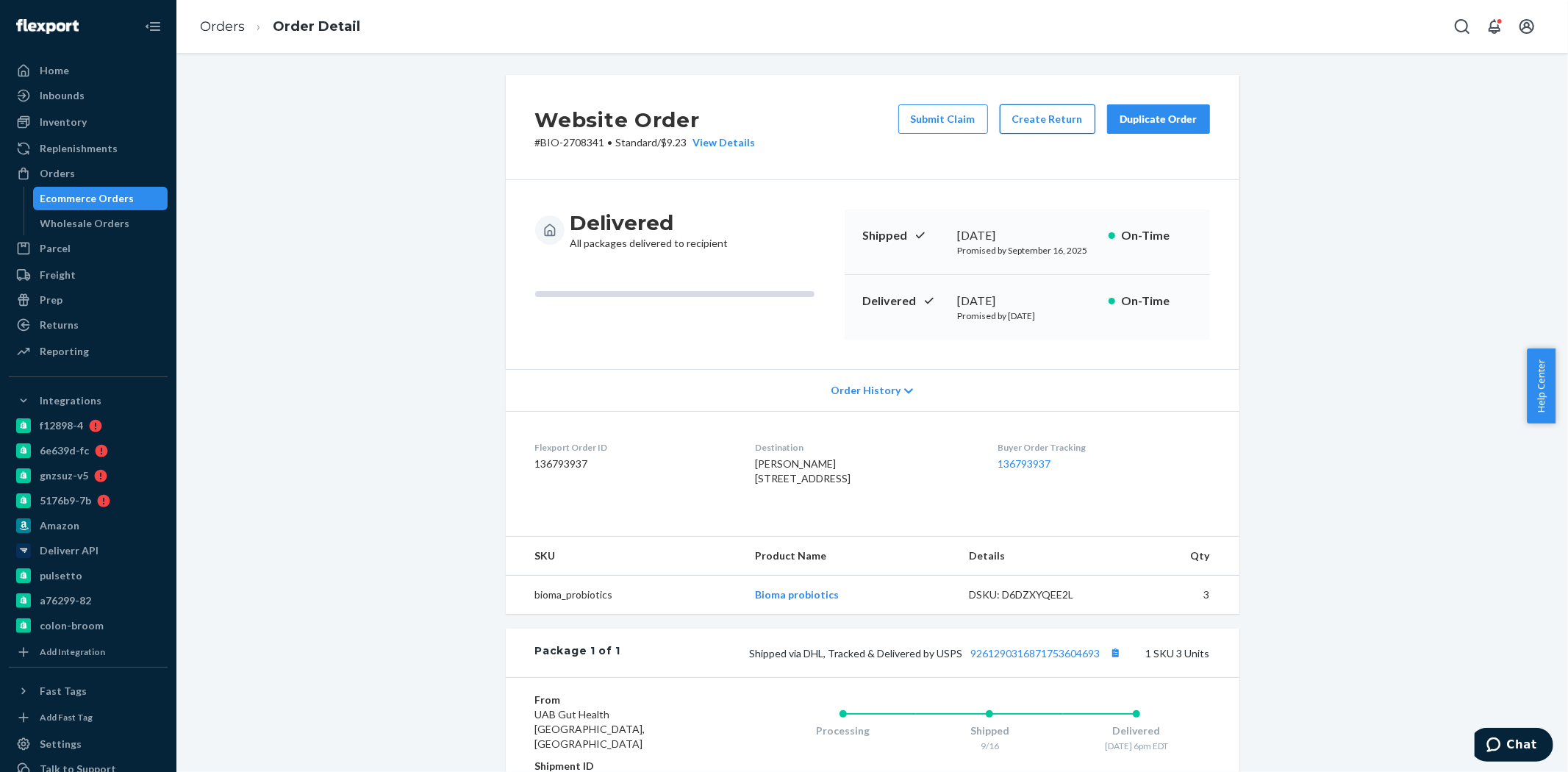
click at [1044, 126] on button "Create Return" at bounding box center [1048, 119] width 95 height 30
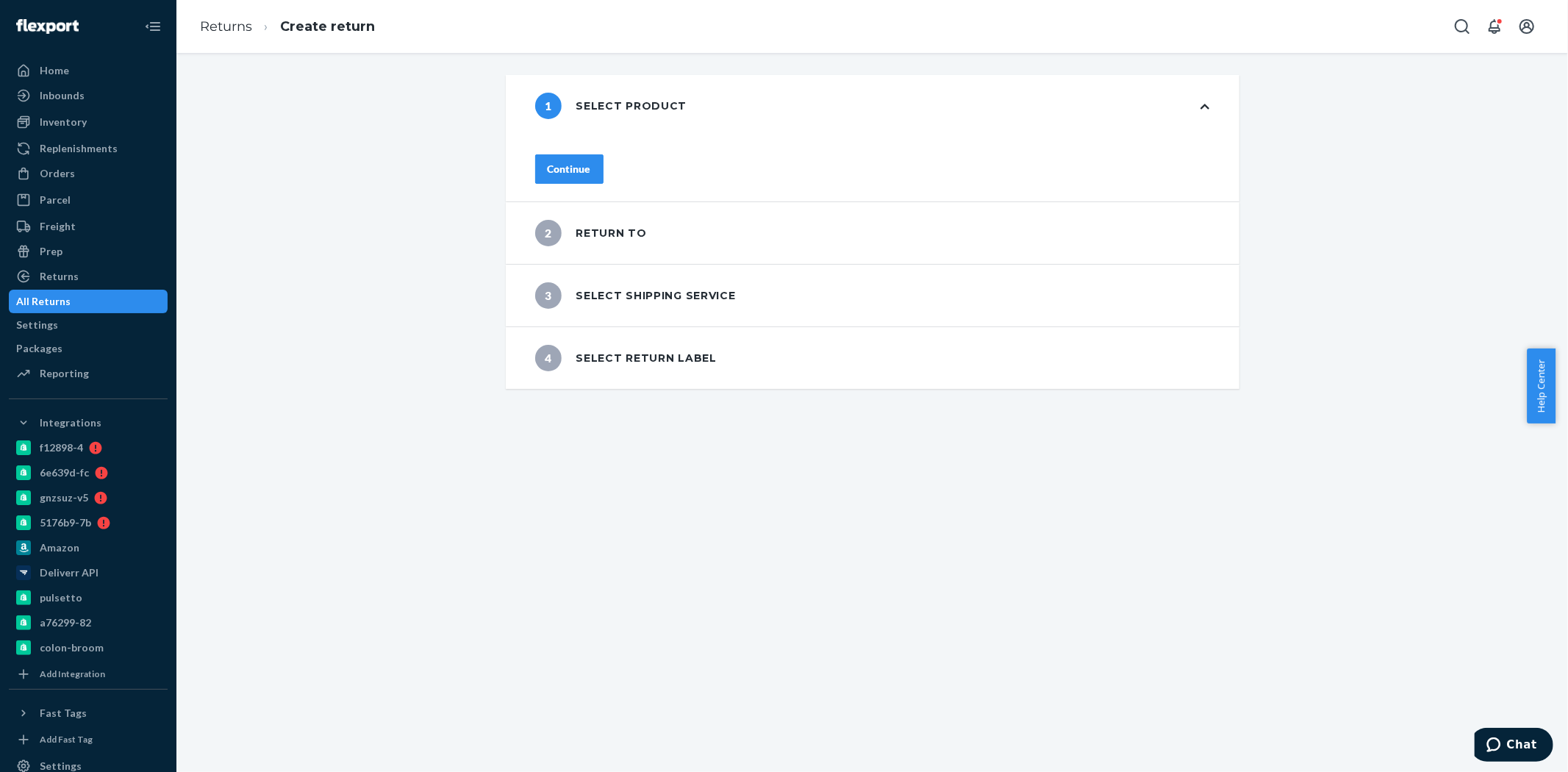
click at [592, 162] on div "Continue" at bounding box center [569, 169] width 43 height 15
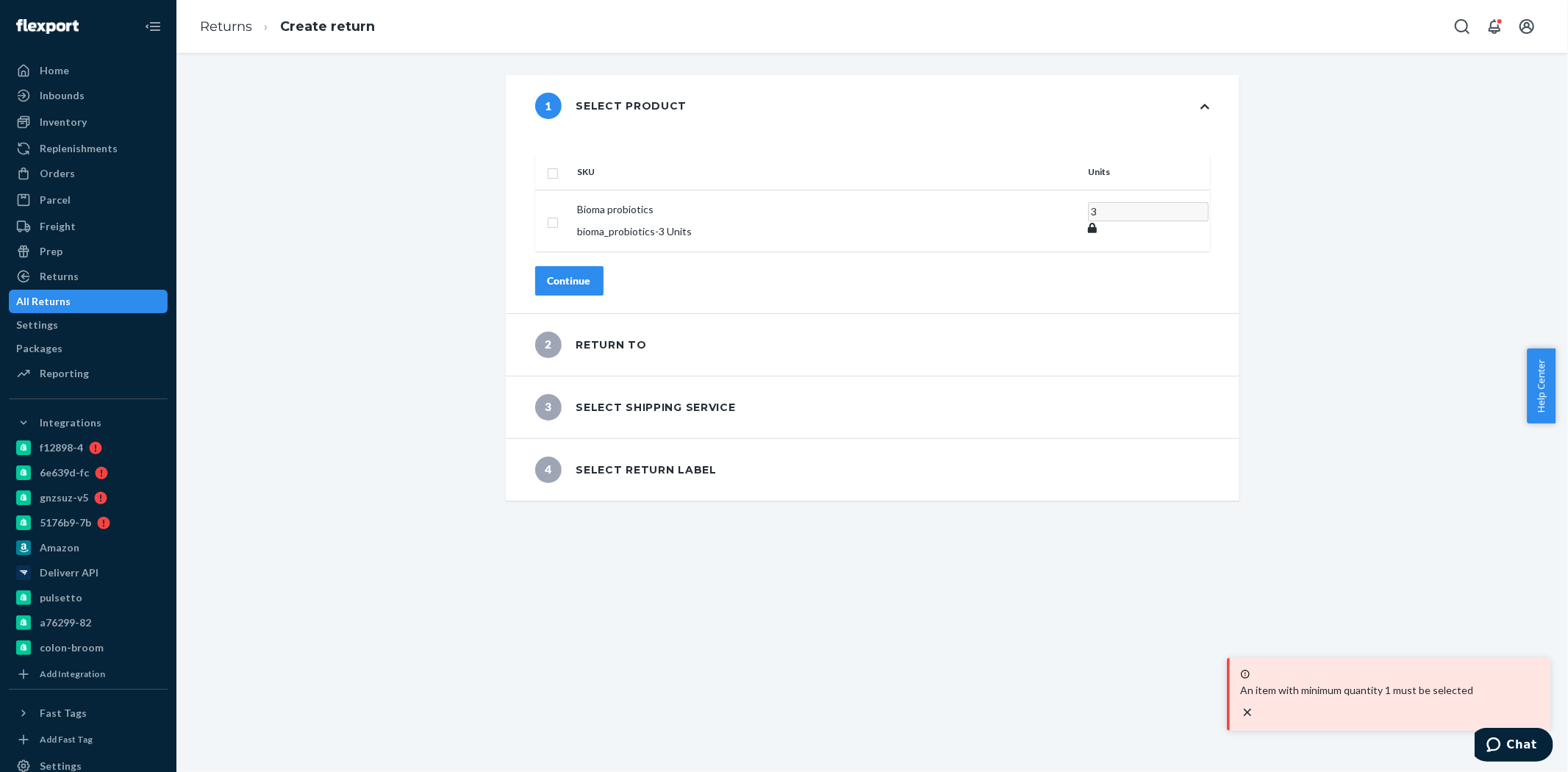
click at [908, 154] on th "SKU" at bounding box center [827, 171] width 510 height 35
click at [559, 164] on input "checkbox" at bounding box center [552, 172] width 12 height 16
checkbox input "true"
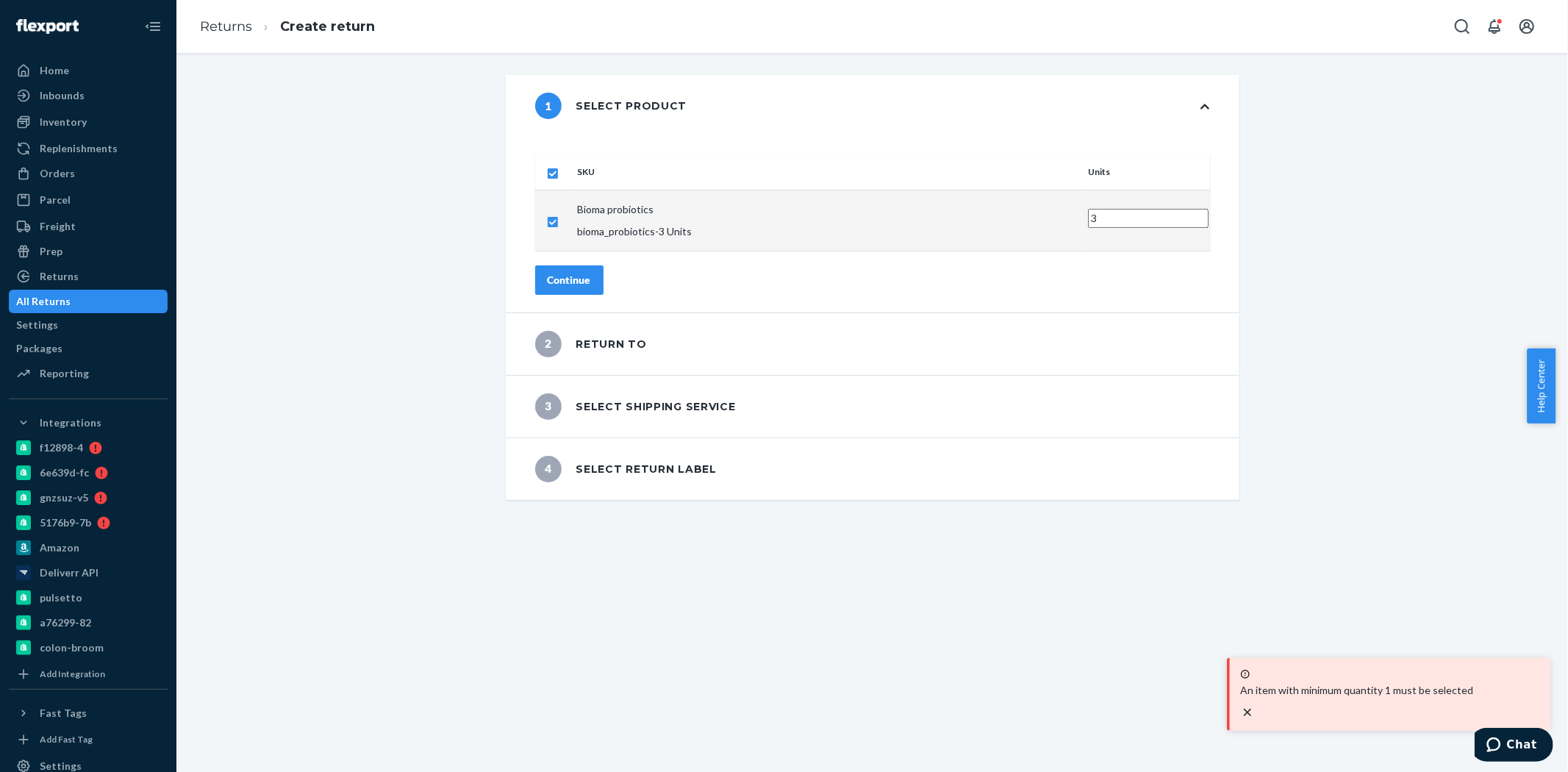
click at [592, 273] on div "Continue" at bounding box center [569, 280] width 43 height 15
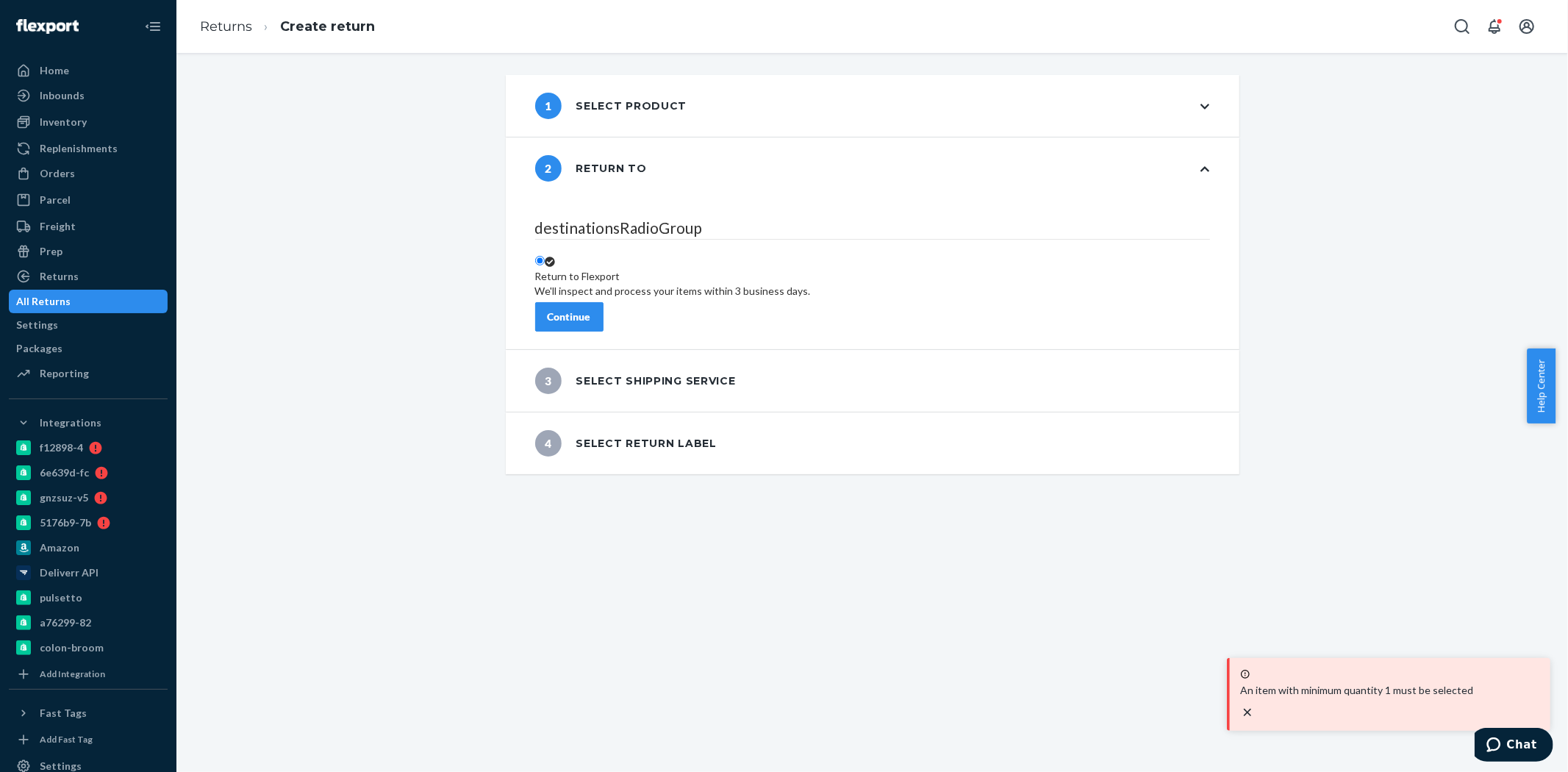
click at [603, 302] on button "Continue" at bounding box center [569, 317] width 68 height 30
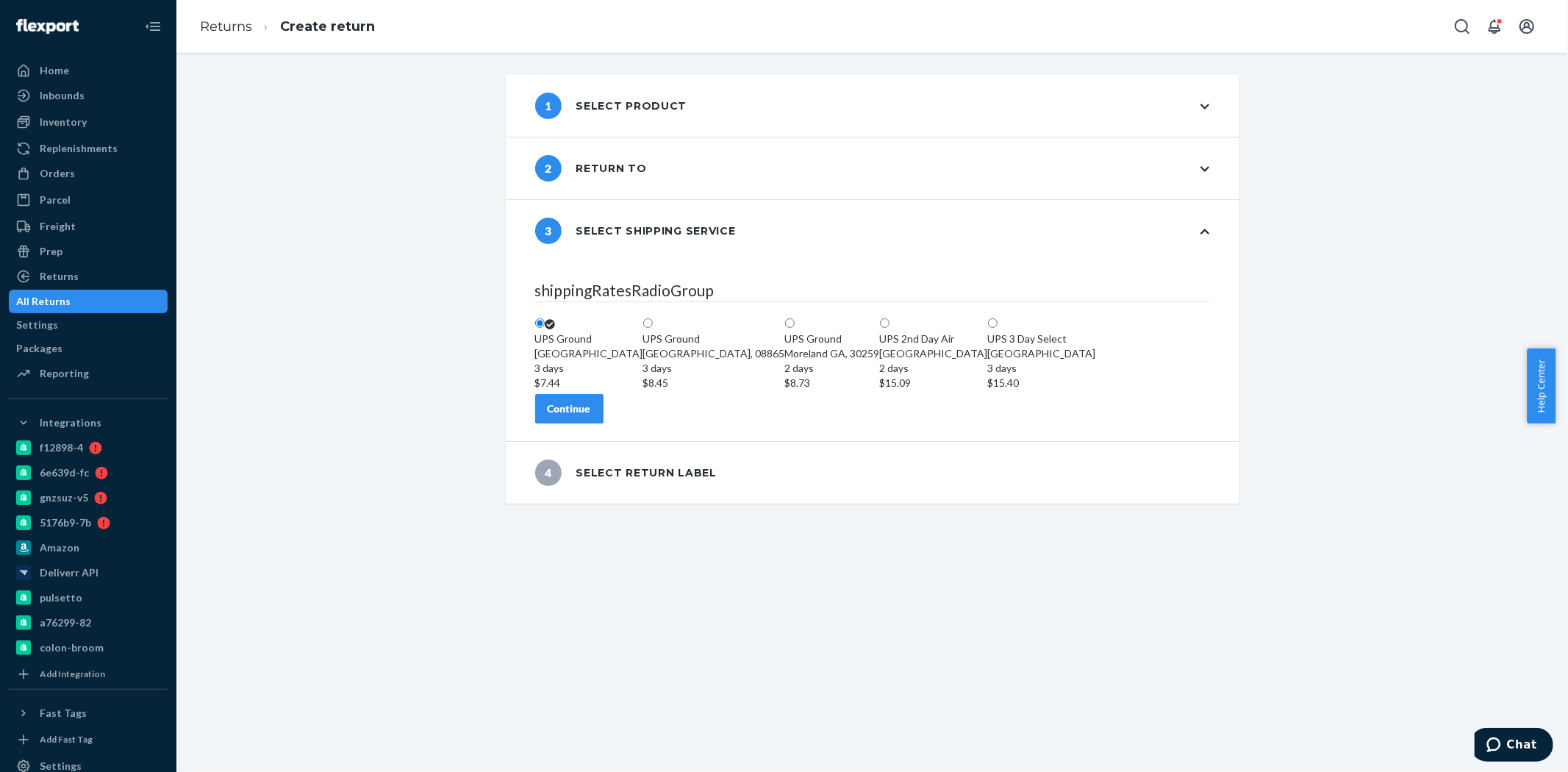
click at [592, 416] on div "Continue" at bounding box center [569, 408] width 43 height 15
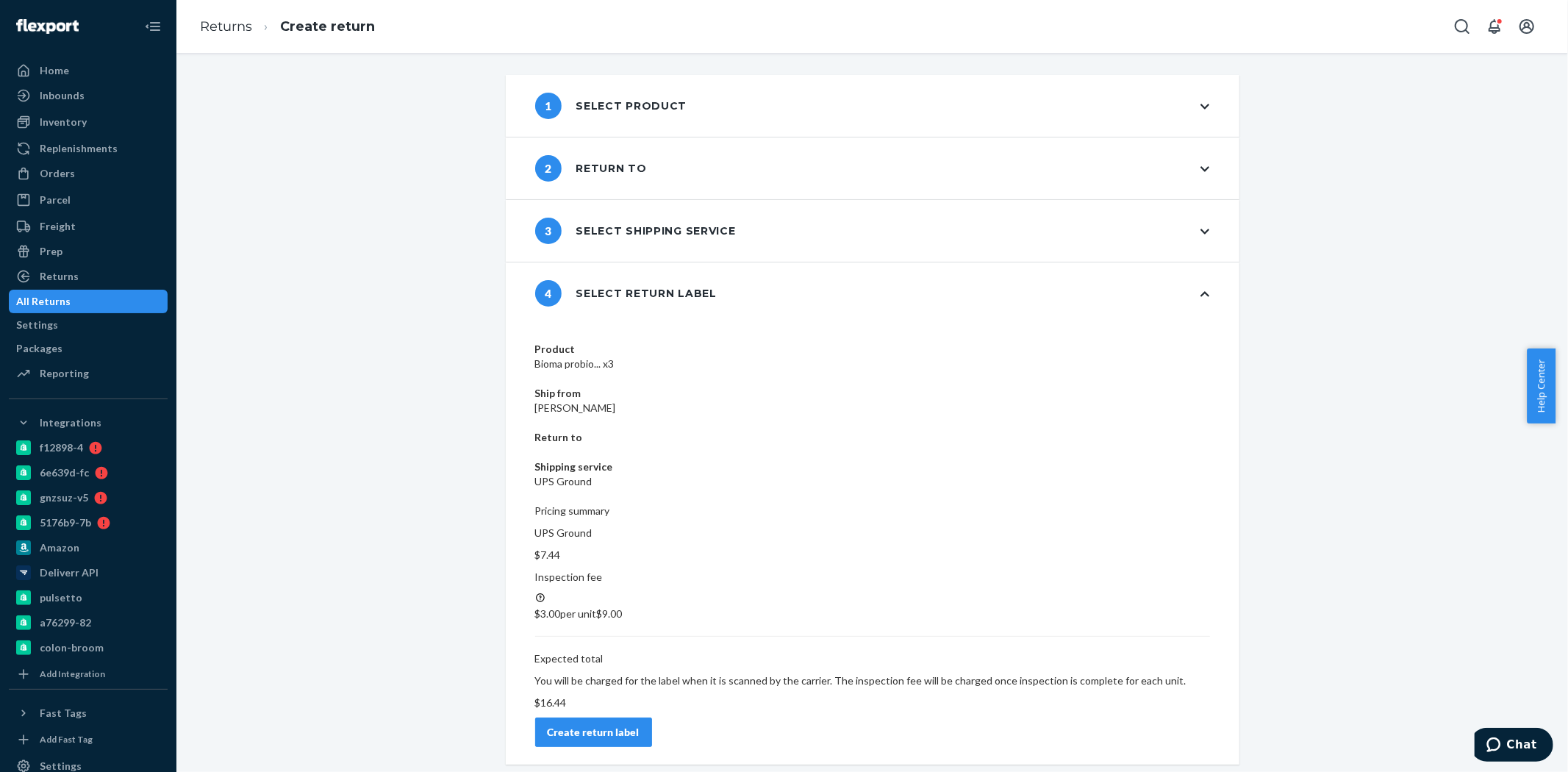
click at [640, 725] on div "Create return label" at bounding box center [593, 732] width 92 height 15
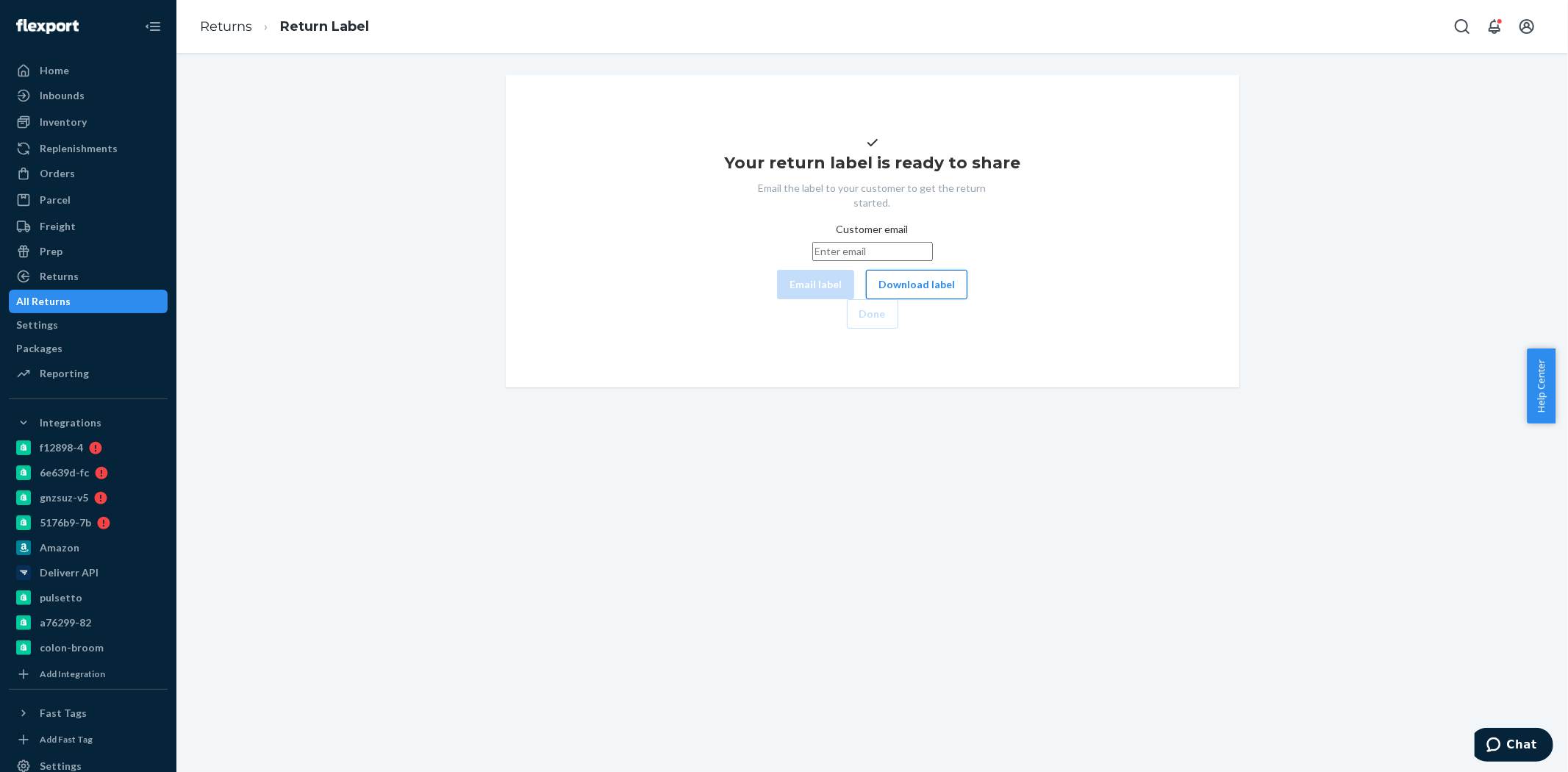
click at [866, 299] on button "Download label" at bounding box center [917, 285] width 102 height 30
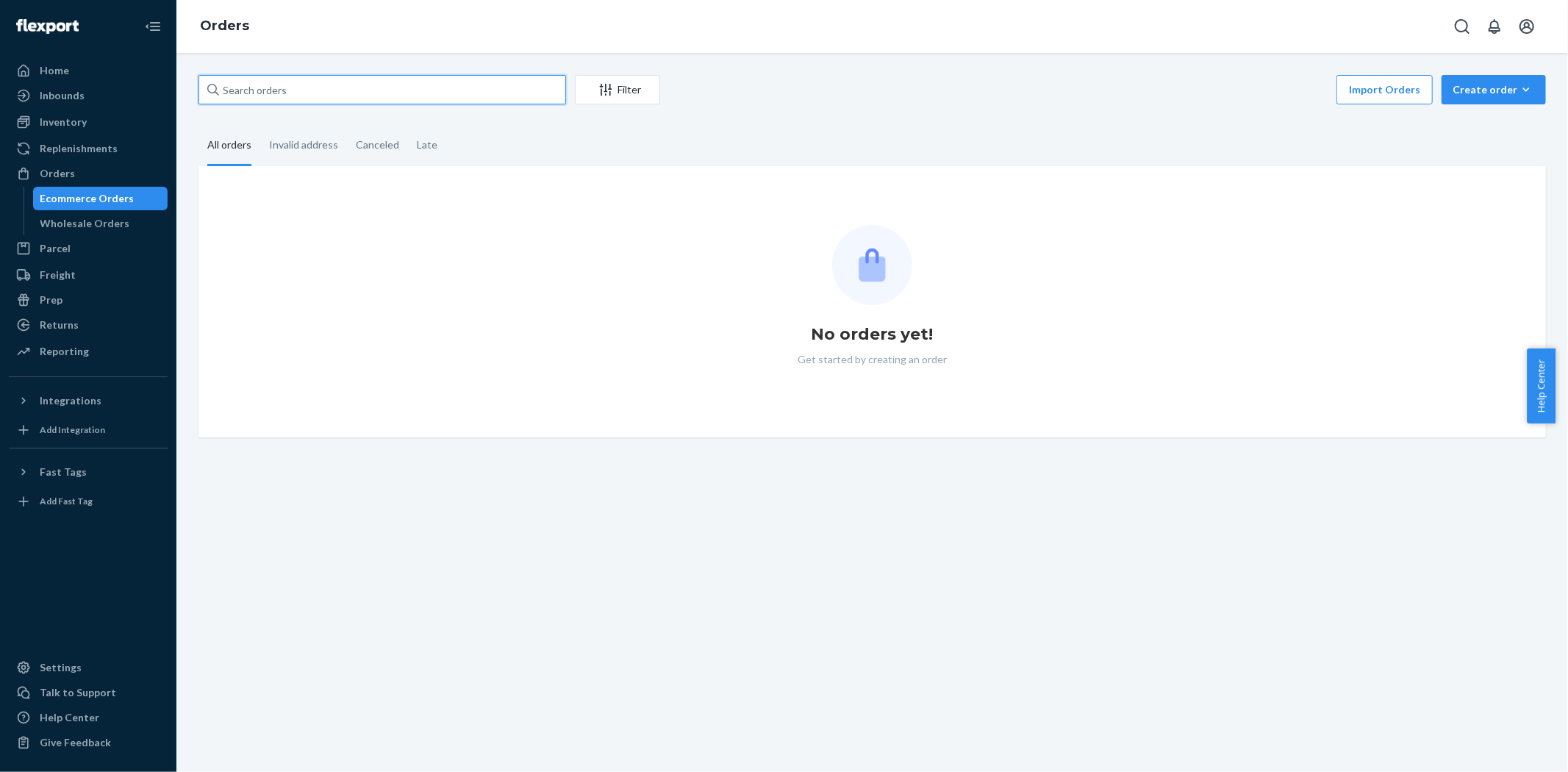
click at [300, 97] on input "text" at bounding box center [383, 90] width 368 height 30
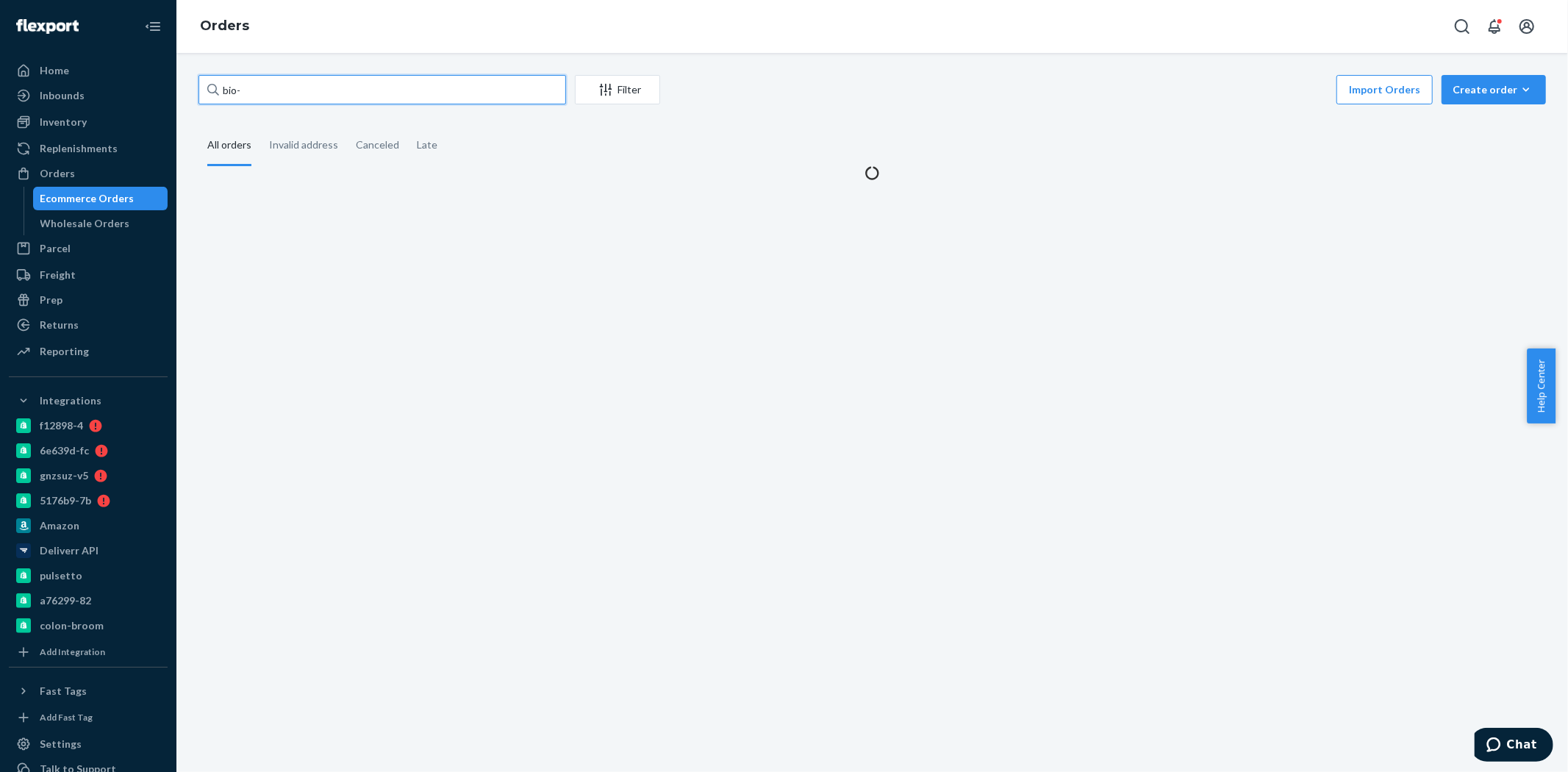
paste input "2755503"
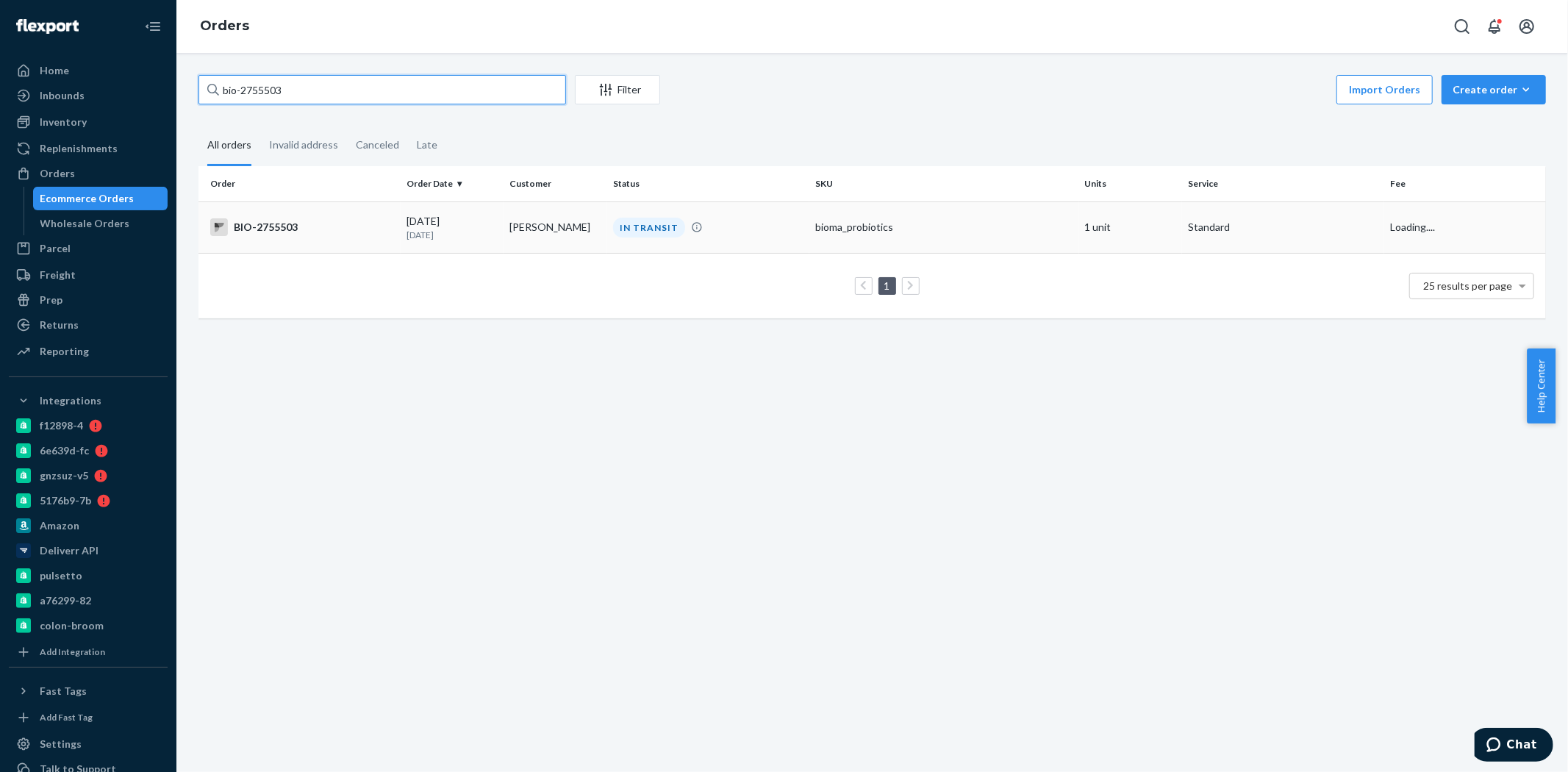
type input "bio-2755503"
click at [310, 221] on div "BIO-2755503" at bounding box center [303, 227] width 185 height 18
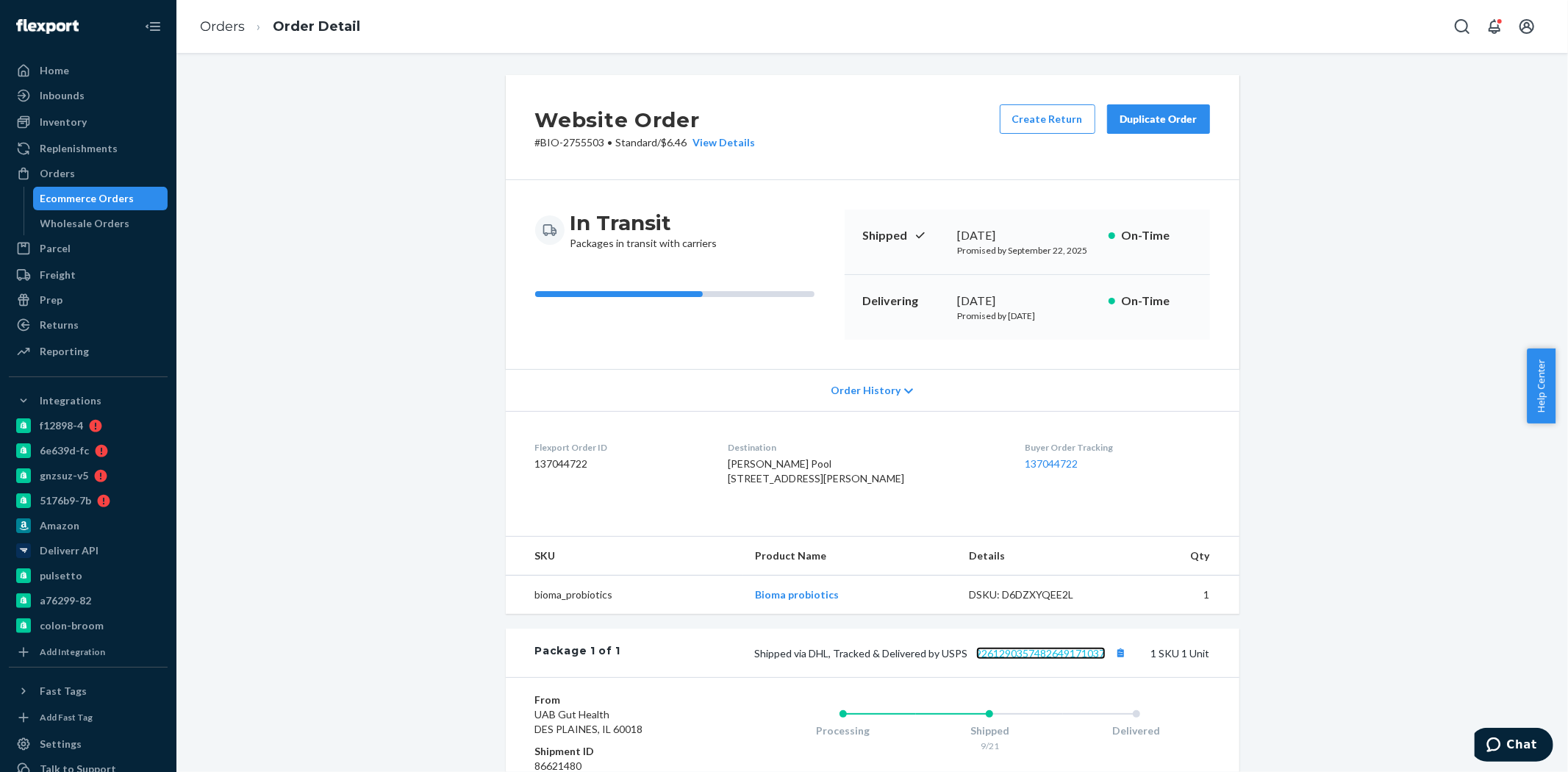
click at [1019, 659] on link "9261290357482649171037" at bounding box center [1041, 653] width 129 height 13
drag, startPoint x: 87, startPoint y: 189, endPoint x: 95, endPoint y: 187, distance: 8.2
click at [87, 189] on div "Ecommerce Orders" at bounding box center [100, 199] width 132 height 20
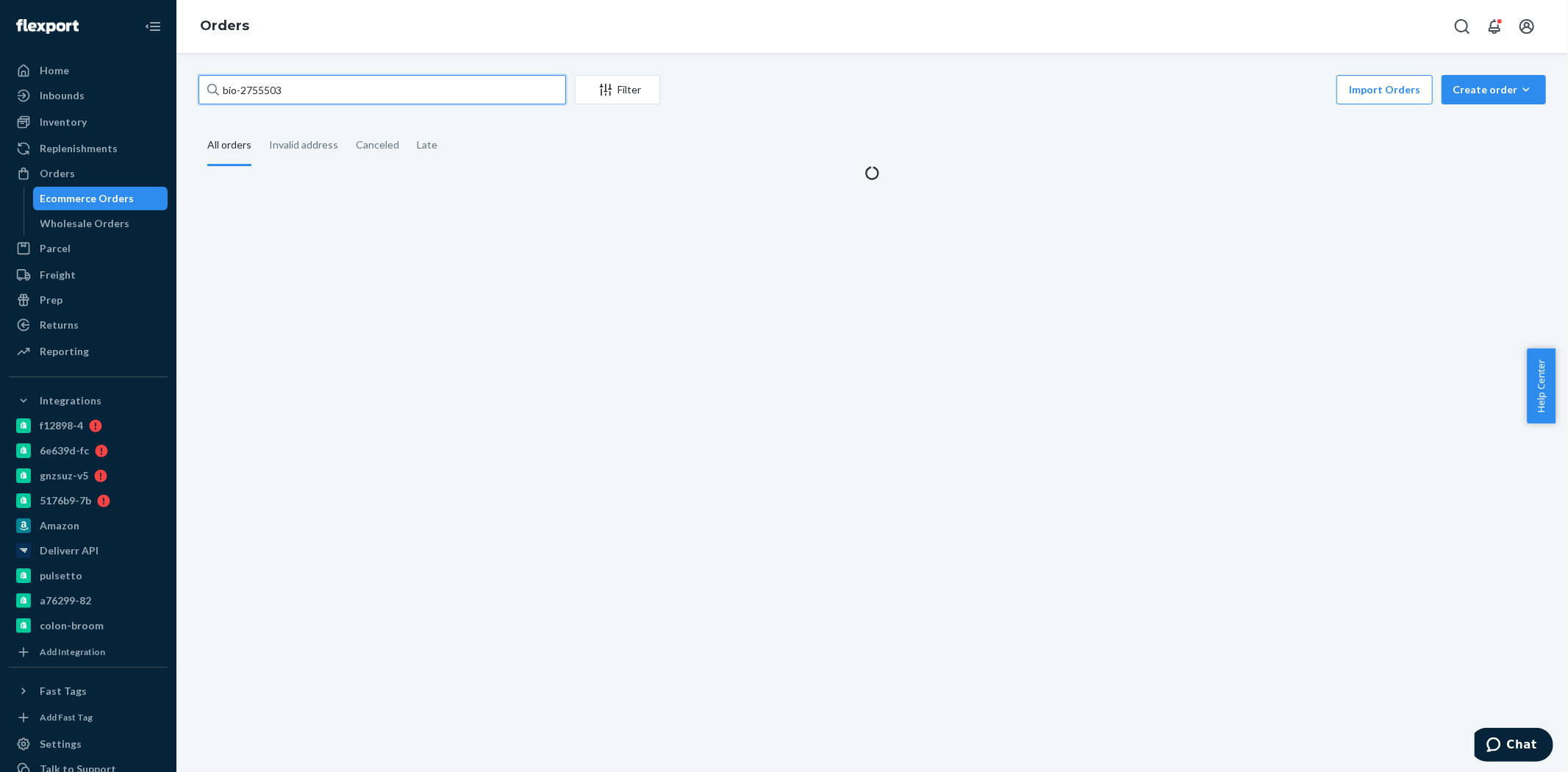
click at [256, 92] on input "bio-2755503" at bounding box center [383, 90] width 368 height 30
paste input "311937"
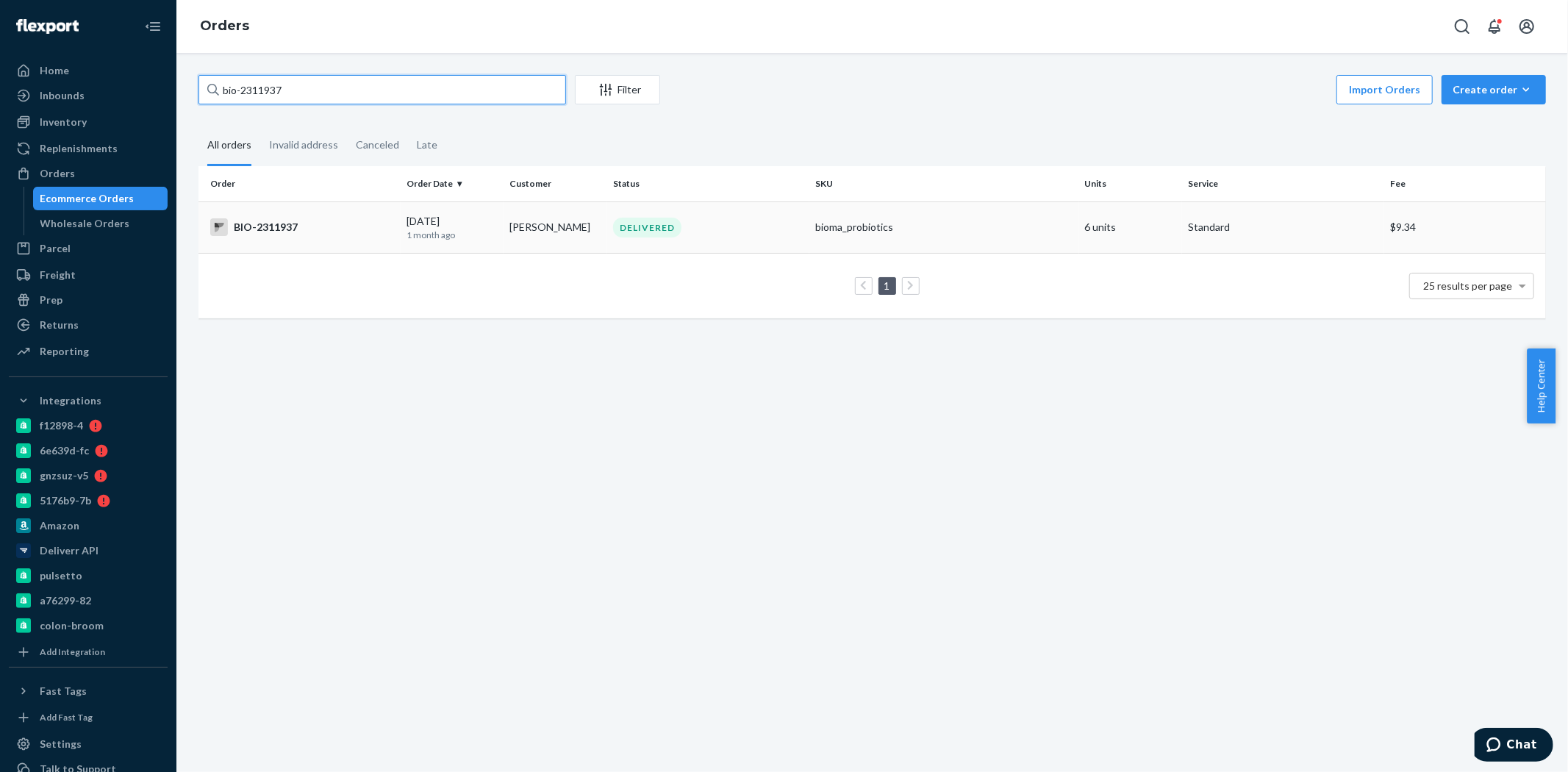
type input "bio-2311937"
click at [353, 233] on div "BIO-2311937" at bounding box center [303, 227] width 185 height 18
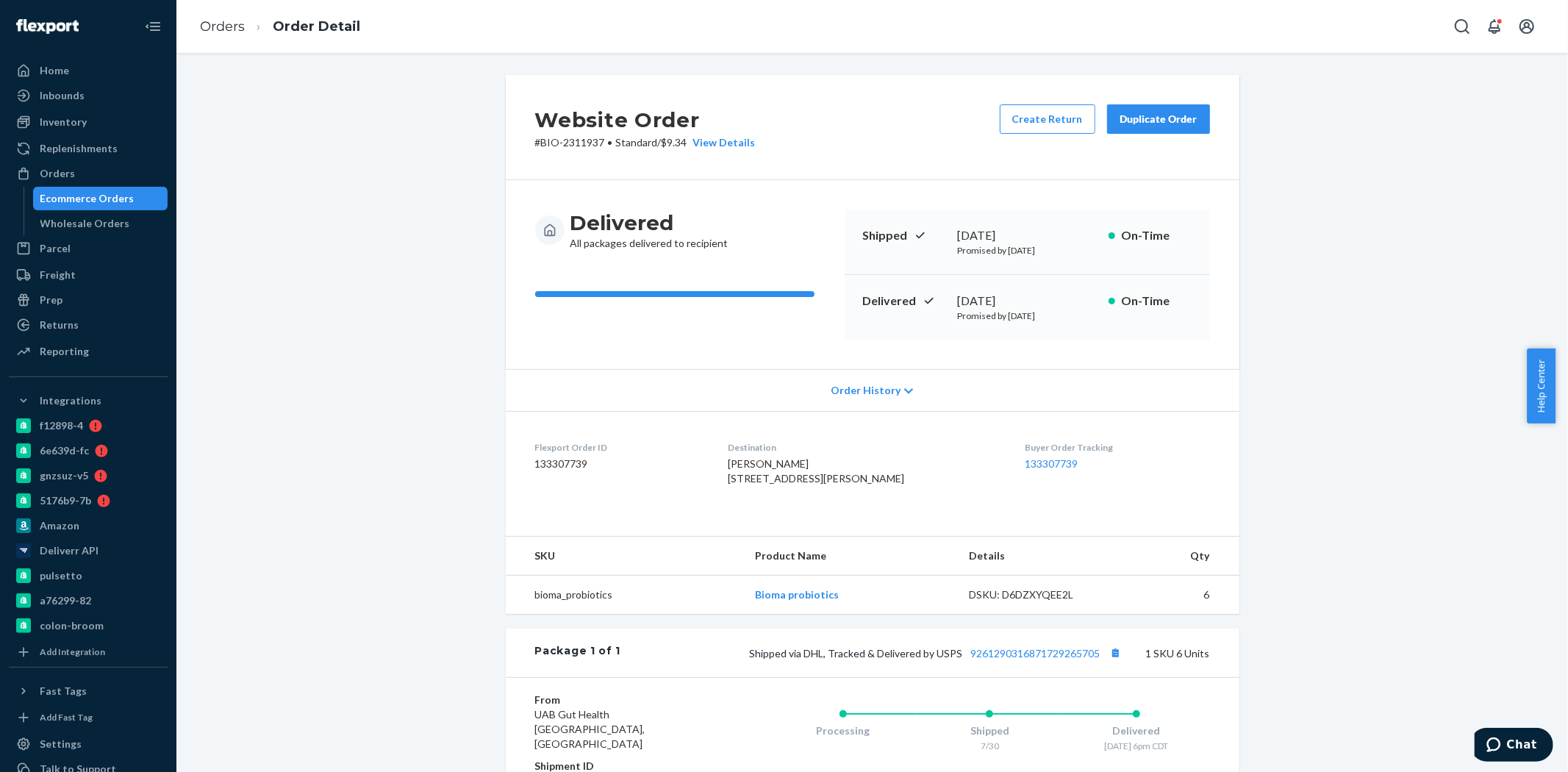
drag, startPoint x: 948, startPoint y: 294, endPoint x: 995, endPoint y: 294, distance: 47.0
click at [995, 294] on div "Delivered [DATE] Promised by [DATE] On-Time" at bounding box center [1027, 307] width 365 height 65
copy div "[DATE]"
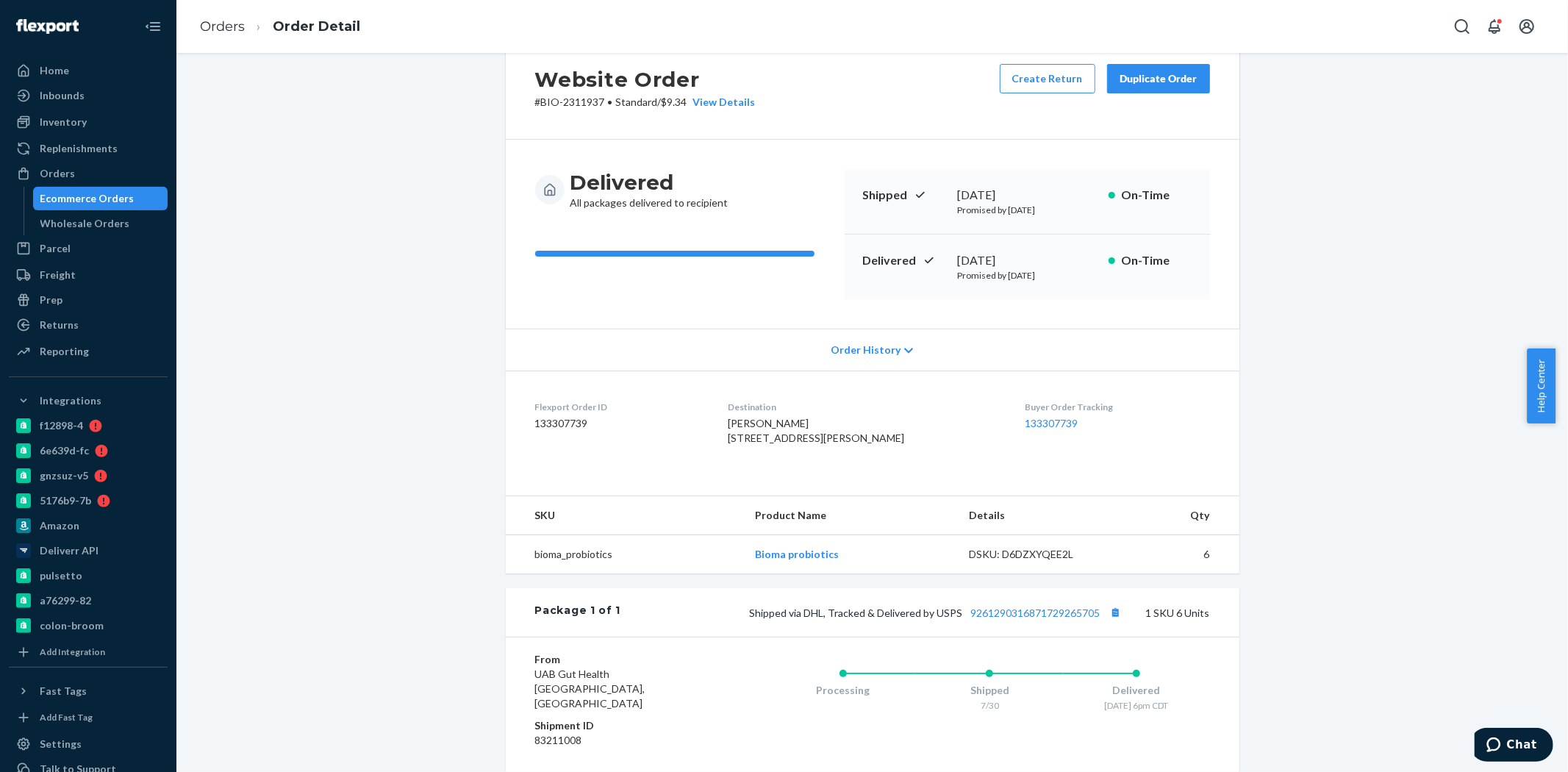
scroll to position [163, 0]
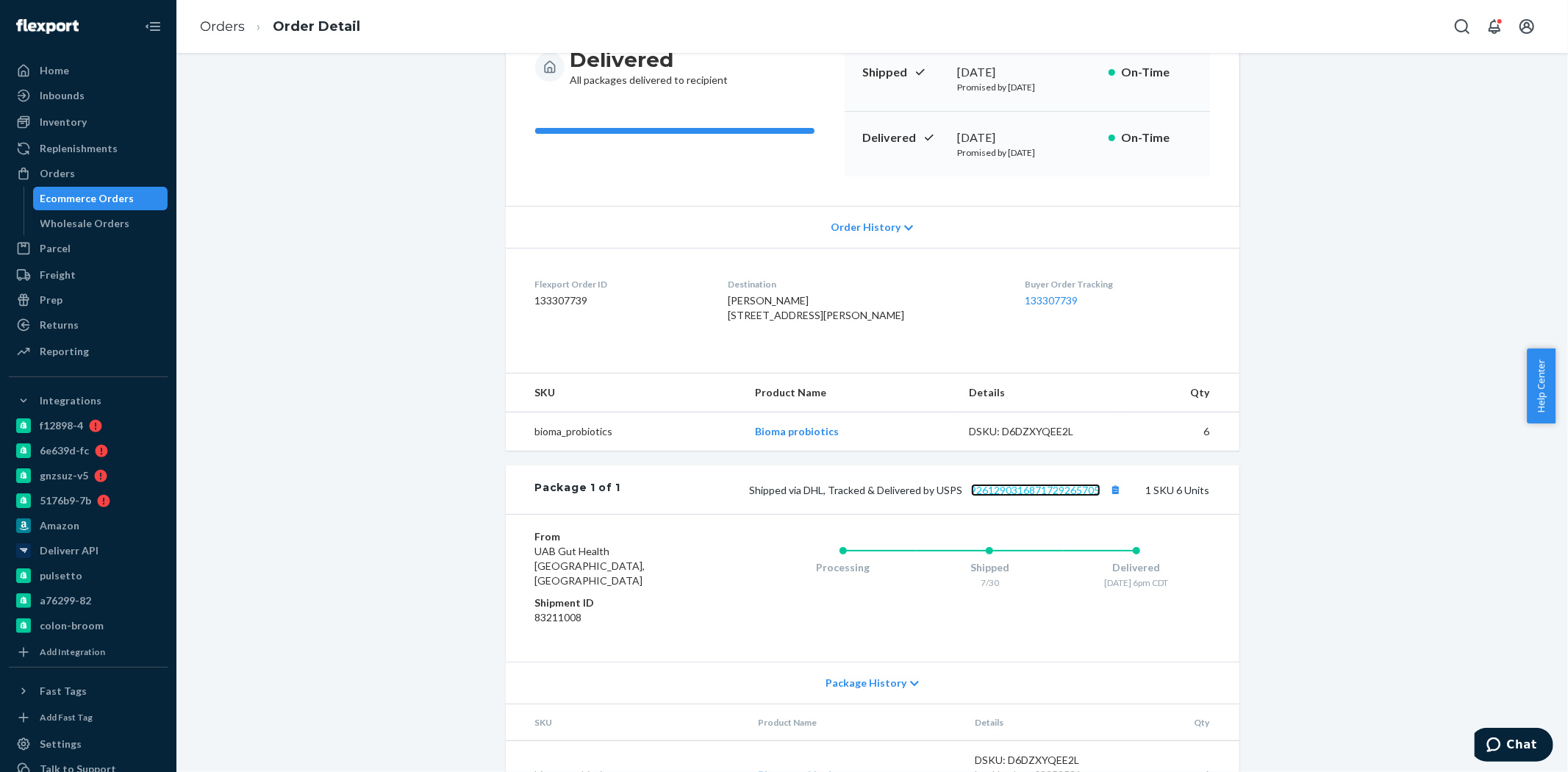
click at [1020, 496] on link "9261290316871729265705" at bounding box center [1035, 490] width 129 height 13
click at [369, 209] on div "Website Order # BIO-2311937 • Standard / $9.34 View Details Create Return Dupli…" at bounding box center [872, 368] width 1370 height 914
